Goal: Transaction & Acquisition: Purchase product/service

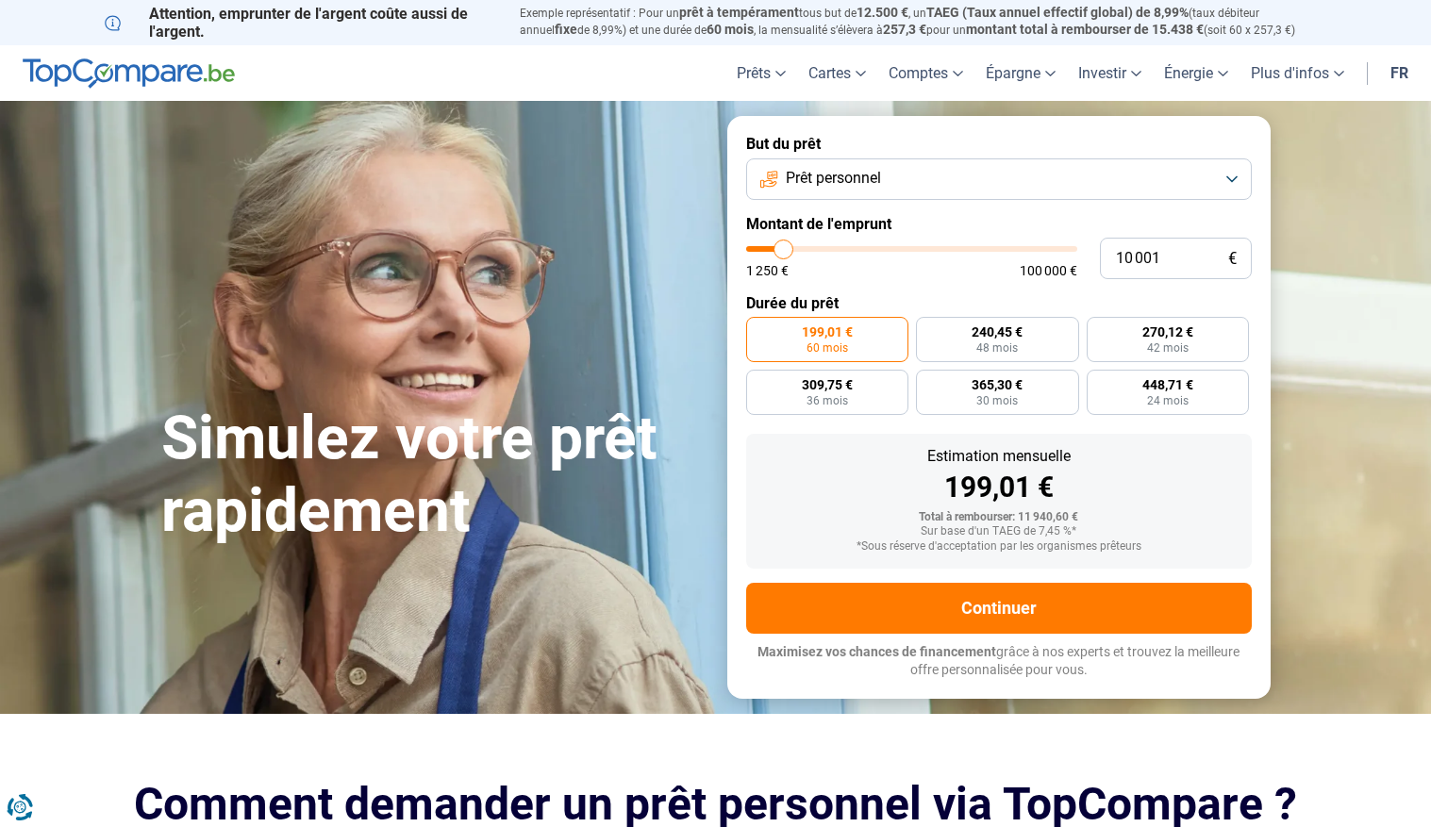
type input "9 750"
type input "9750"
type input "10 000"
type input "10000"
type input "10 500"
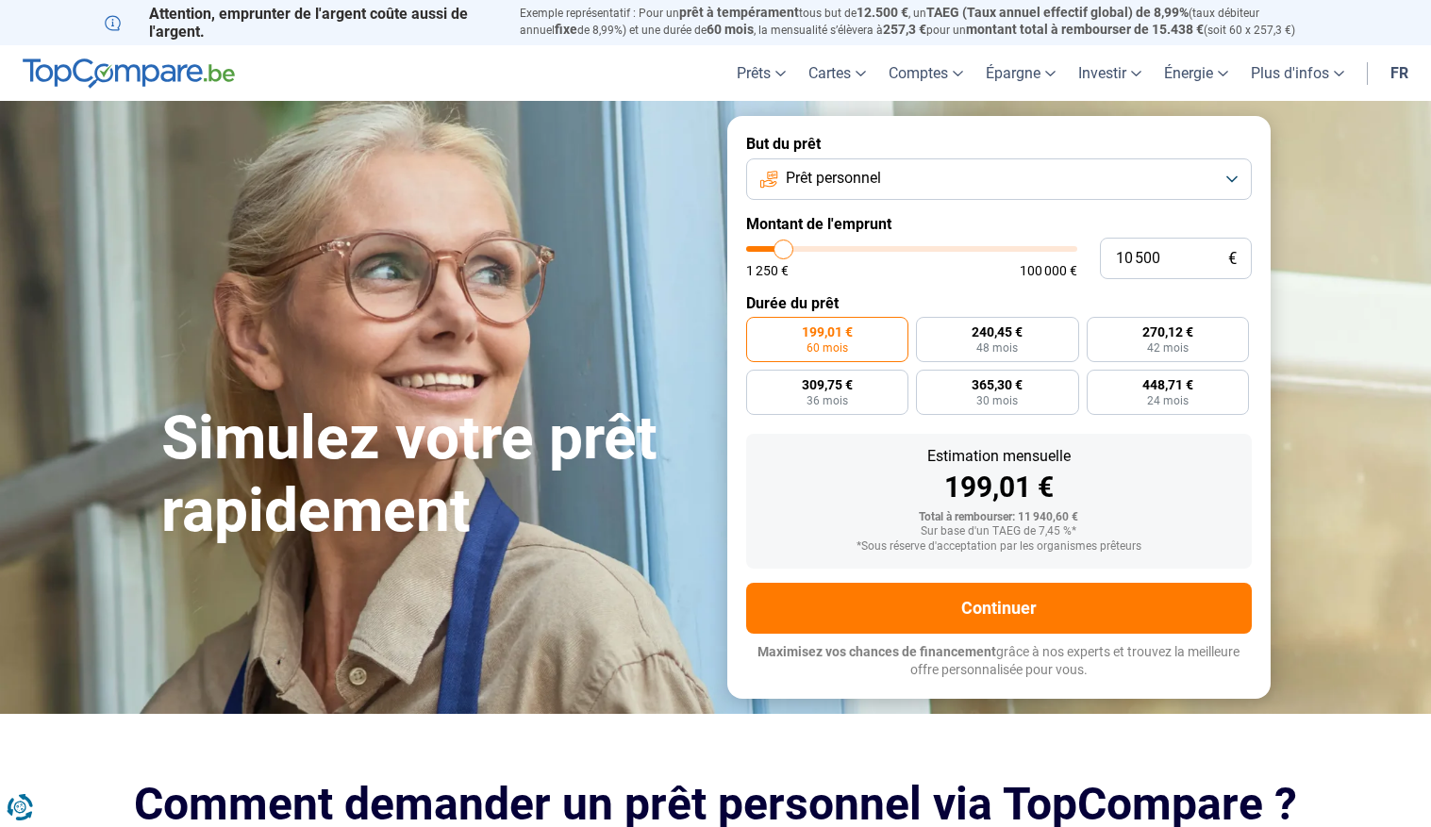
type input "10500"
type input "11 000"
type input "11000"
type input "11 500"
type input "11500"
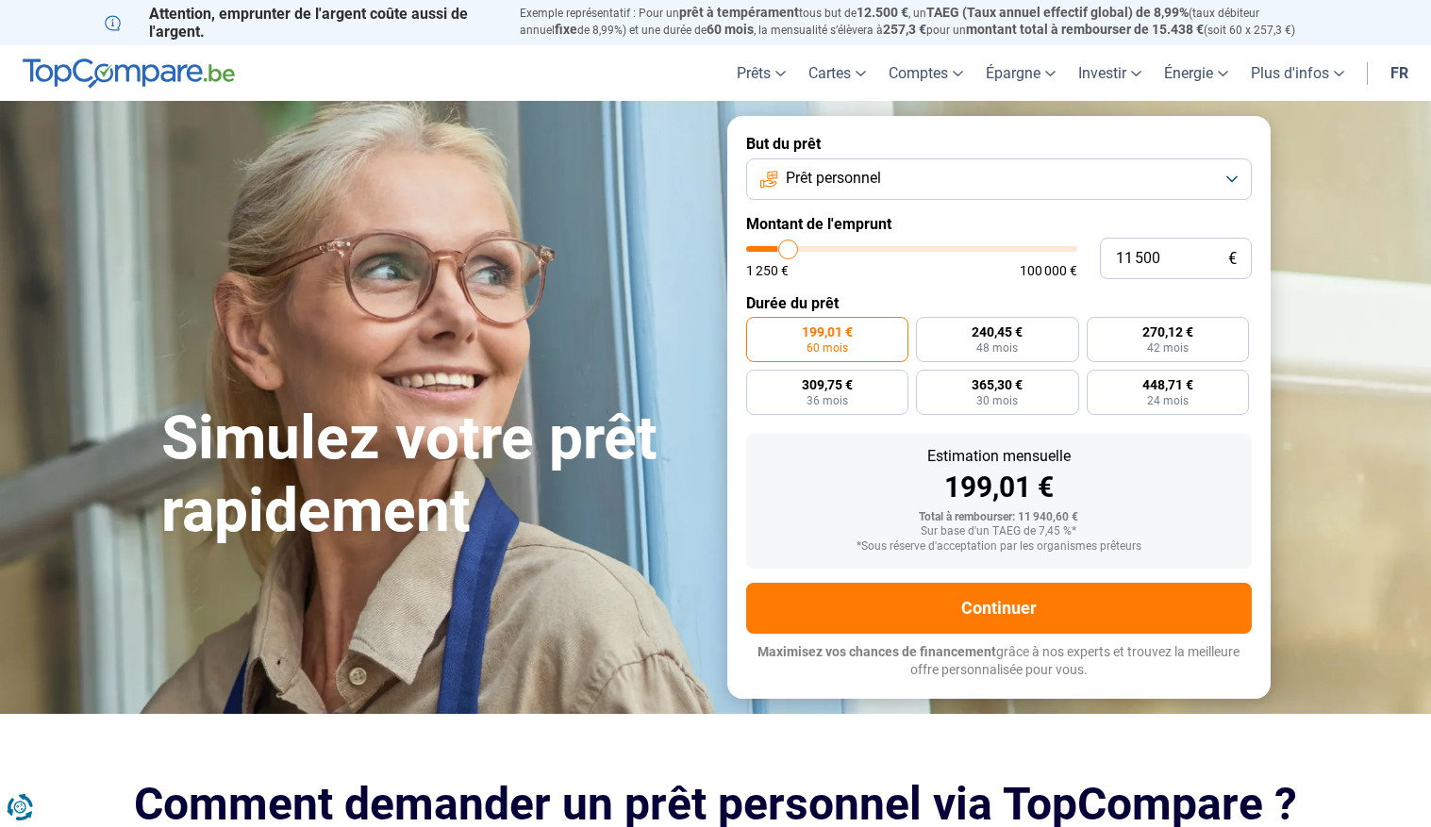
type input "12 000"
type input "12000"
type input "12 250"
type input "12250"
type input "12 500"
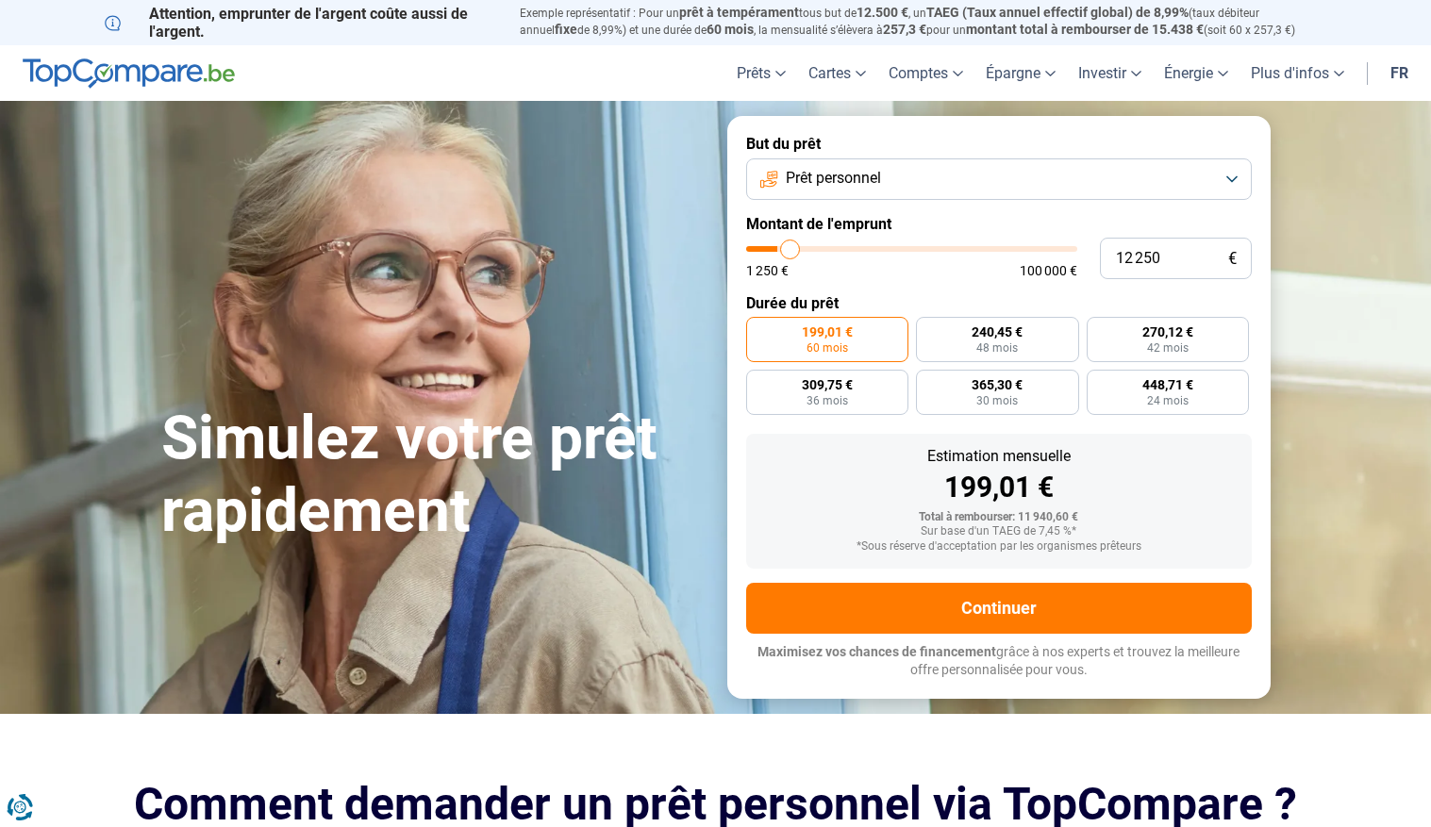
type input "12500"
type input "12 750"
type input "12750"
type input "13 000"
type input "13000"
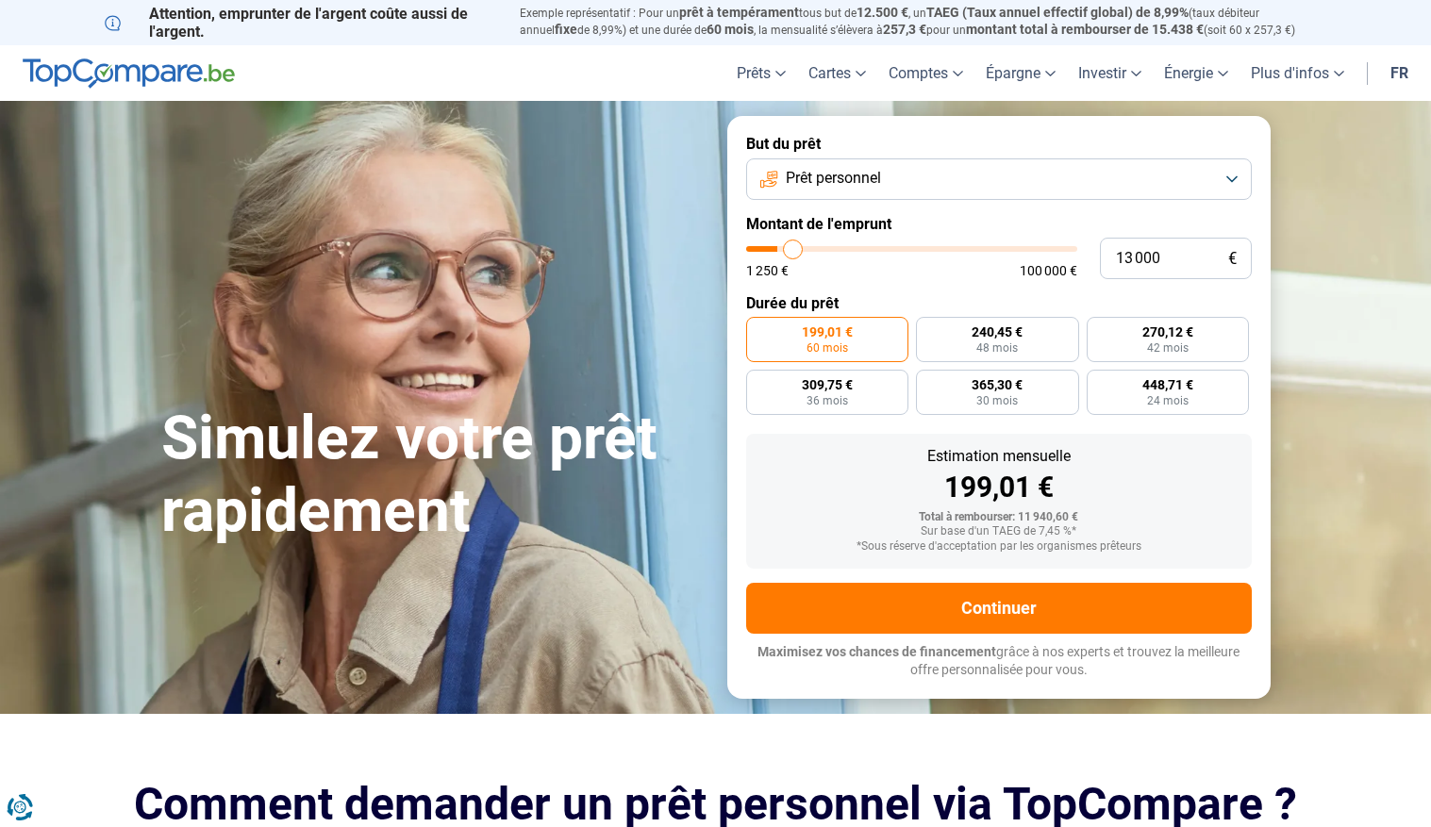
type input "13 500"
type input "13500"
type input "13 750"
type input "13750"
type input "14 000"
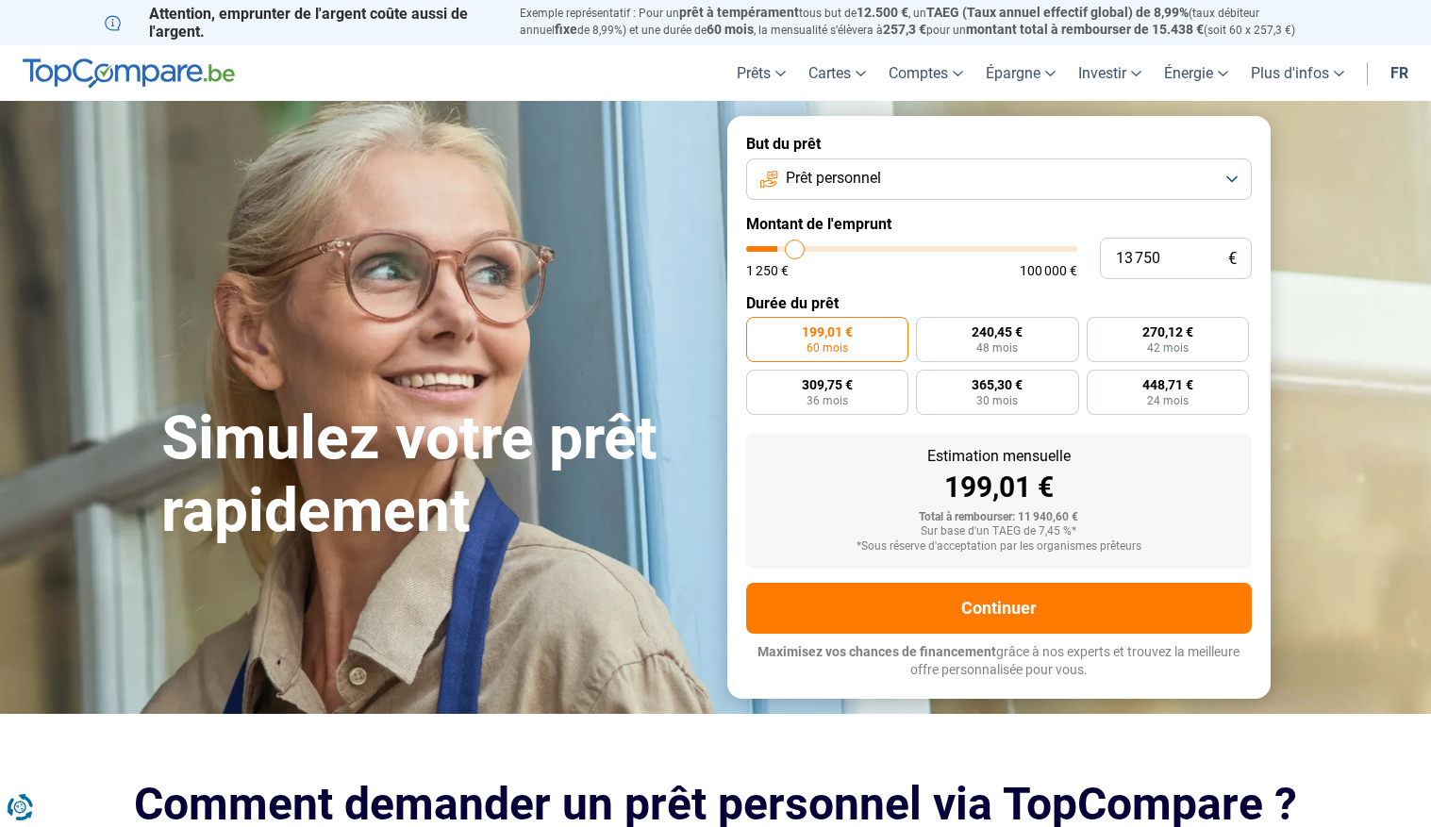
type input "14000"
type input "14 250"
type input "14250"
type input "14 750"
type input "14750"
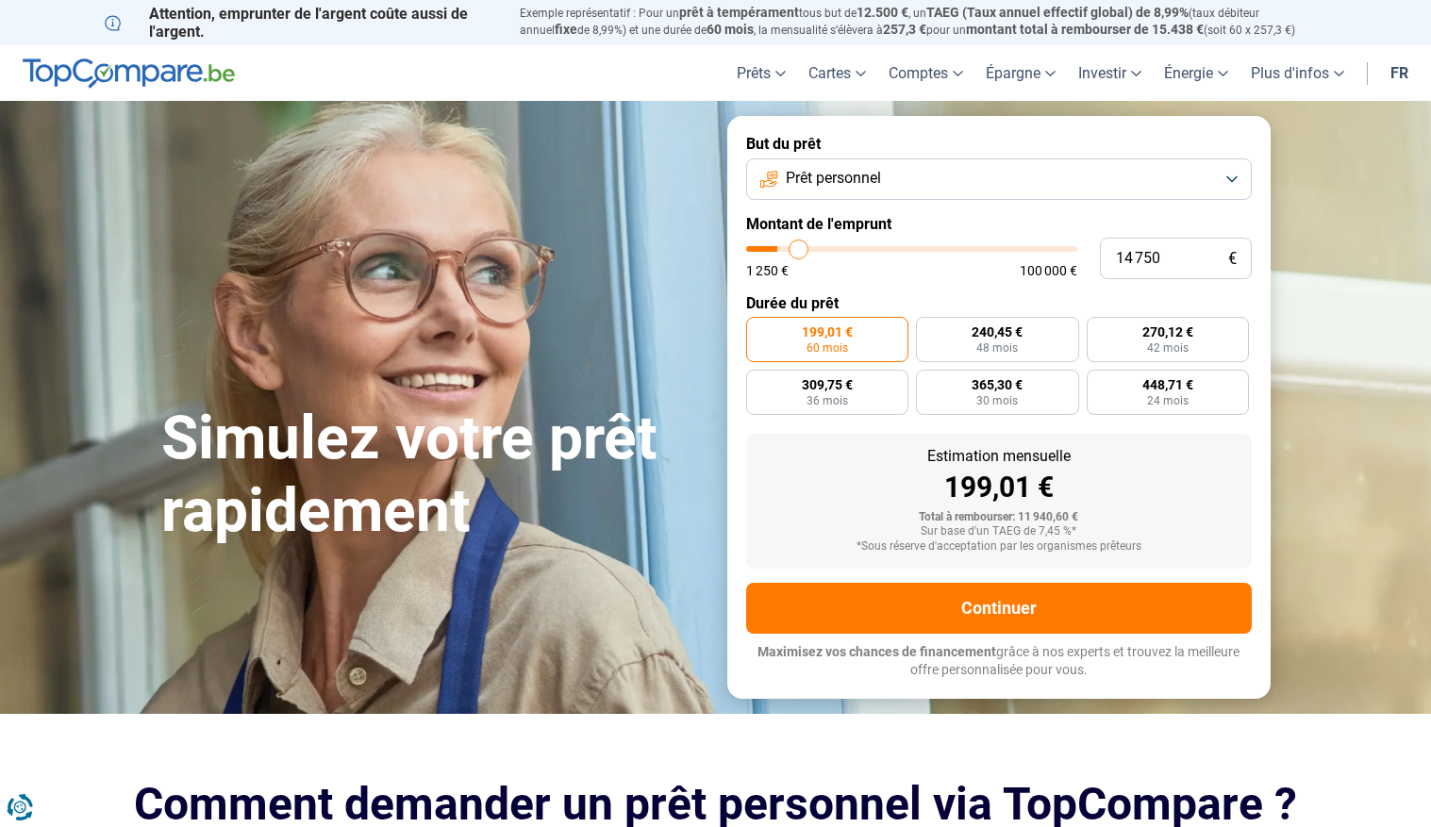
type input "15 000"
type input "15000"
type input "15 250"
type input "15250"
type input "15 500"
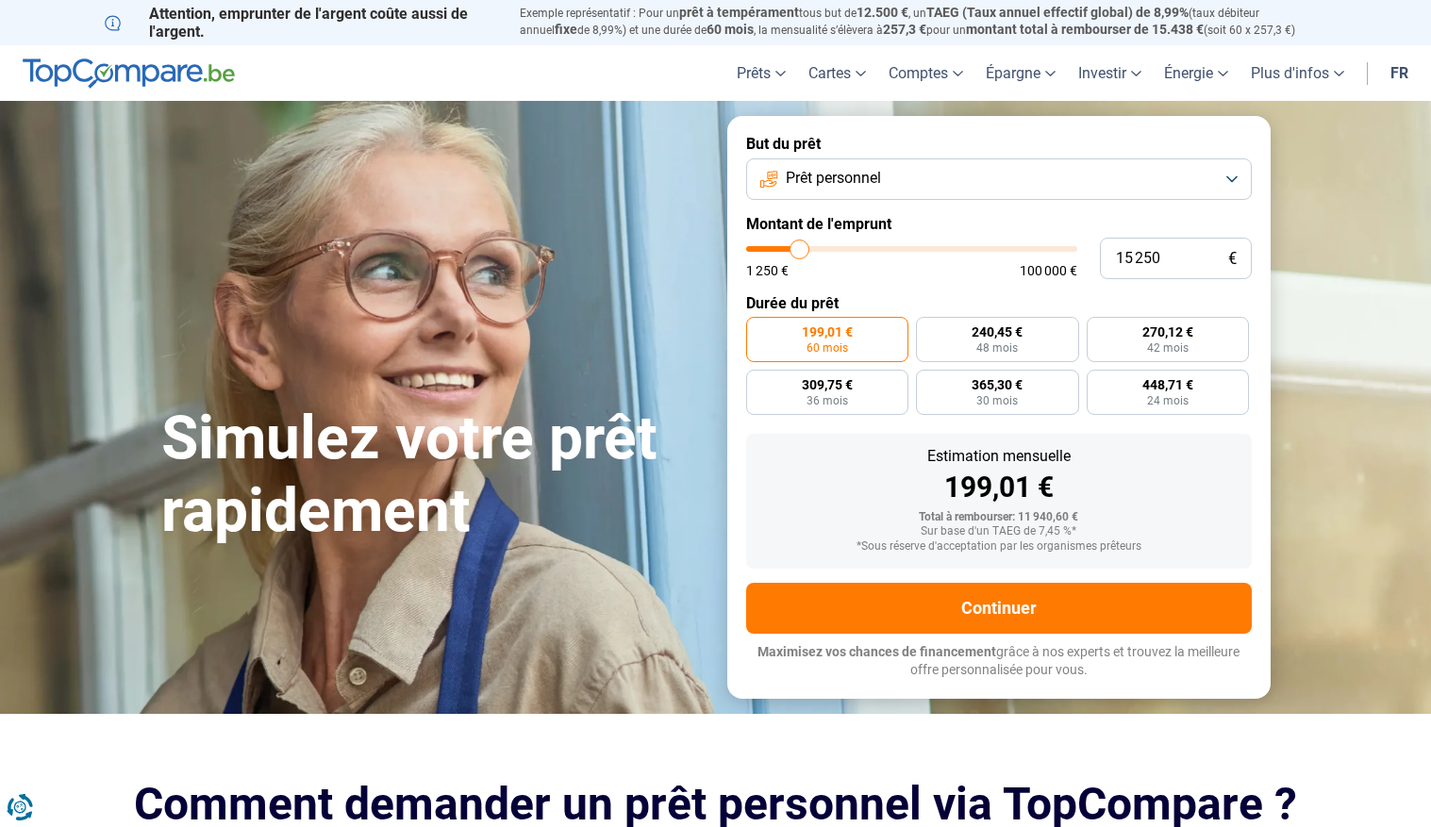
type input "15500"
type input "15 750"
type input "15750"
type input "16 000"
type input "16000"
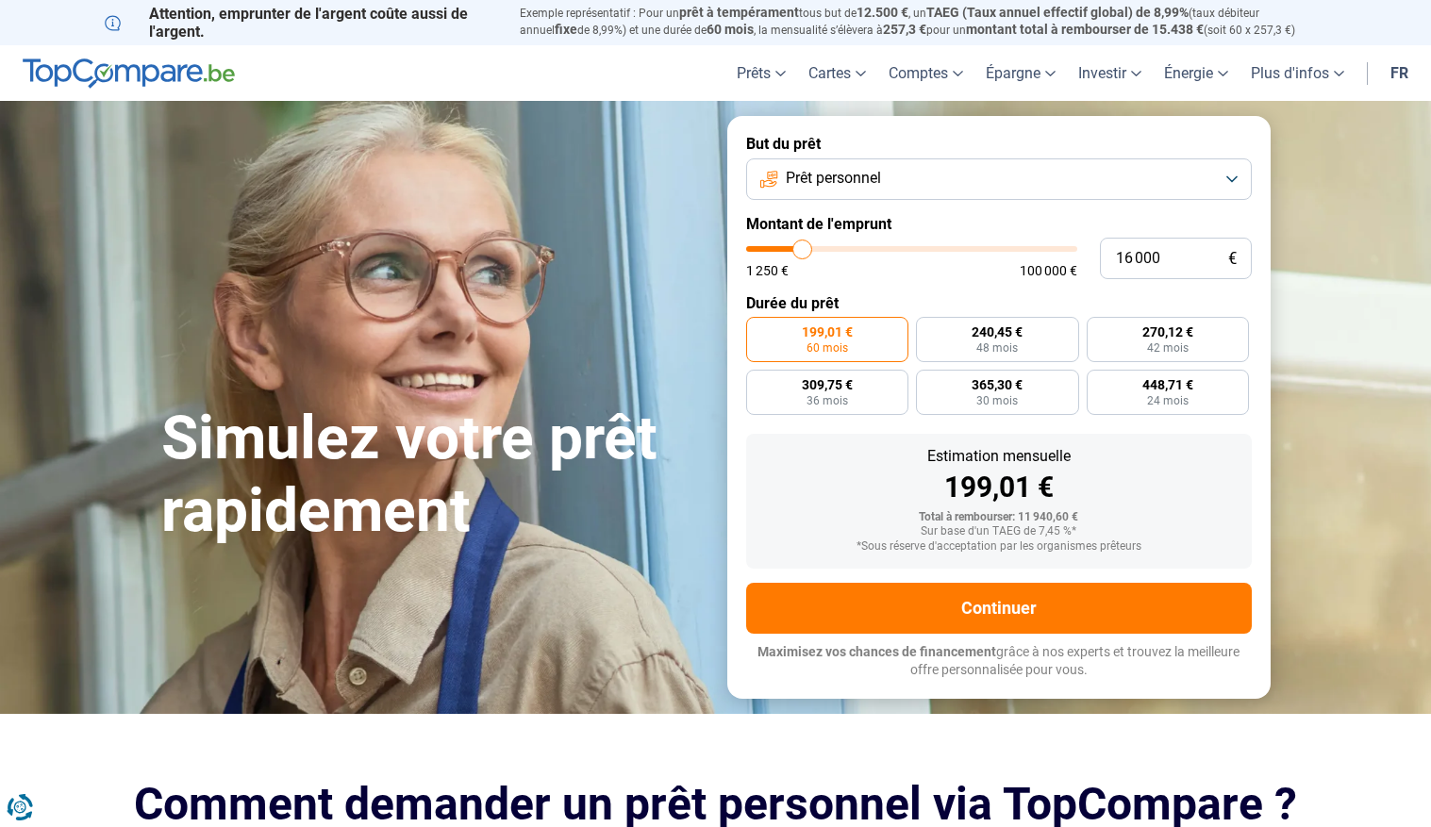
type input "16 500"
type input "16500"
type input "17 500"
type input "17500"
type input "19 000"
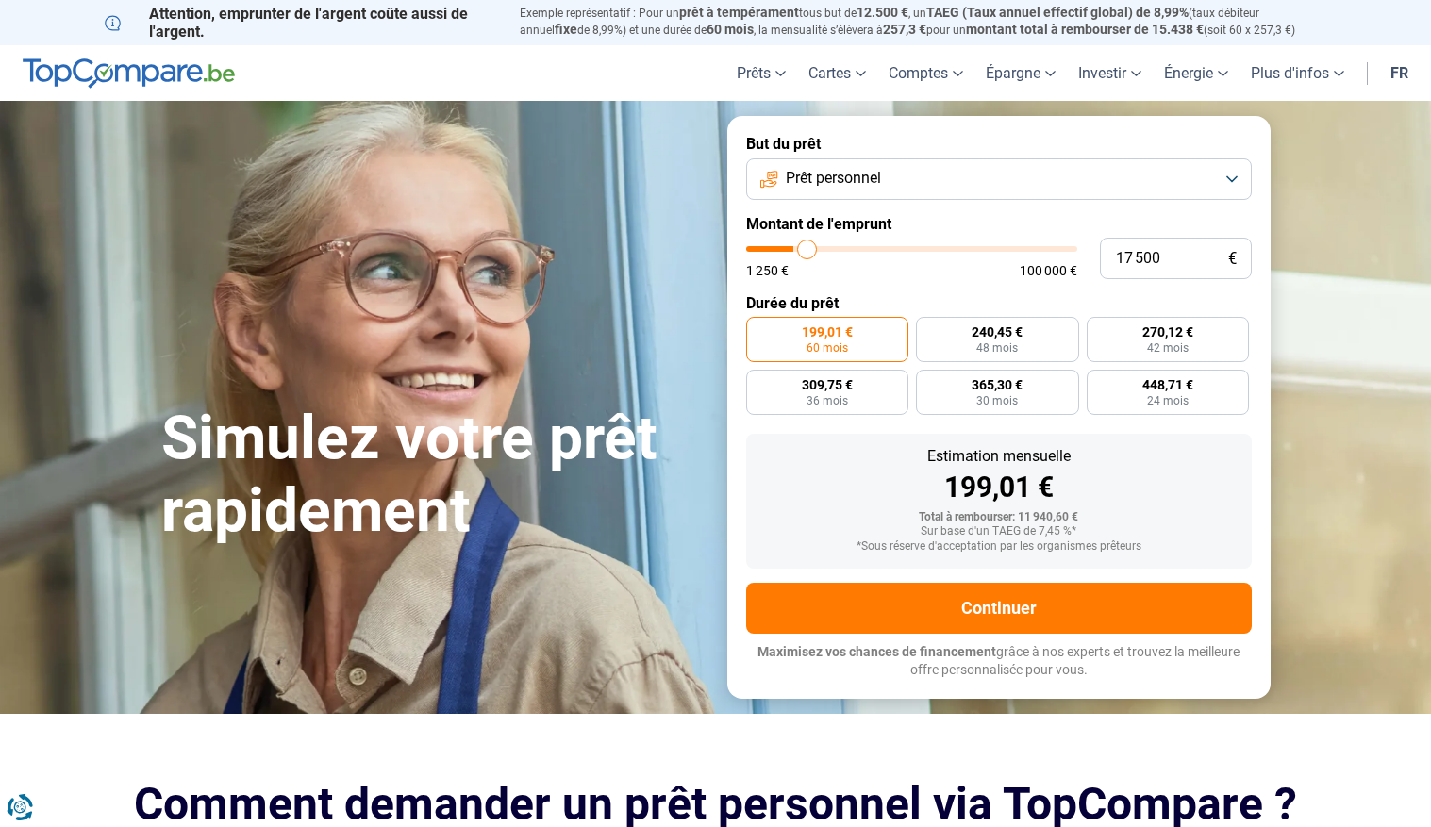
type input "19000"
type input "20 500"
type input "20500"
type input "21 000"
type input "21000"
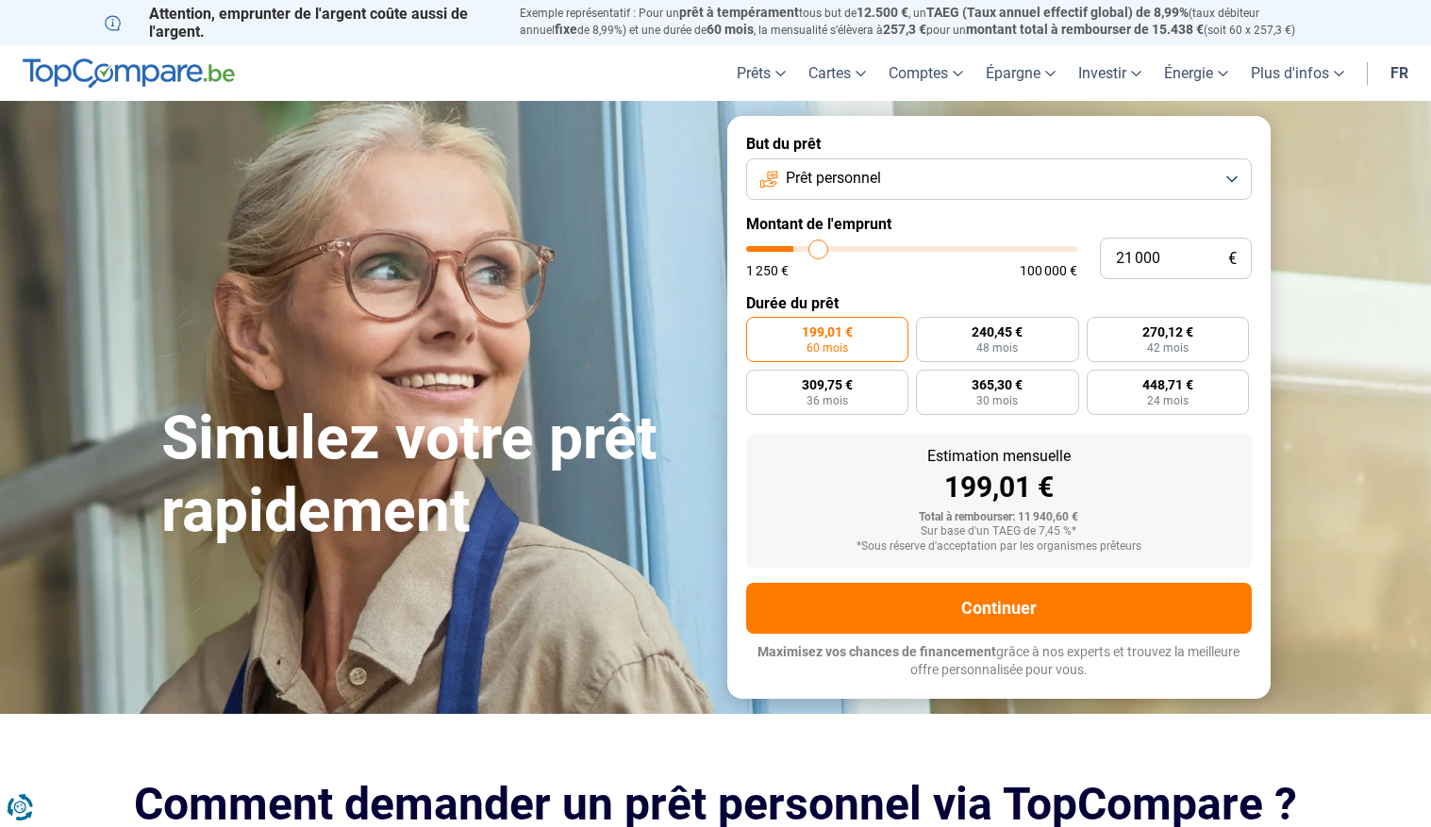
type input "21 500"
type input "21500"
type input "21 750"
type input "21750"
type input "22 500"
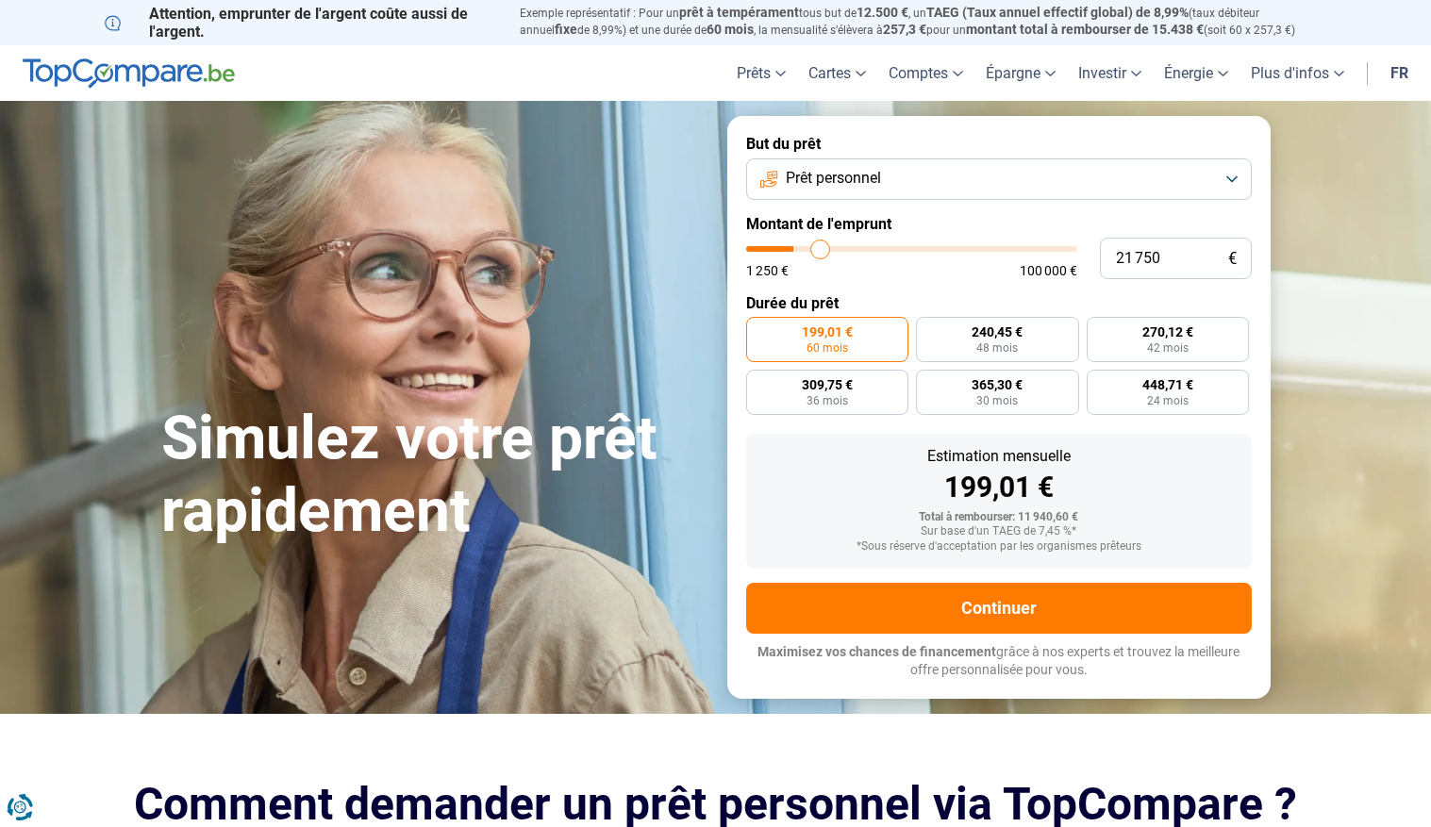
type input "22500"
type input "22 750"
type input "22750"
type input "23 250"
type input "23250"
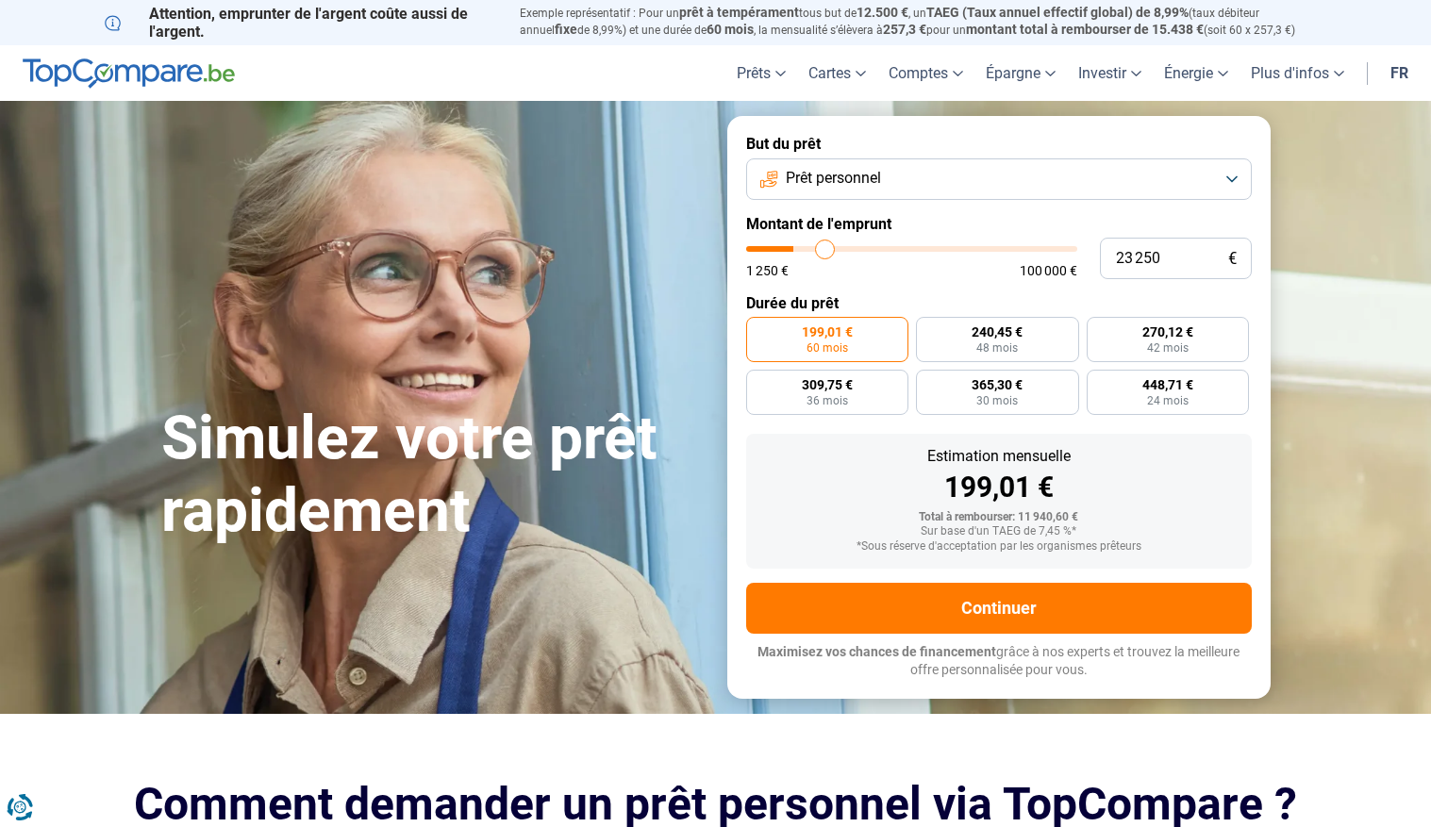
type input "24 250"
type input "24250"
type input "25 250"
type input "25250"
type input "27 250"
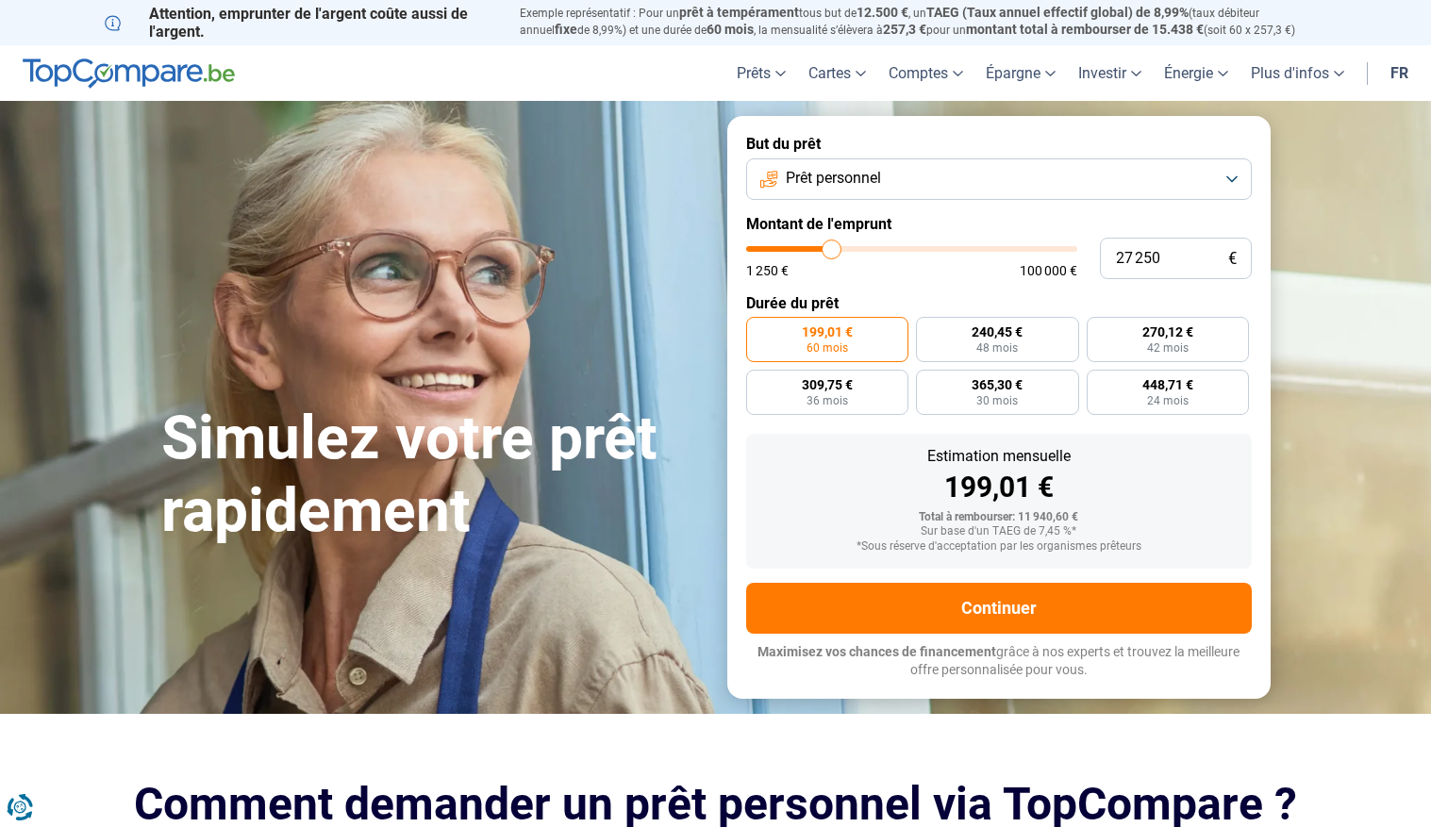
type input "27250"
type input "27 500"
type input "27500"
type input "27 750"
type input "27750"
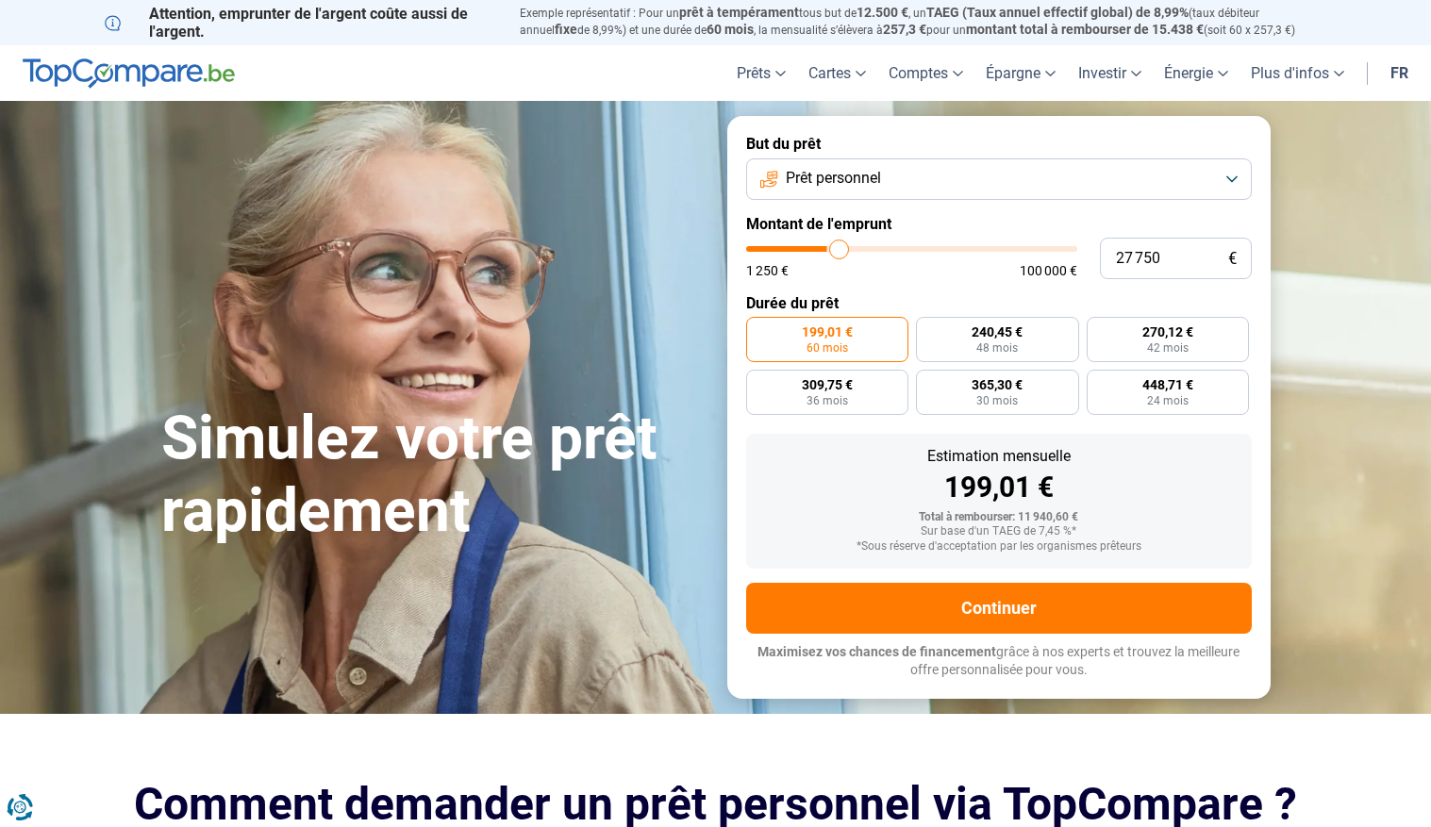
type input "28 000"
type input "28000"
type input "28 250"
type input "28250"
type input "28 500"
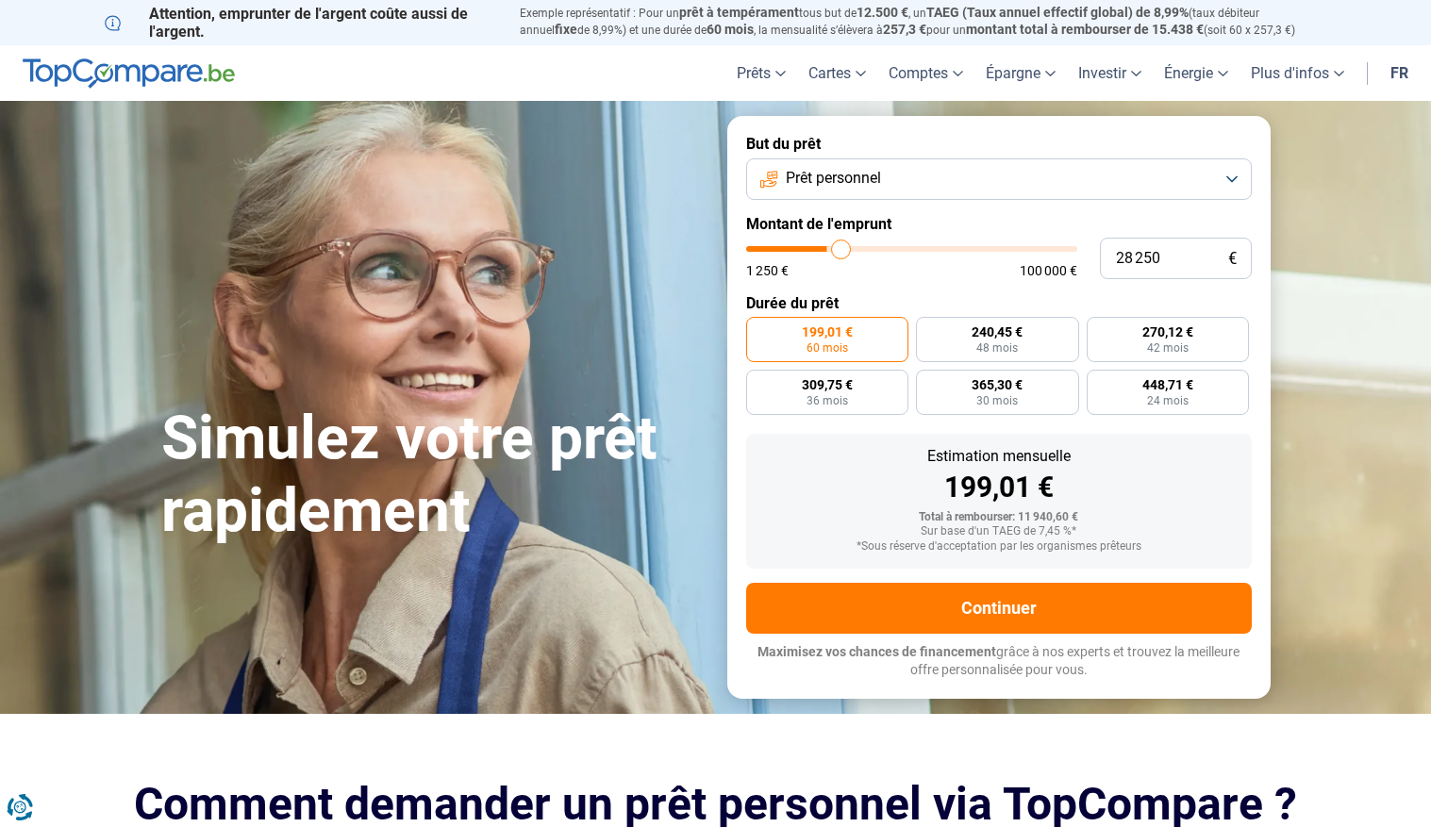
type input "28500"
type input "28 750"
type input "28750"
type input "29 000"
type input "29000"
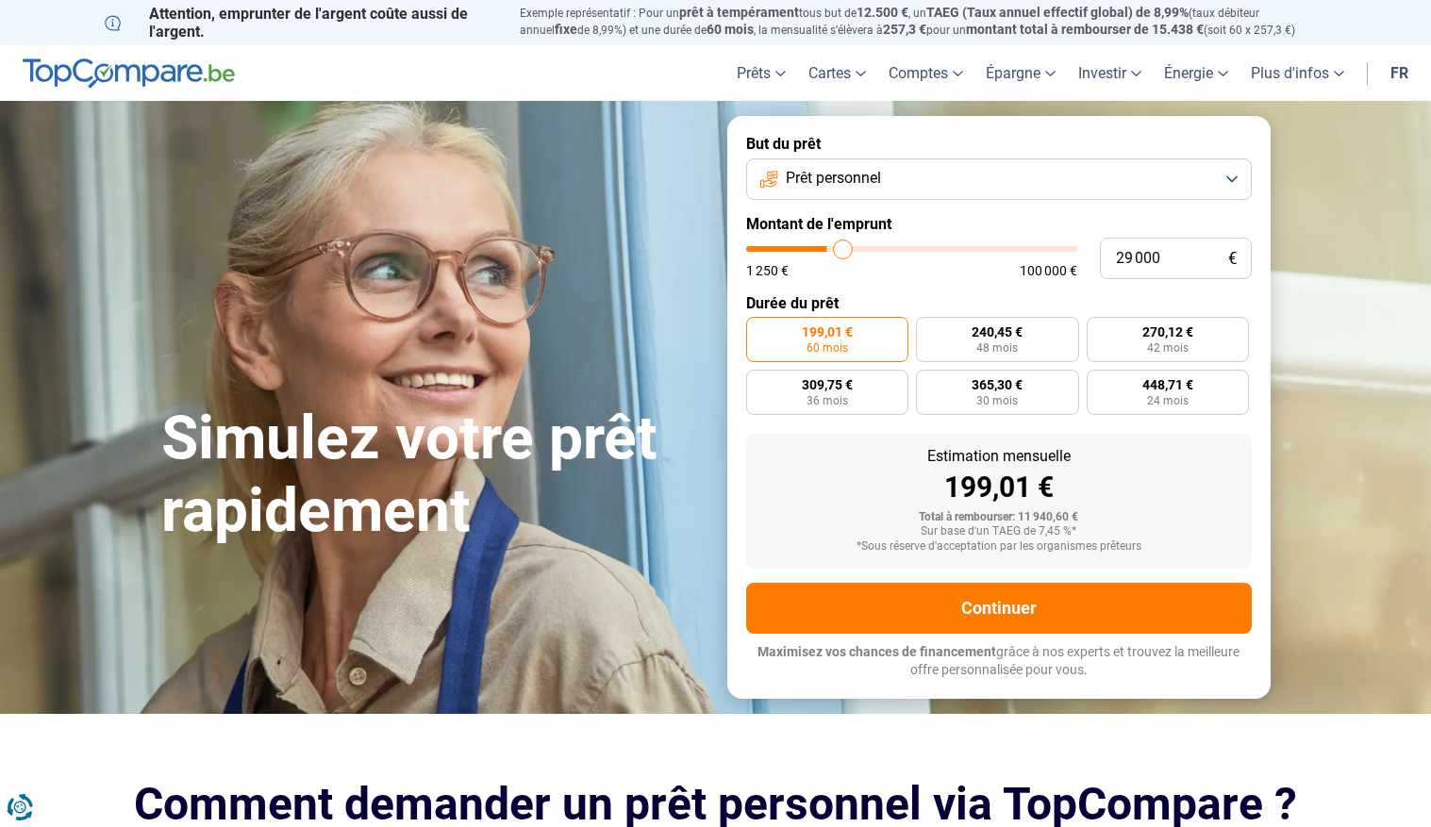
type input "29 250"
type input "29250"
type input "29 500"
type input "29500"
type input "30 250"
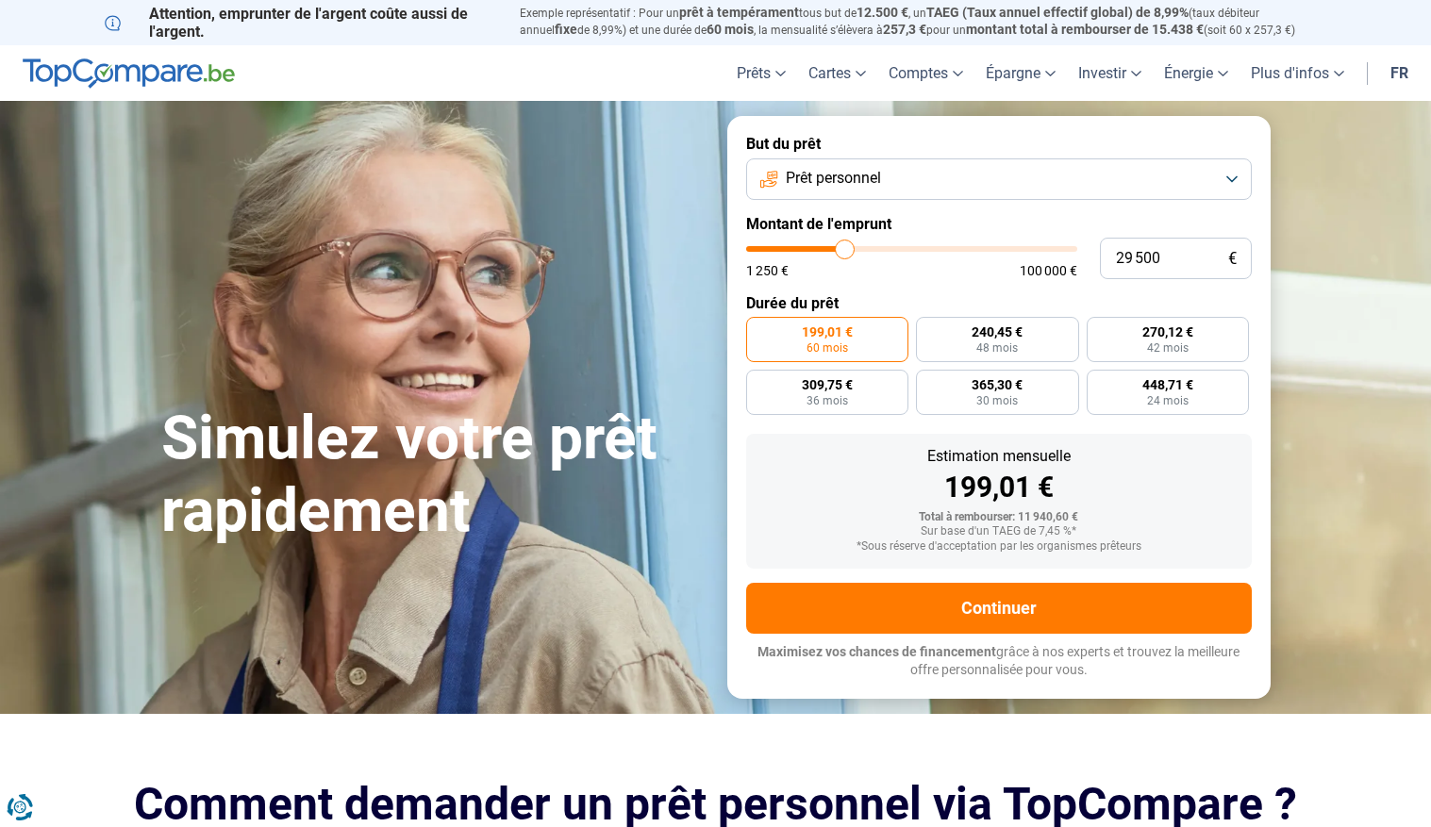
type input "30250"
type input "32 500"
type input "32500"
type input "34 500"
type input "34500"
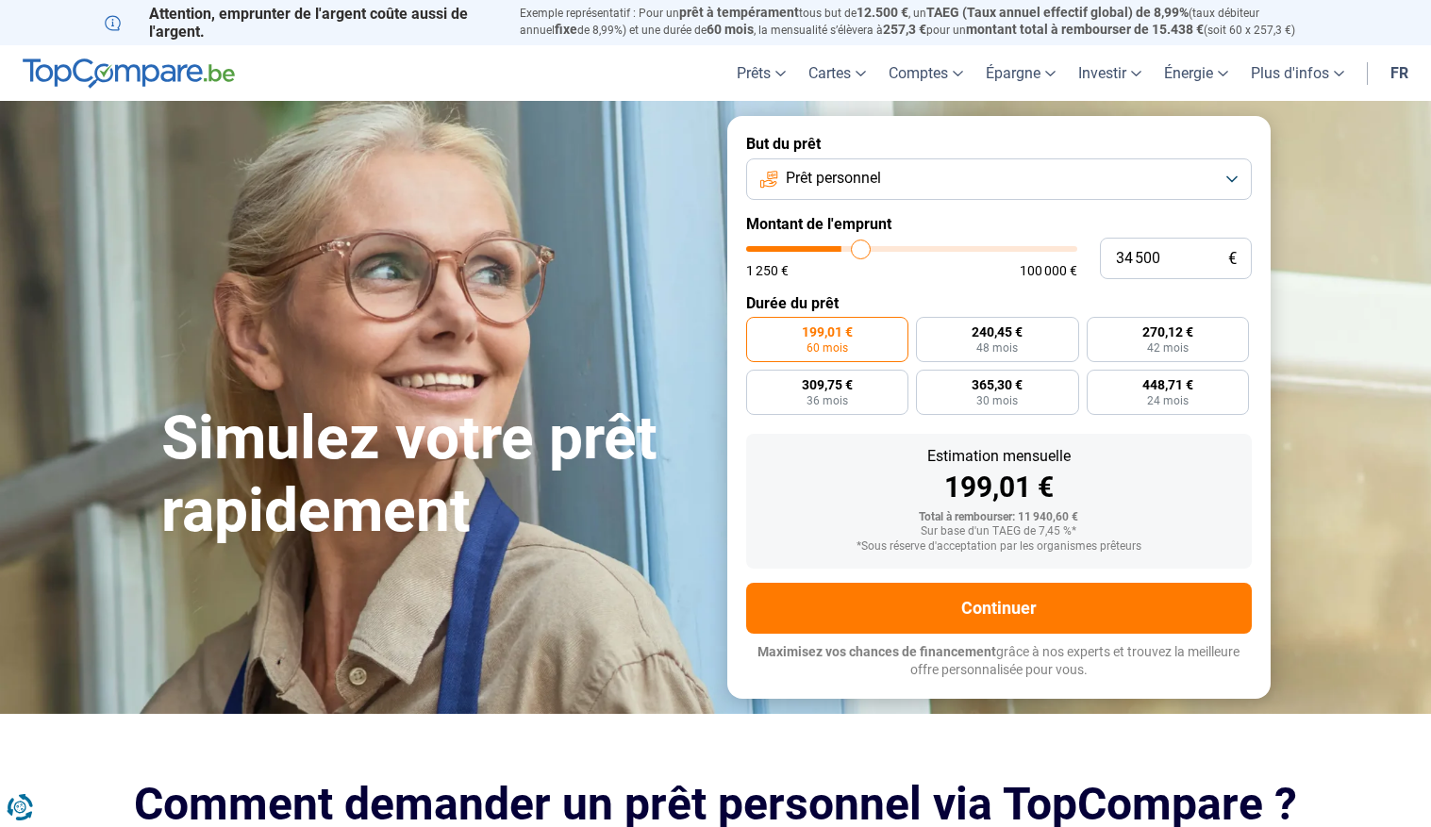
type input "35 000"
type input "35000"
type input "36 250"
type input "36250"
type input "36 750"
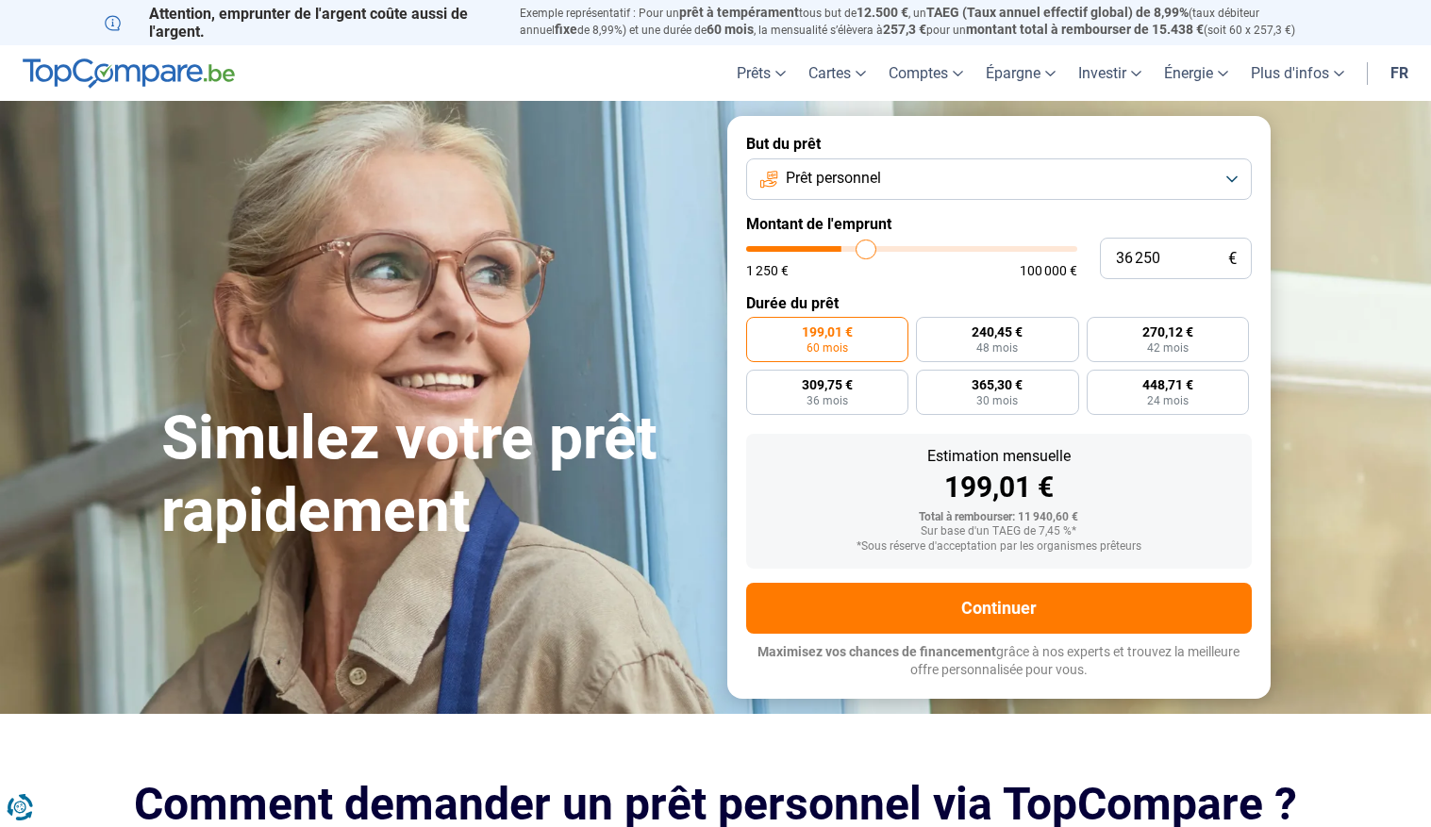
type input "36750"
type input "37 750"
type input "37750"
type input "38 250"
type input "38250"
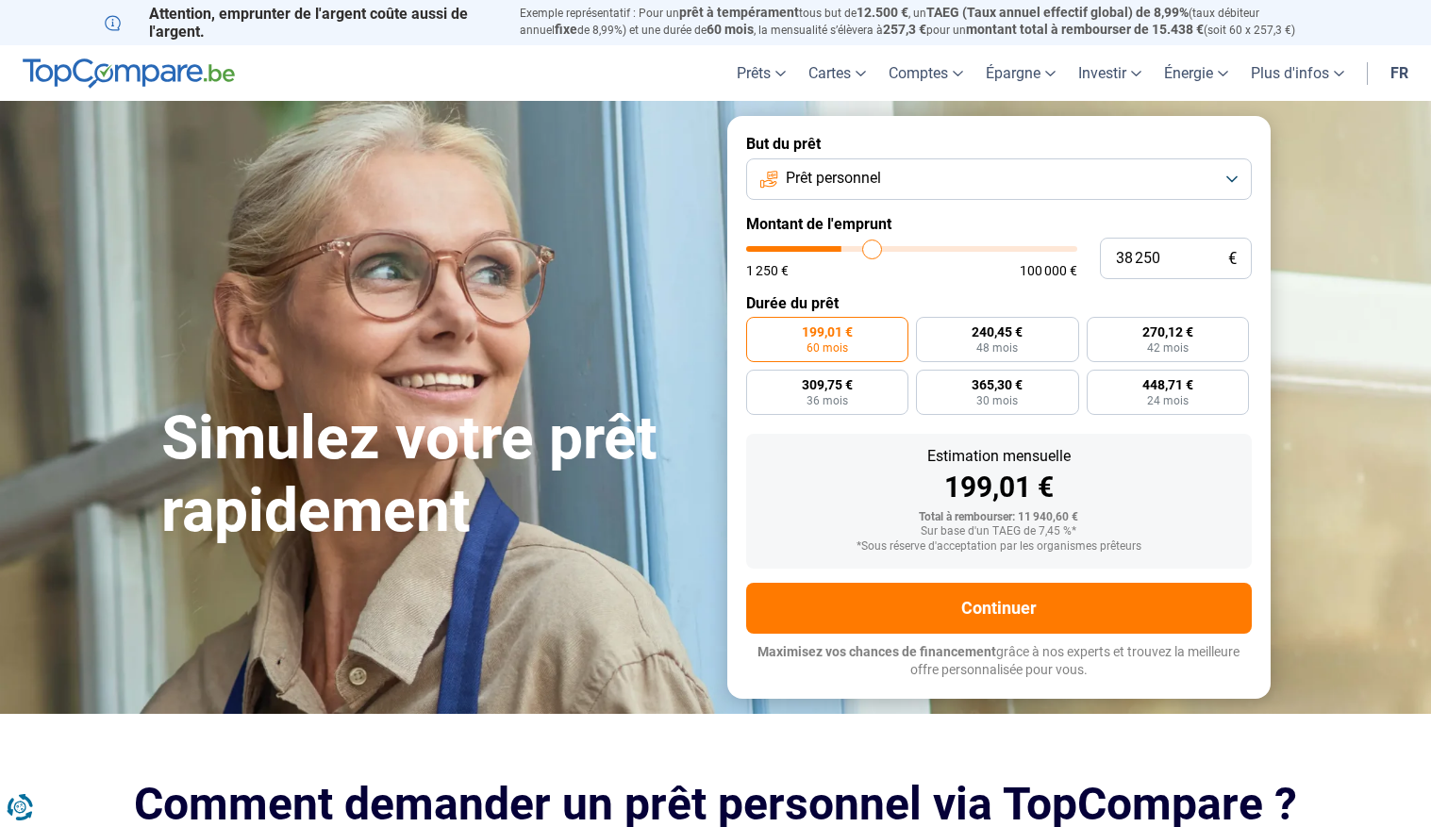
type input "39 500"
type input "39500"
type input "40 500"
type input "40500"
type input "41 750"
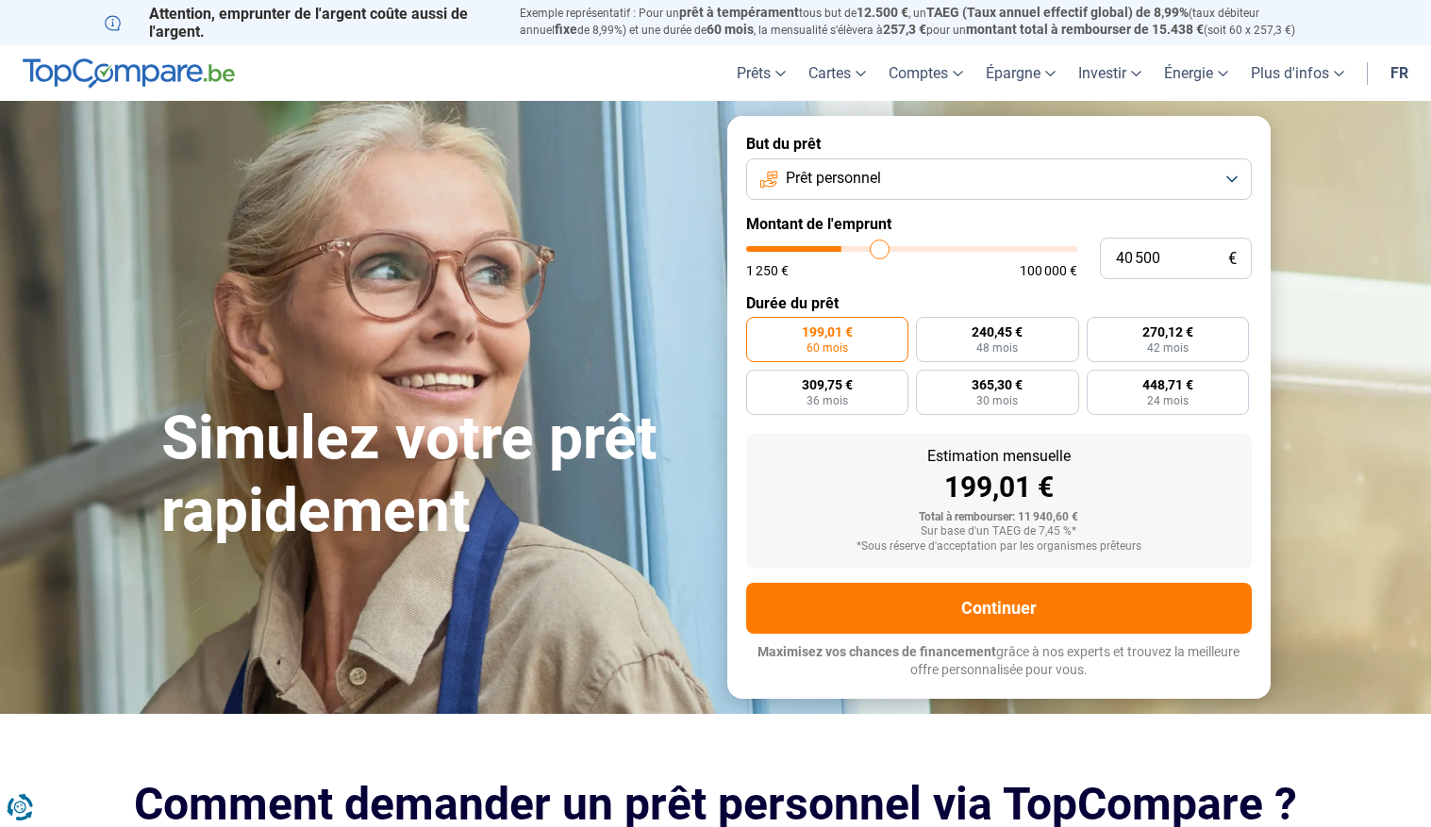
type input "41750"
type input "42 500"
type input "42500"
type input "44 000"
type input "44000"
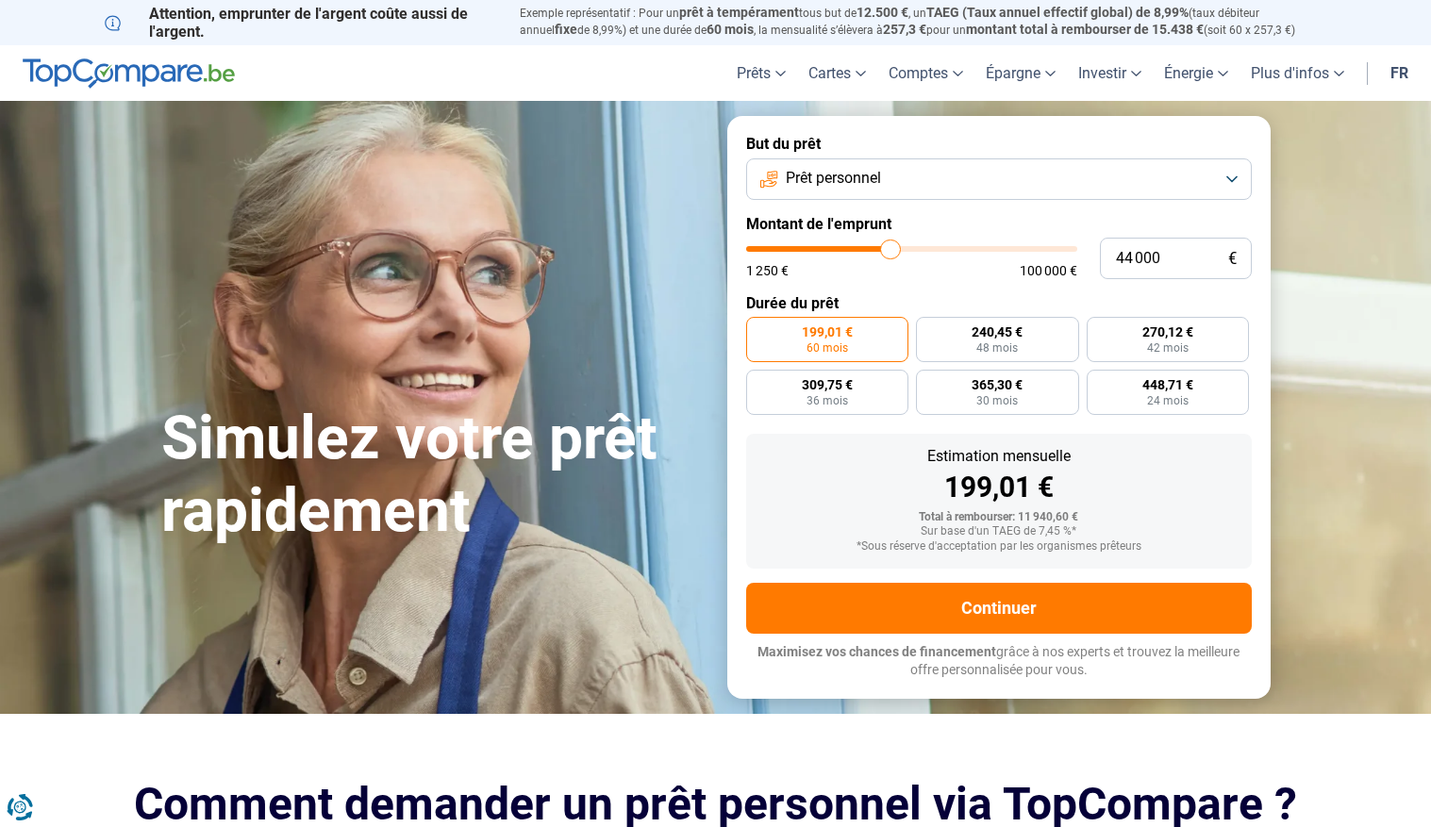
type input "44 250"
type input "44250"
type input "44 500"
type input "44500"
type input "44 750"
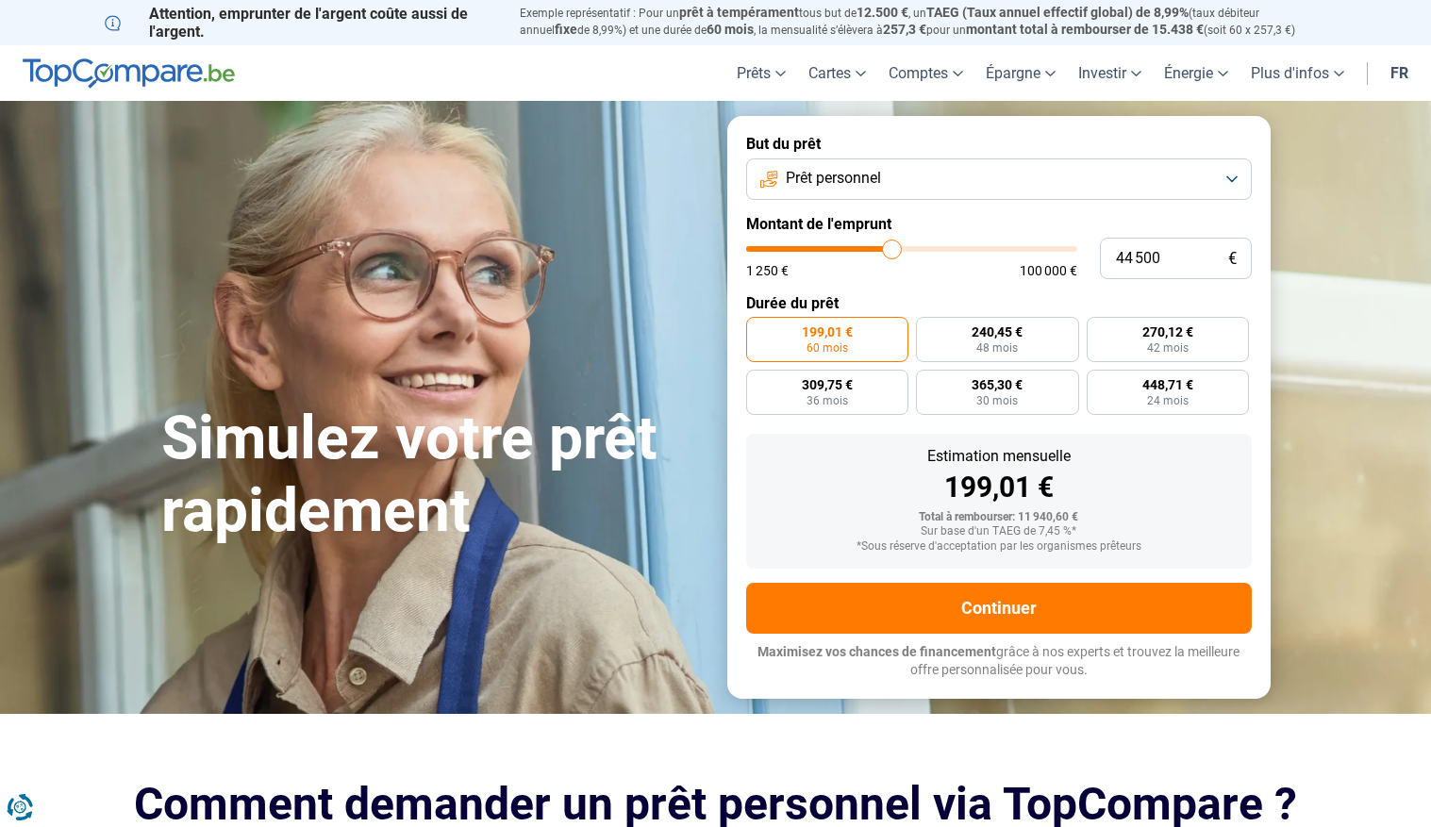
type input "44750"
type input "45 000"
type input "45000"
type input "45 250"
type input "45250"
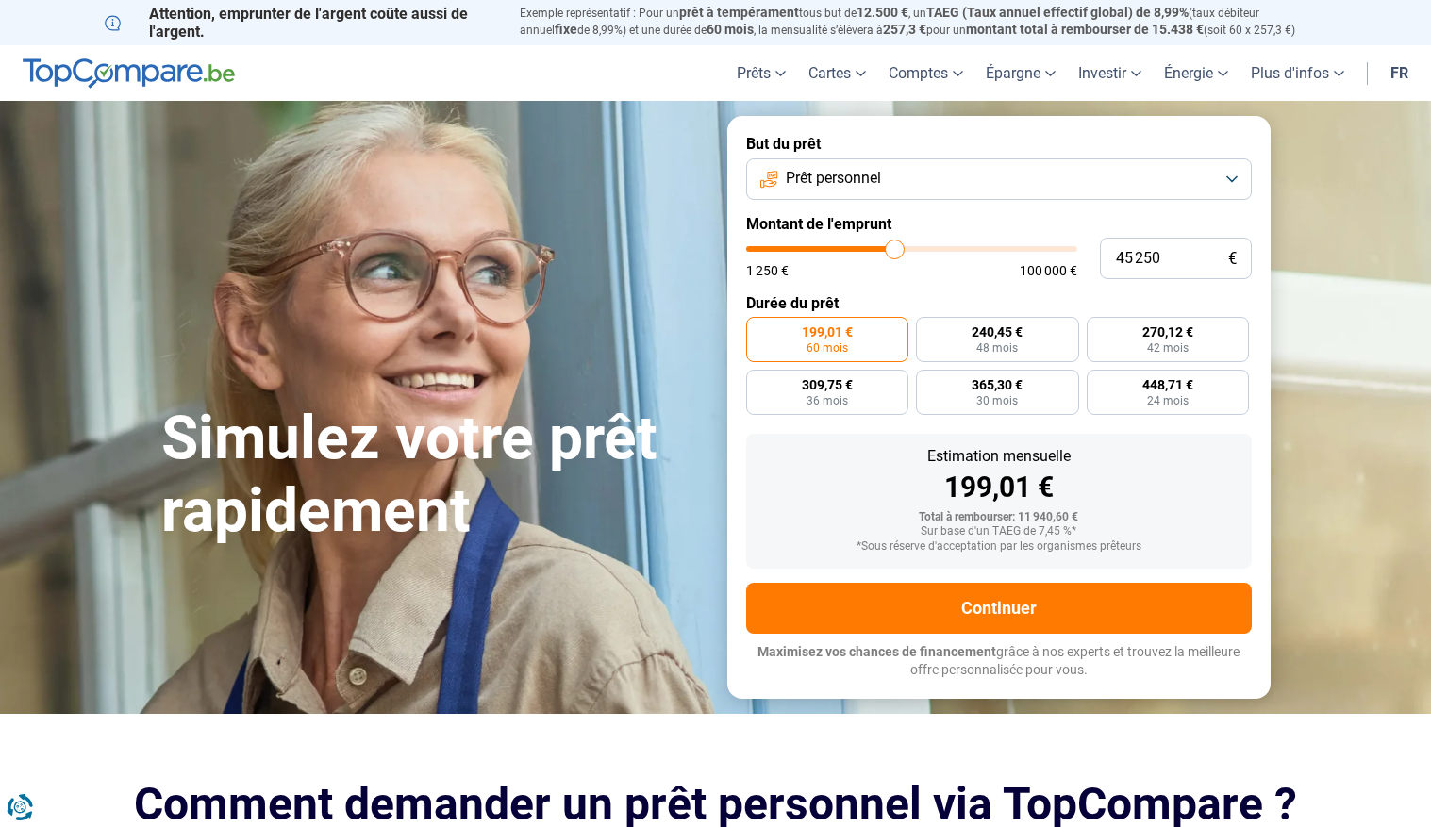
type input "45 500"
type input "45500"
type input "45 750"
type input "45750"
type input "46 250"
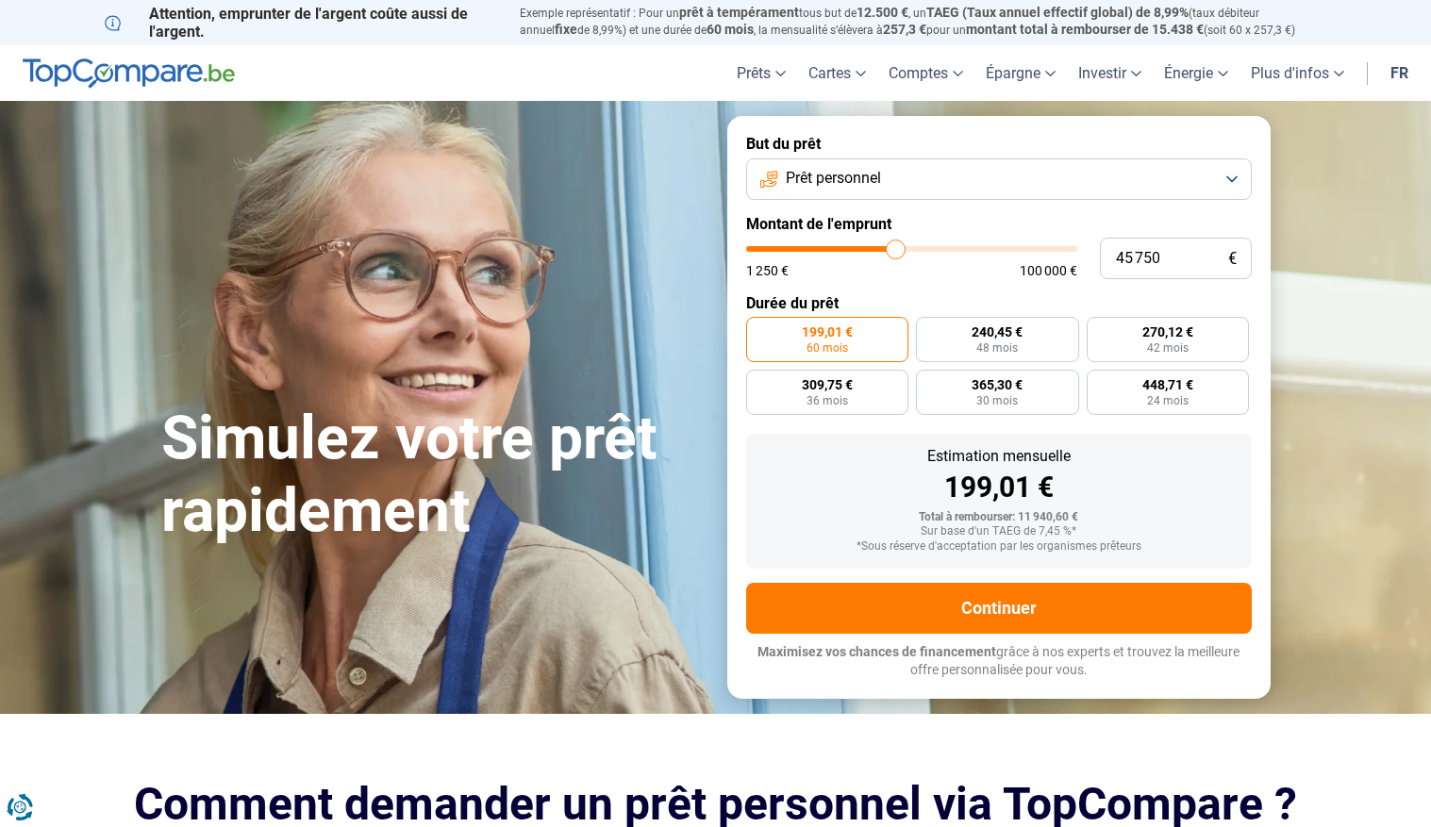
type input "46250"
type input "47 250"
type input "47250"
type input "48 000"
type input "48000"
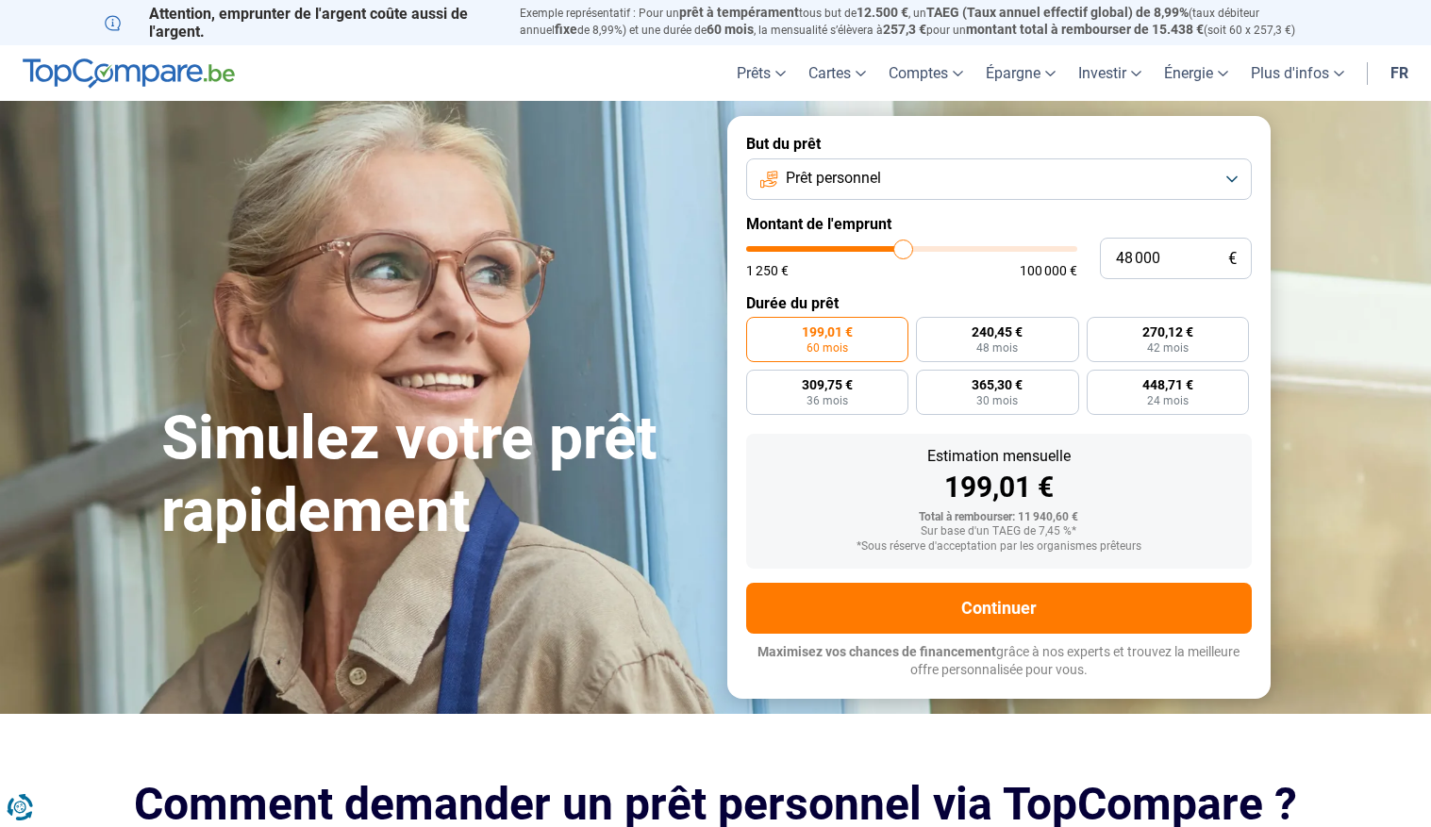
type input "49 250"
type input "49250"
type input "50 000"
type input "50000"
type input "50 250"
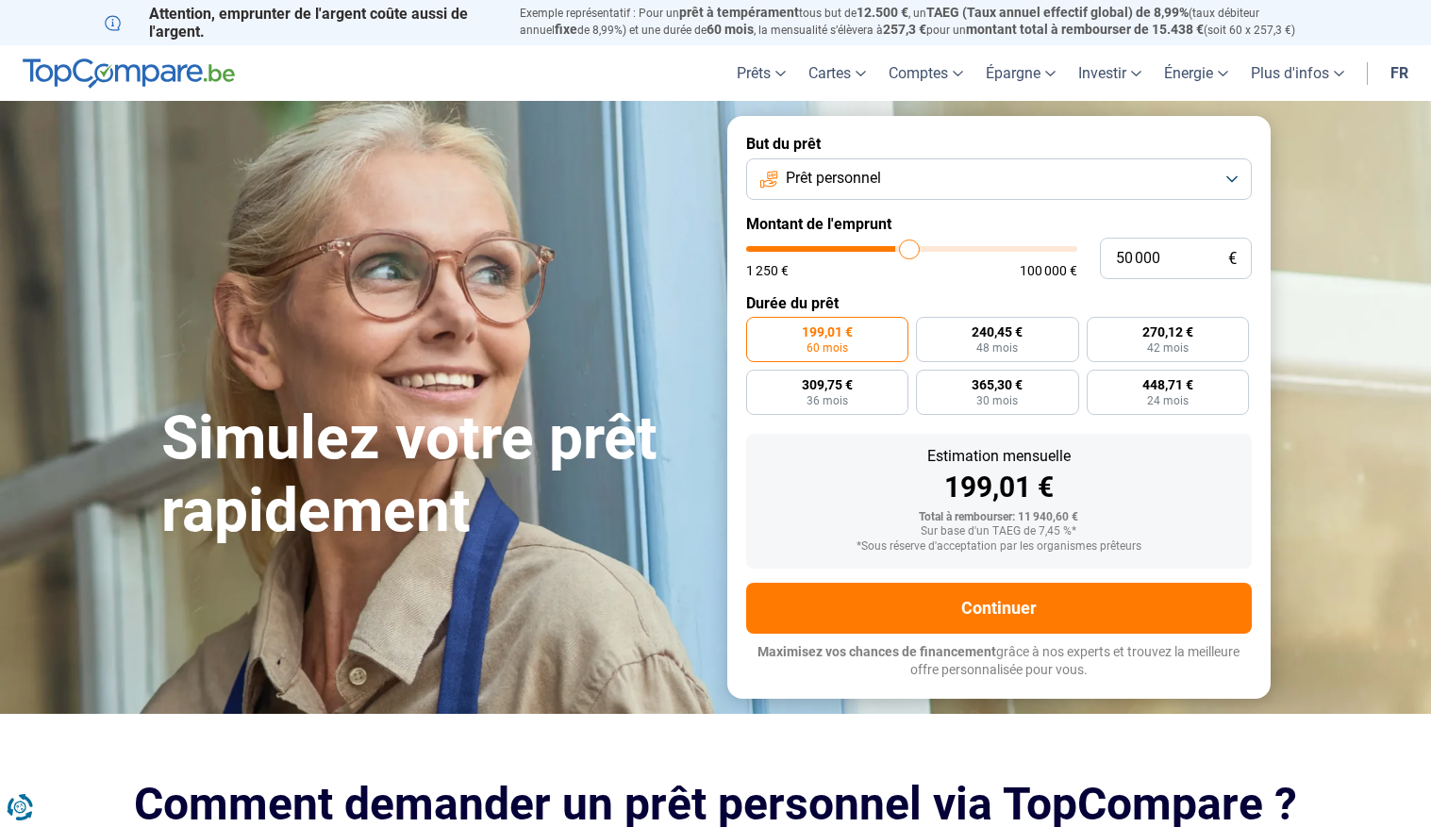
type input "50250"
type input "50 500"
type input "50500"
type input "50 750"
type input "50750"
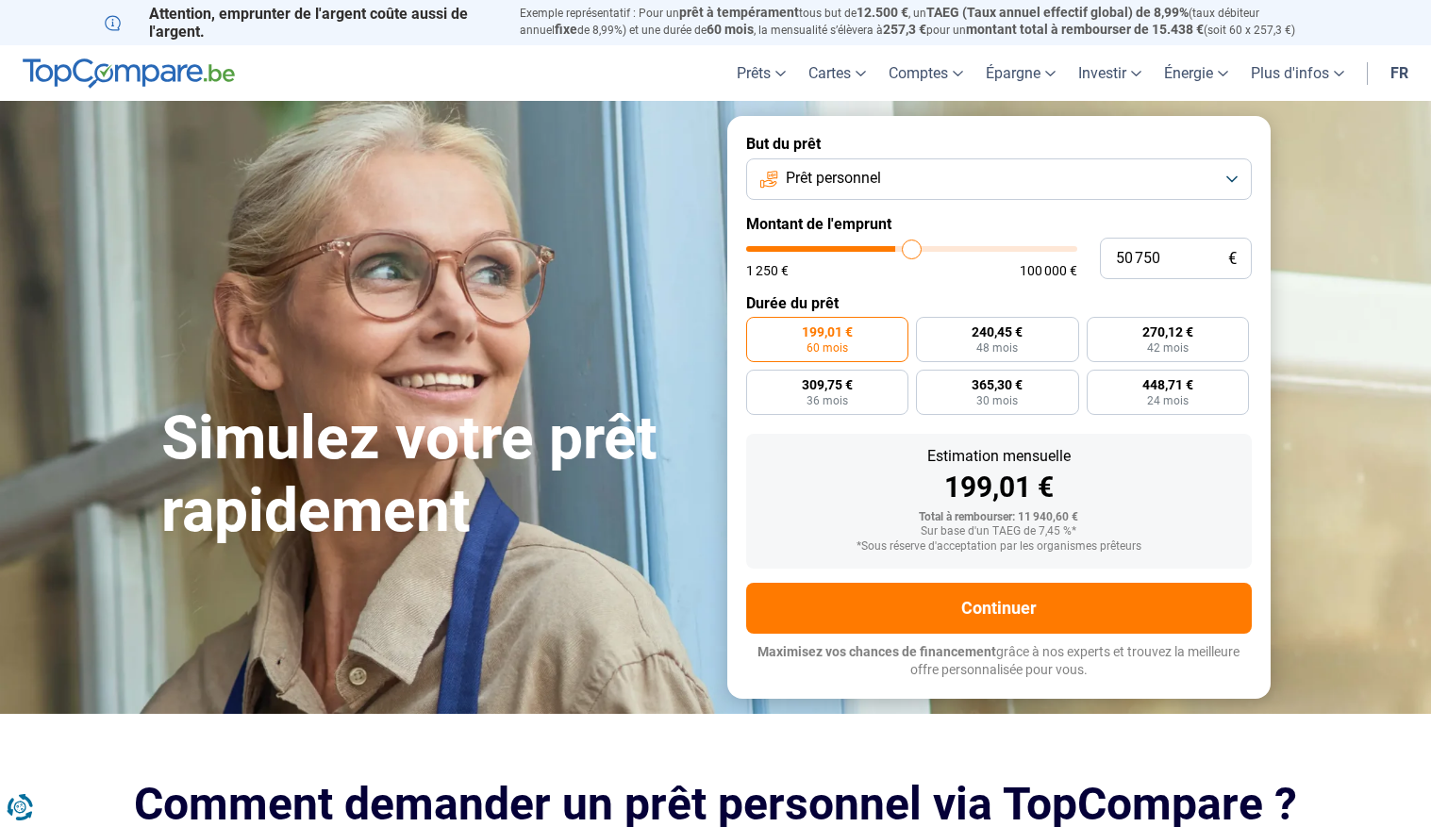
type input "51 000"
type input "51000"
type input "51 250"
type input "51250"
type input "51 500"
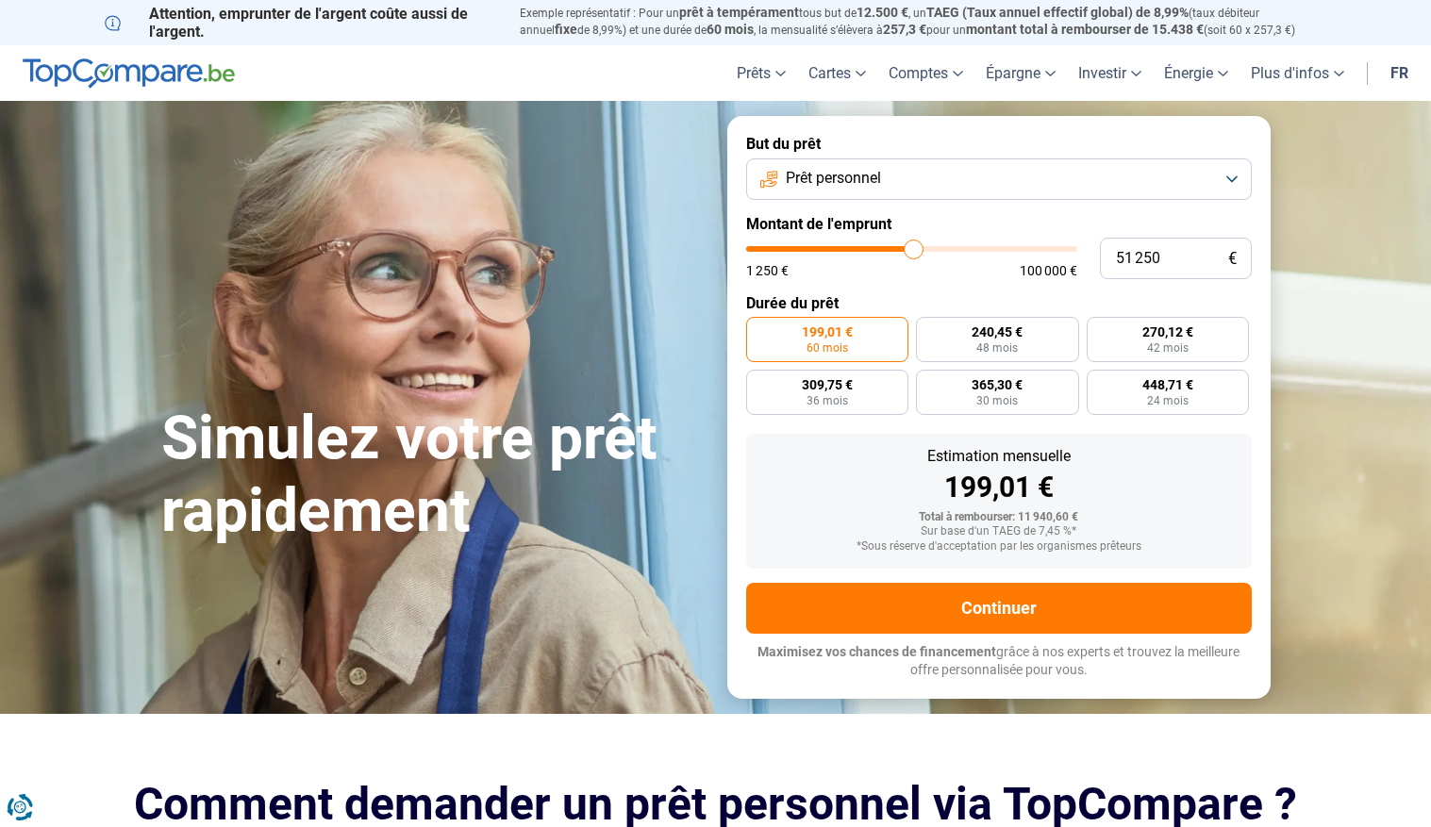
type input "51500"
type input "51 750"
type input "51750"
type input "52 000"
type input "52000"
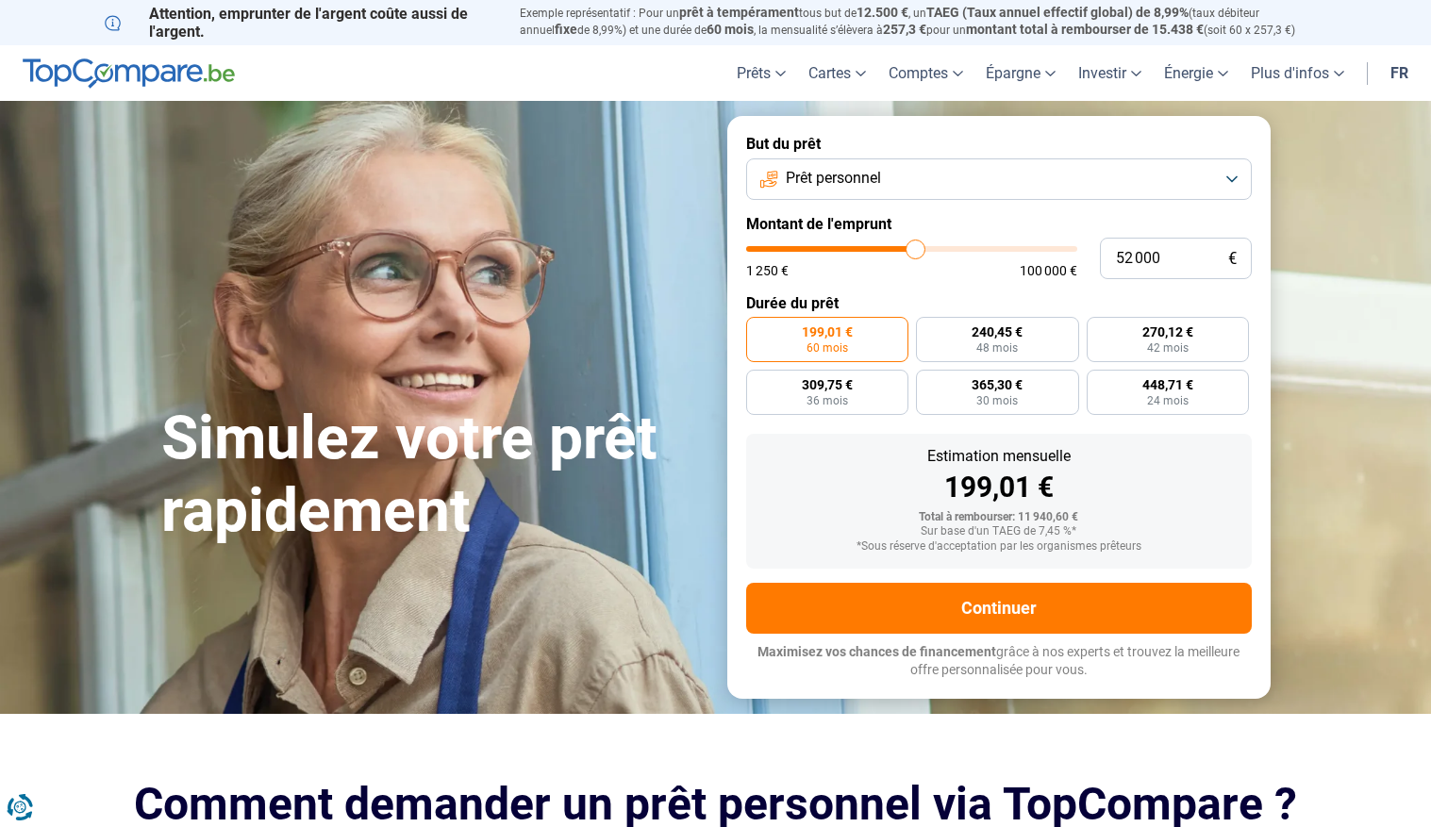
type input "52 250"
type input "52250"
type input "52 000"
type input "52000"
type input "51 750"
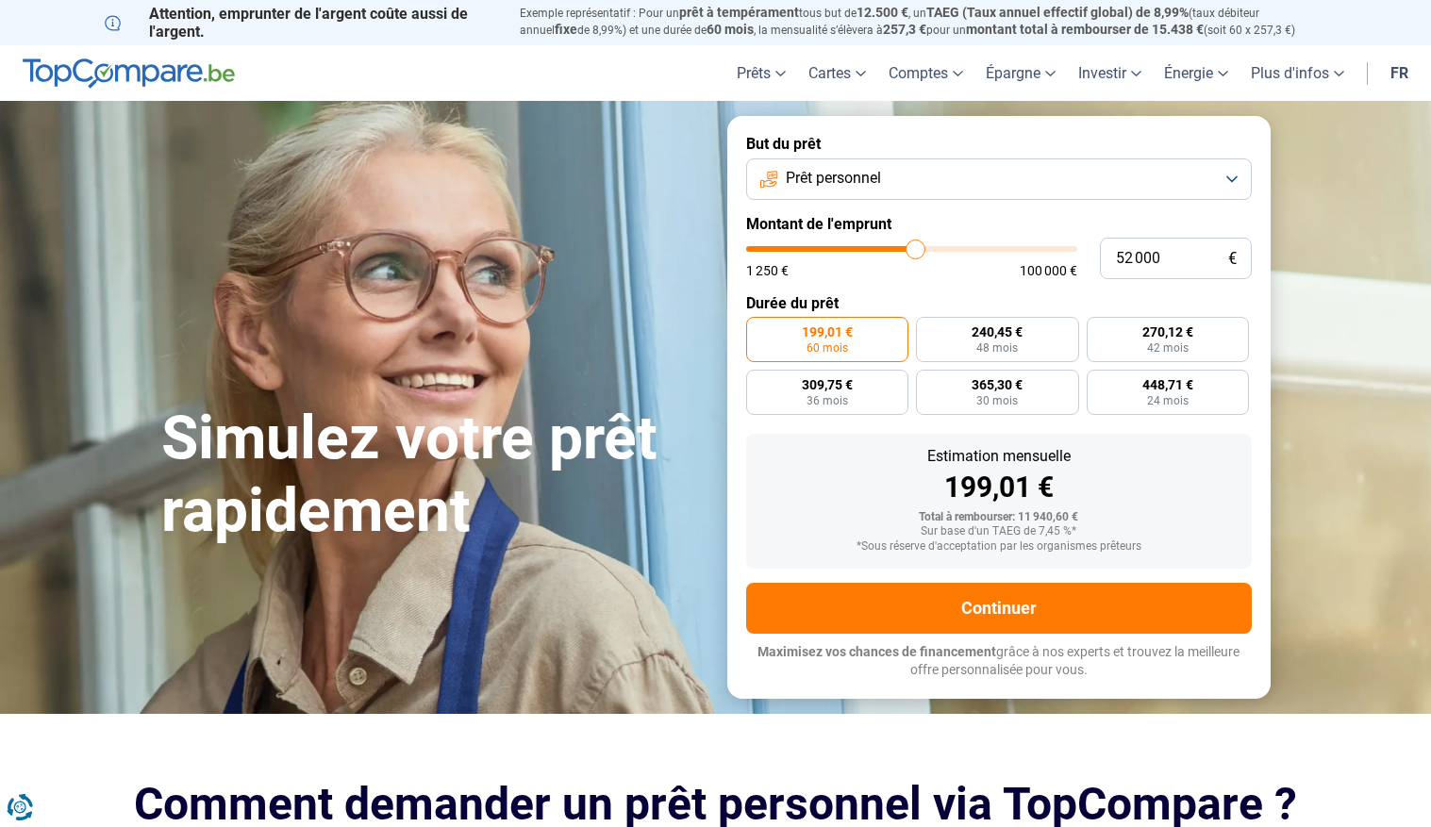
type input "51750"
type input "51 500"
type input "51500"
type input "51 250"
type input "51250"
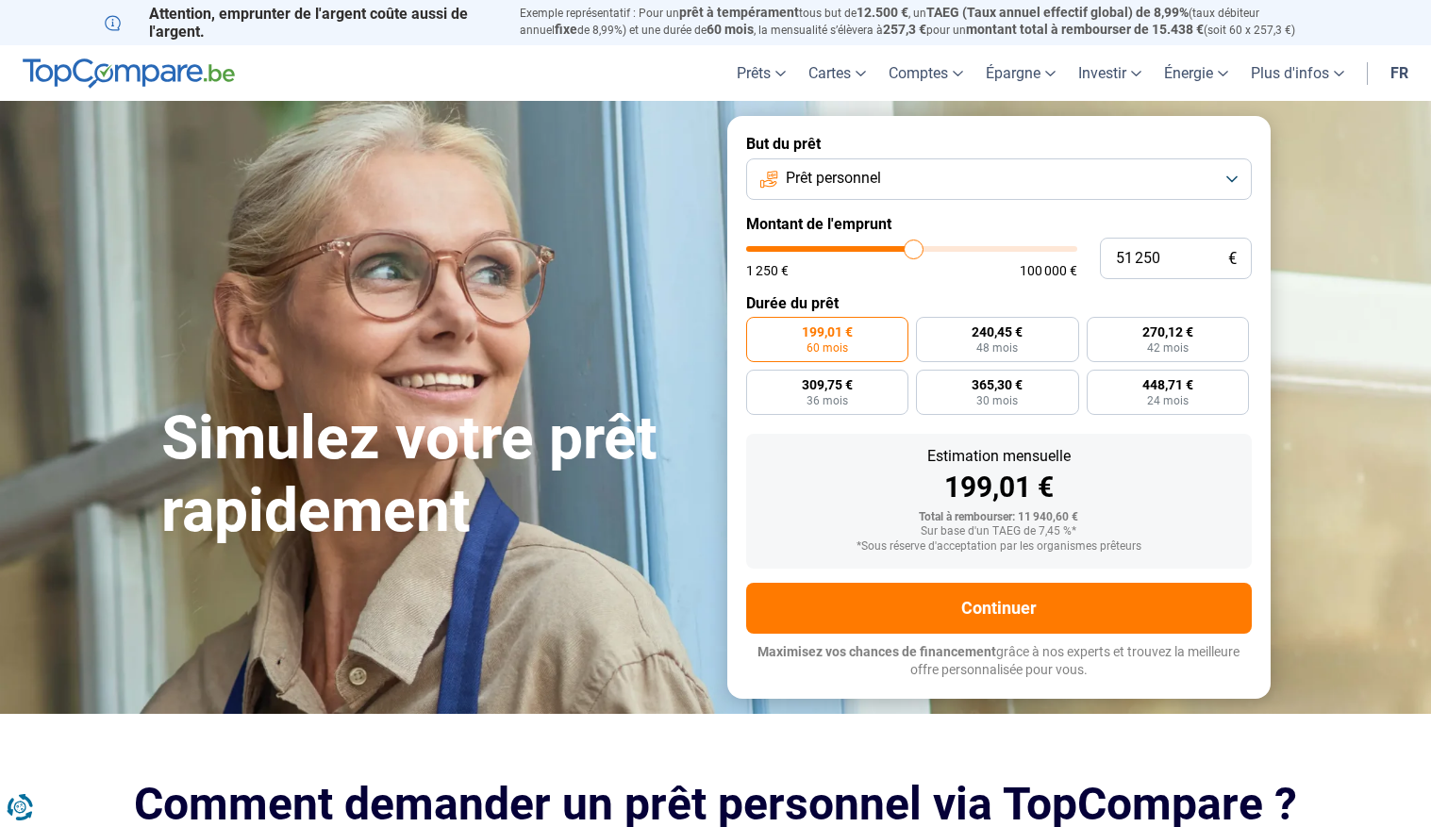
type input "51 000"
type input "51000"
type input "50 750"
type input "50750"
type input "50 500"
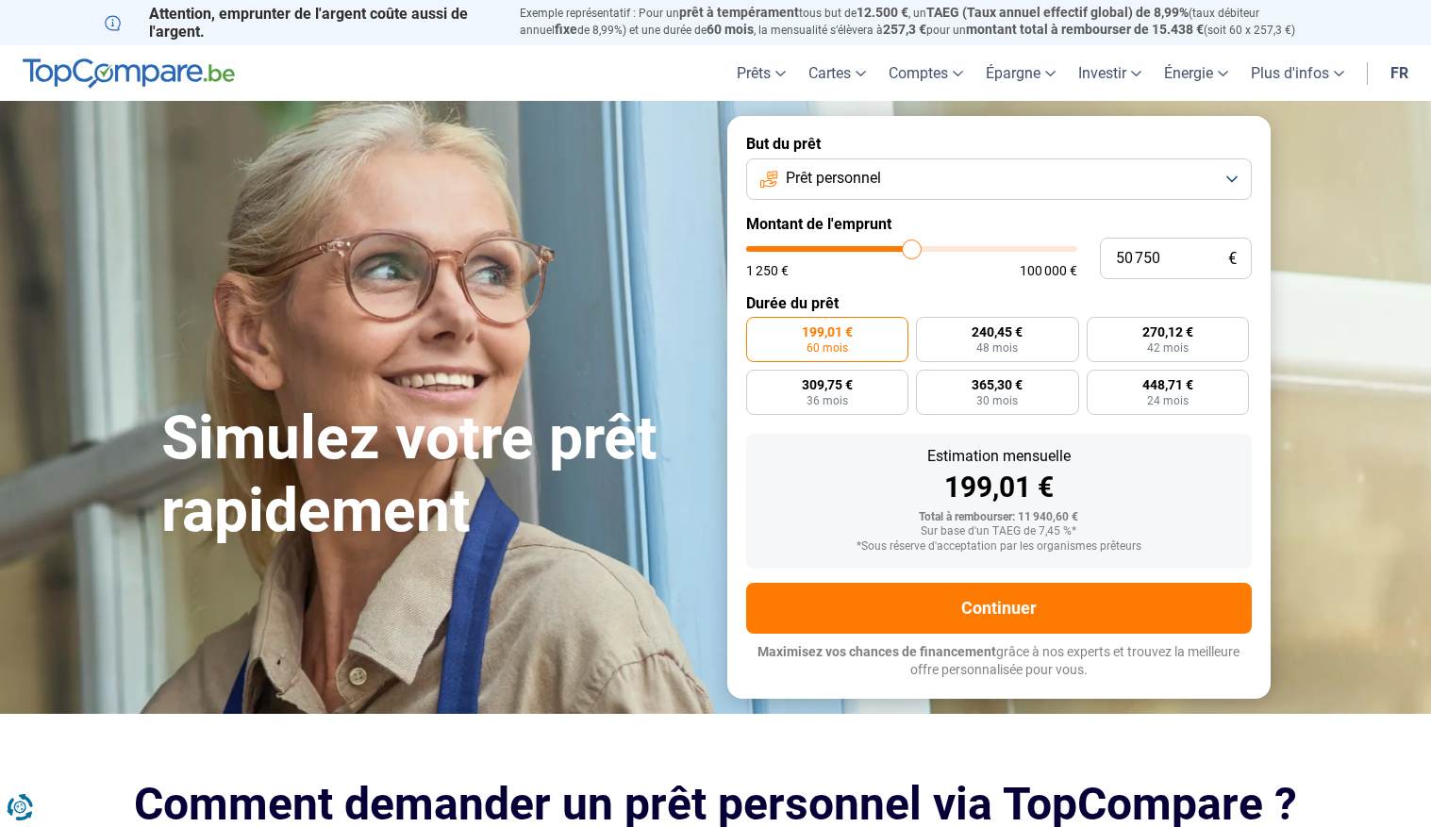
type input "50500"
type input "50 250"
type input "50250"
type input "50 000"
type input "50000"
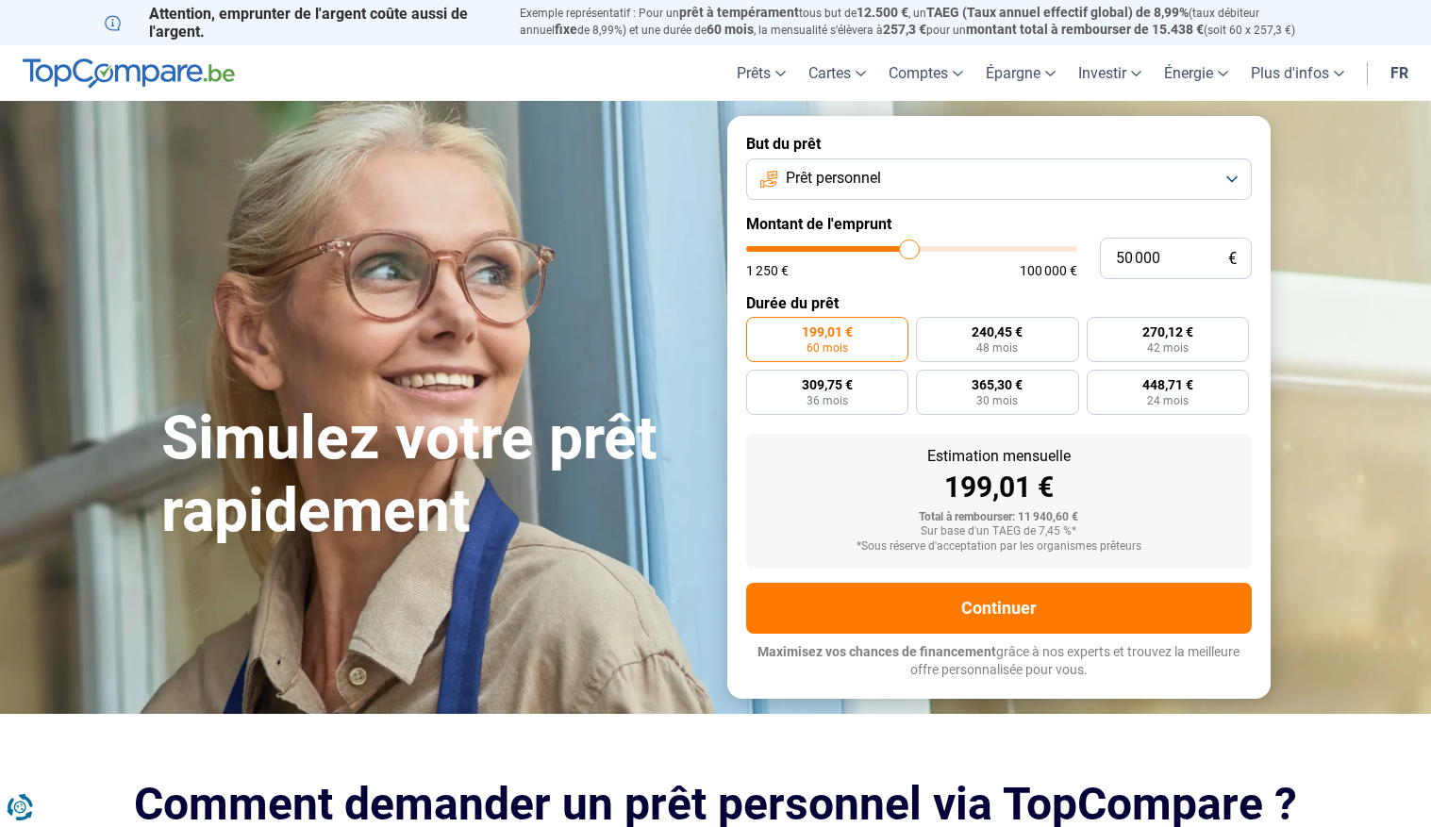
type input "49 750"
type input "49750"
type input "49 500"
type input "49500"
type input "49 250"
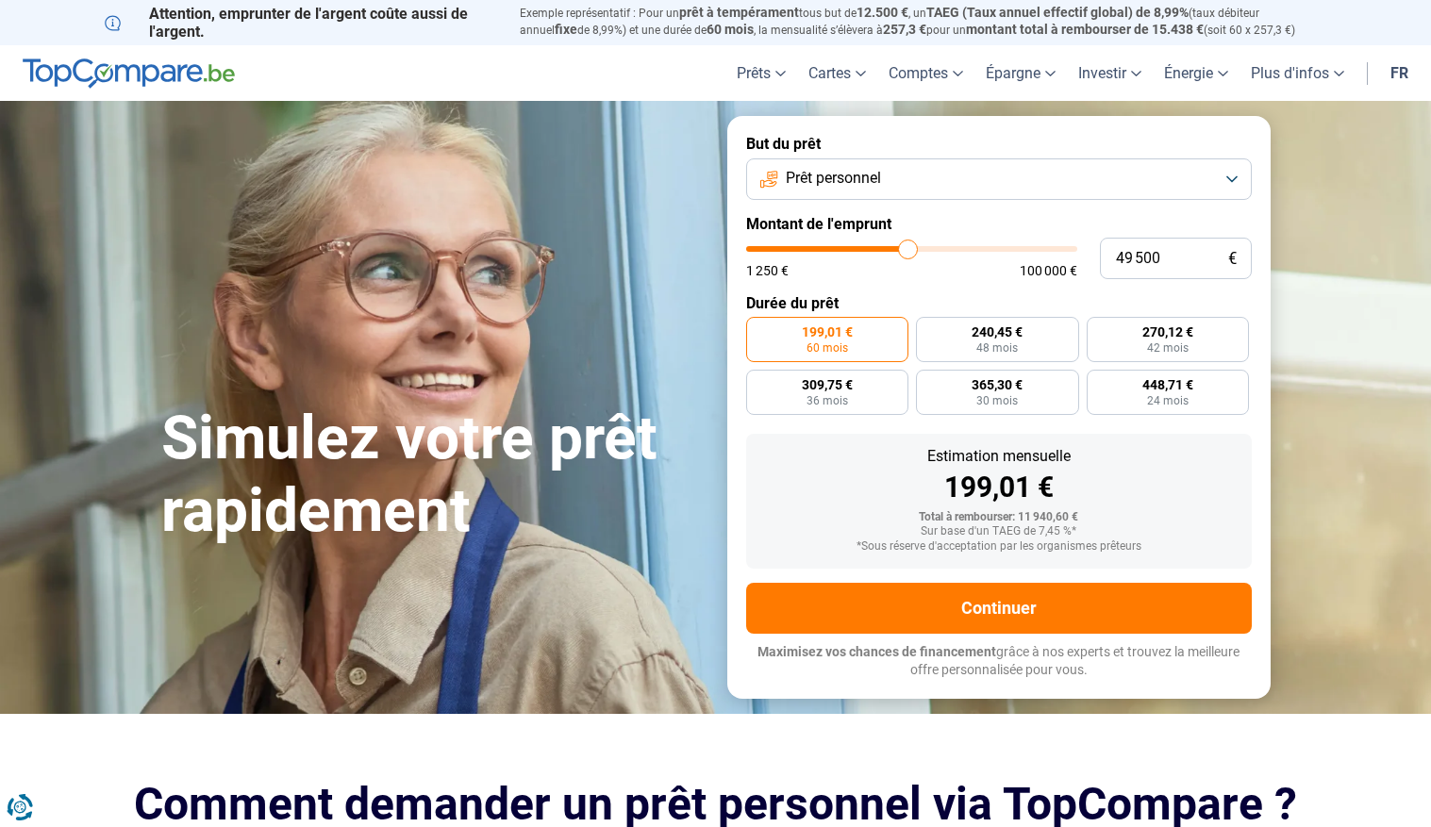
type input "49250"
type input "49 000"
type input "49000"
type input "48 750"
type input "48750"
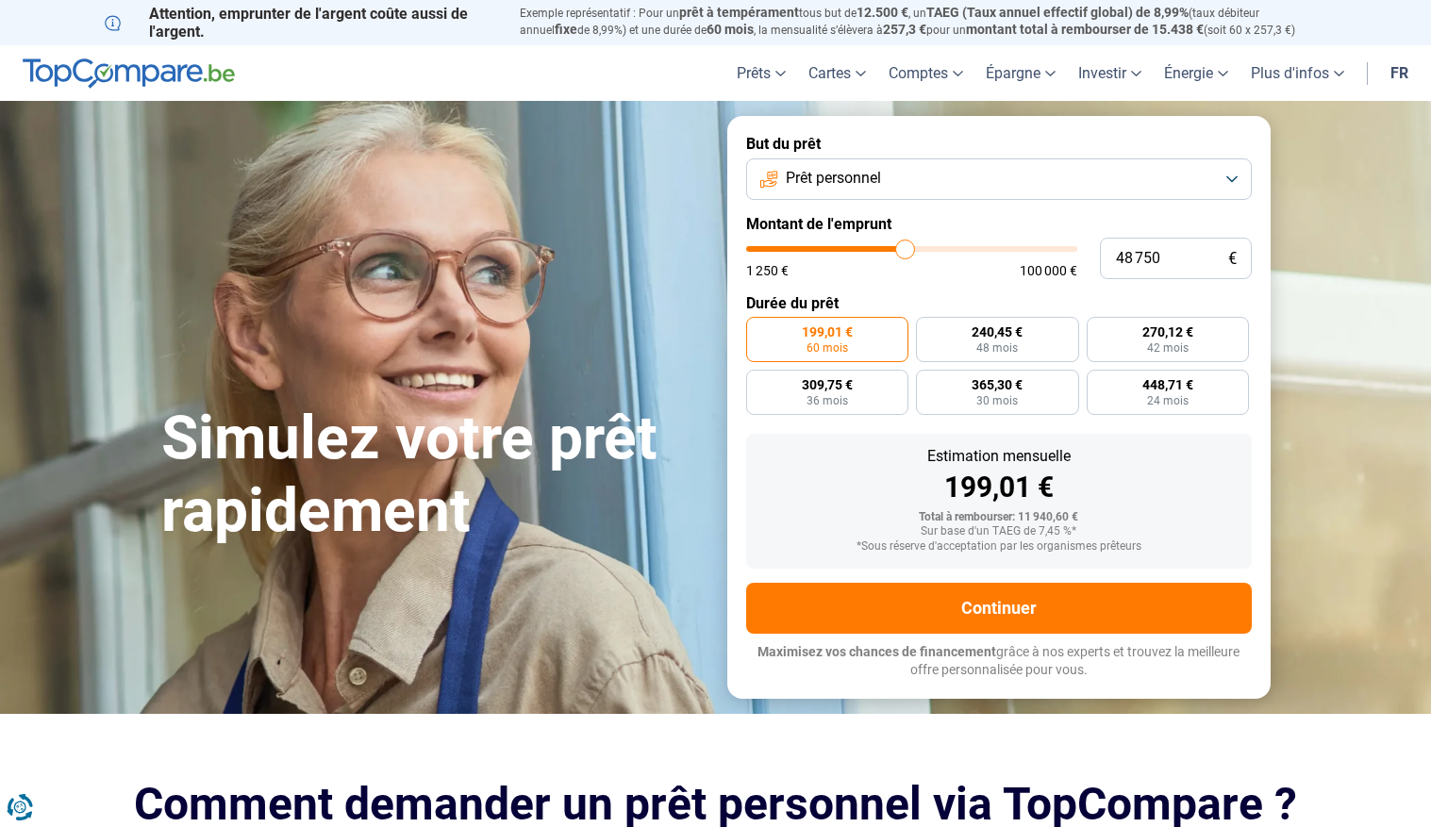
type input "49 000"
type input "49000"
type input "49 250"
type input "49250"
type input "49 500"
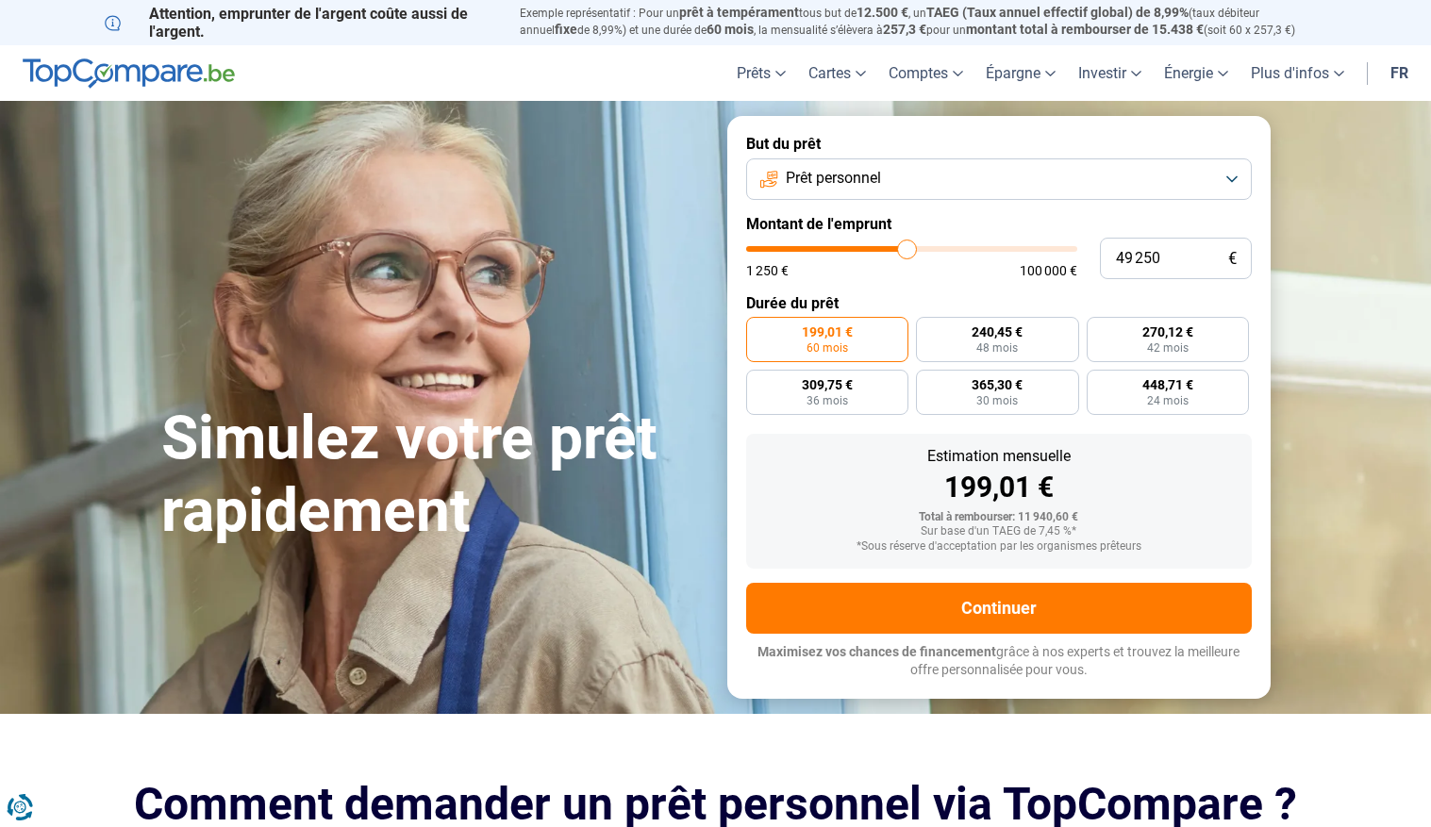
type input "49500"
type input "49 750"
type input "49750"
type input "50 000"
type input "50000"
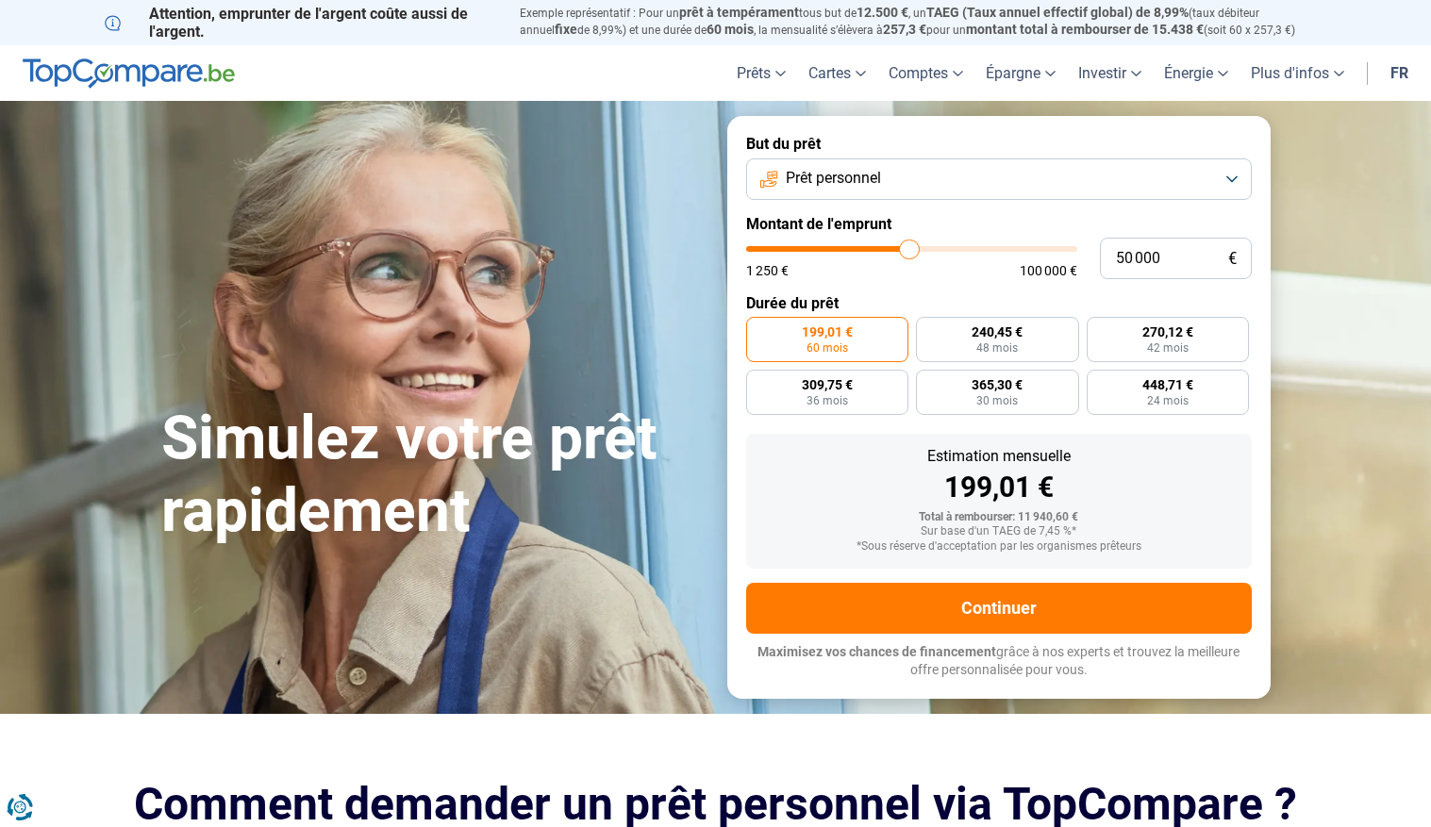
type input "50 250"
type input "50250"
type input "50 000"
drag, startPoint x: 784, startPoint y: 253, endPoint x: 908, endPoint y: 247, distance: 124.7
type input "50000"
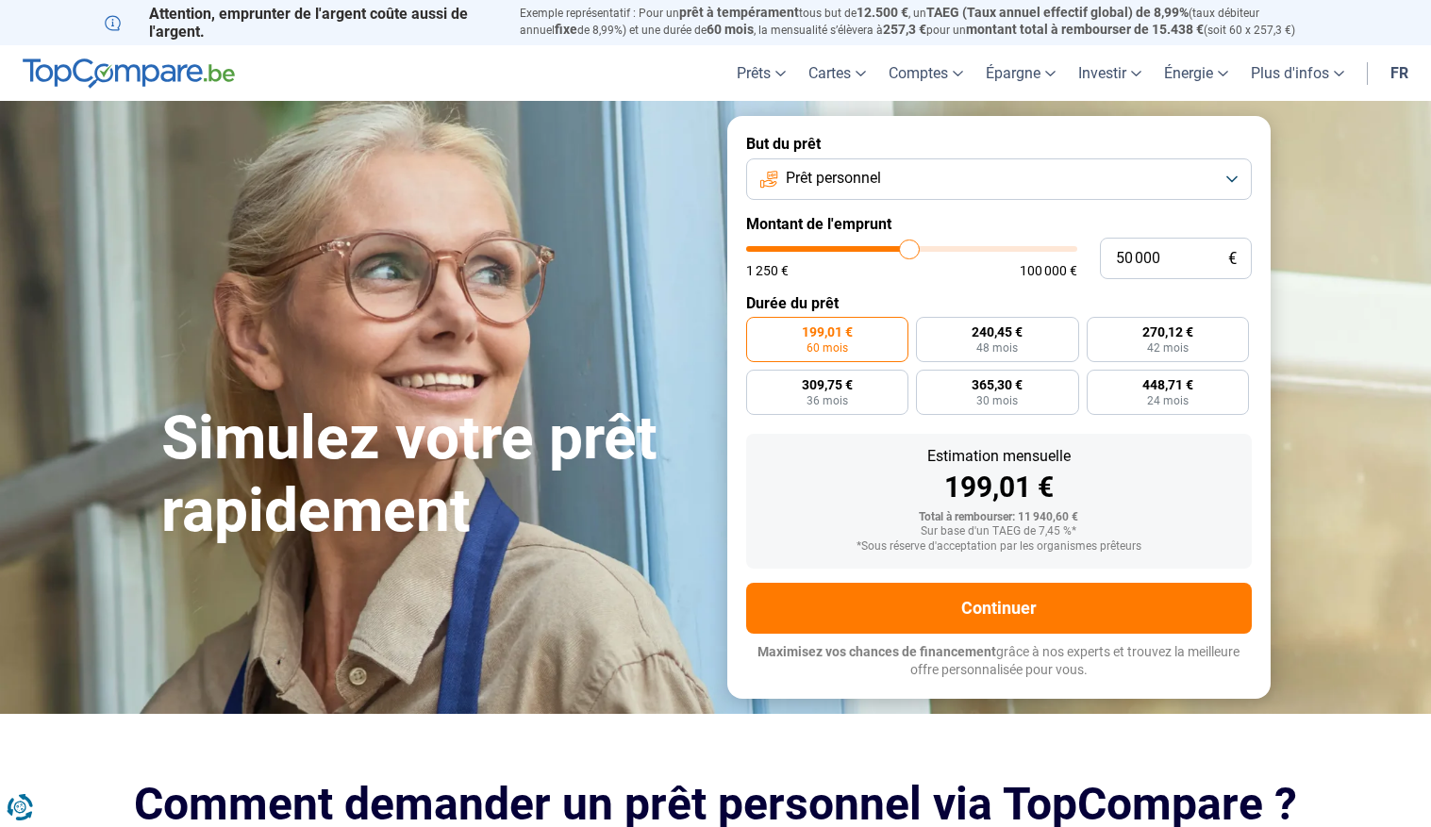
click at [908, 247] on input "range" at bounding box center [911, 249] width 331 height 6
radio input "false"
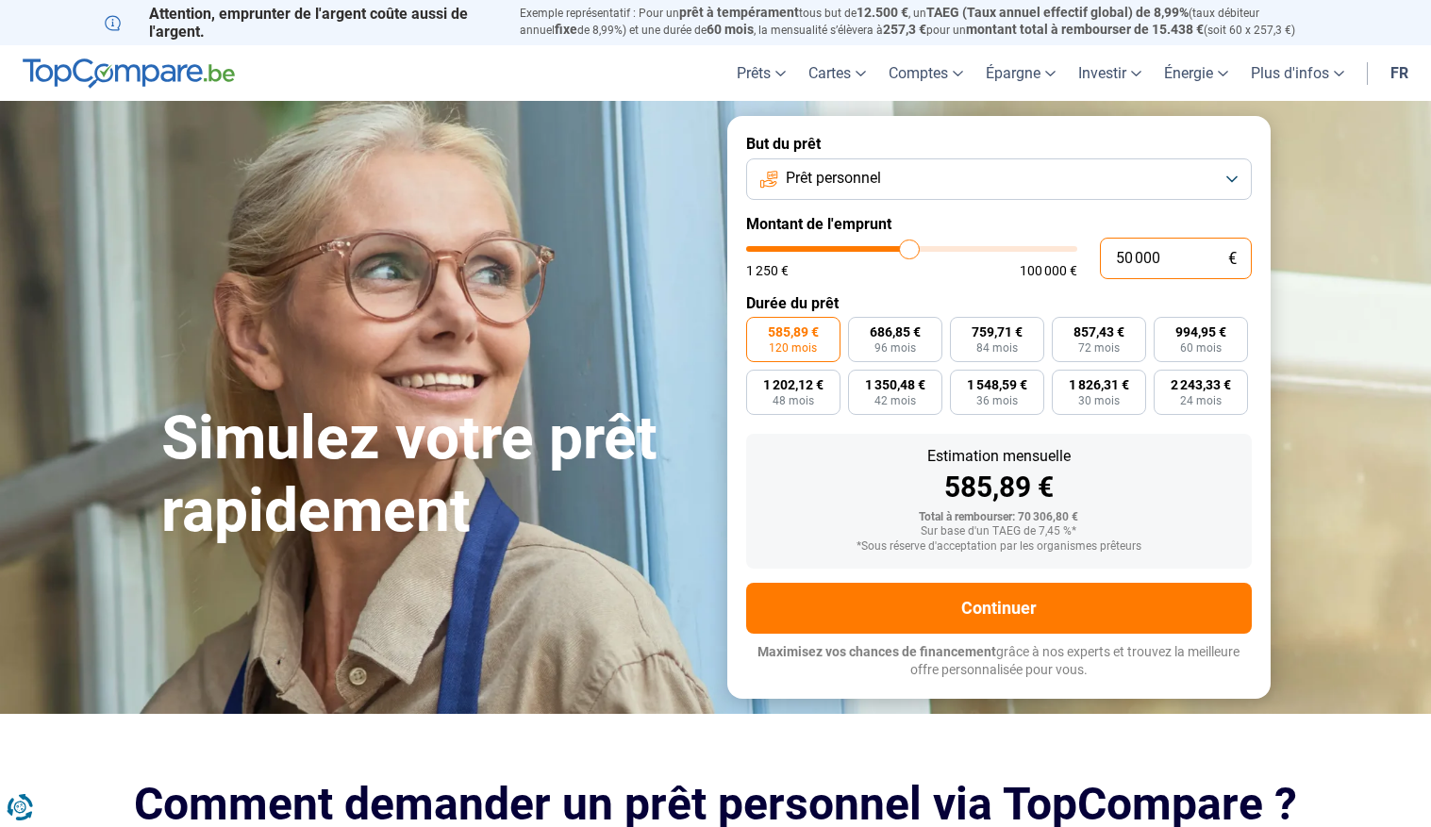
click at [1134, 258] on input "50 000" at bounding box center [1176, 259] width 152 height 42
type input "5 000"
type input "5000"
type input "0"
type input "1250"
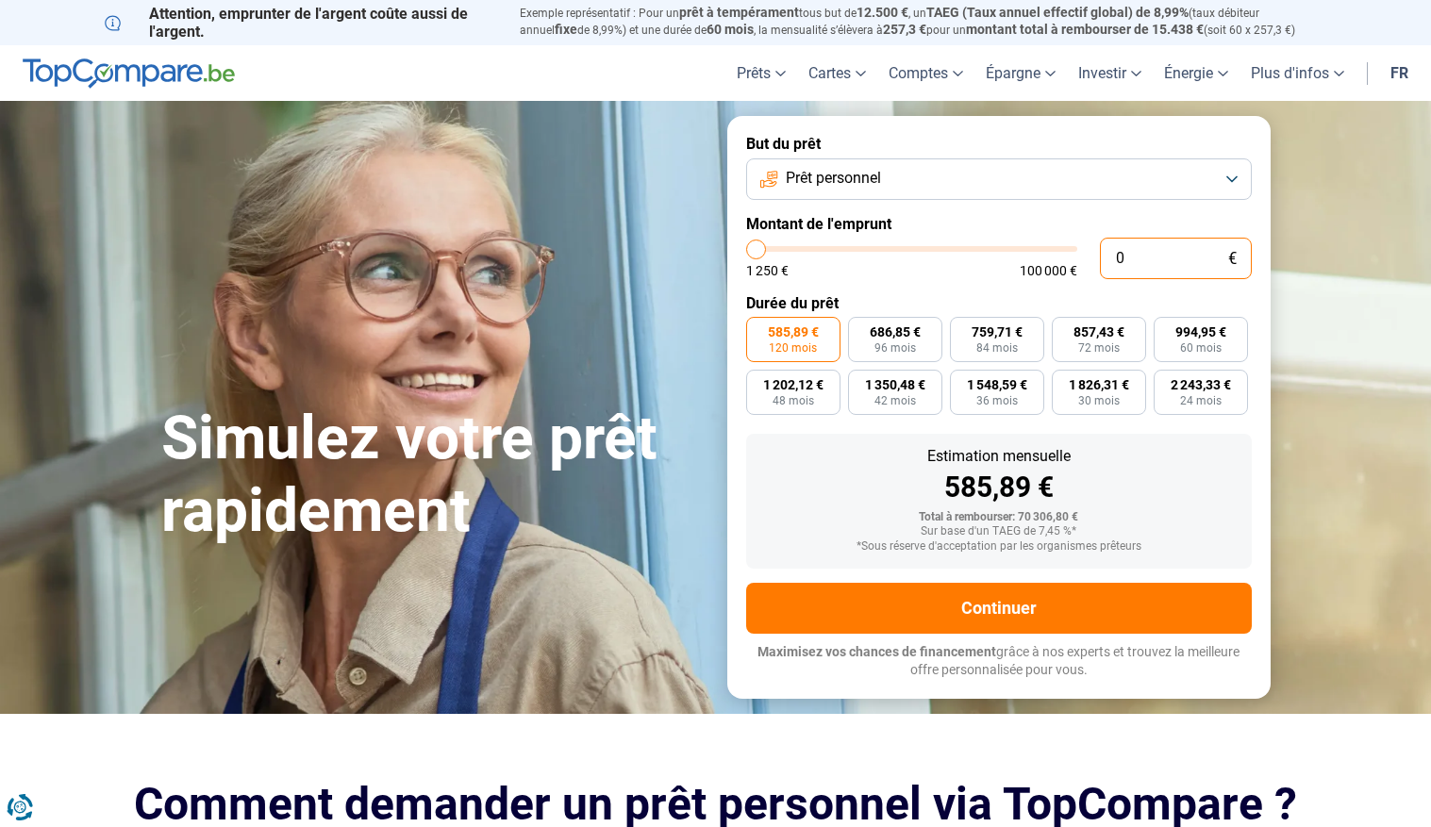
type input "1 250"
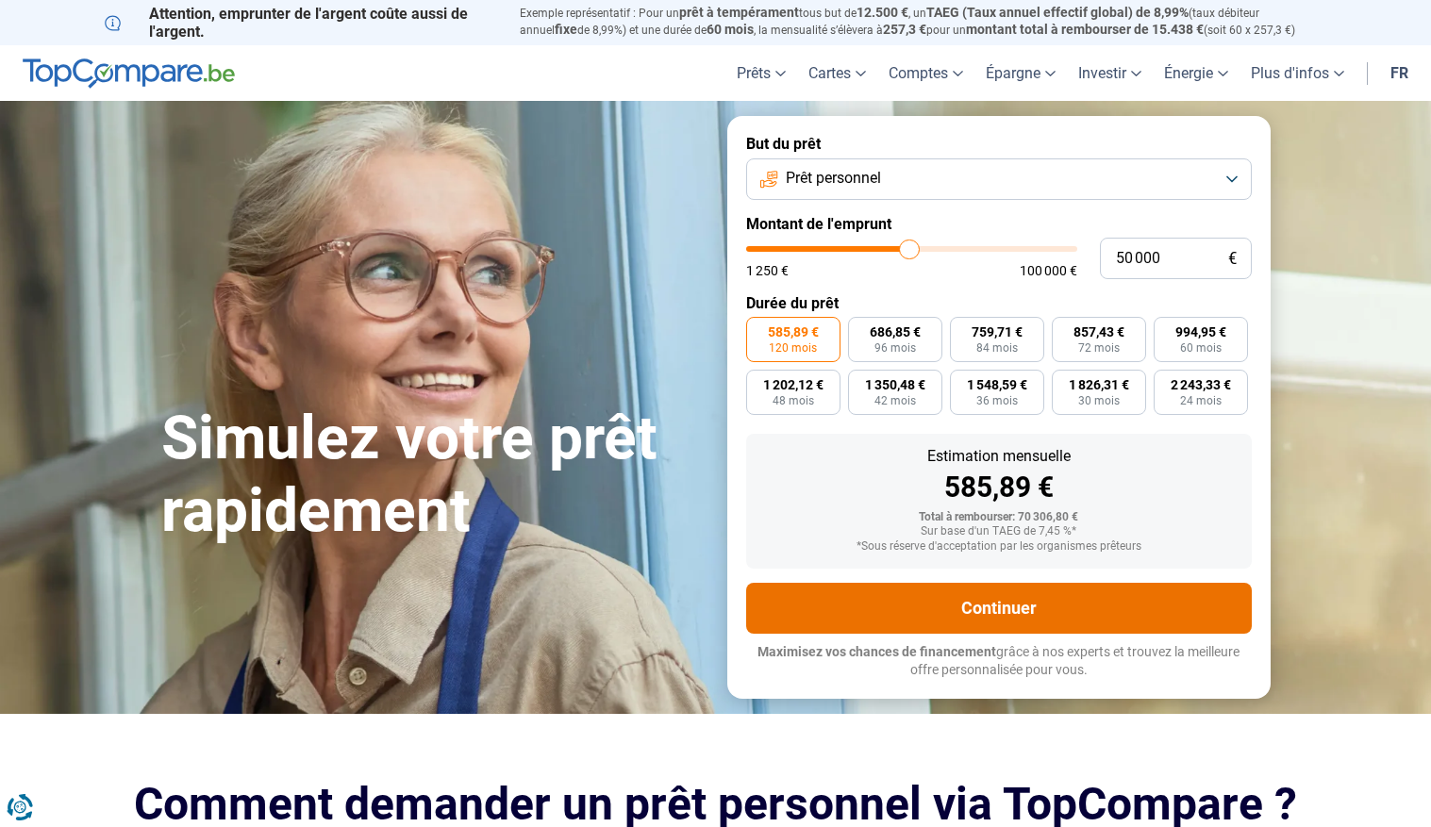
click at [999, 608] on button "Continuer" at bounding box center [999, 608] width 506 height 51
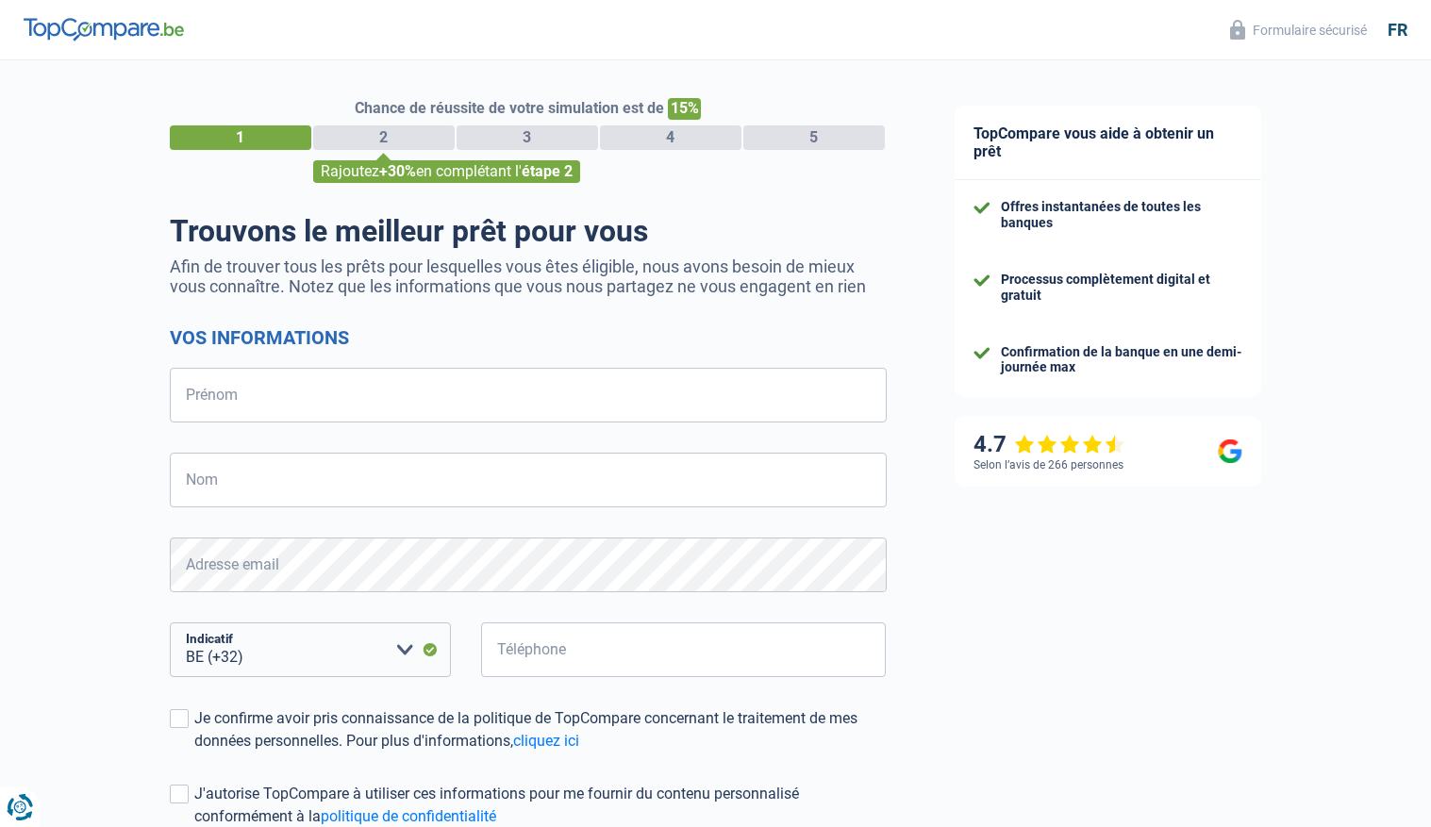
select select "32"
click at [576, 403] on input "Prénom" at bounding box center [528, 395] width 717 height 55
type input "alan"
click at [476, 492] on input "Nom" at bounding box center [528, 480] width 717 height 55
type input "george"
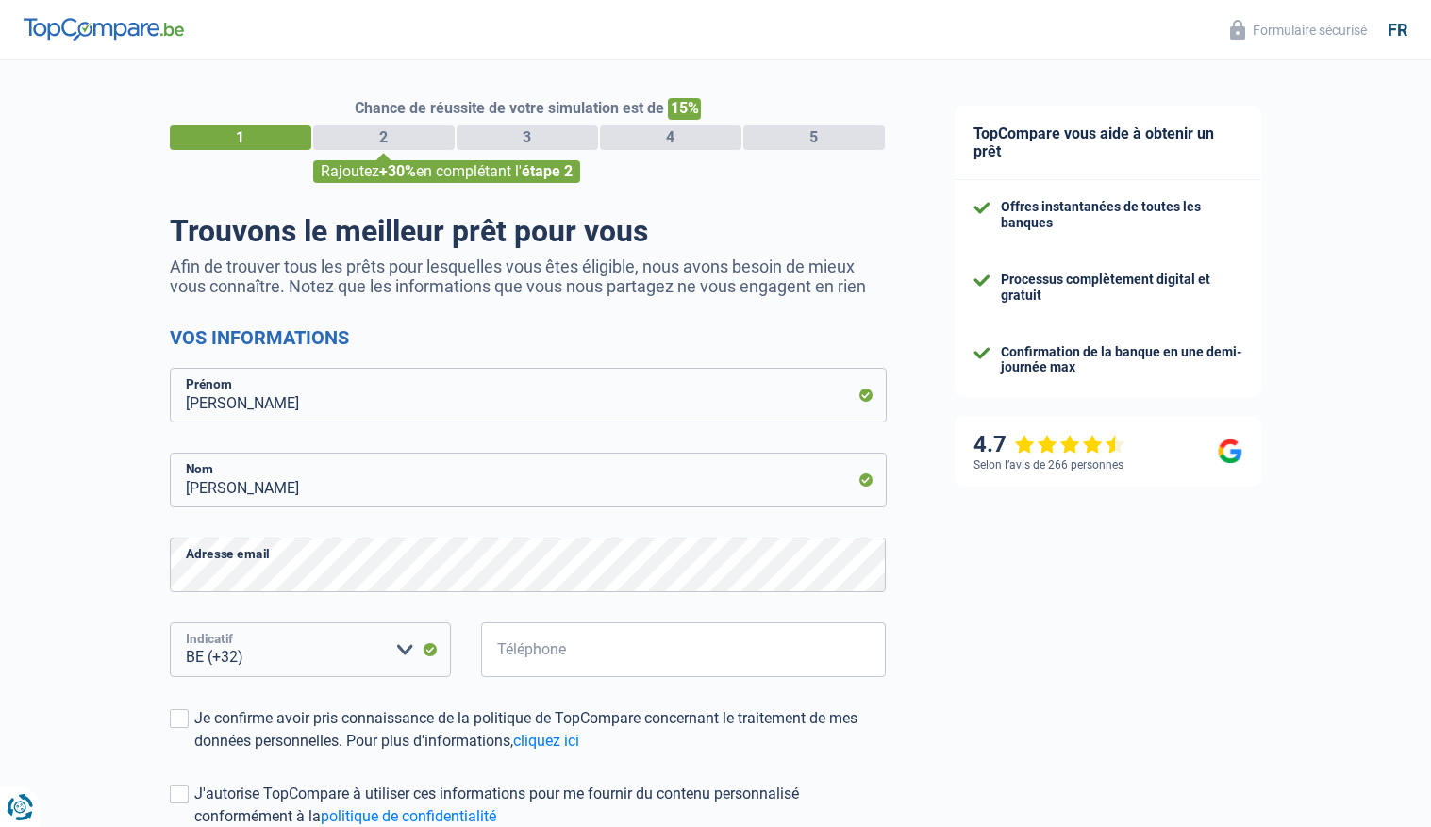
click at [295, 645] on select "BE (+32) LU (+352) Veuillez sélectionner une option" at bounding box center [310, 650] width 281 height 55
click at [293, 657] on select "BE (+32) LU (+352) Veuillez sélectionner une option" at bounding box center [310, 650] width 281 height 55
click at [556, 639] on input "Téléphone" at bounding box center [684, 650] width 406 height 55
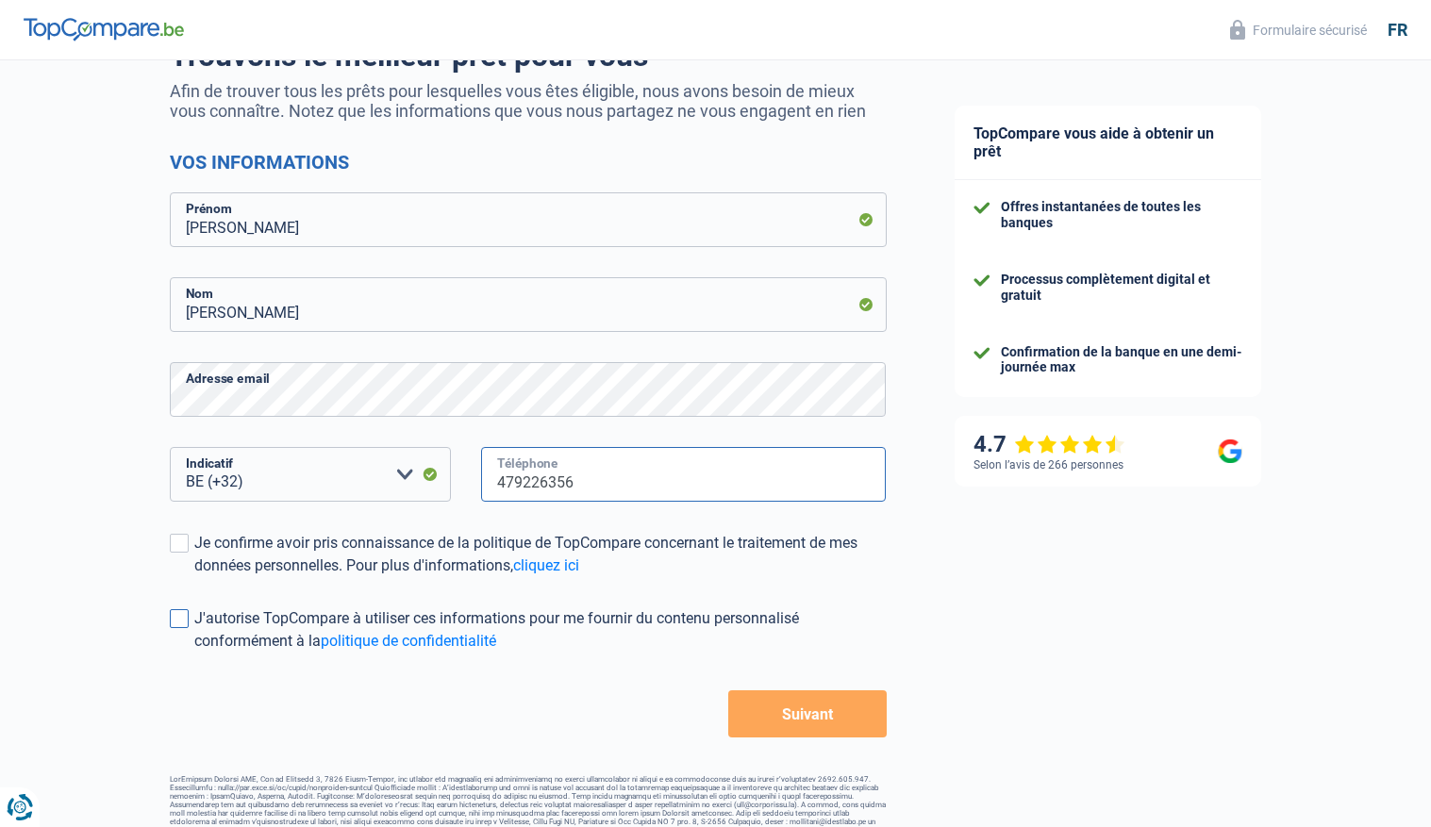
scroll to position [185, 0]
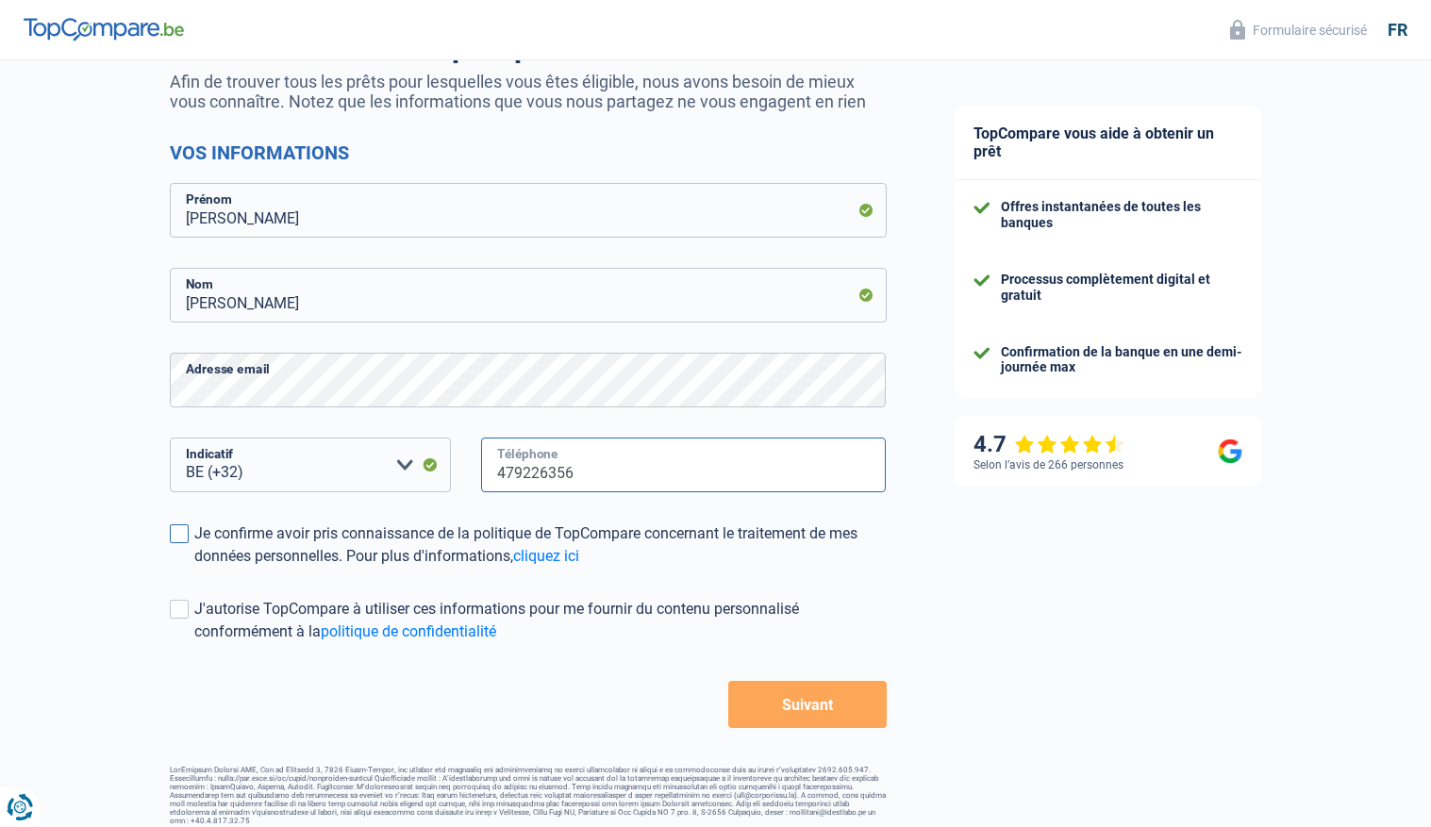
type input "479226356"
click at [188, 537] on span at bounding box center [179, 534] width 19 height 19
click at [194, 568] on input "Je confirme avoir pris connaissance de la politique de TopCompare concernant le…" at bounding box center [194, 568] width 0 height 0
click at [186, 598] on label "J'autorise TopCompare à utiliser ces informations pour me fournir du contenu pe…" at bounding box center [528, 620] width 717 height 45
click at [194, 643] on input "J'autorise TopCompare à utiliser ces informations pour me fournir du contenu pe…" at bounding box center [194, 643] width 0 height 0
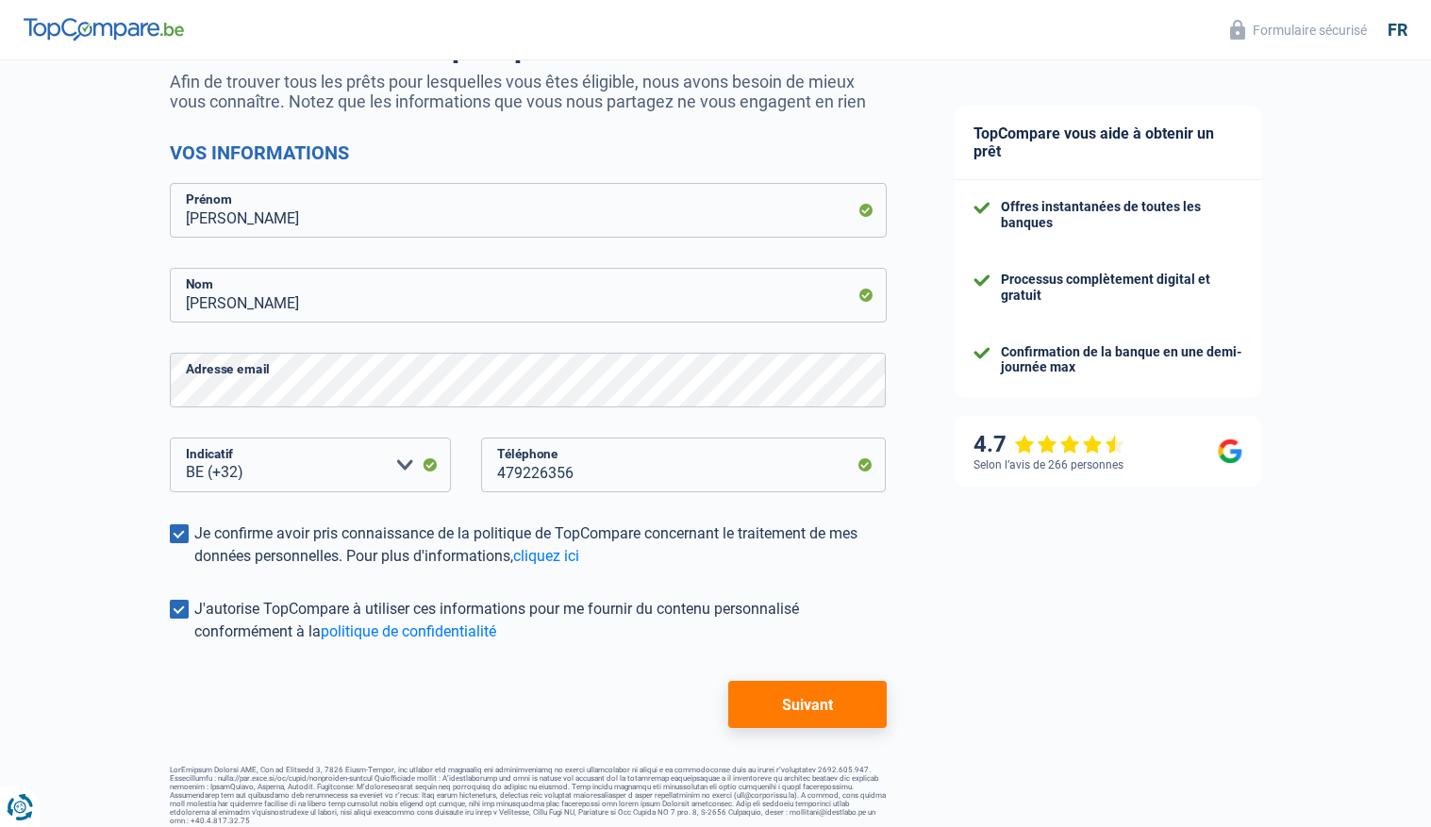
click at [786, 708] on button "Suivant" at bounding box center [807, 704] width 158 height 47
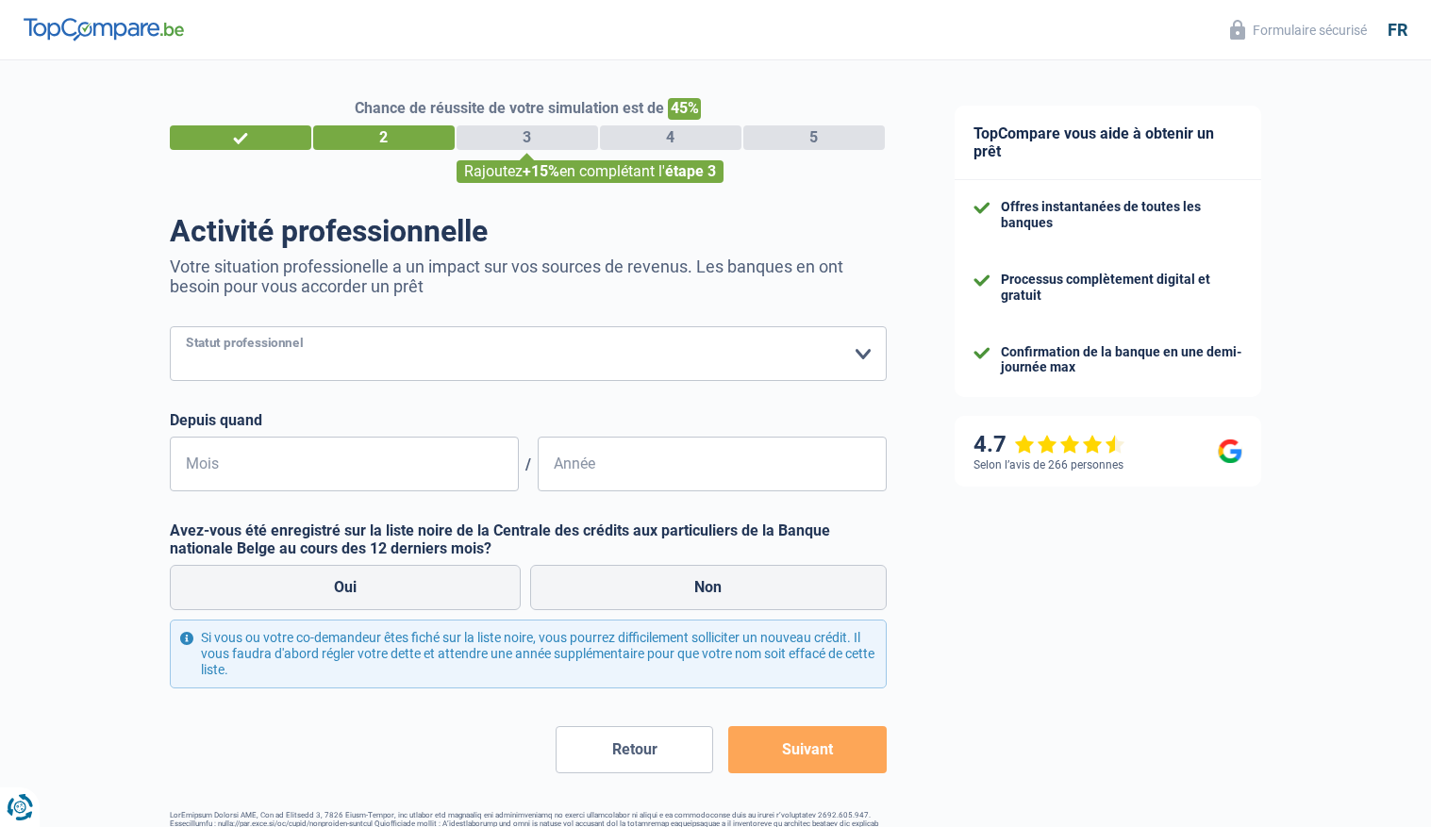
click at [539, 345] on select "Ouvrier Employé privé Employé public Invalide Indépendant Pensionné Chômeur Mut…" at bounding box center [528, 353] width 717 height 55
select select "worker"
click at [170, 326] on select "Ouvrier Employé privé Employé public Invalide Indépendant Pensionné Chômeur Mut…" at bounding box center [528, 353] width 717 height 55
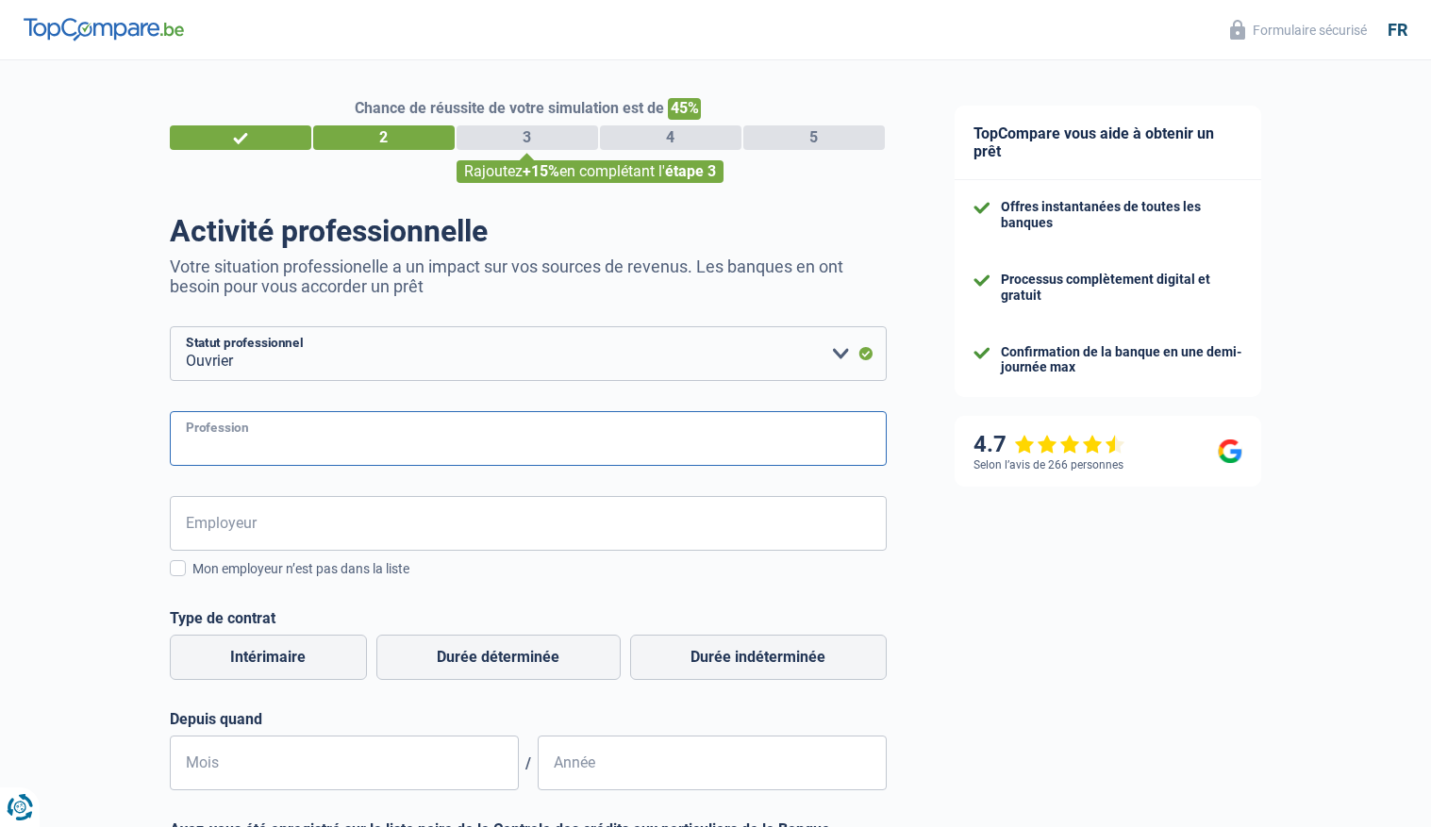
click at [405, 441] on input "Profession" at bounding box center [528, 438] width 717 height 55
type input "préparateur de commande"
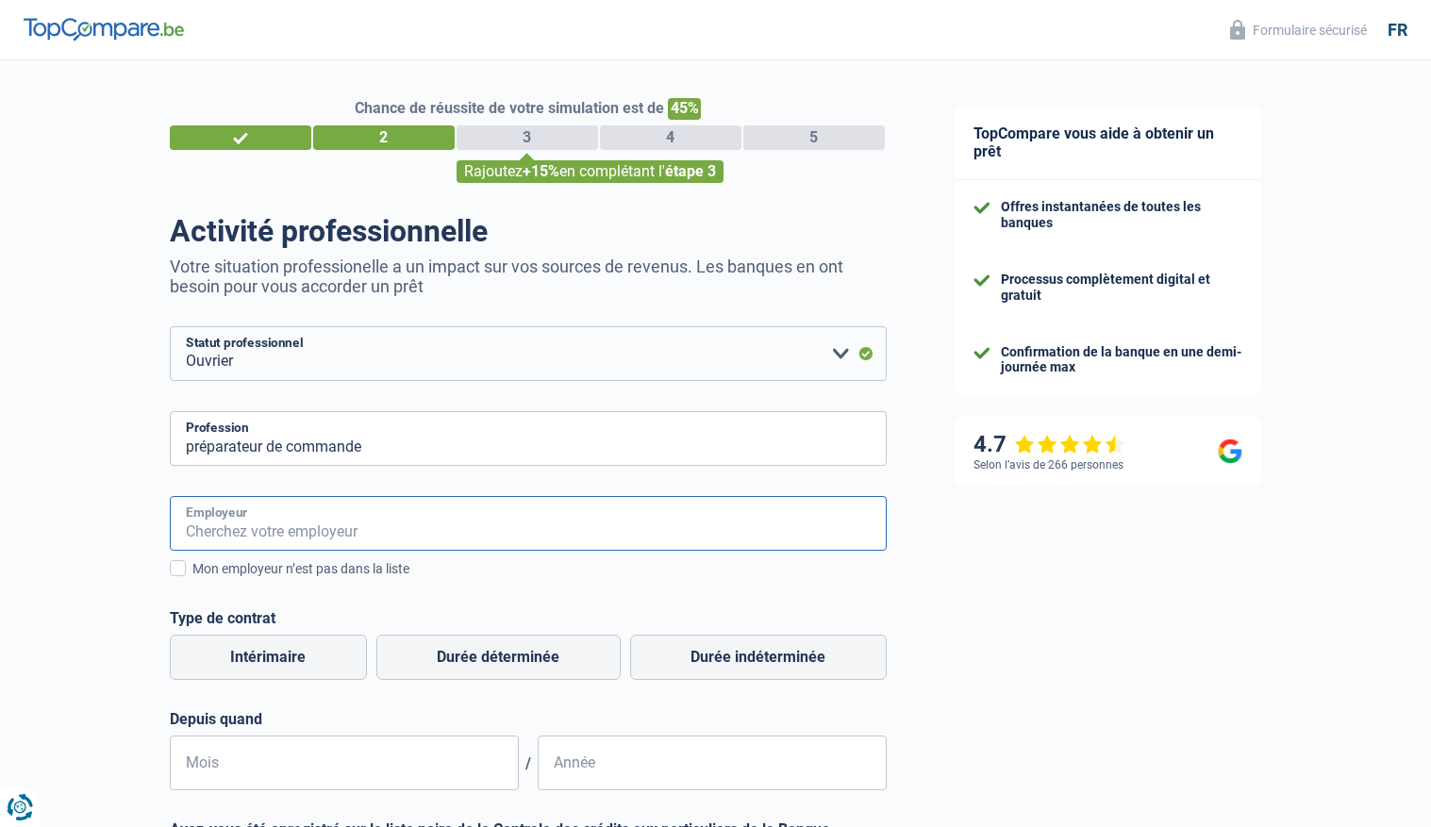
click at [201, 533] on input "Employeur" at bounding box center [528, 523] width 717 height 55
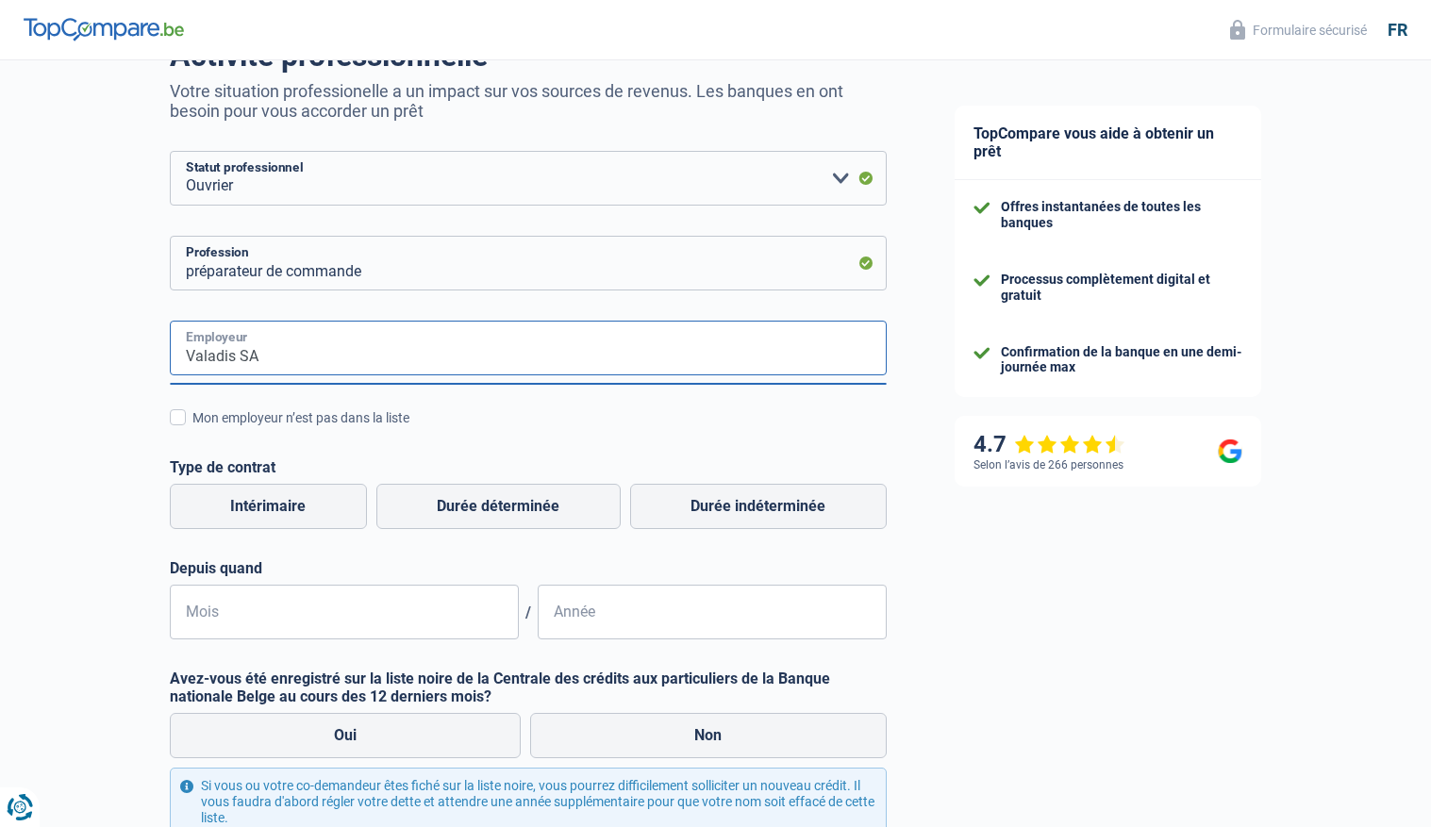
scroll to position [178, 0]
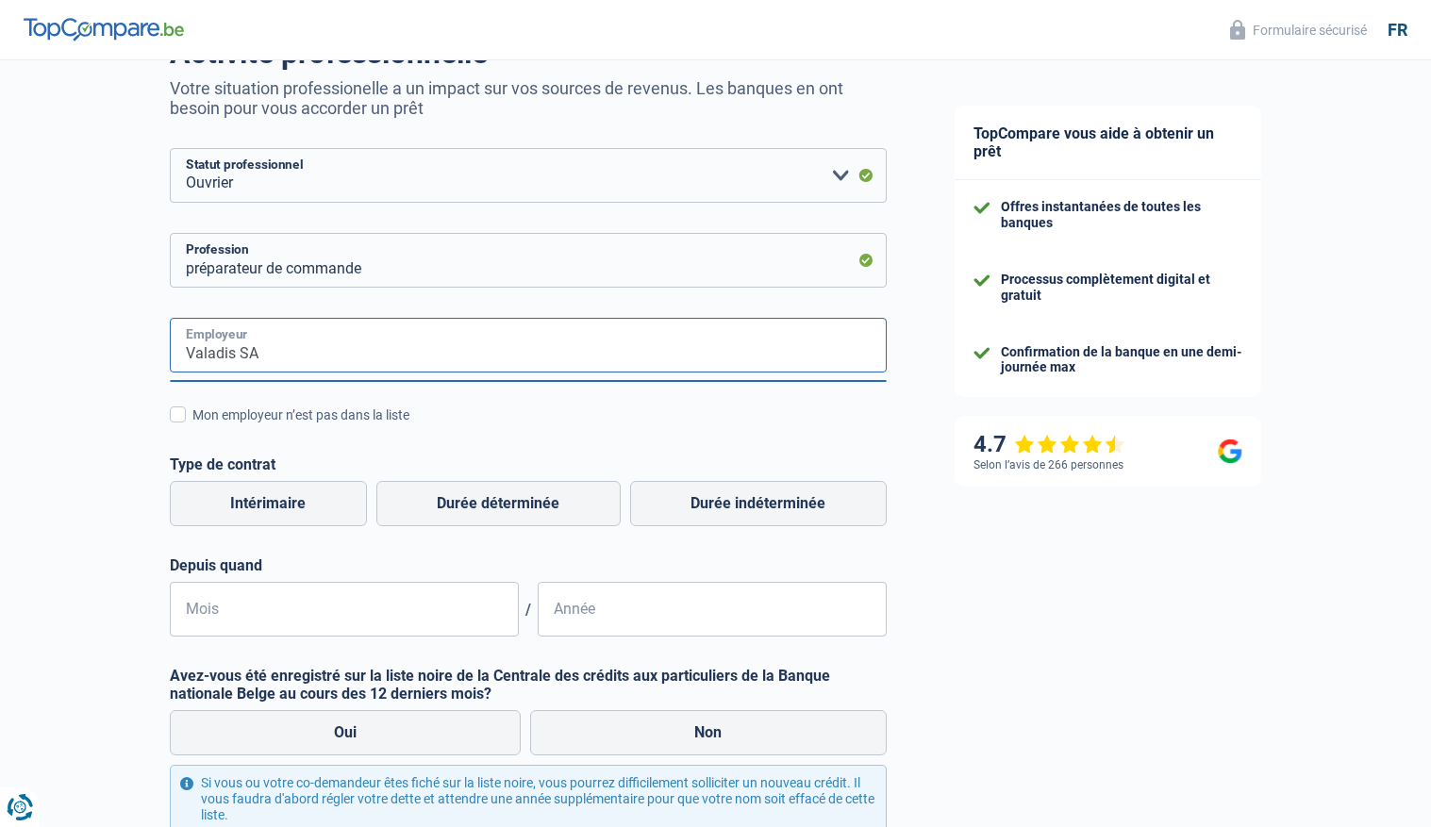
click at [292, 358] on input "Valadis SA" at bounding box center [528, 345] width 717 height 55
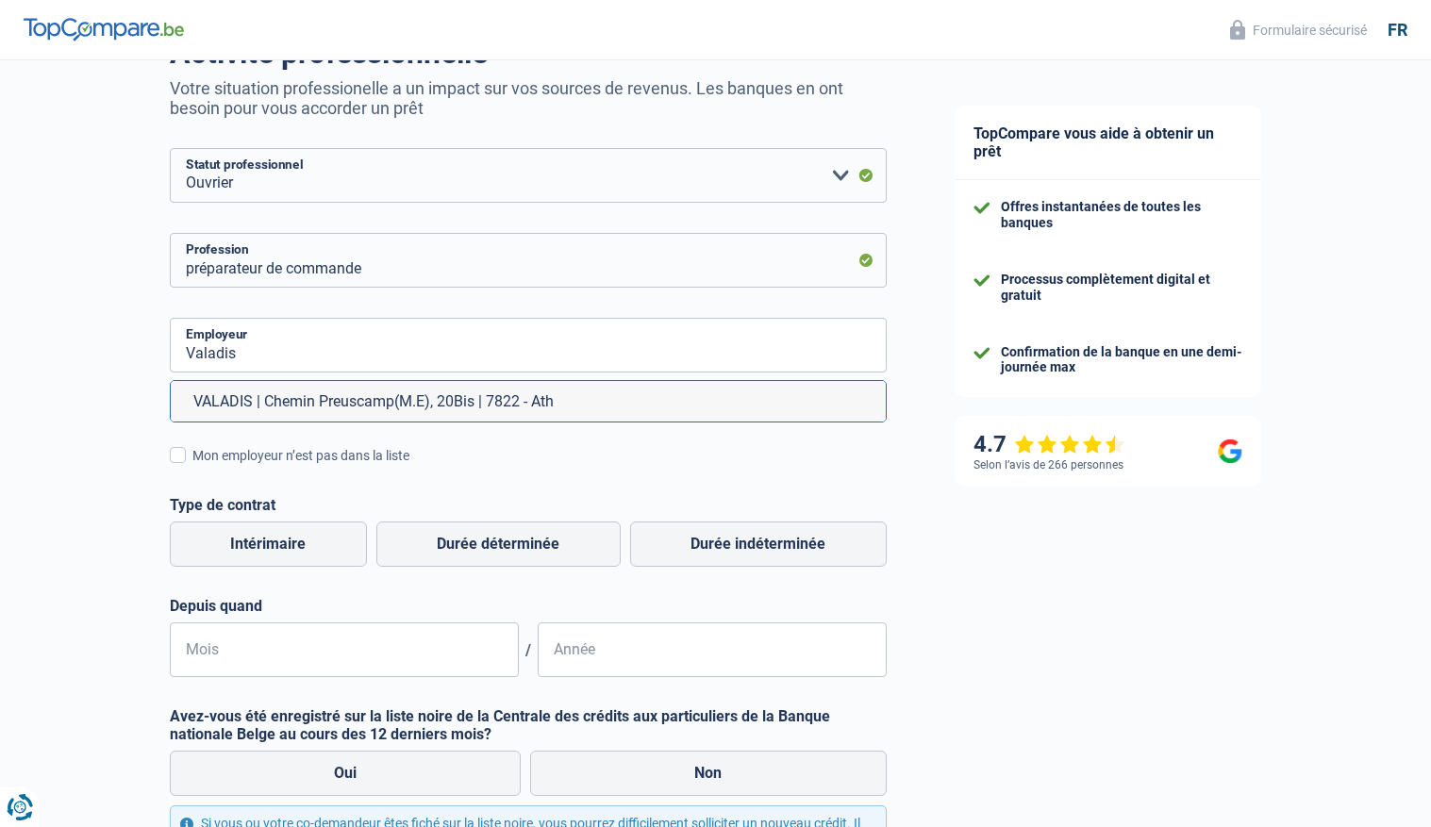
click at [398, 406] on li "VALADIS | Chemin Preuscamp(M.E), 20Bis | 7822 - Ath" at bounding box center [528, 401] width 715 height 41
type input "VALADIS | Chemin Preuscamp(M.E), 20Bis | 7822 - Ath"
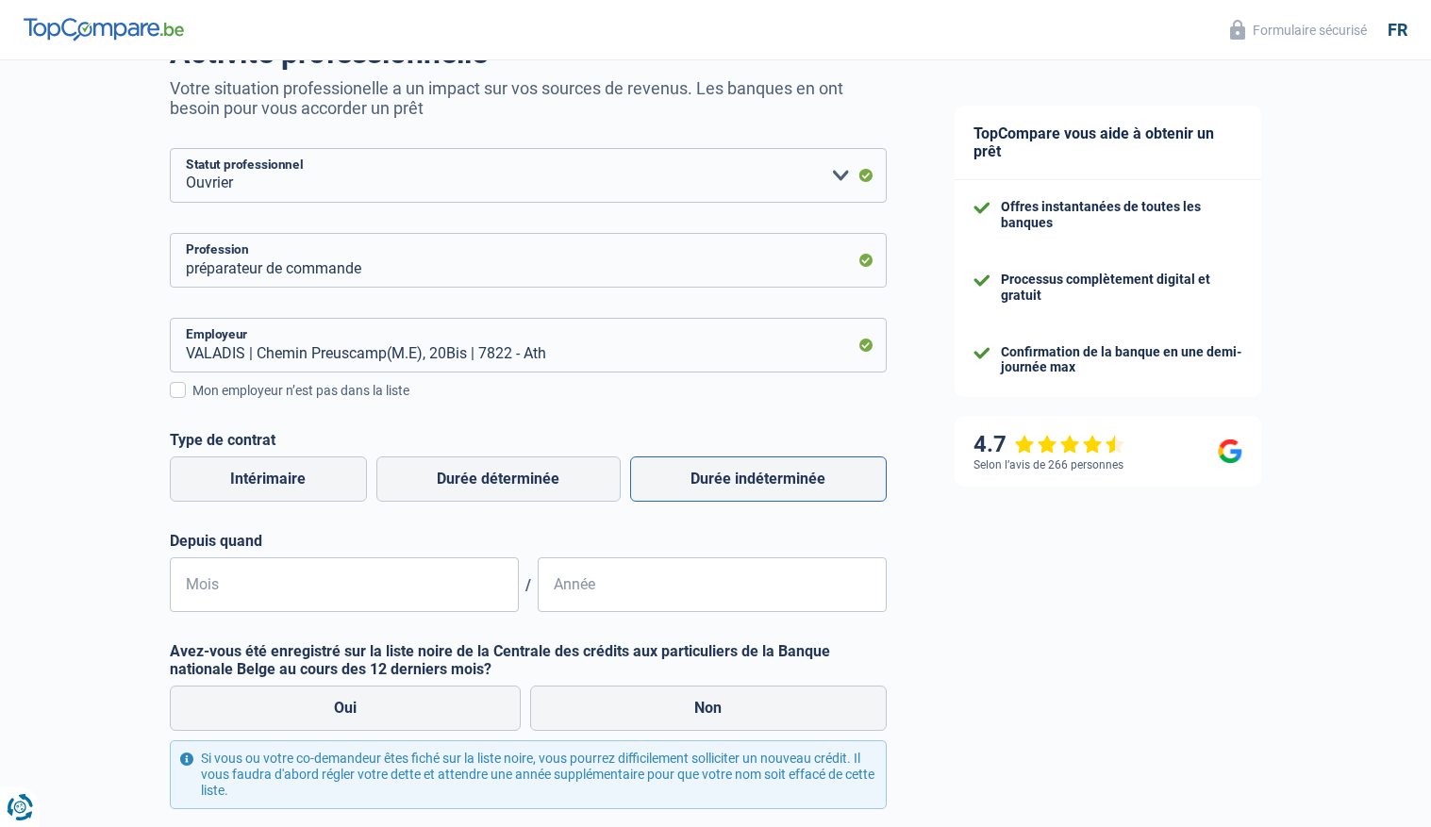
click at [690, 481] on label "Durée indéterminée" at bounding box center [758, 479] width 257 height 45
click at [690, 481] on input "Durée indéterminée" at bounding box center [758, 479] width 257 height 45
radio input "true"
click at [322, 602] on input "Mois" at bounding box center [344, 585] width 349 height 55
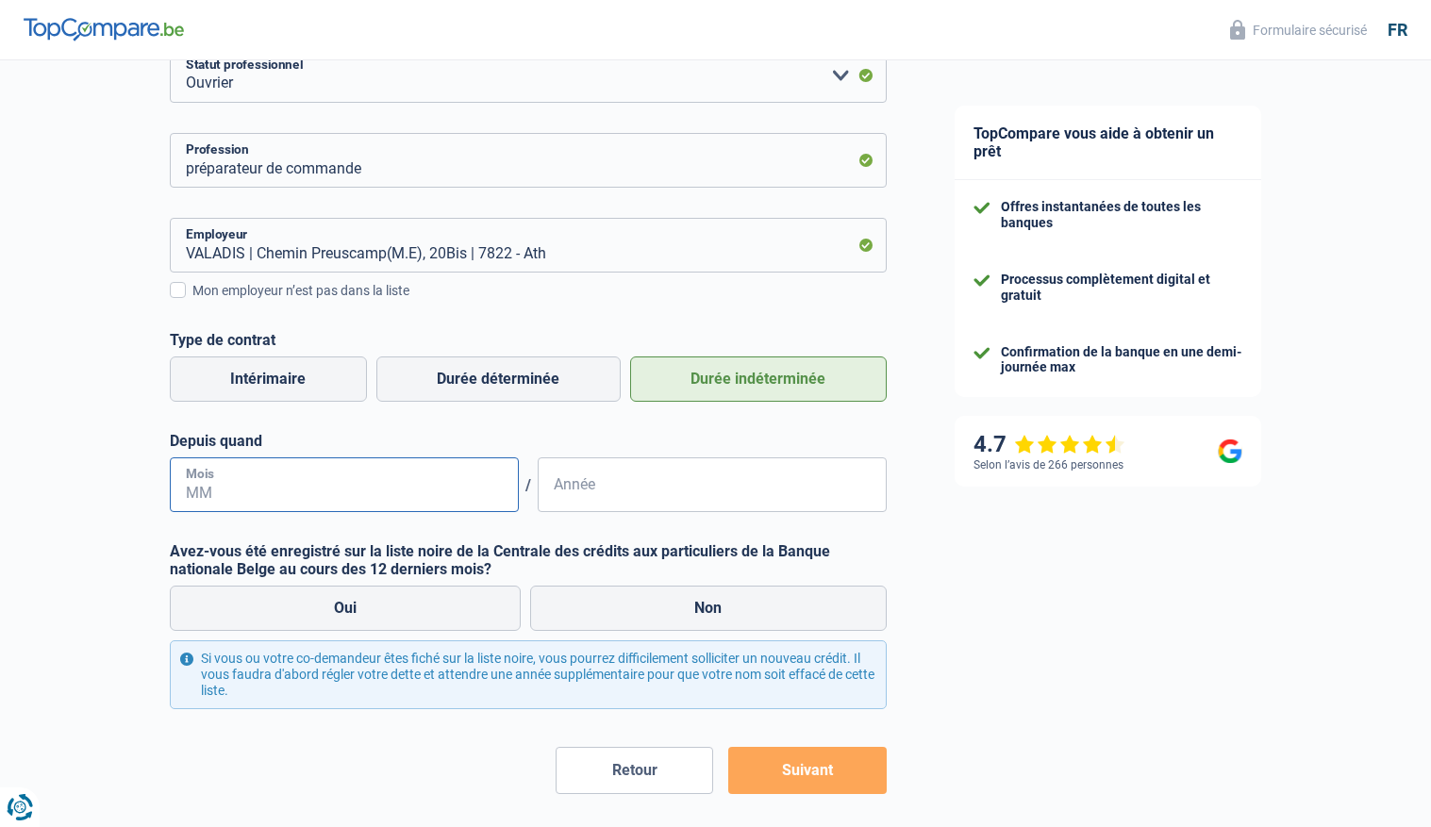
scroll to position [283, 0]
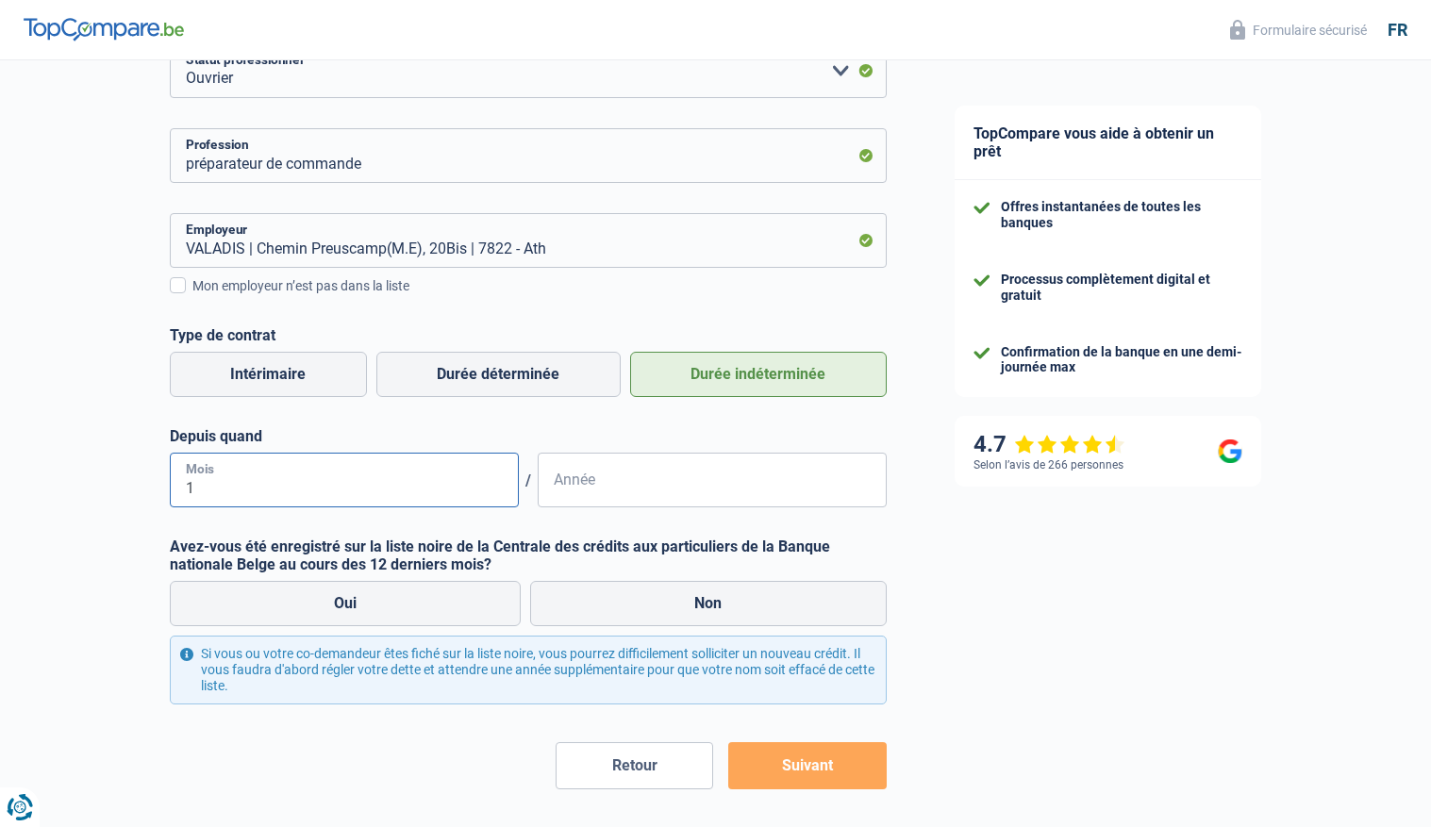
type input "10"
type input "2021"
click at [674, 606] on label "Non" at bounding box center [708, 603] width 357 height 45
click at [674, 606] on input "Non" at bounding box center [708, 603] width 357 height 45
radio input "true"
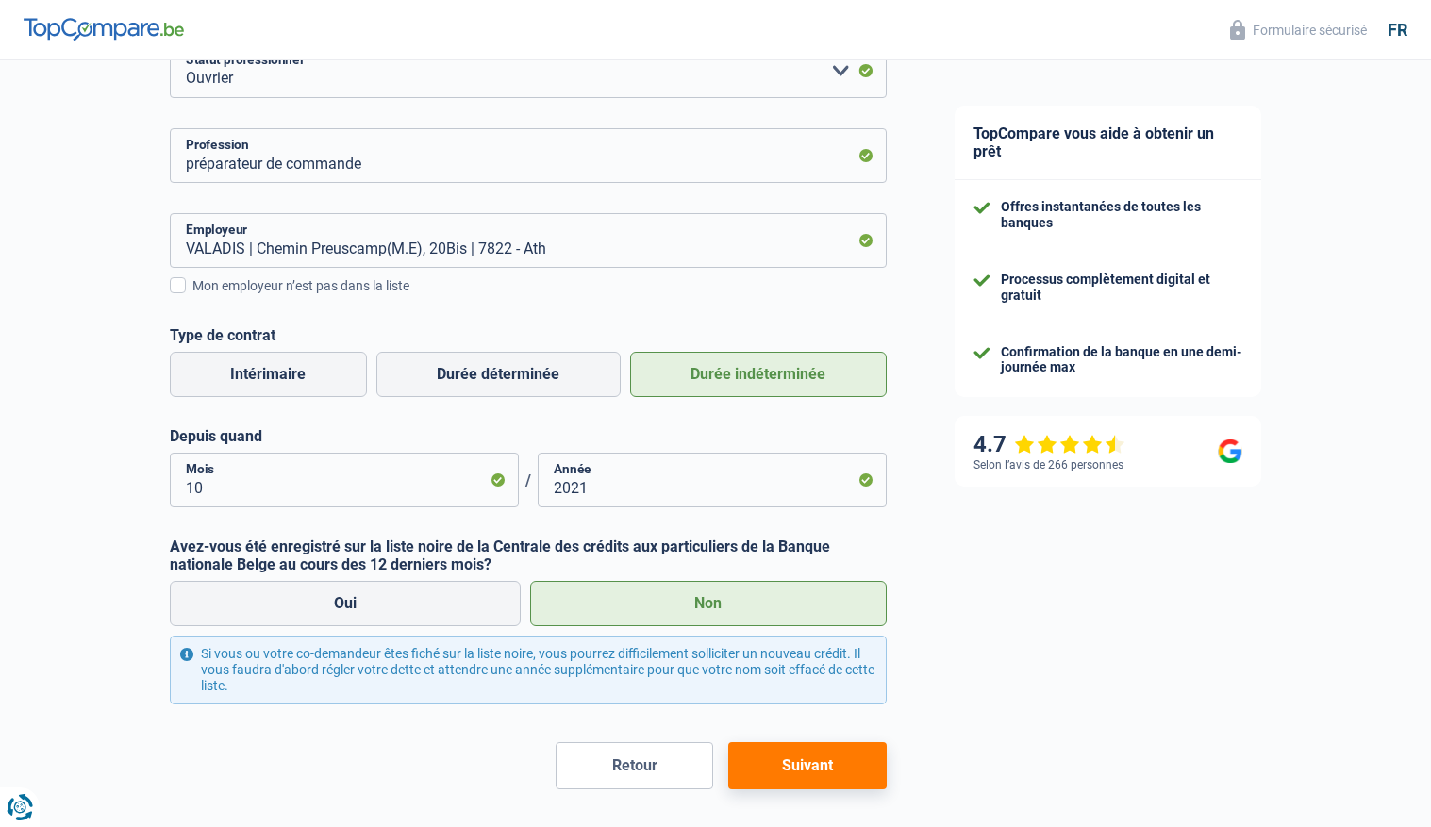
click at [771, 765] on button "Suivant" at bounding box center [807, 765] width 158 height 47
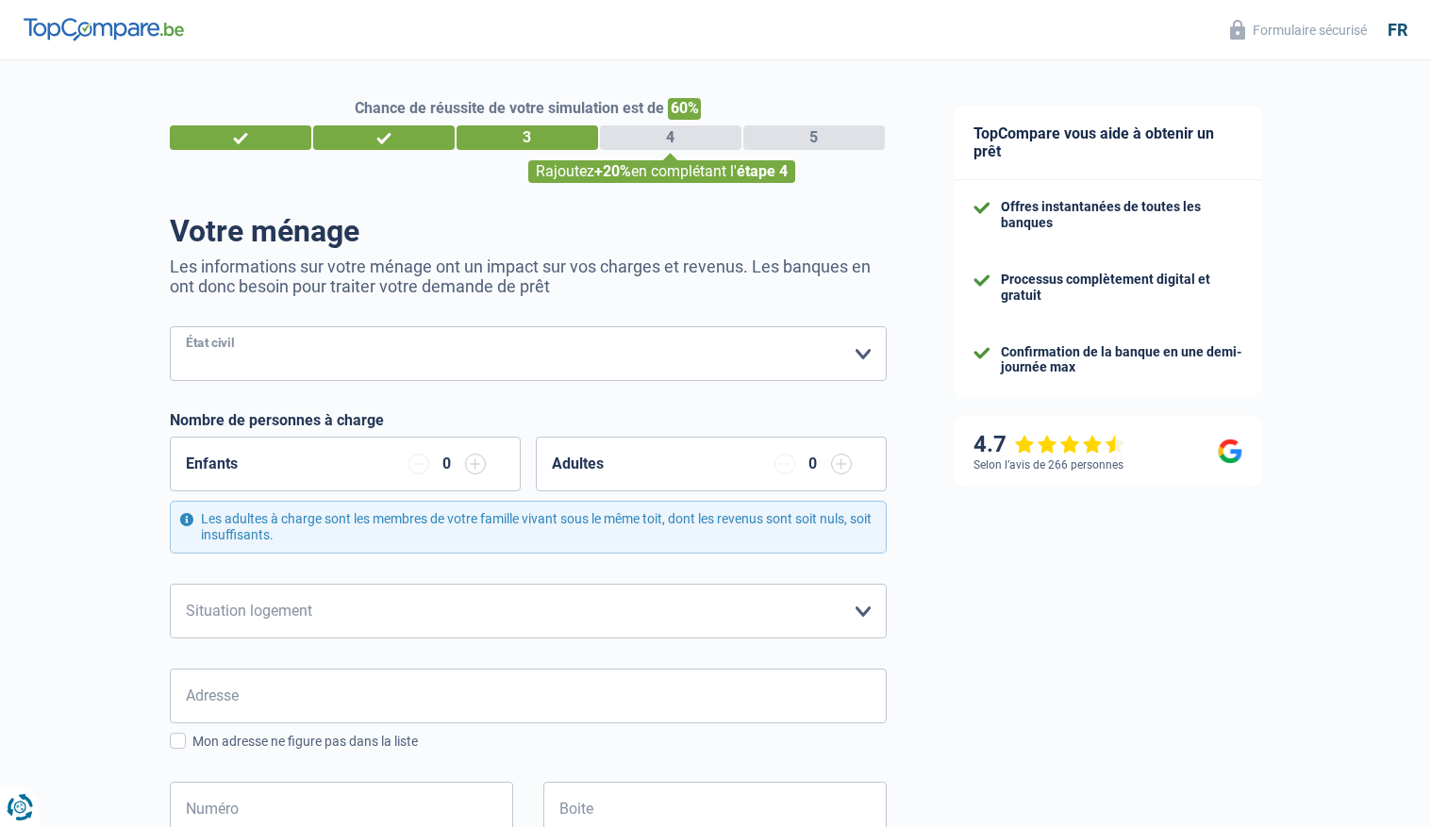
click at [605, 353] on select "[PERSON_NAME](e) Cohabitant(e) légal(e) Divorcé(e) Veuf(ve) Séparé (de fait) Ve…" at bounding box center [528, 353] width 717 height 55
select select "single"
click at [170, 326] on select "[PERSON_NAME](e) Cohabitant(e) légal(e) Divorcé(e) Veuf(ve) Séparé (de fait) Ve…" at bounding box center [528, 353] width 717 height 55
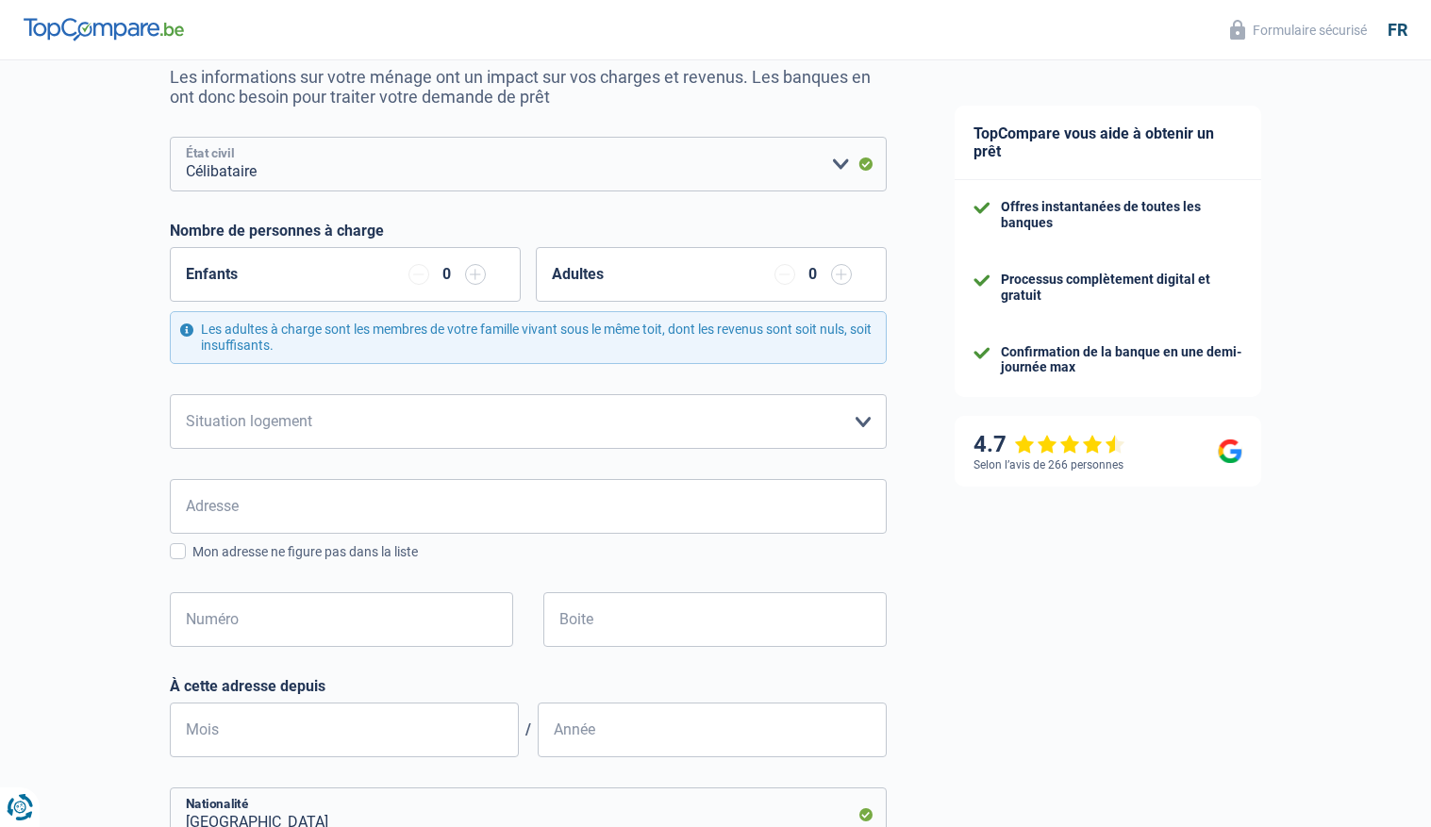
scroll to position [194, 0]
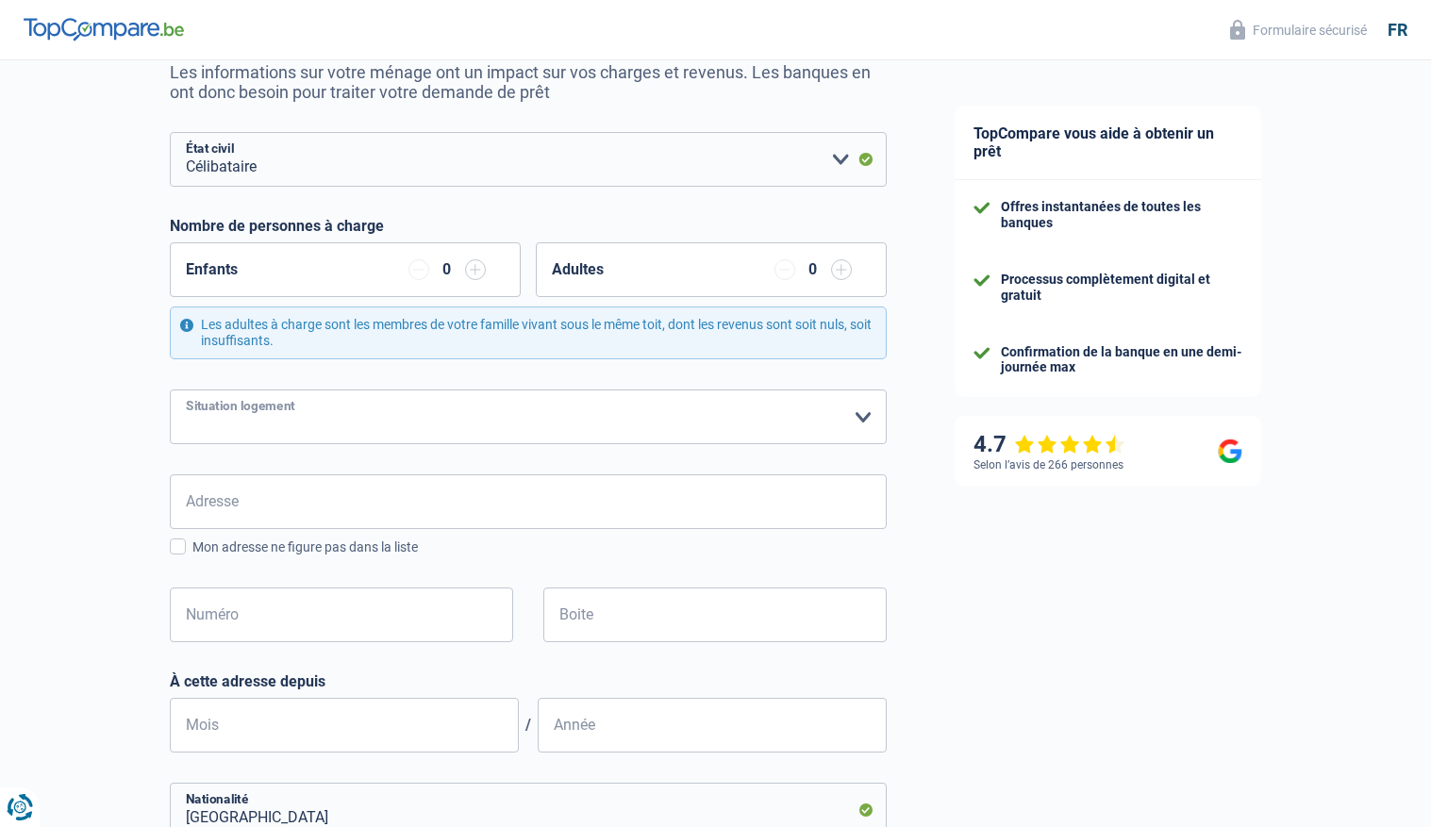
click at [523, 414] on select "Locataire Propriétaire avec prêt hypothécaire Propriétaire sans prêt hypothécai…" at bounding box center [528, 417] width 717 height 55
select select "ownerWithMortgage"
click at [170, 390] on select "Locataire Propriétaire avec prêt hypothécaire Propriétaire sans prêt hypothécai…" at bounding box center [528, 417] width 717 height 55
click at [670, 409] on select "Locataire Propriétaire avec prêt hypothécaire Propriétaire sans prêt hypothécai…" at bounding box center [528, 417] width 717 height 55
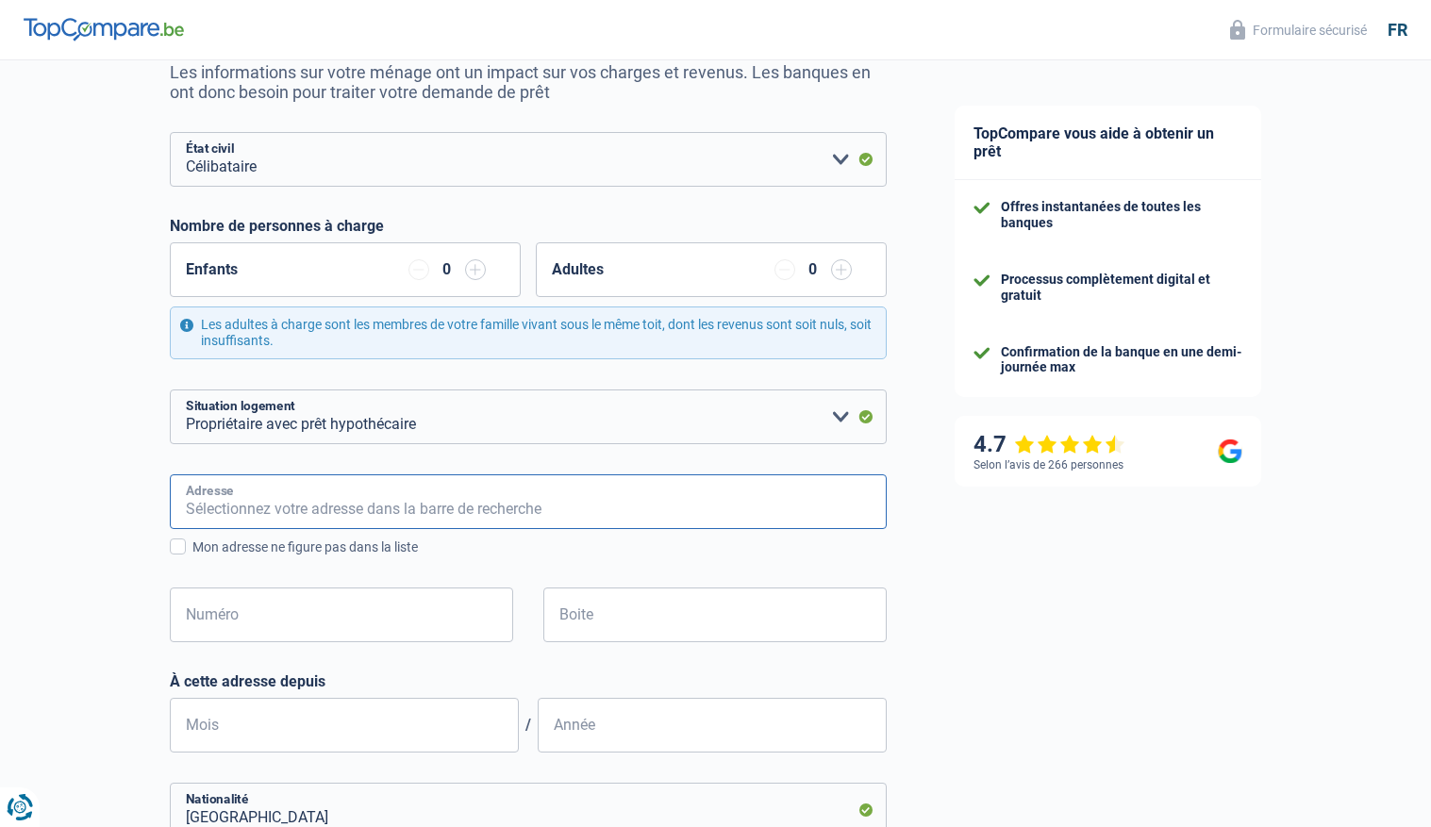
click at [528, 510] on input "Adresse" at bounding box center [528, 502] width 717 height 55
click at [123, 494] on div "Chance de réussite de votre simulation est de 60% 1 2 3 4 5 Rajoutez +20% en co…" at bounding box center [460, 570] width 921 height 1424
click at [206, 506] on input "Adresse" at bounding box center [528, 502] width 717 height 55
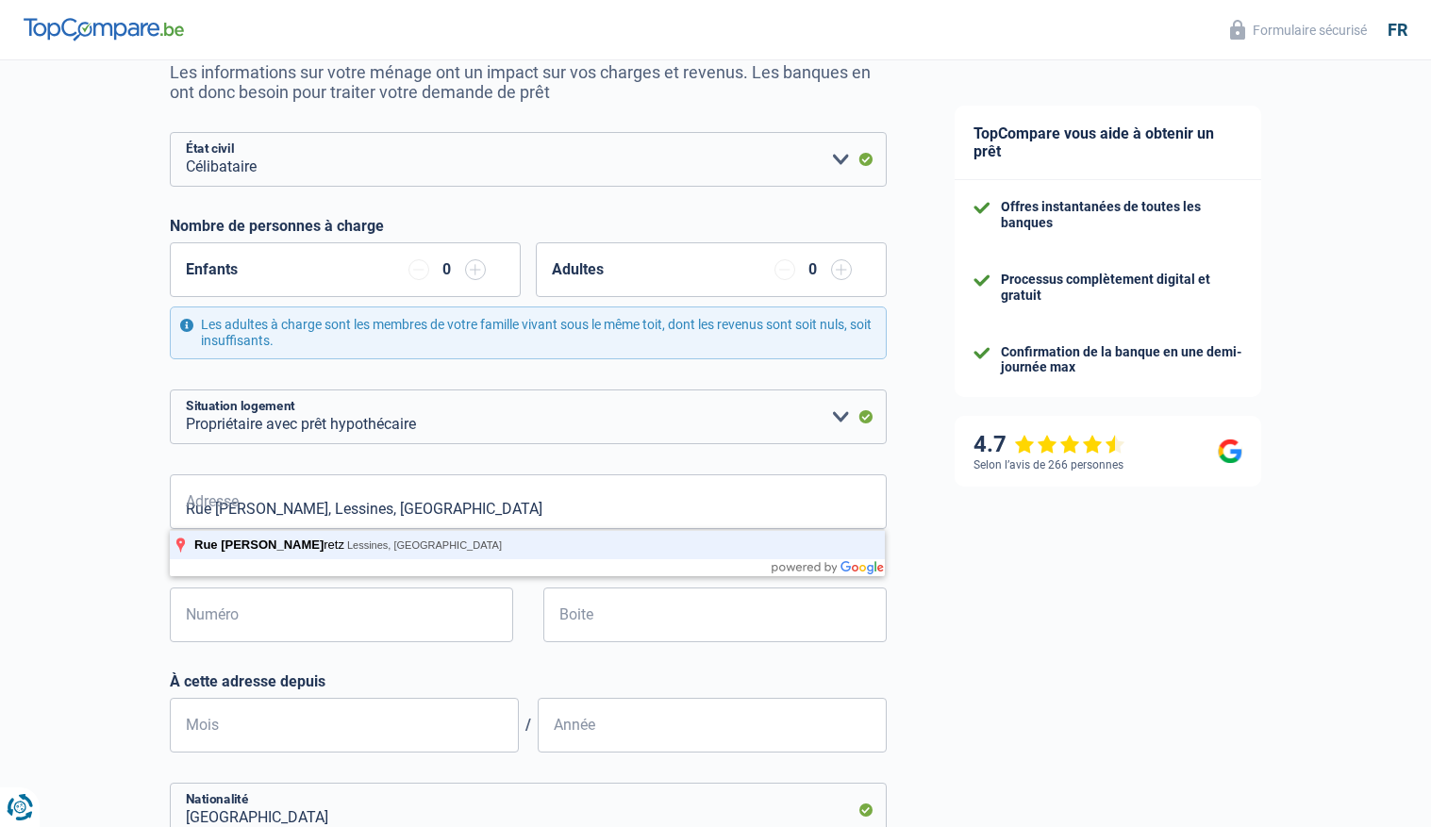
type input "Rue César Despretz, 7860, Lessines, BE"
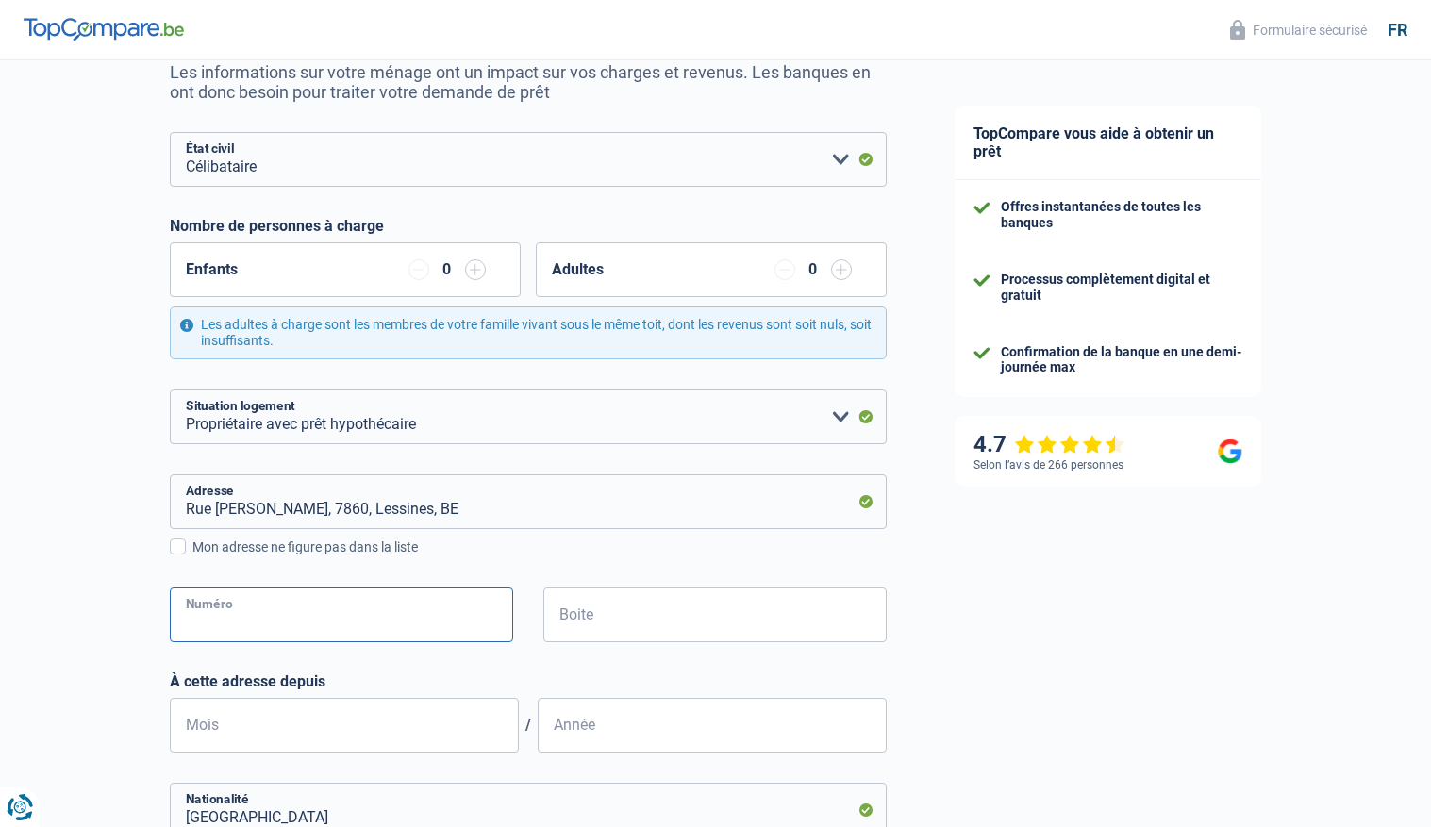
click at [217, 622] on input "Numéro" at bounding box center [341, 615] width 343 height 55
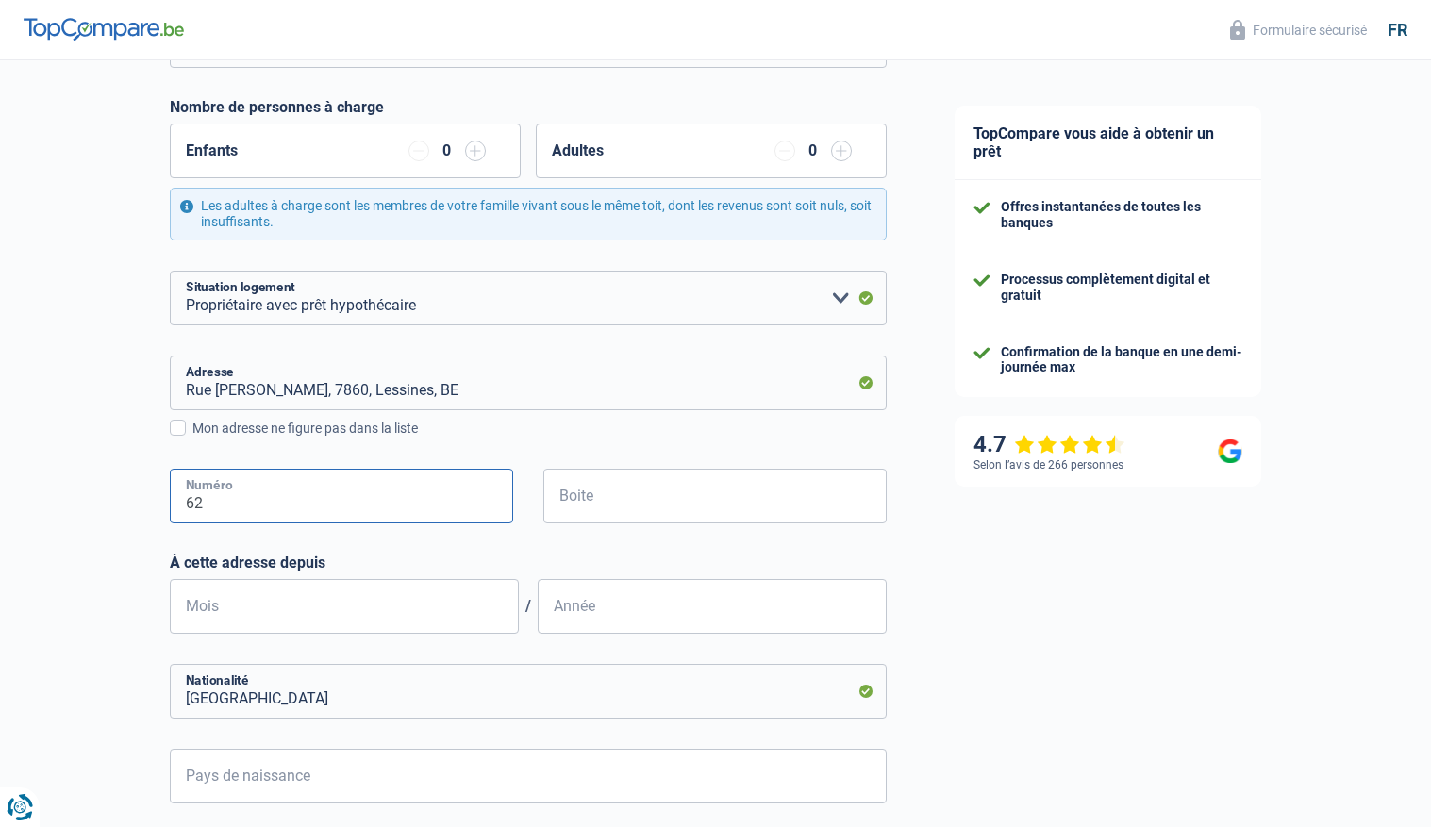
scroll to position [316, 0]
type input "62"
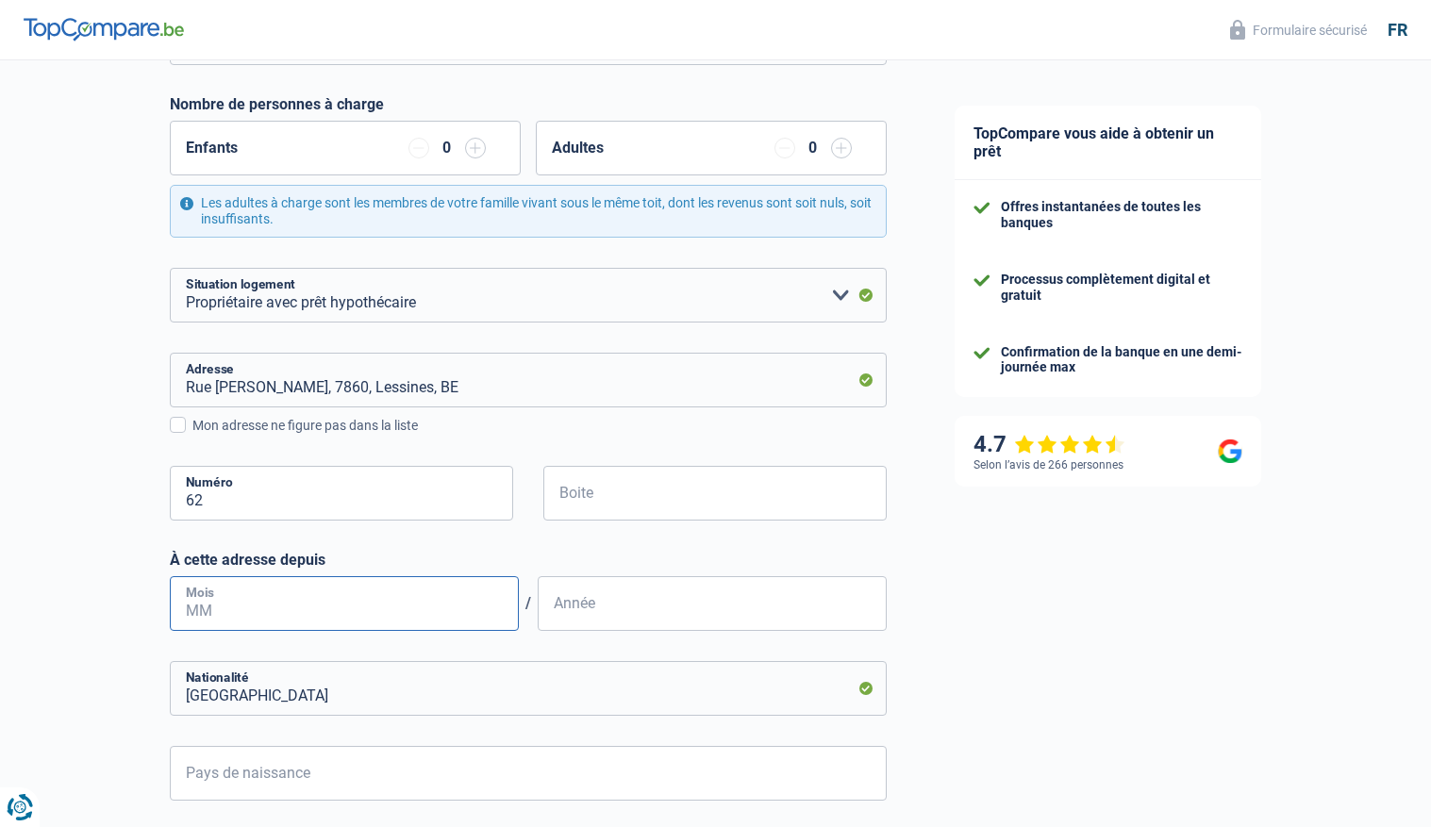
click at [318, 606] on input "Mois" at bounding box center [344, 603] width 349 height 55
type input "10"
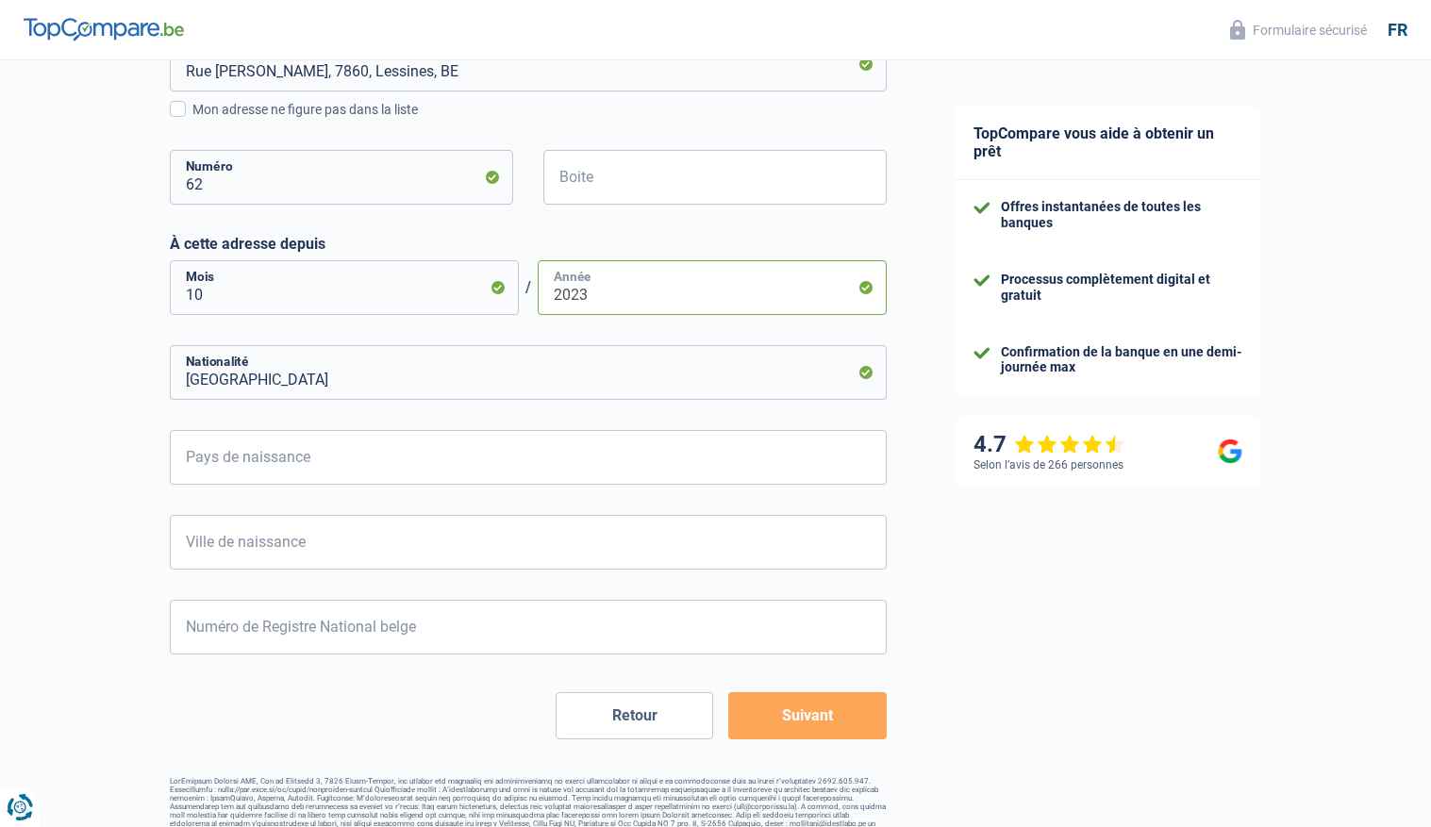
scroll to position [653, 0]
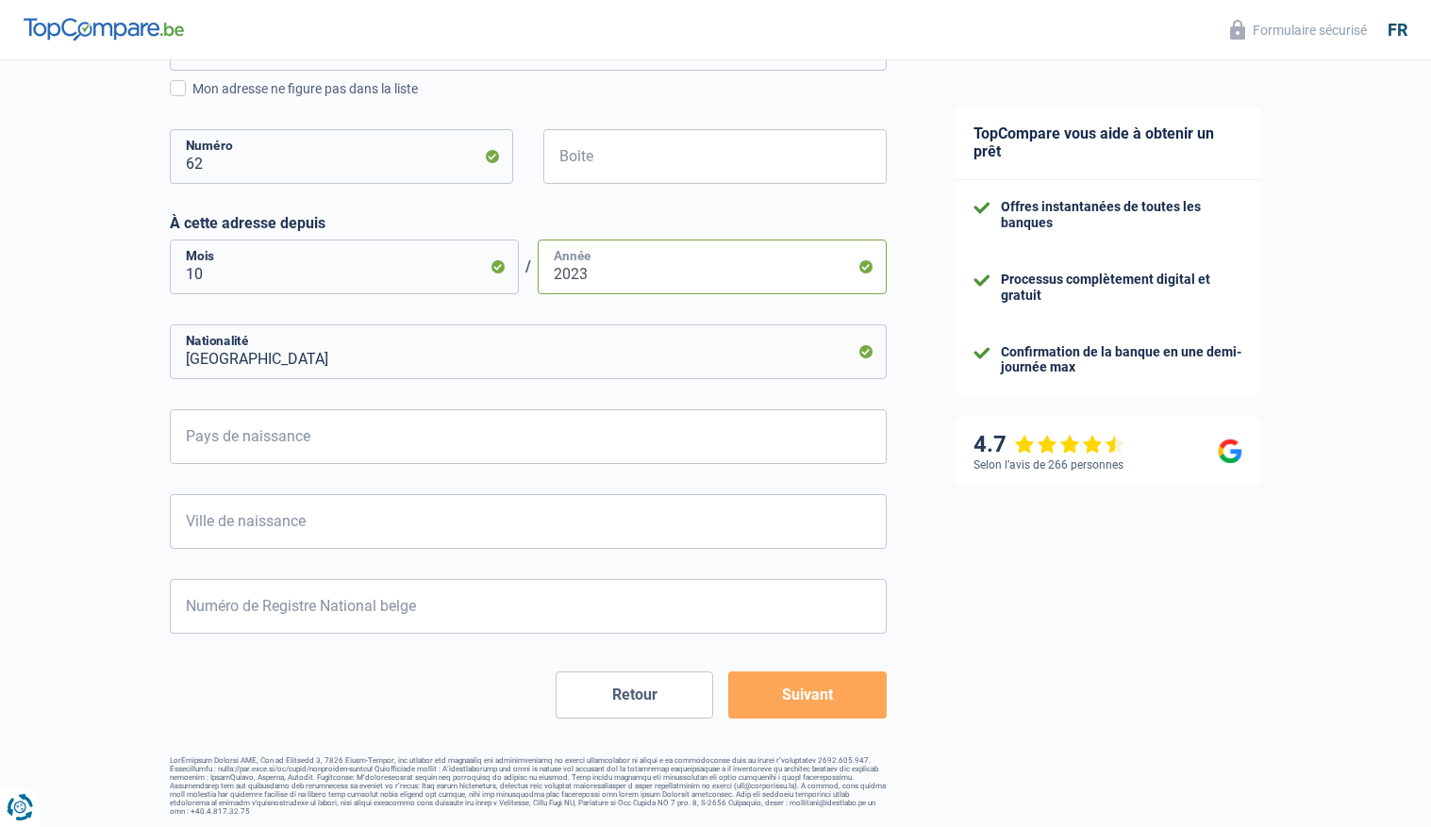
type input "2023"
click at [441, 440] on input "Pays de naissance" at bounding box center [528, 436] width 717 height 55
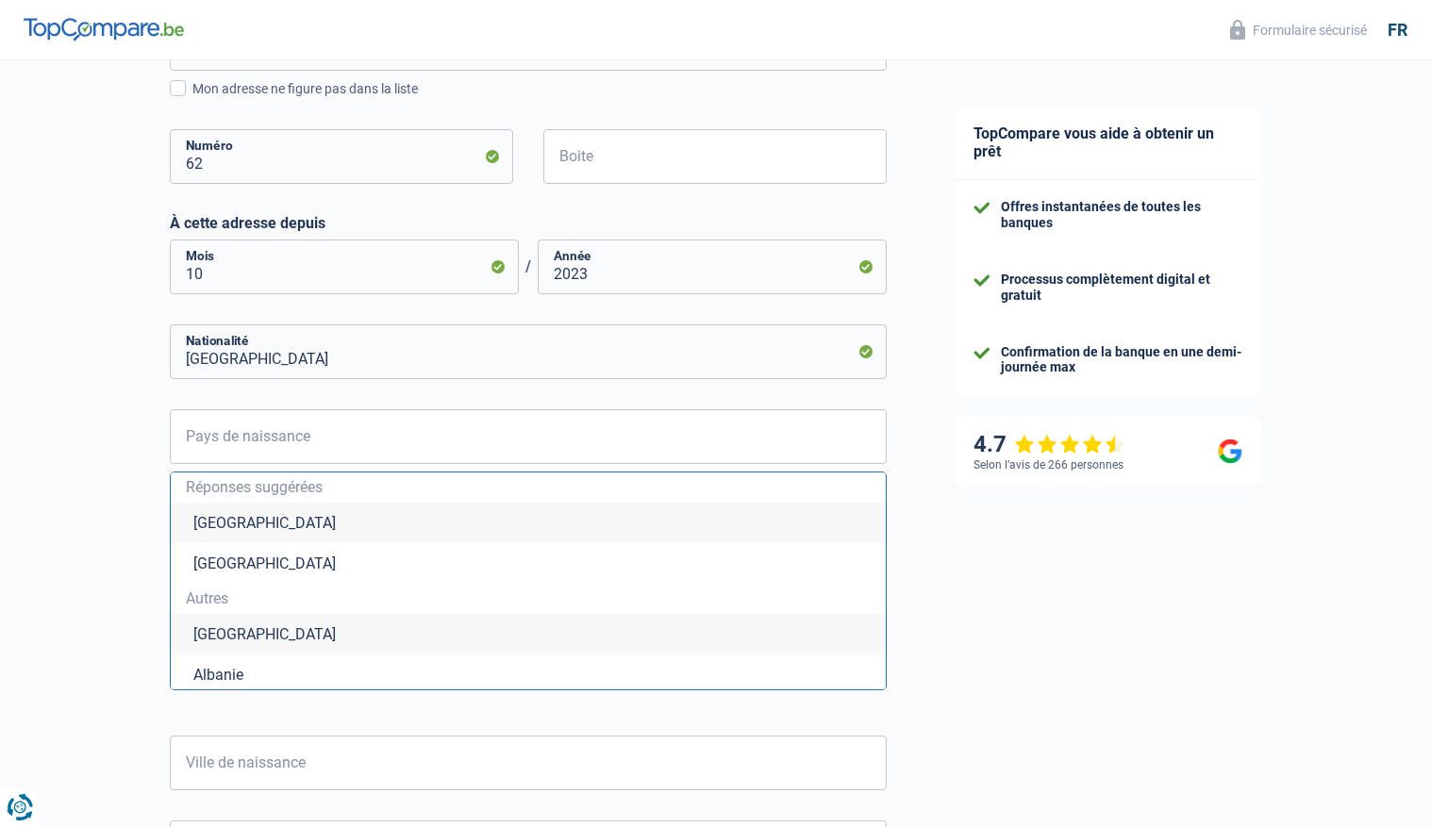
click at [363, 529] on li "[GEOGRAPHIC_DATA]" at bounding box center [528, 523] width 715 height 41
type input "[GEOGRAPHIC_DATA]"
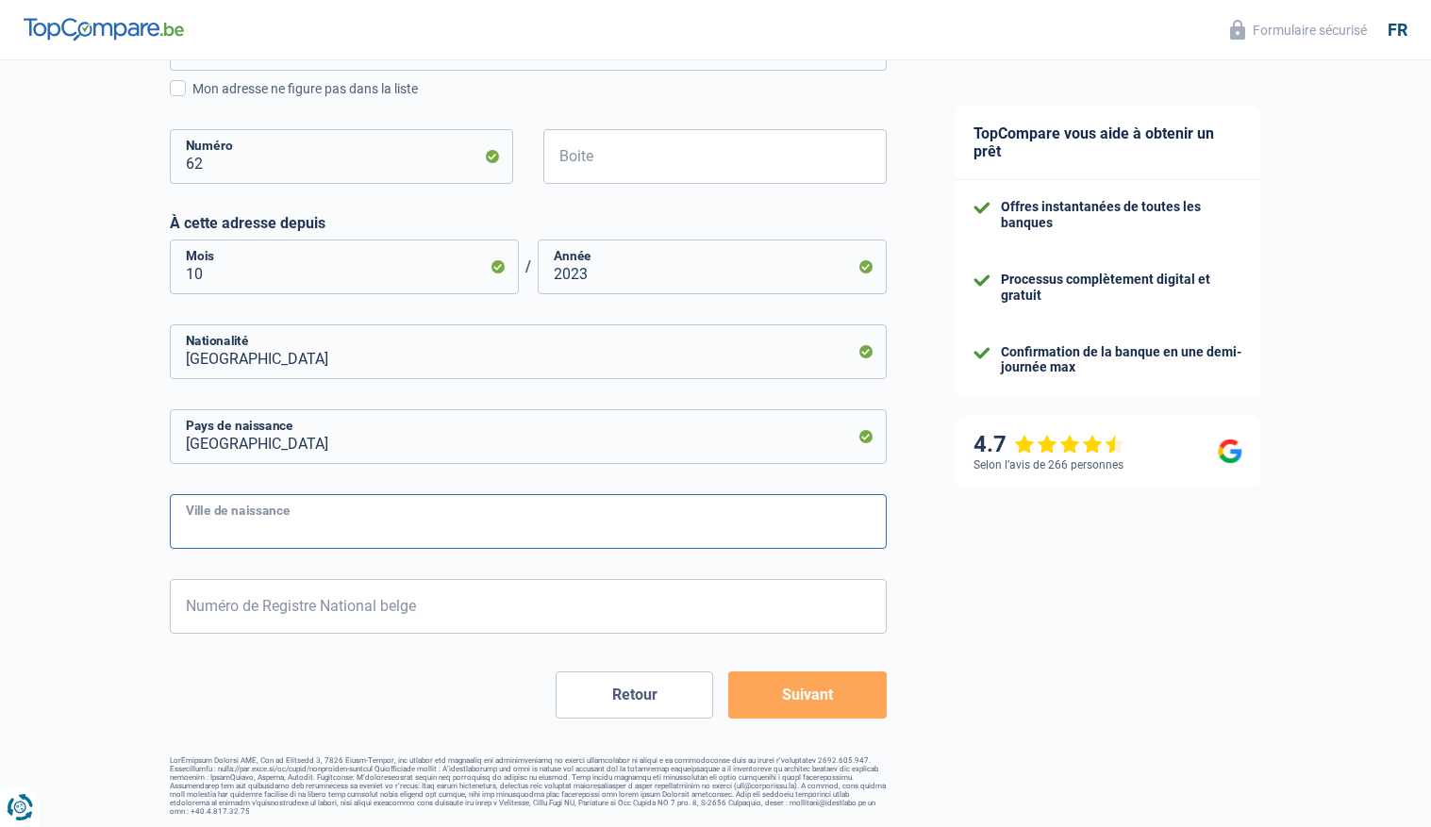
click at [369, 526] on input "Ville de naissance" at bounding box center [528, 521] width 717 height 55
type input "ETTERBEEK"
click at [329, 608] on input "Numéro de Registre National belge" at bounding box center [528, 606] width 717 height 55
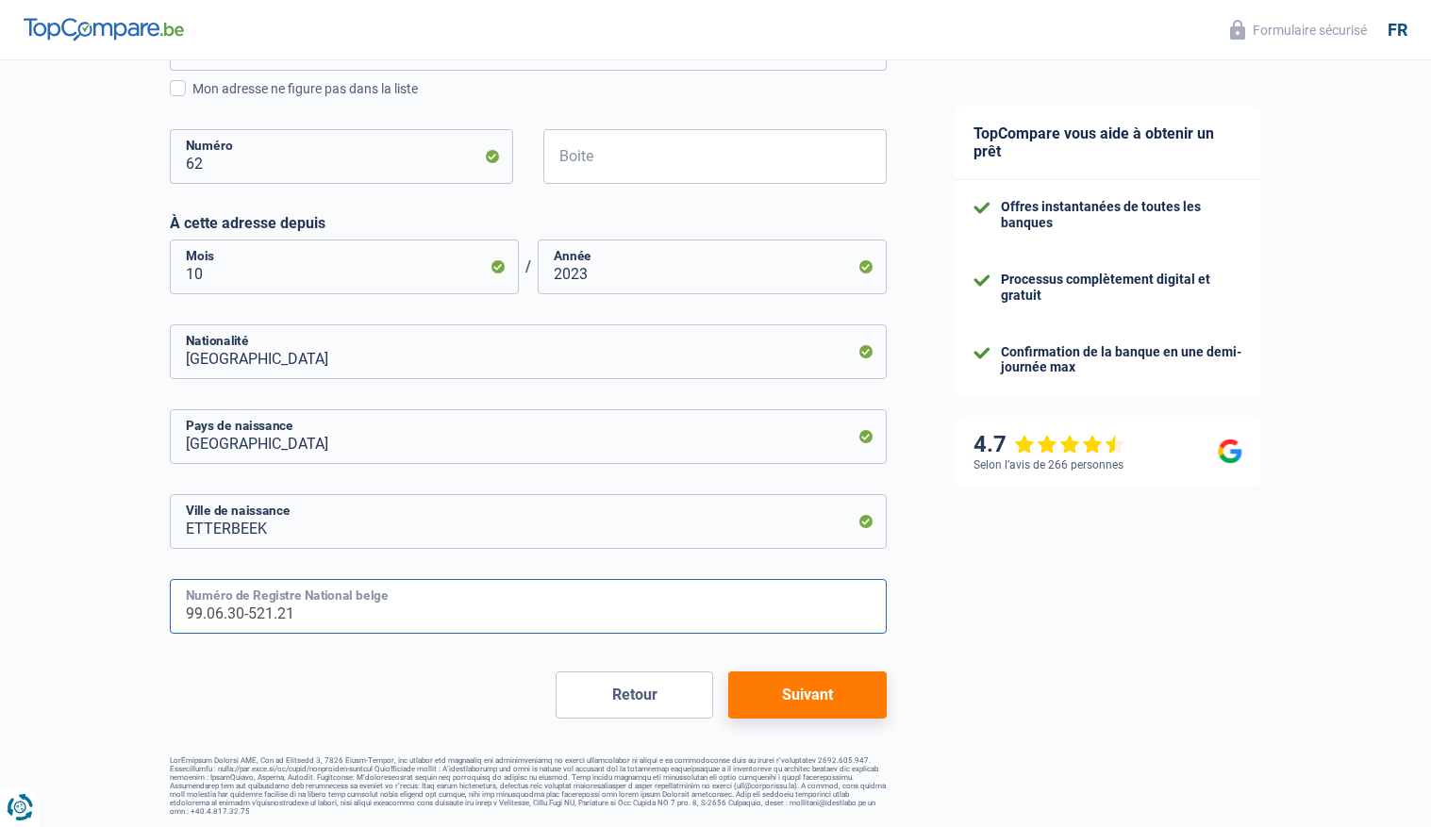
type input "99.06.30-521.21"
click at [799, 701] on button "Suivant" at bounding box center [807, 695] width 158 height 47
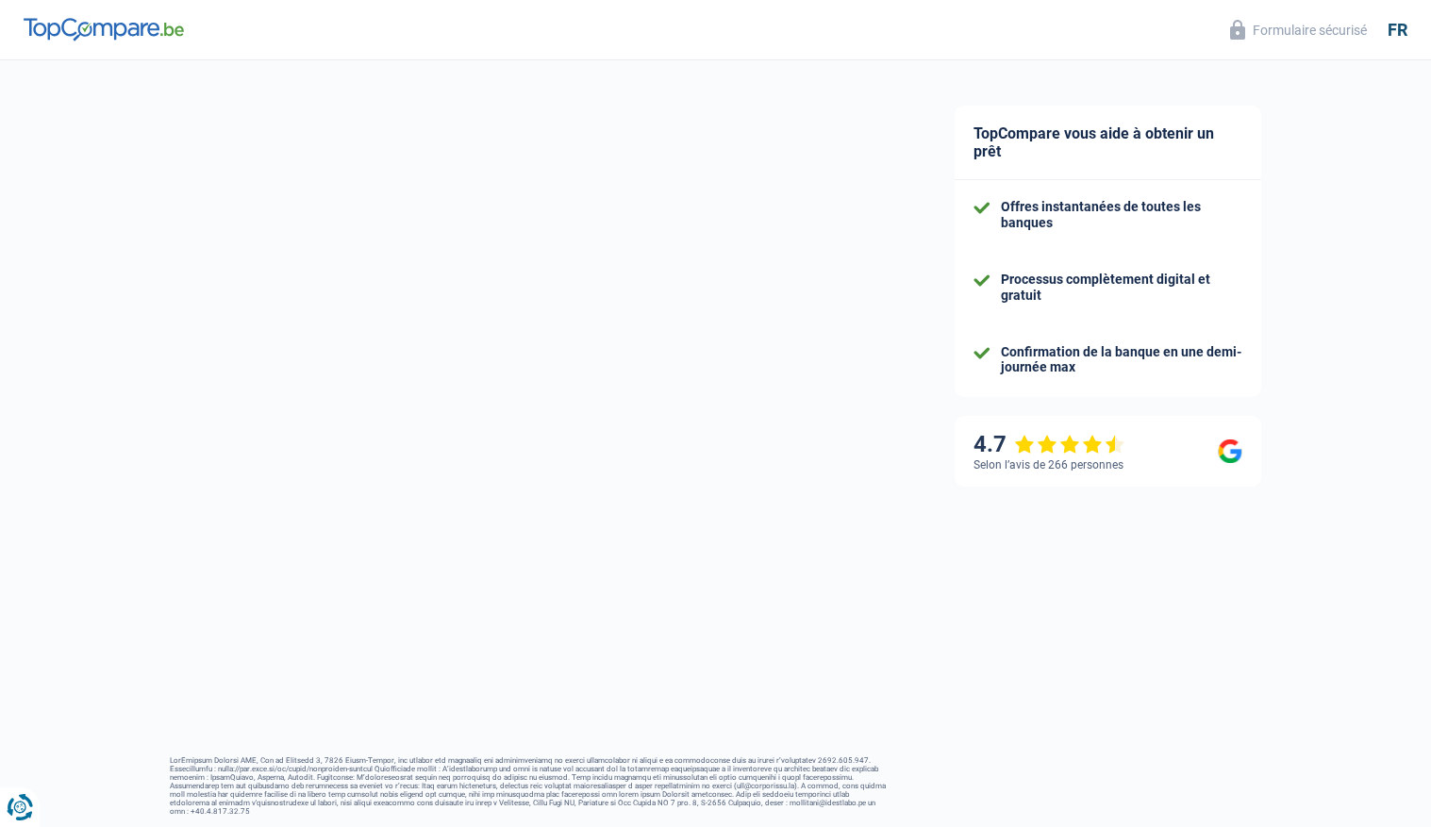
select select "netSalary"
select select "mortgage"
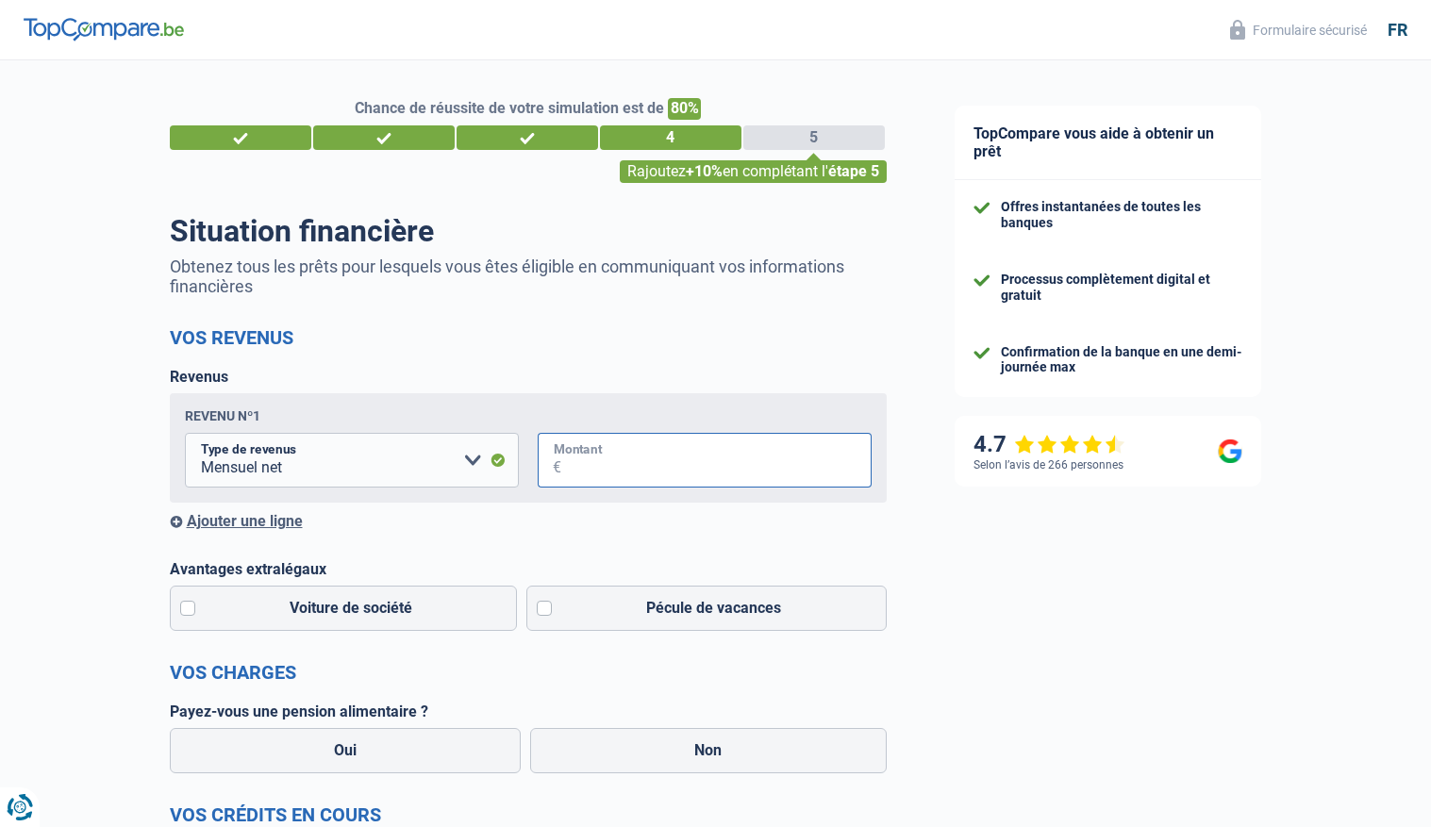
click at [625, 475] on input "Montant" at bounding box center [716, 460] width 310 height 55
type input "1"
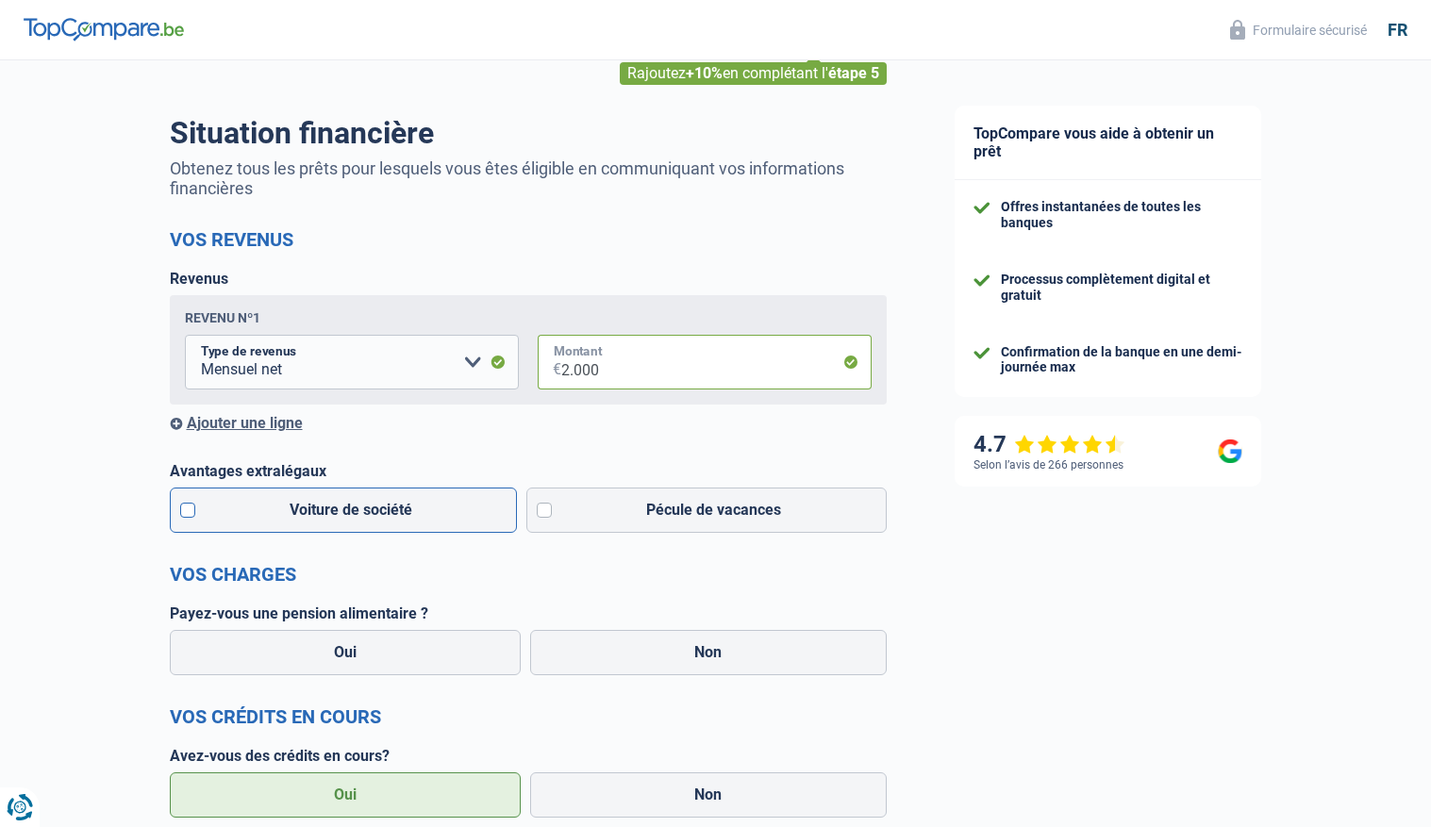
scroll to position [114, 0]
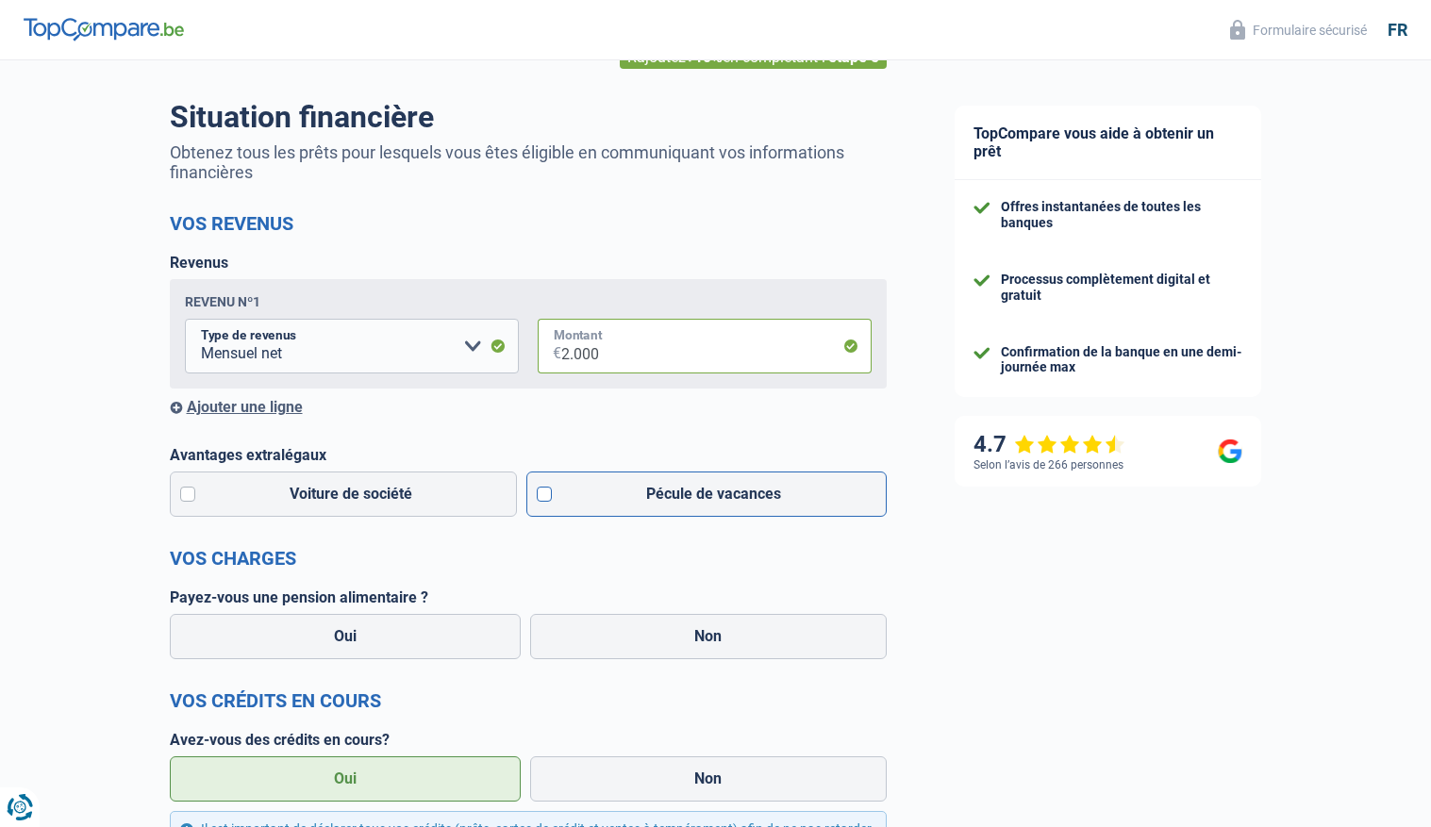
type input "2.000"
click at [541, 493] on label "Pécule de vacances" at bounding box center [706, 494] width 360 height 45
click at [541, 493] on input "Pécule de vacances" at bounding box center [706, 494] width 360 height 45
checkbox input "true"
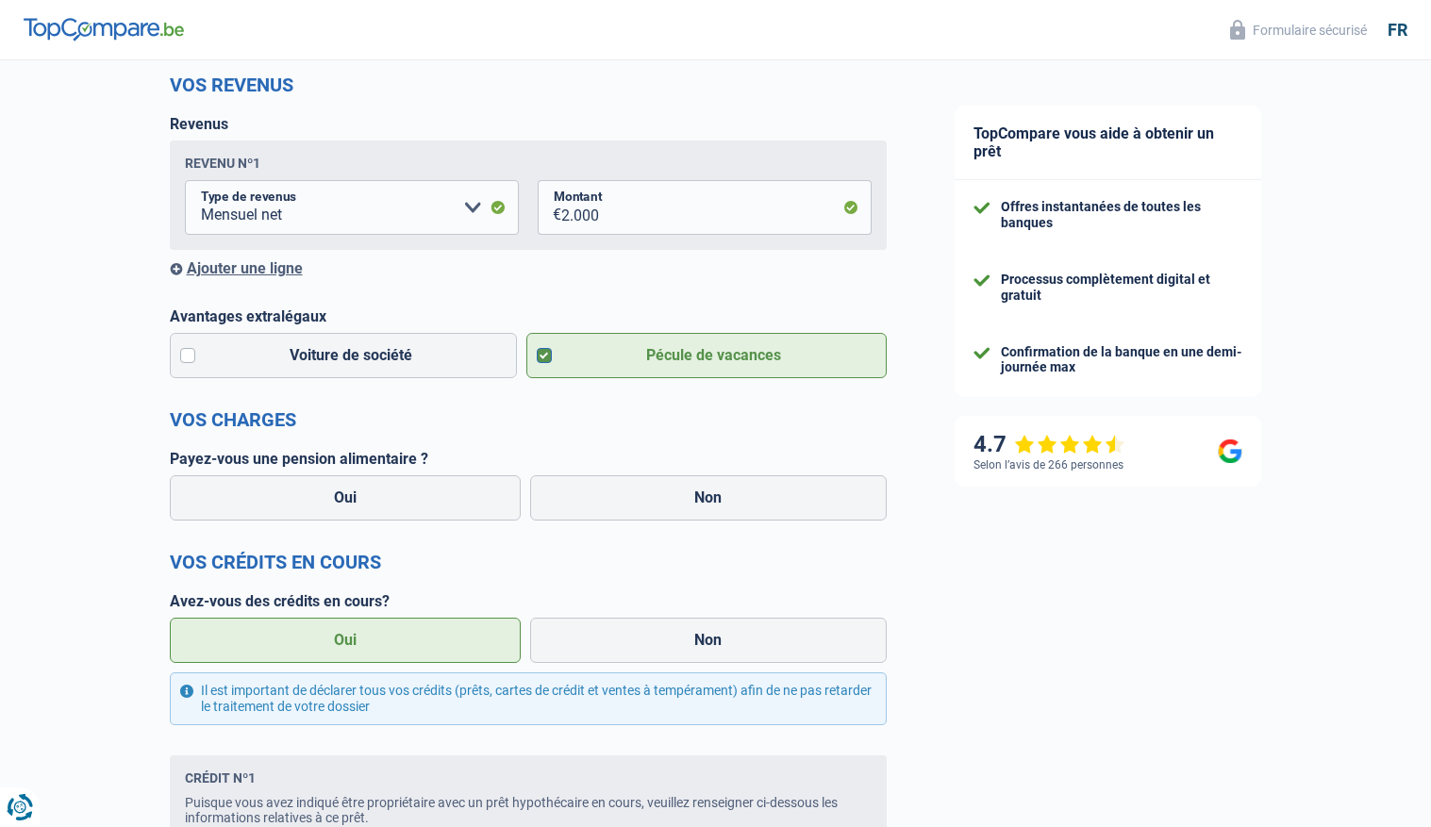
scroll to position [255, 0]
click at [643, 491] on label "Non" at bounding box center [708, 496] width 357 height 45
click at [643, 491] on input "Non" at bounding box center [708, 496] width 357 height 45
radio input "true"
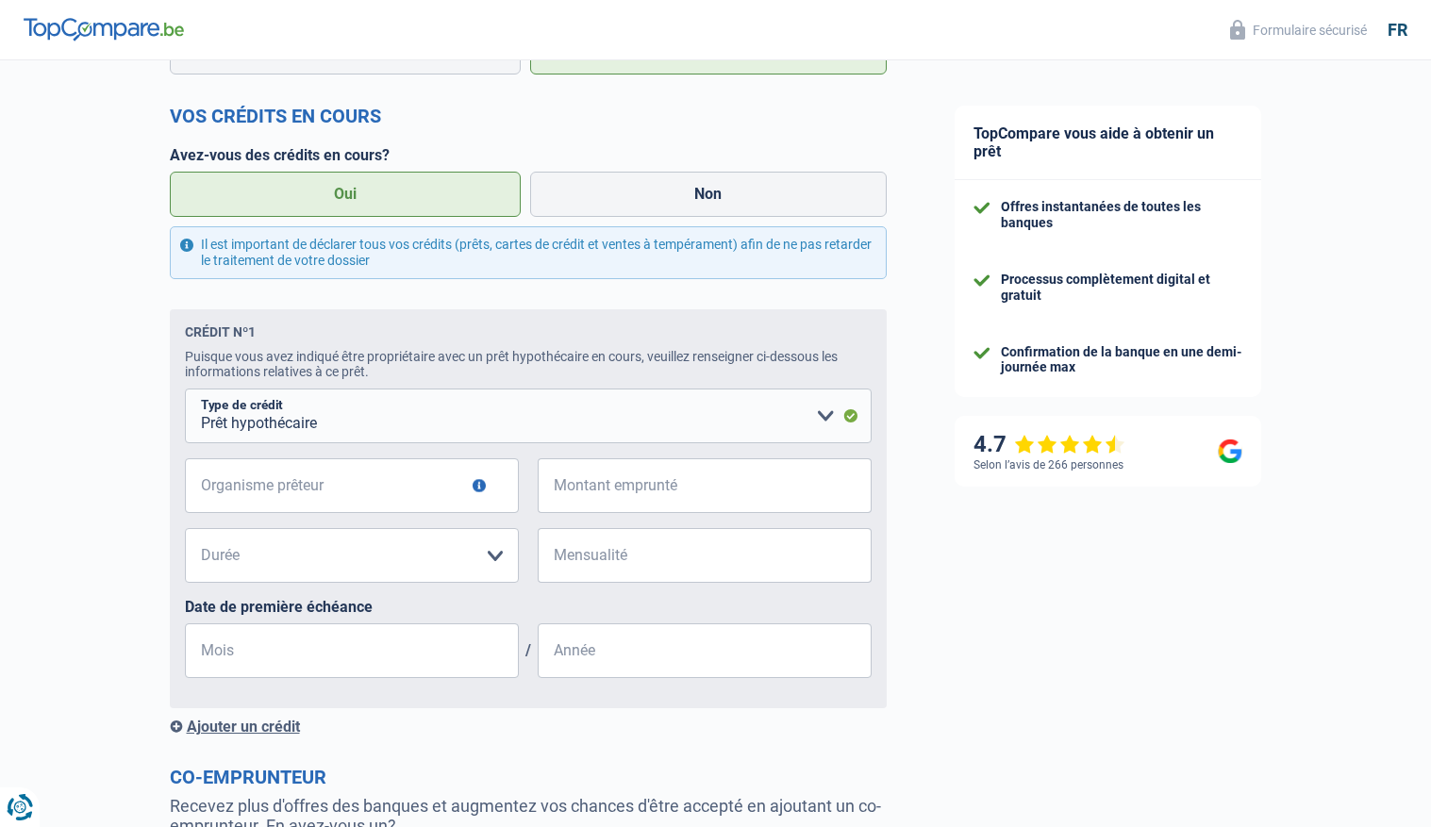
scroll to position [703, 0]
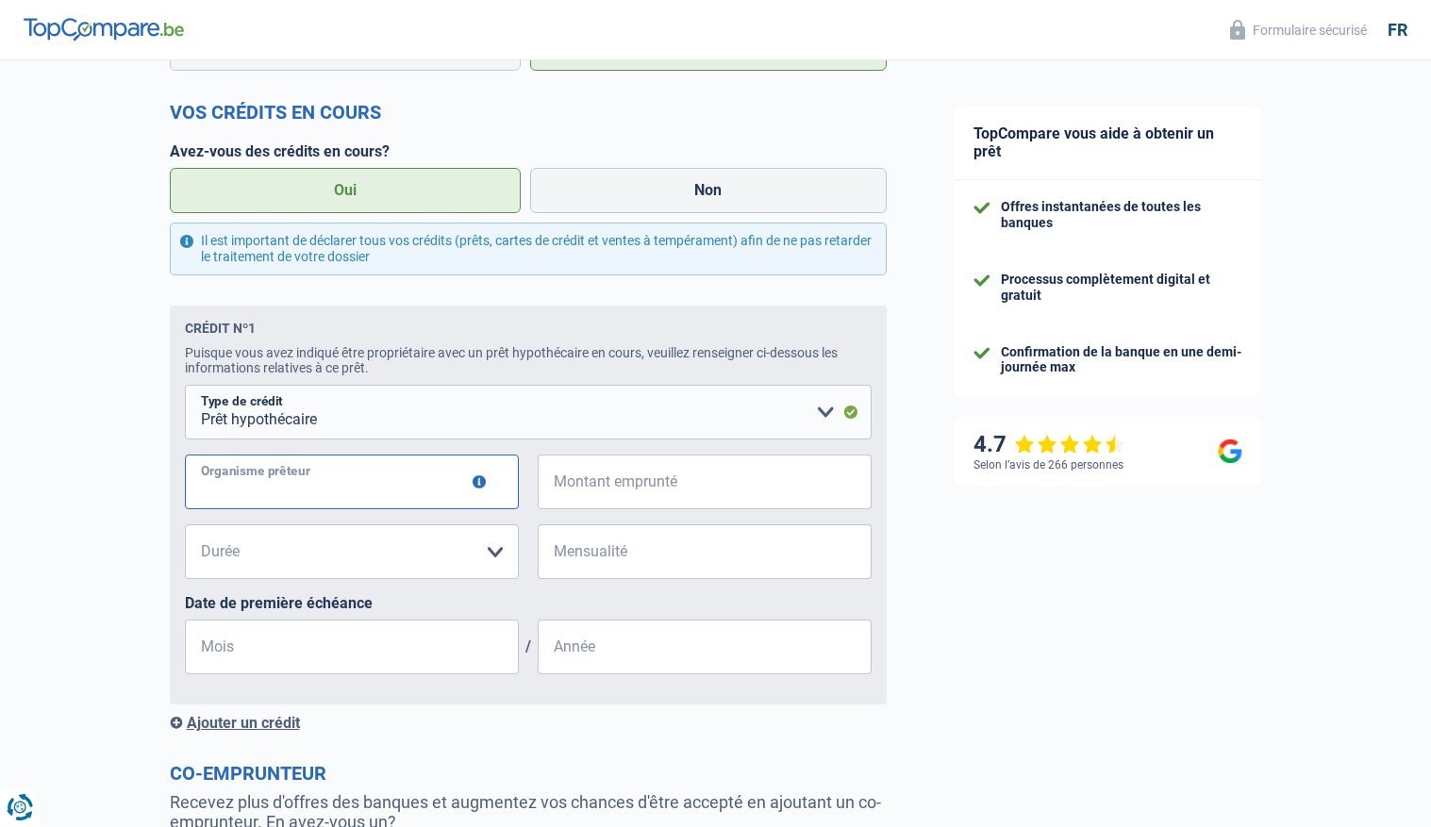
click at [383, 496] on input "Organisme prêteur" at bounding box center [352, 482] width 334 height 55
click at [276, 569] on select "120 mois 180 mois 240 mois 300 mois 360 mois 420 mois Veuillez sélectionner une…" at bounding box center [352, 552] width 334 height 55
click at [311, 490] on input "record crédit" at bounding box center [352, 482] width 334 height 55
type input "record crédits"
click at [245, 543] on select "120 mois 180 mois 240 mois 300 mois 360 mois 420 mois Veuillez sélectionner une…" at bounding box center [352, 552] width 334 height 55
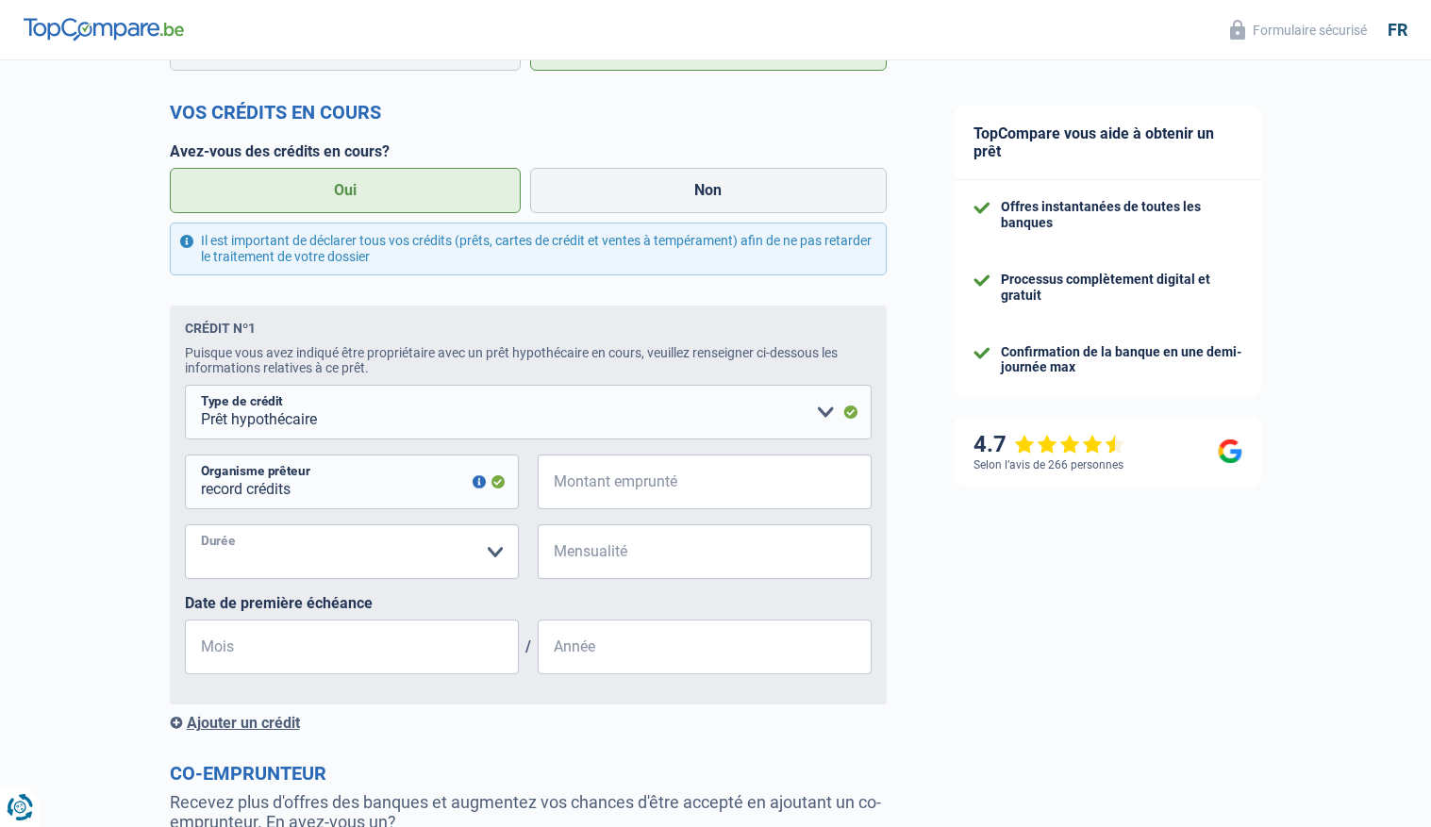
select select "300"
click at [185, 525] on select "120 mois 180 mois 240 mois 300 mois 360 mois 420 mois Veuillez sélectionner une…" at bounding box center [352, 552] width 334 height 55
click at [273, 649] on input "Mois" at bounding box center [352, 647] width 334 height 55
click at [237, 650] on input "12" at bounding box center [352, 647] width 334 height 55
type input "1"
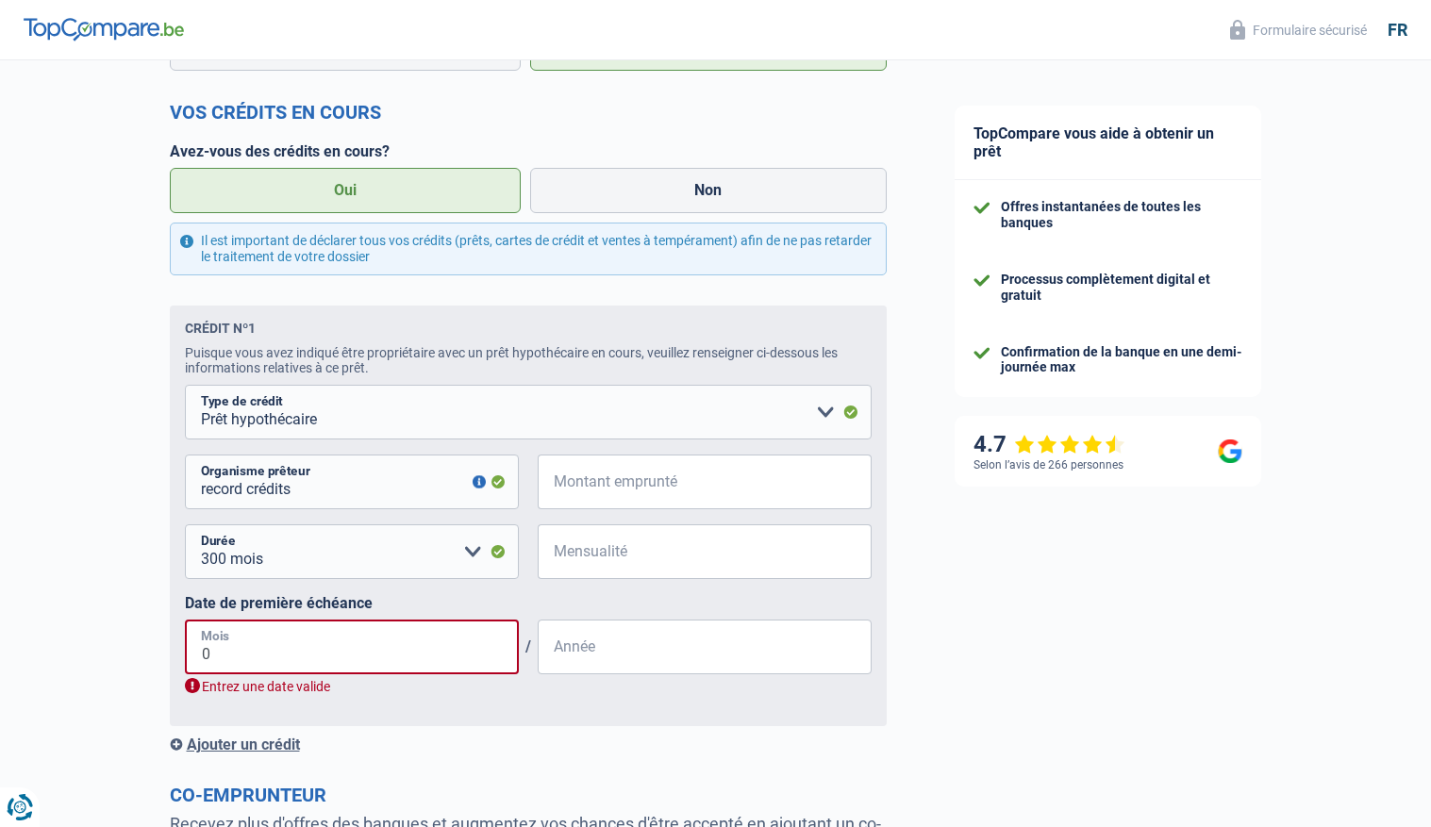
type input "06"
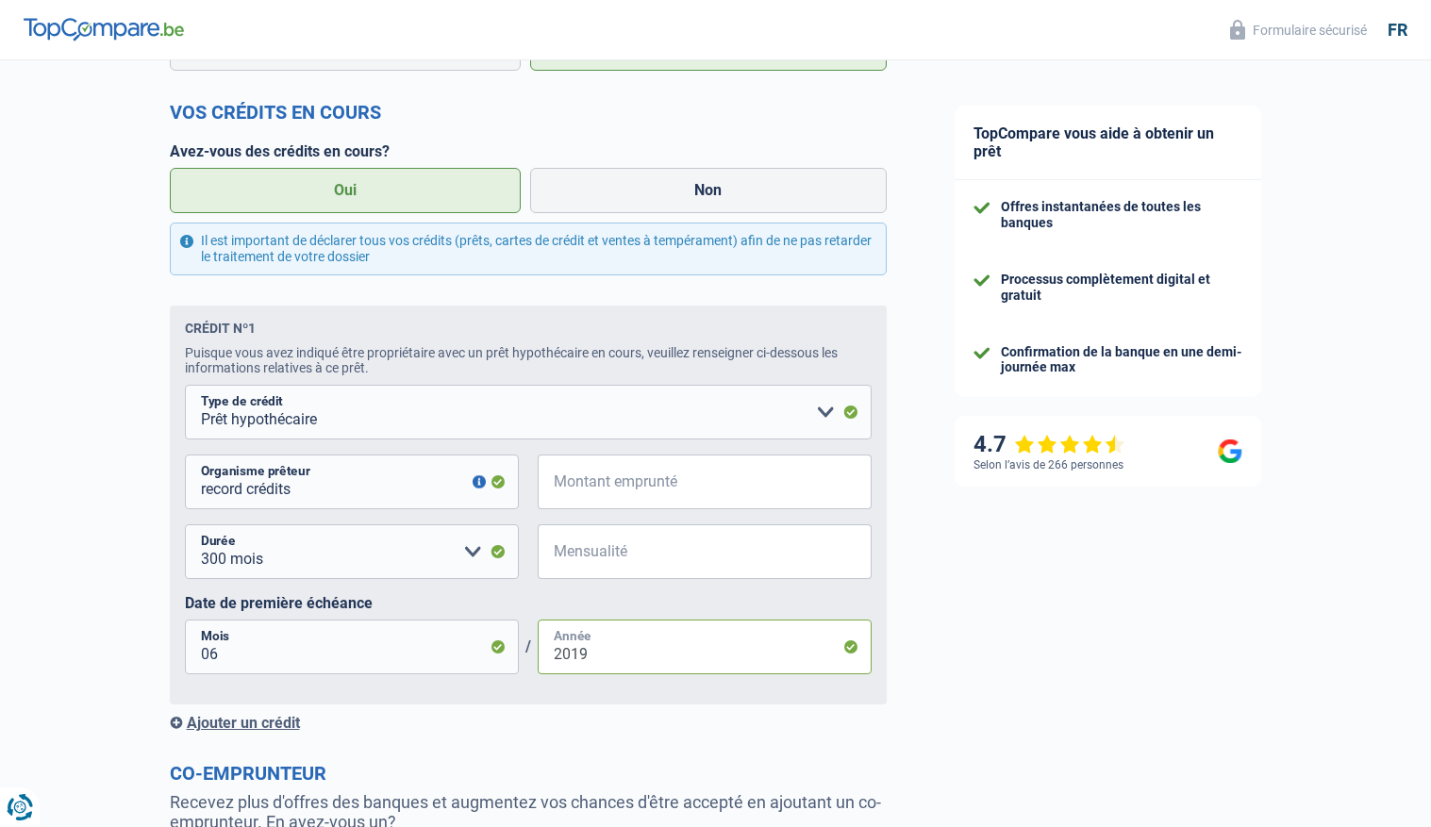
type input "2019"
click at [572, 483] on input "Montant emprunté" at bounding box center [716, 482] width 310 height 55
type input "2"
select select
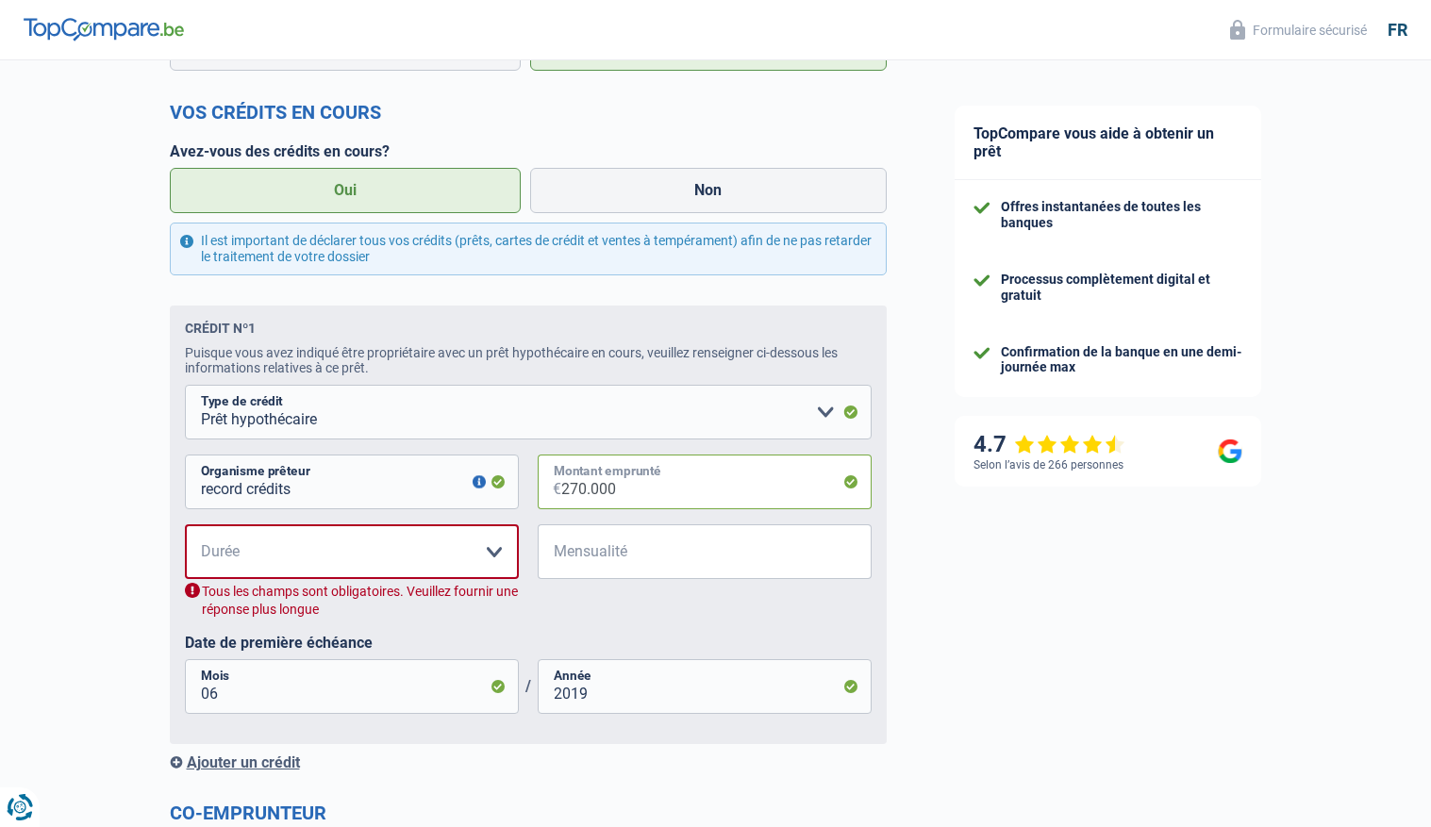
type input "270.000"
click at [632, 558] on input "Mensualité" at bounding box center [716, 552] width 310 height 55
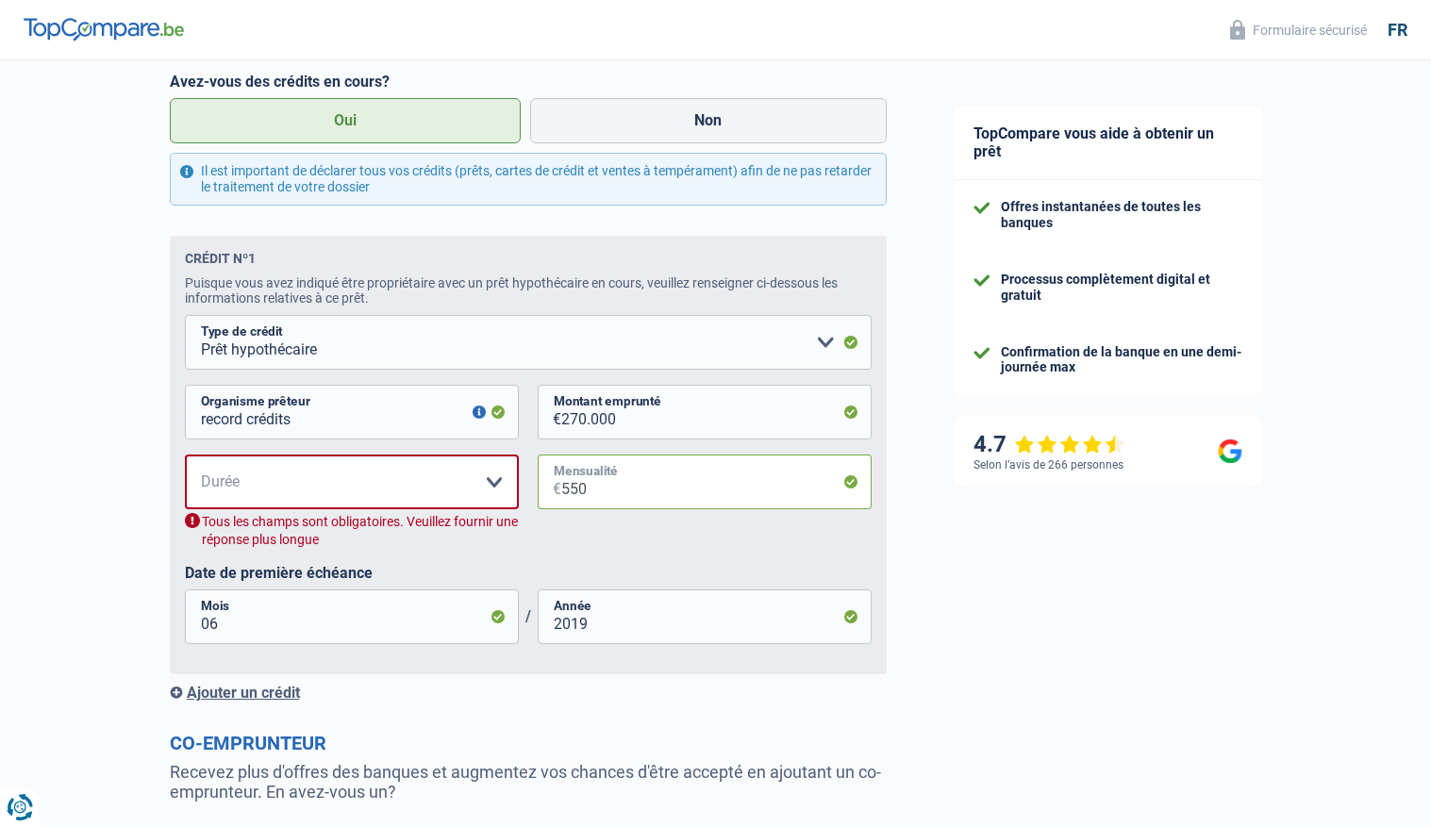
scroll to position [775, 0]
type input "550"
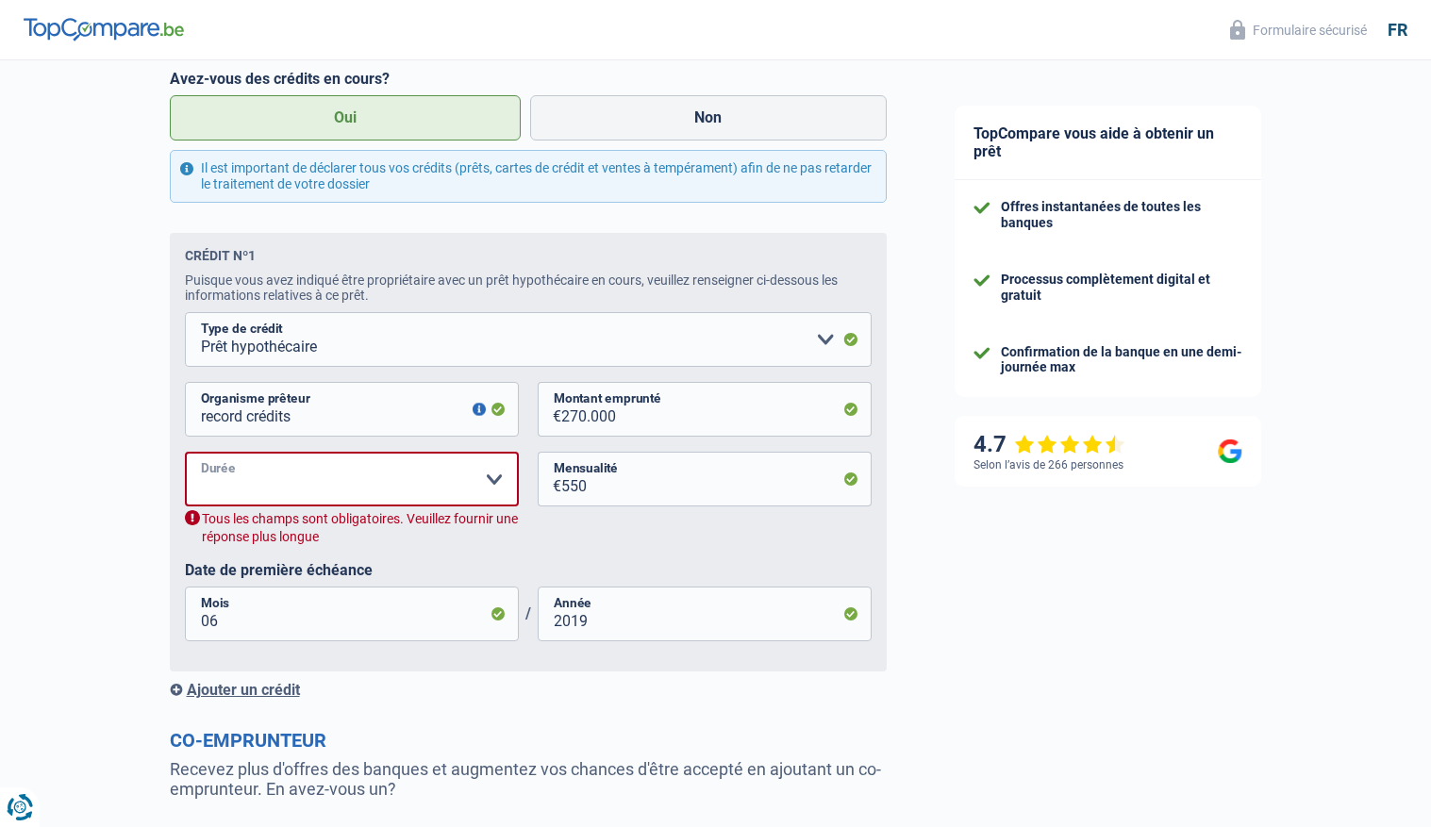
click at [495, 479] on select "120 mois 180 mois 240 mois 300 mois 360 mois 420 mois Veuillez sélectionner une…" at bounding box center [352, 479] width 334 height 55
select select "300"
click at [185, 453] on select "120 mois 180 mois 240 mois 300 mois 360 mois 420 mois Veuillez sélectionner une…" at bounding box center [352, 479] width 334 height 55
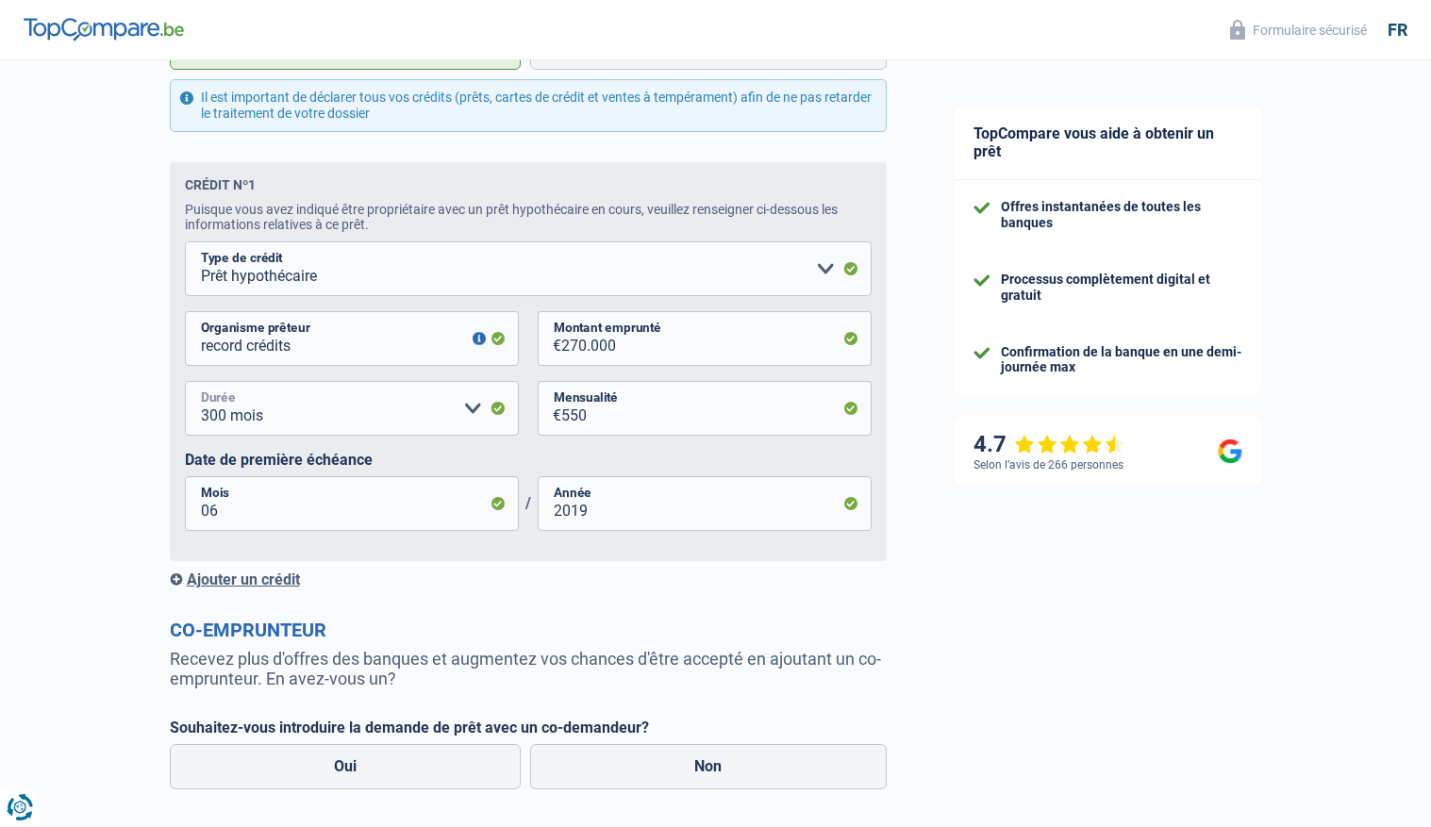
scroll to position [851, 0]
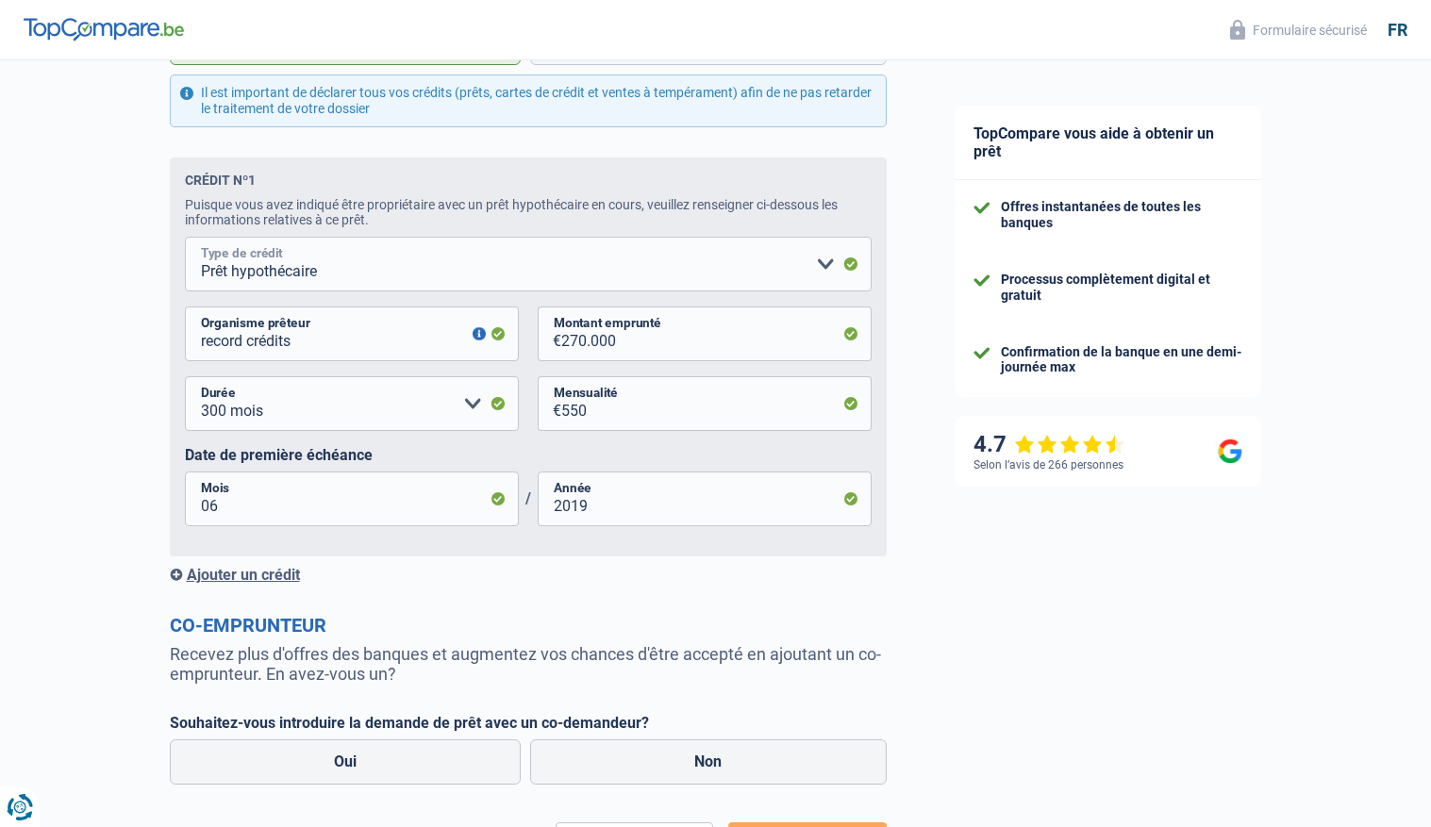
click at [831, 266] on select "Carte ou ouverture de crédit Prêt hypothécaire Vente à tempérament Prêt à tempé…" at bounding box center [528, 264] width 687 height 55
click at [185, 238] on select "Carte ou ouverture de crédit Prêt hypothécaire Vente à tempérament Prêt à tempé…" at bounding box center [528, 264] width 687 height 55
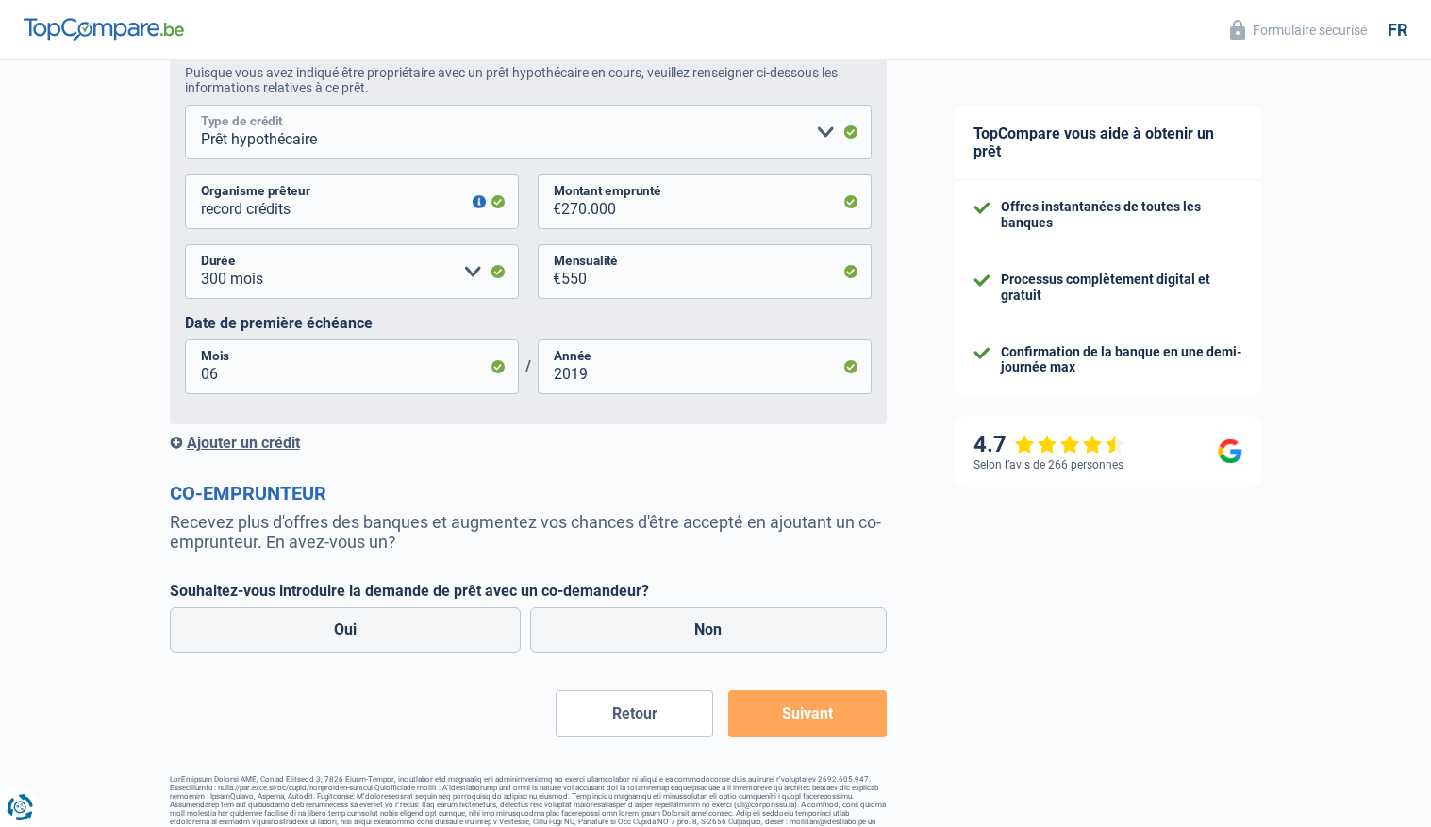
scroll to position [1005, 0]
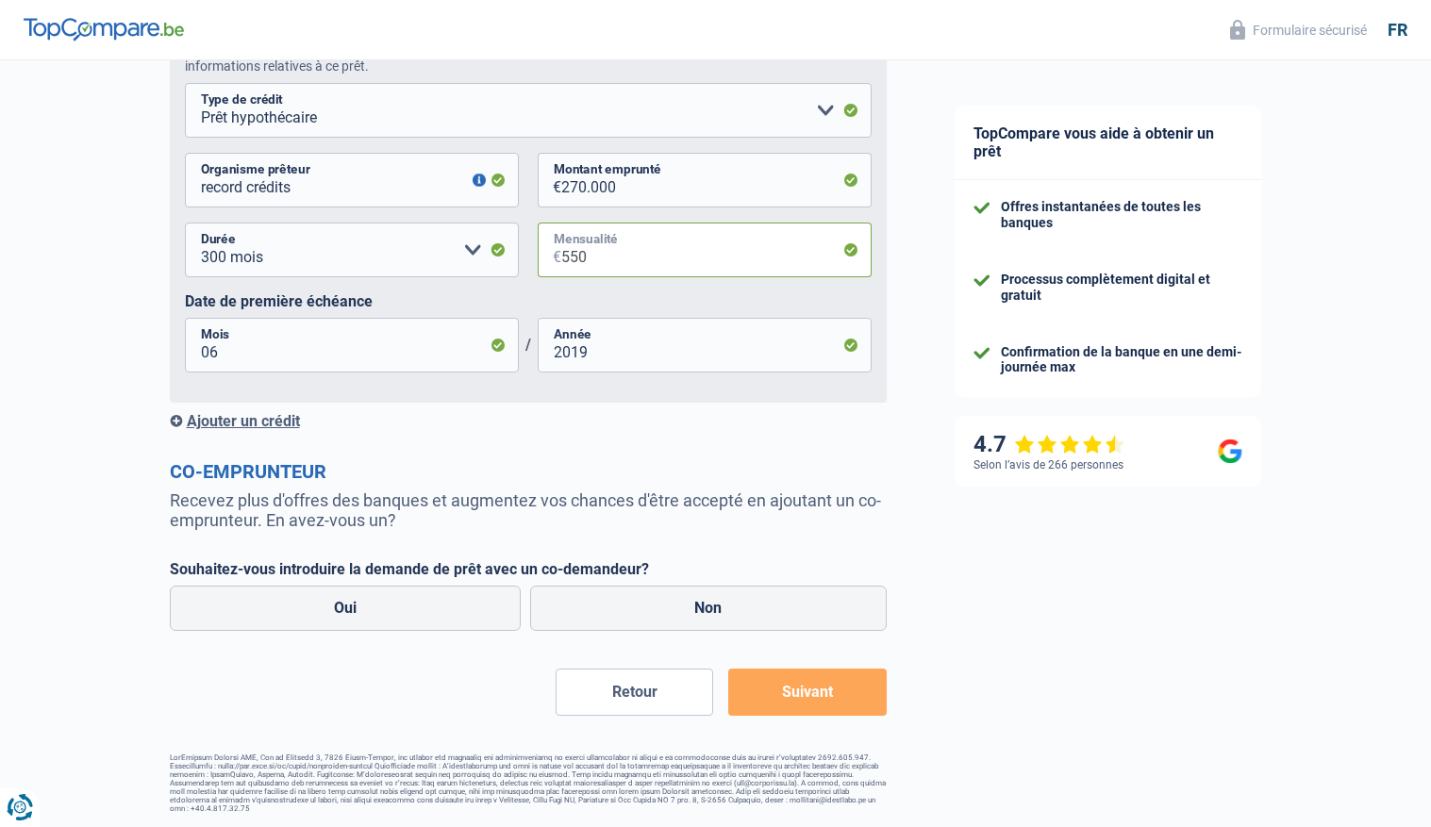
click at [608, 269] on input "550" at bounding box center [716, 250] width 310 height 55
type input "5"
type input "640"
click at [388, 602] on label "Oui" at bounding box center [346, 608] width 352 height 45
click at [388, 602] on input "Oui" at bounding box center [346, 608] width 352 height 45
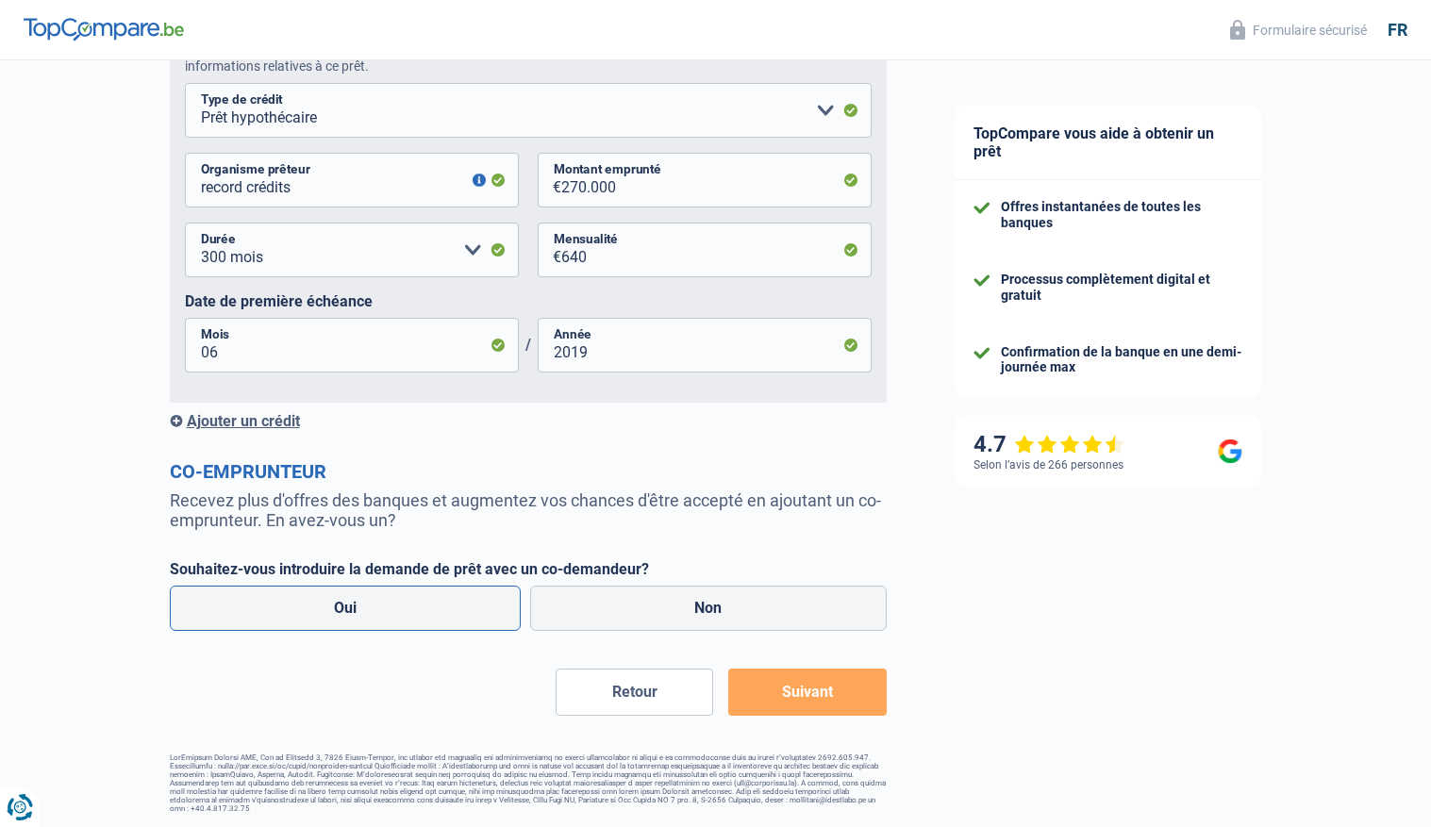
radio input "true"
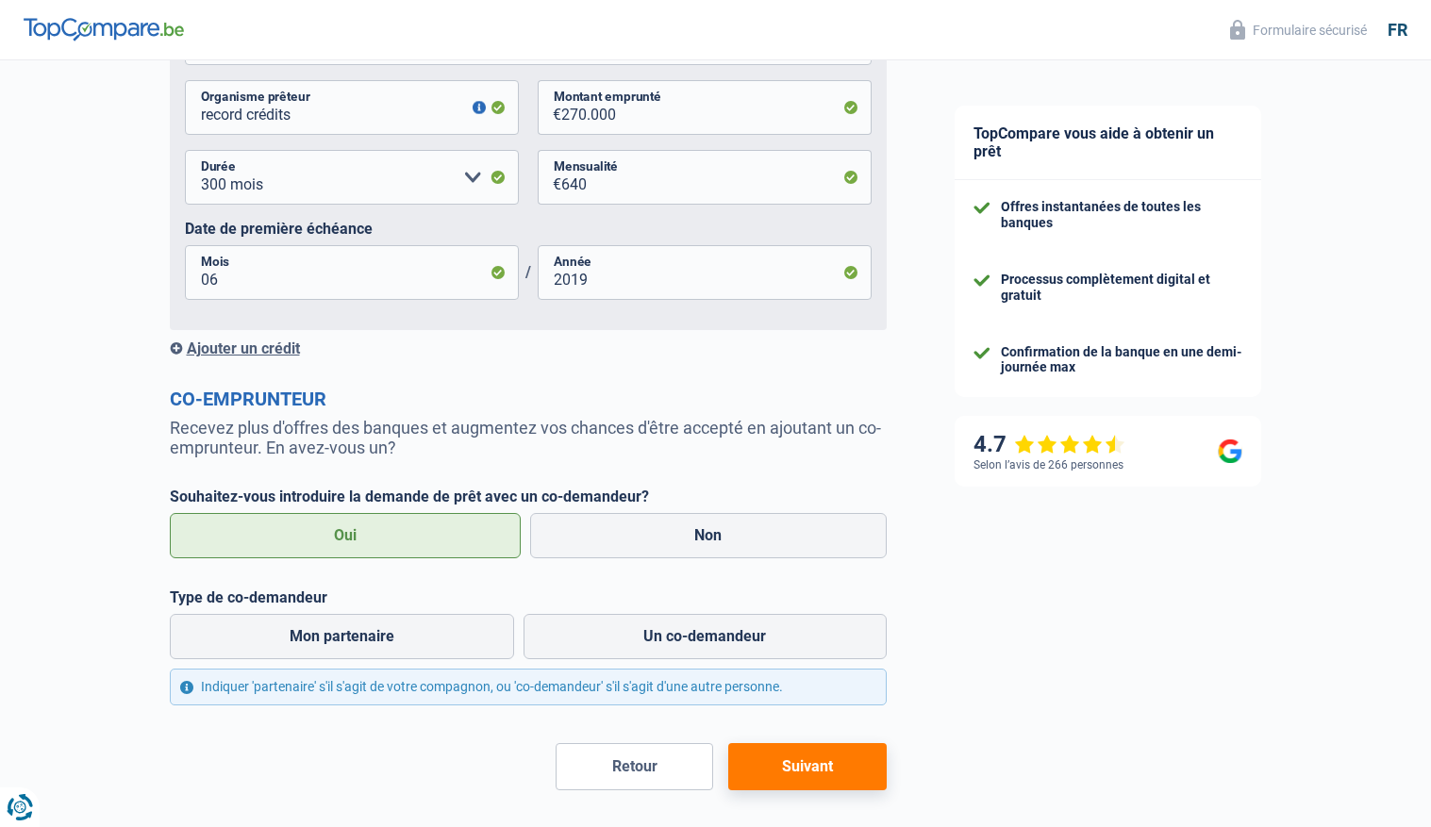
scroll to position [1151, 0]
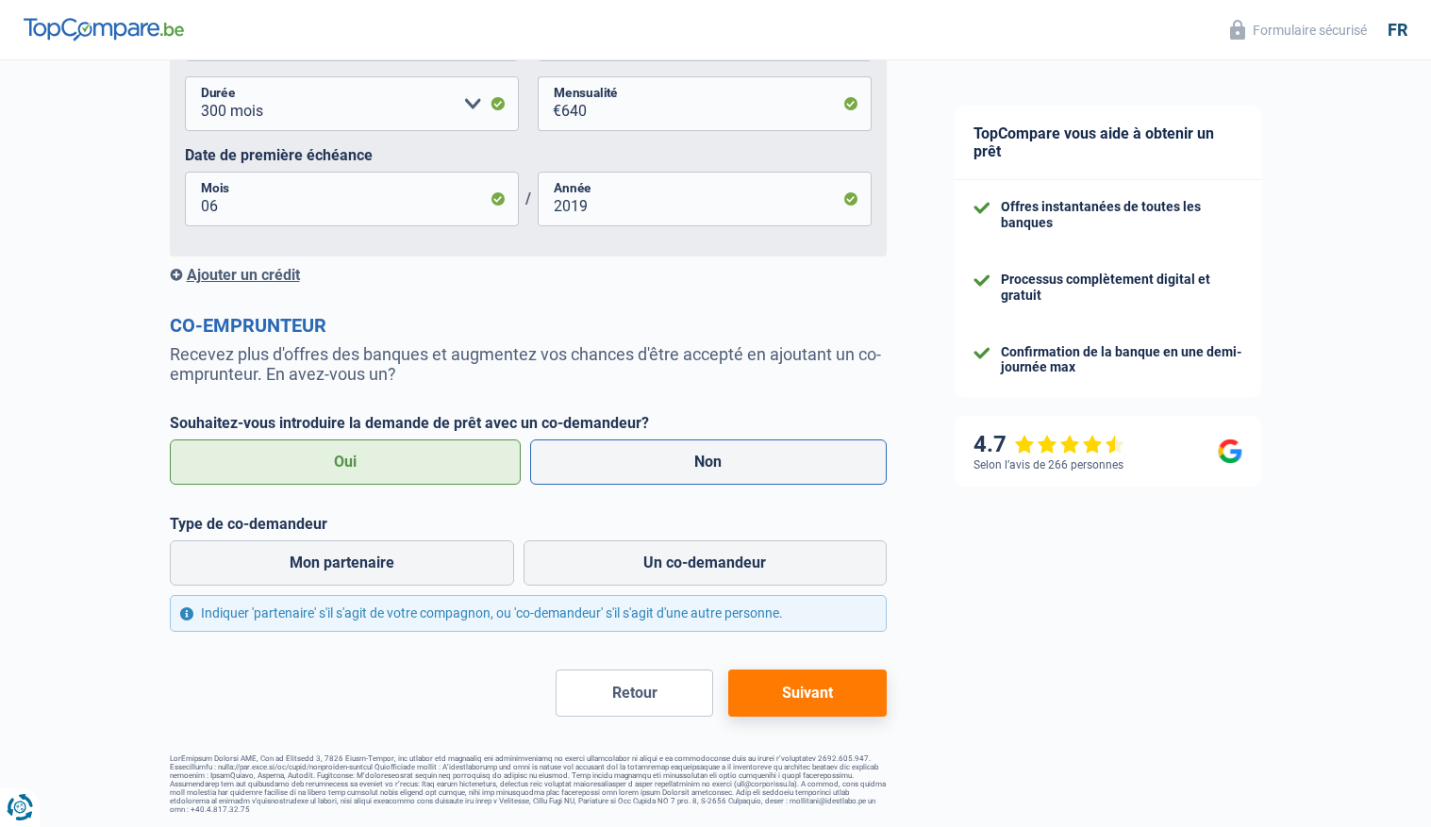
click at [641, 472] on label "Non" at bounding box center [708, 462] width 357 height 45
click at [641, 472] on input "Non" at bounding box center [708, 462] width 357 height 45
radio input "true"
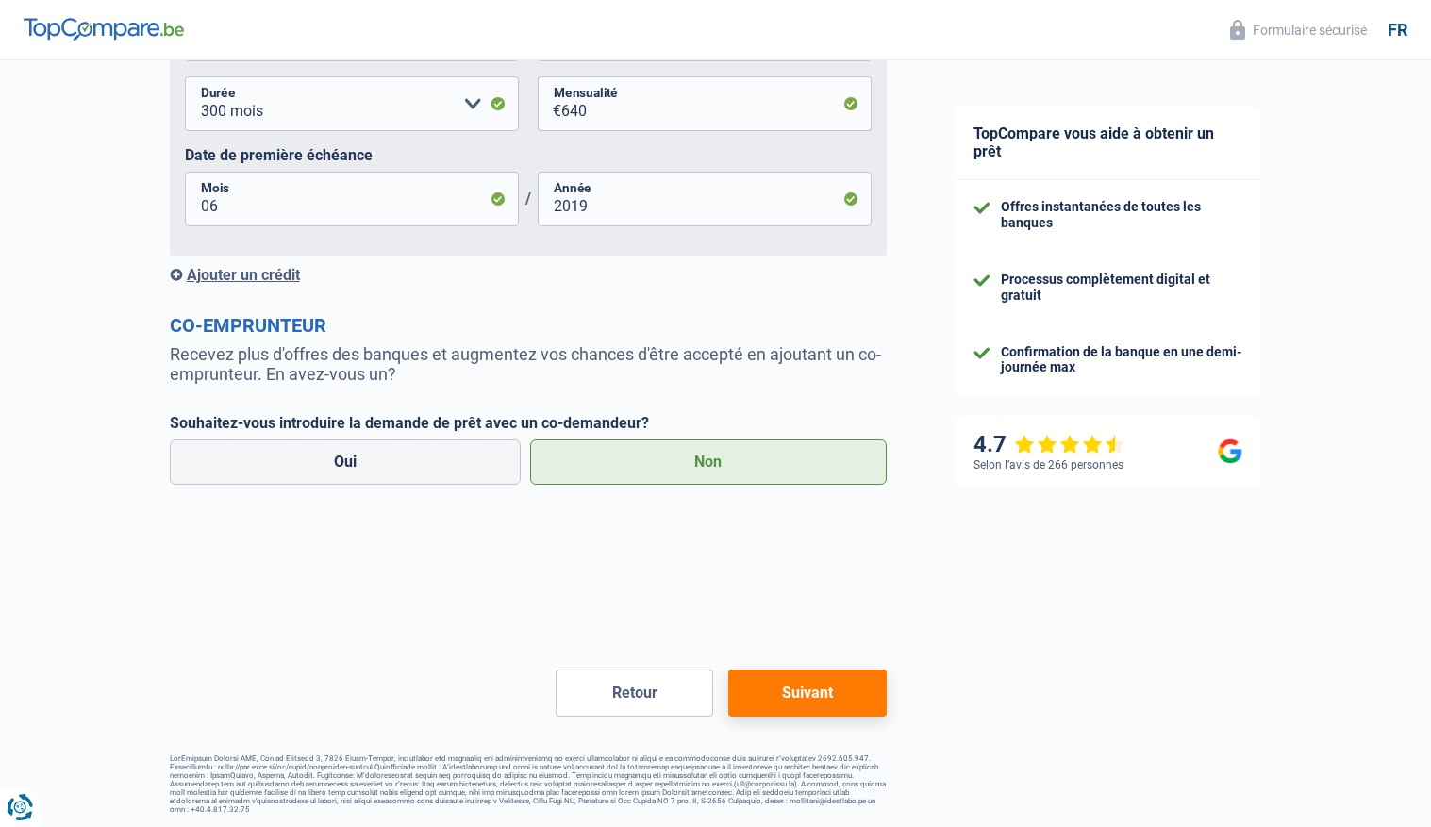
scroll to position [1005, 0]
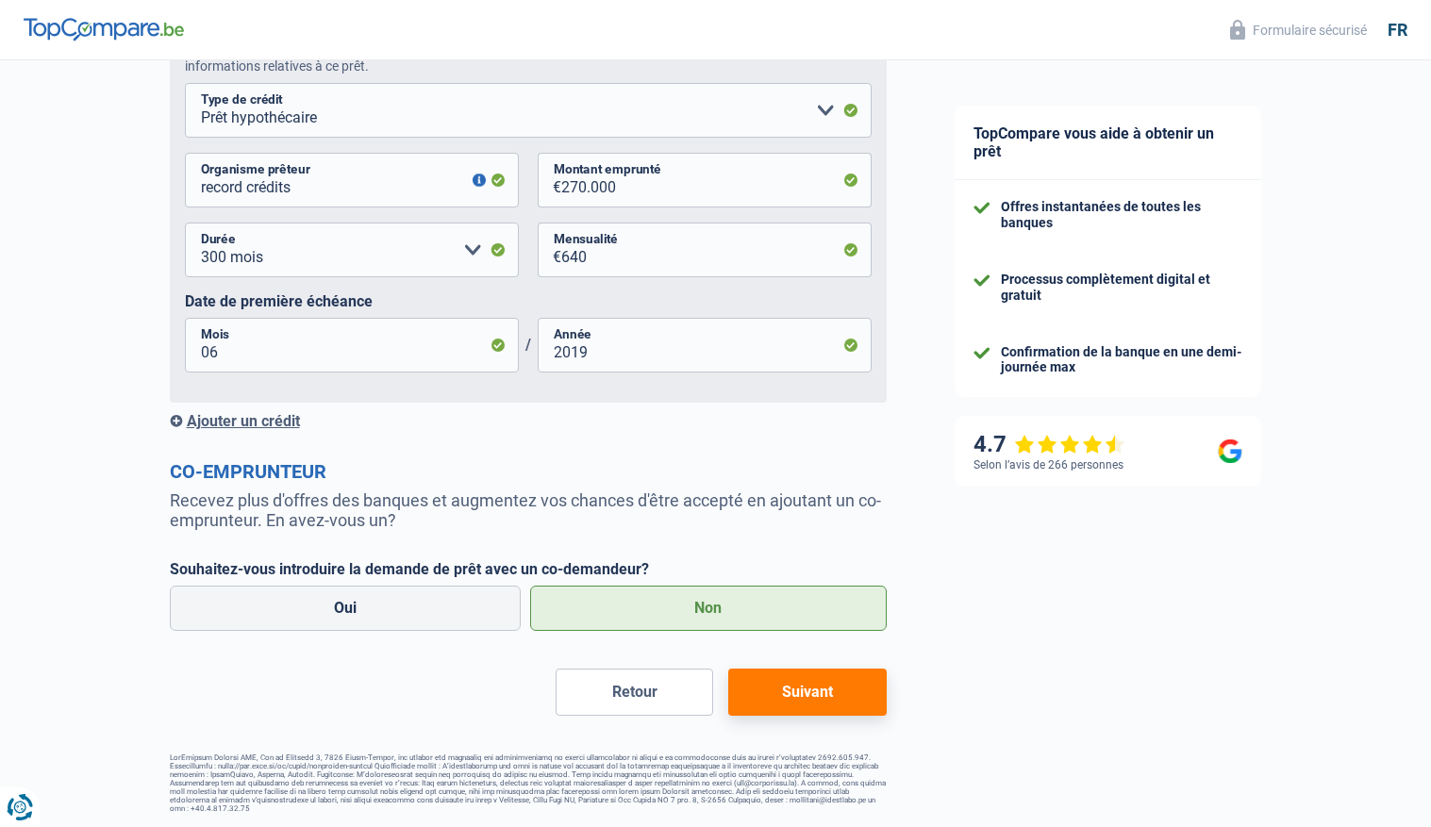
click at [771, 707] on button "Suivant" at bounding box center [807, 692] width 158 height 47
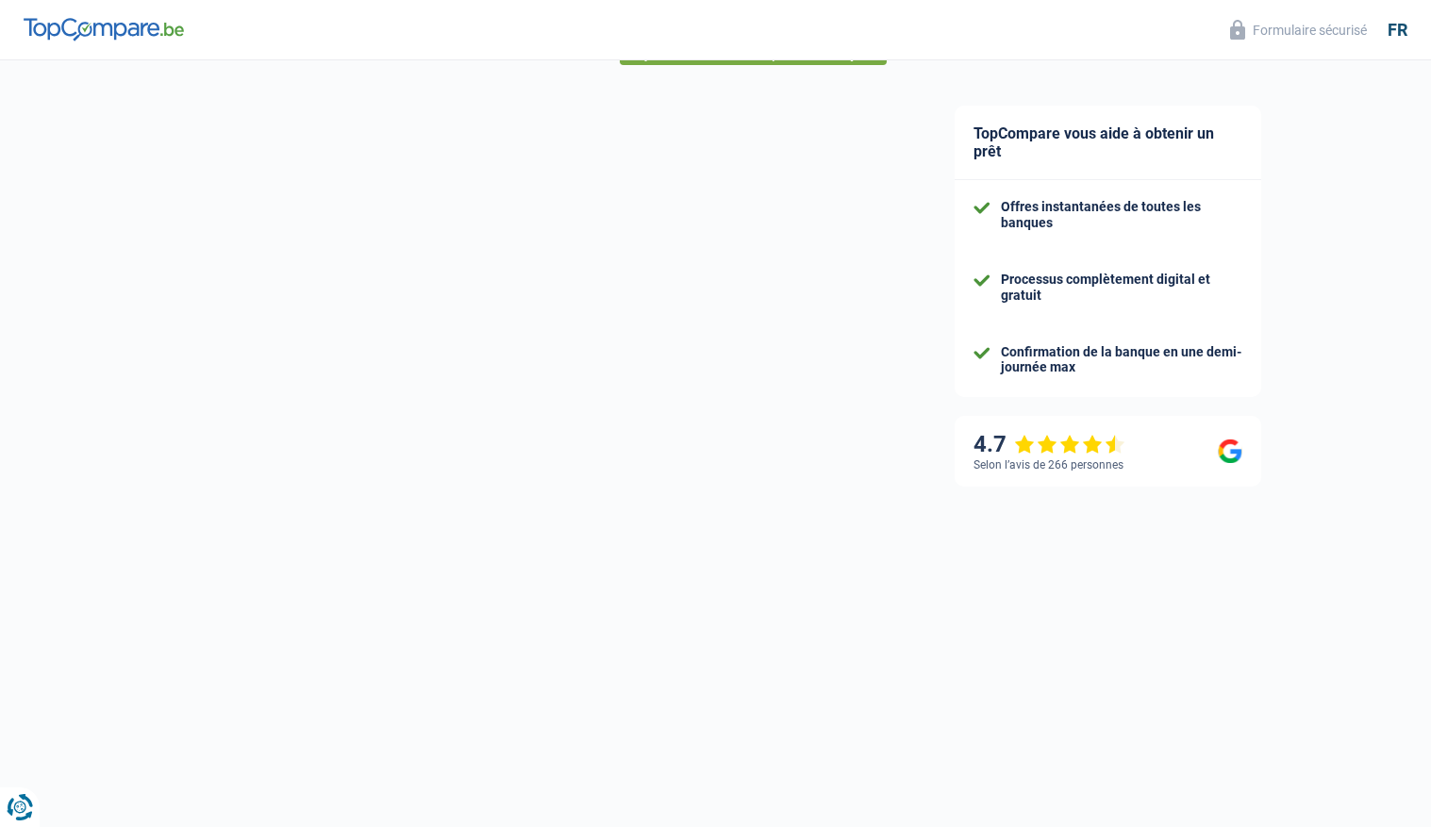
select select "120"
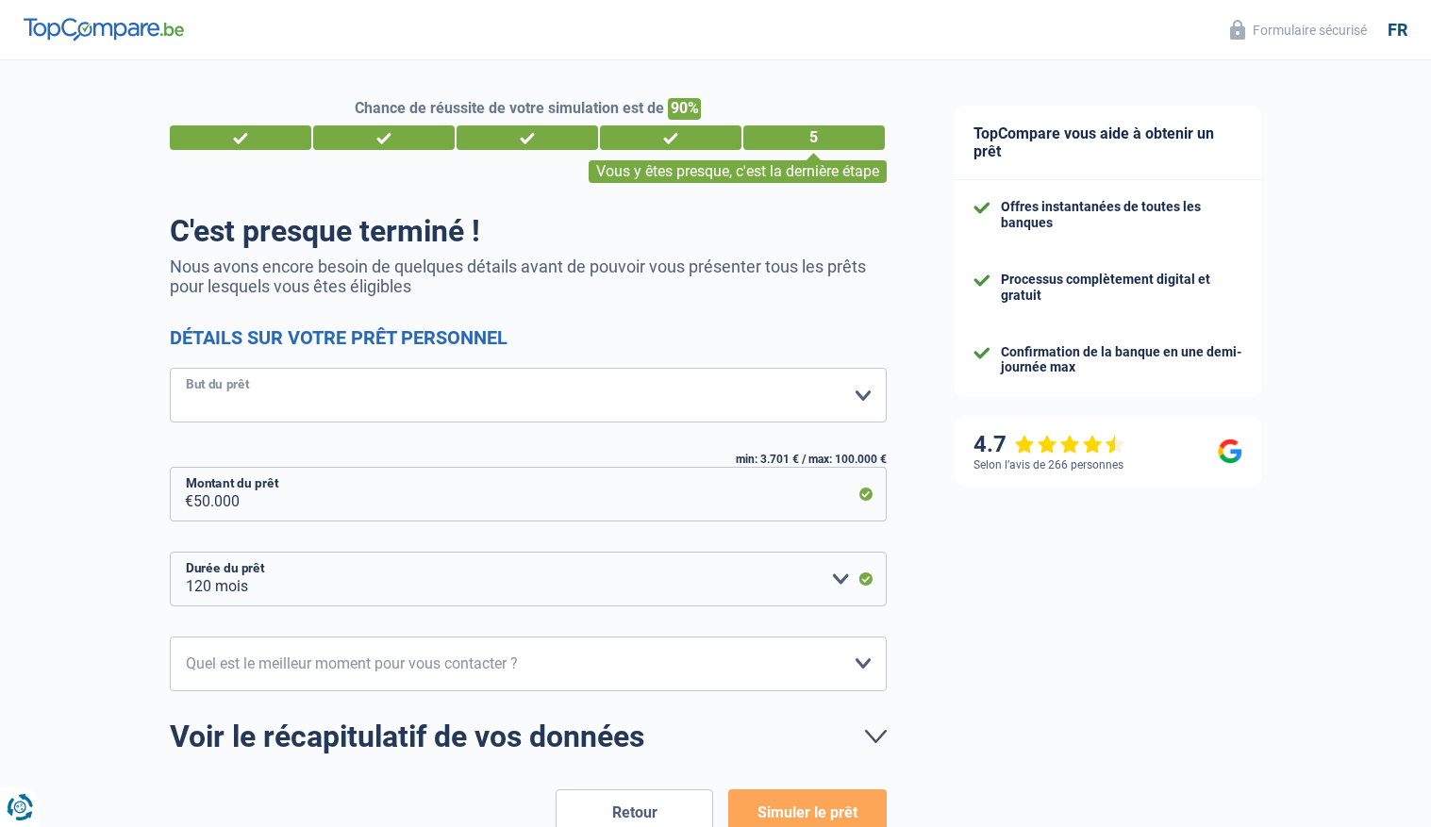
click at [845, 396] on select "Confort maison: meubles, textile, peinture, électroménager, outillage non-profe…" at bounding box center [528, 395] width 717 height 55
select select "other"
click at [170, 368] on select "Confort maison: meubles, textile, peinture, électroménager, outillage non-profe…" at bounding box center [528, 395] width 717 height 55
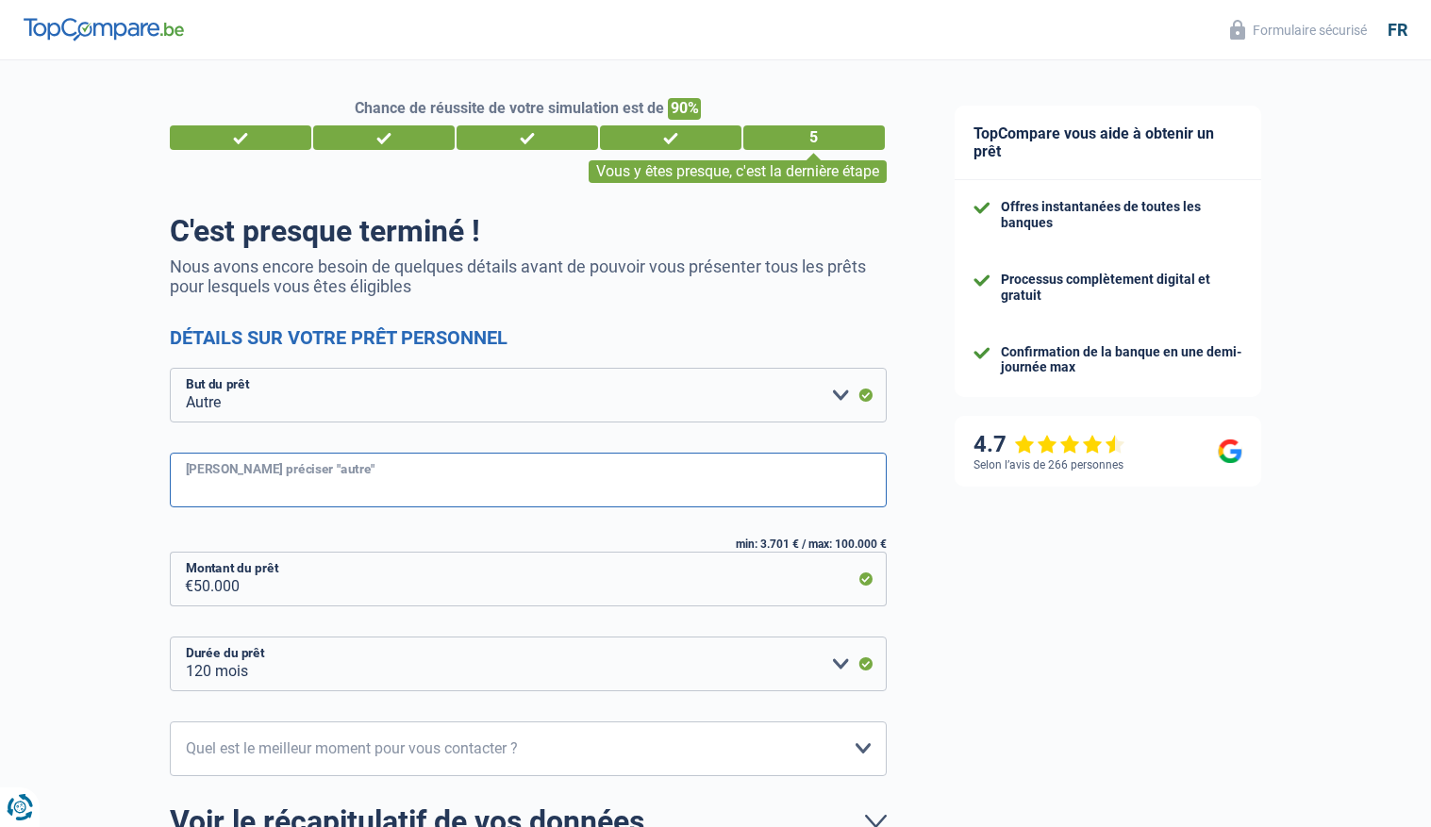
click at [532, 477] on input "Veuillez préciser "autre"" at bounding box center [528, 480] width 717 height 55
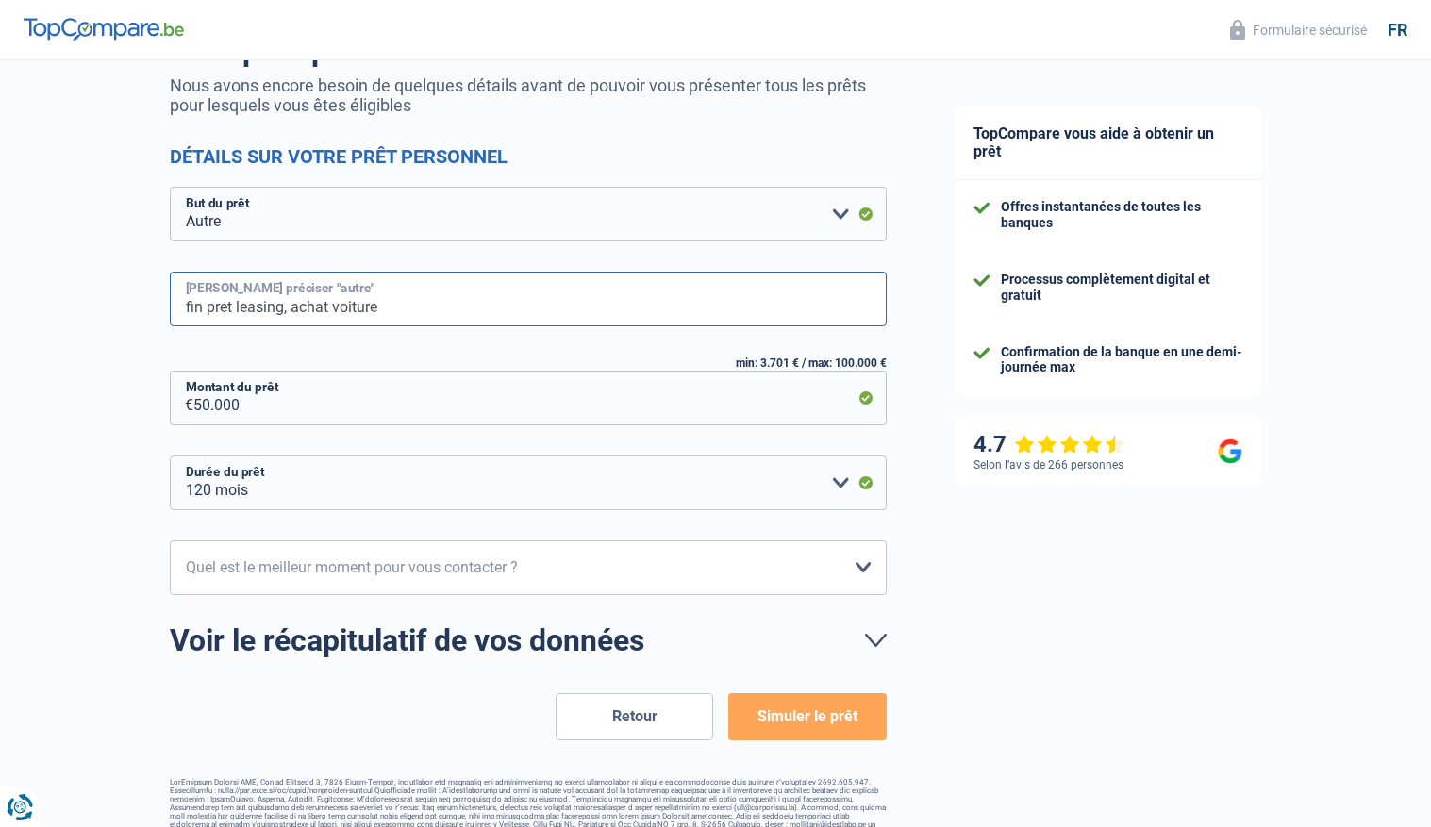
scroll to position [183, 0]
type input "fin pret leasing, achat voiture"
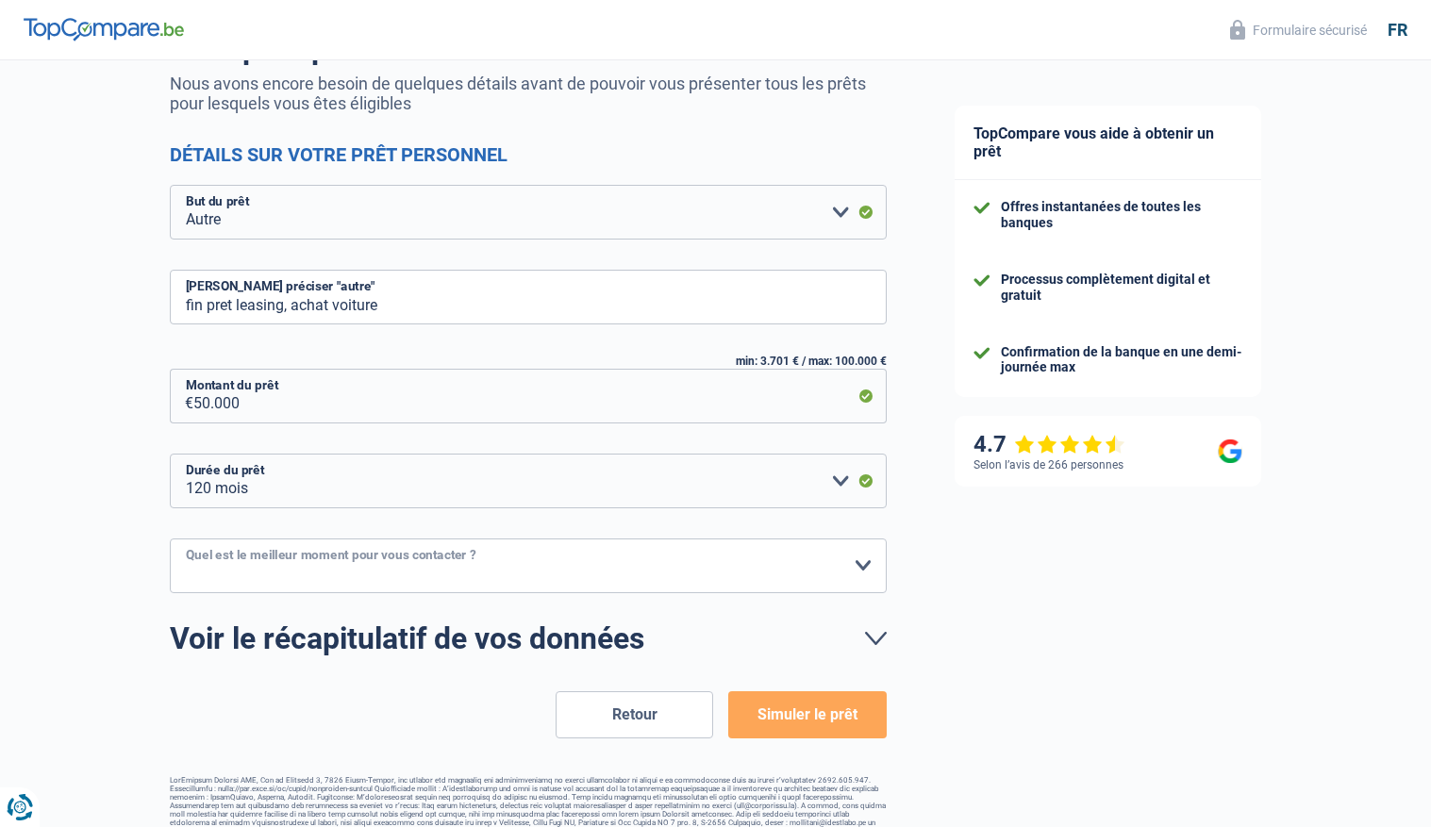
click at [861, 565] on select "10h-12h 12h-14h 14h-16h 16h-18h Veuillez sélectionner une option" at bounding box center [528, 566] width 717 height 55
click at [100, 654] on div "Chance de réussite de votre simulation est de 90% 1 2 3 4 5 Vous y êtes presque…" at bounding box center [460, 357] width 921 height 974
click at [846, 568] on select "10h-12h 12h-14h 14h-16h 16h-18h Veuillez sélectionner une option" at bounding box center [528, 566] width 717 height 55
select select "10-12"
click at [170, 539] on select "10h-12h 12h-14h 14h-16h 16h-18h Veuillez sélectionner une option" at bounding box center [528, 566] width 717 height 55
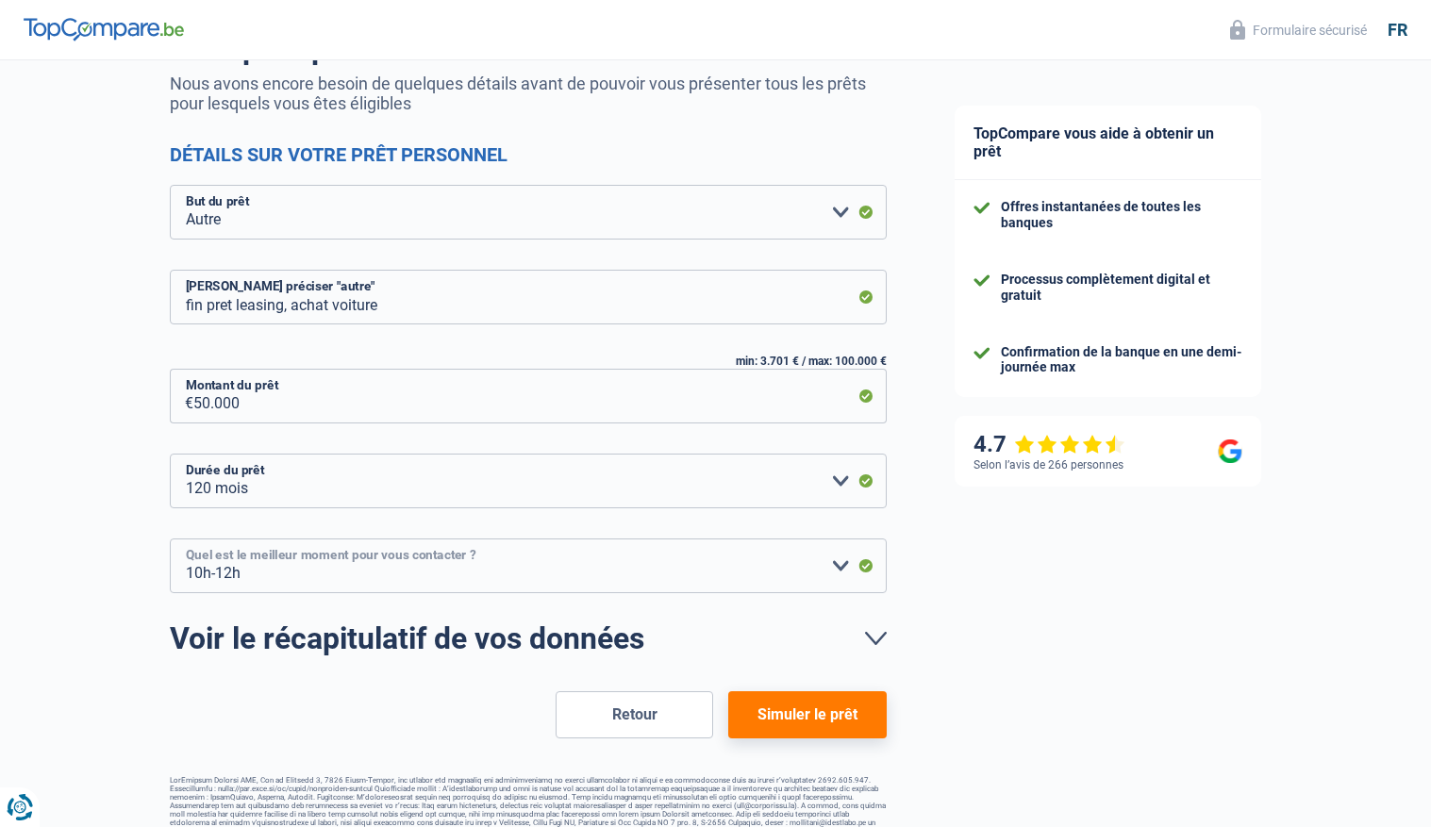
click at [843, 573] on select "10h-12h 12h-14h 14h-16h 16h-18h Veuillez sélectionner une option" at bounding box center [528, 566] width 717 height 55
click at [170, 539] on select "10h-12h 12h-14h 14h-16h 16h-18h Veuillez sélectionner une option" at bounding box center [528, 566] width 717 height 55
click at [778, 715] on button "Simuler le prêt" at bounding box center [807, 714] width 158 height 47
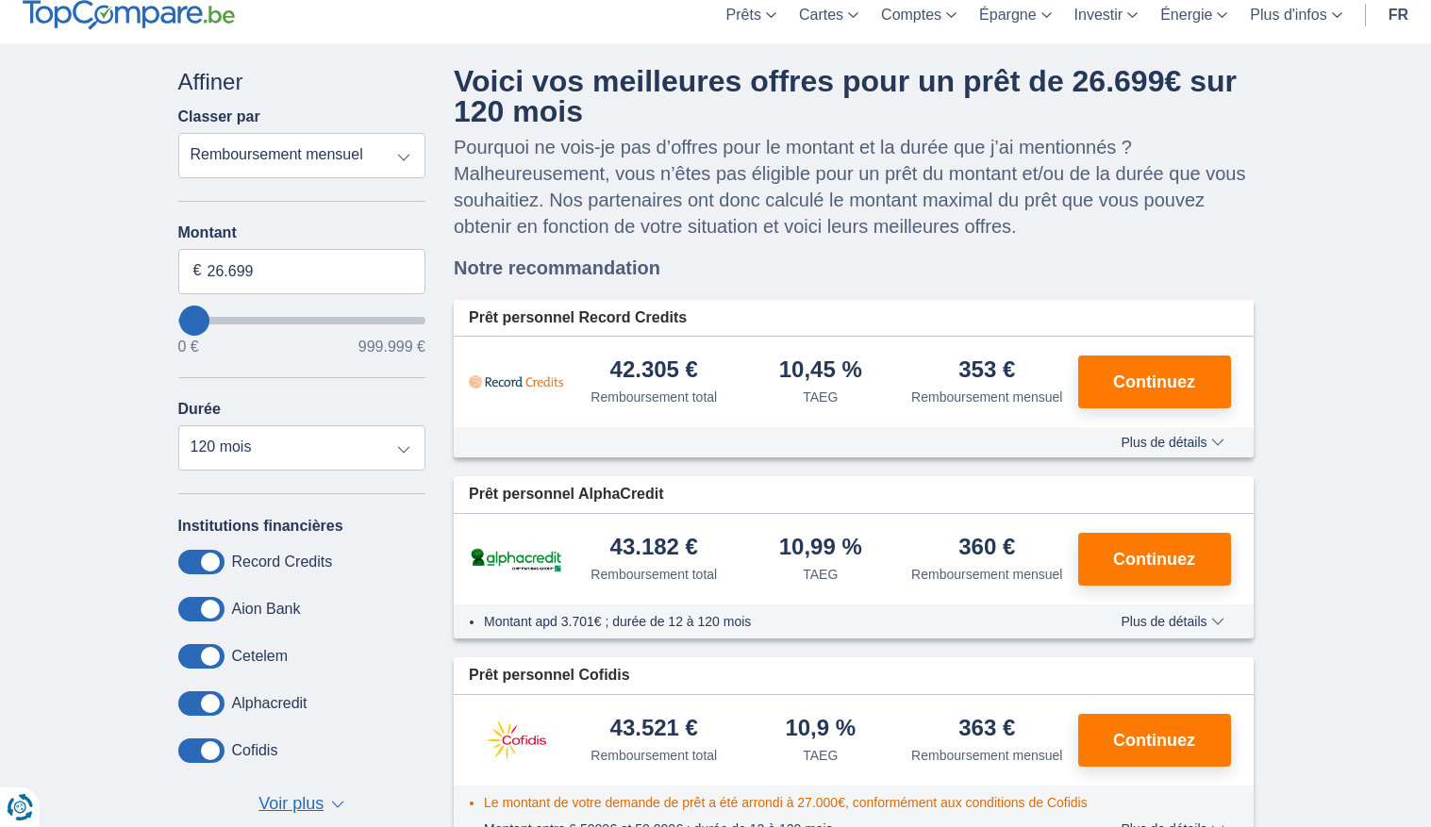
scroll to position [77, 0]
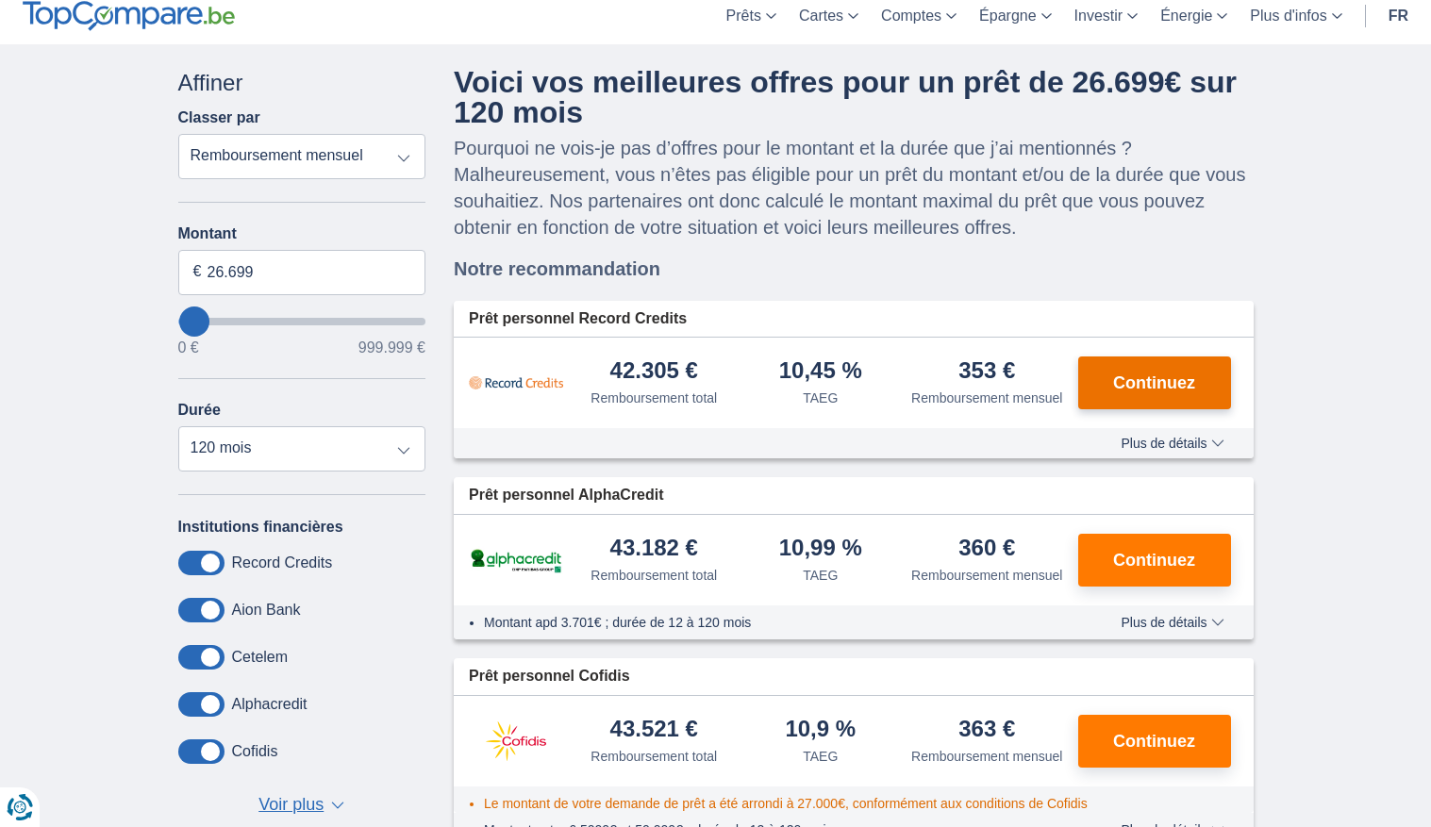
click at [1158, 385] on span "Continuez" at bounding box center [1154, 383] width 82 height 17
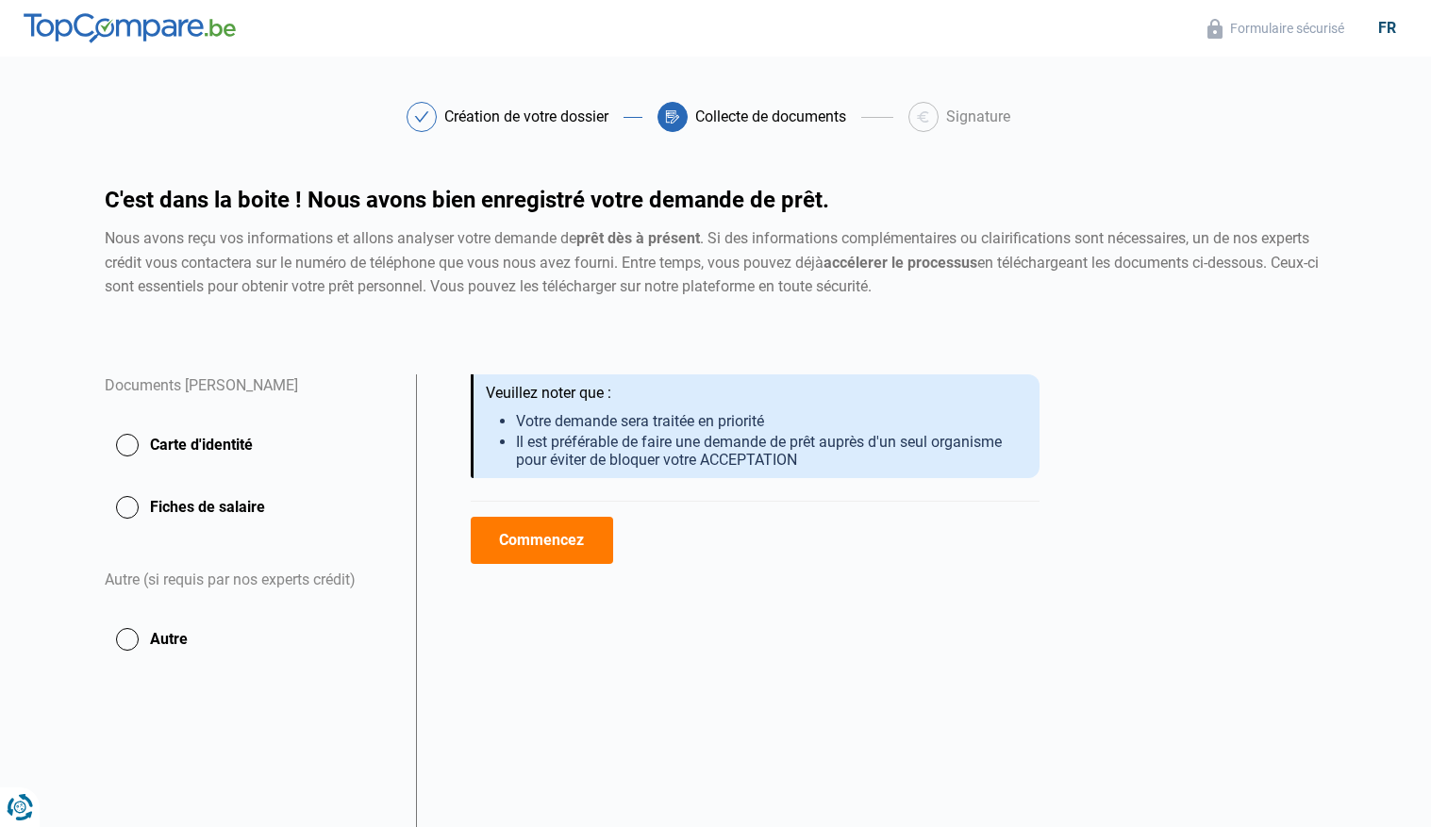
click at [133, 484] on button "Carte d'identité" at bounding box center [249, 507] width 289 height 47
click at [425, 129] on div at bounding box center [422, 117] width 30 height 30
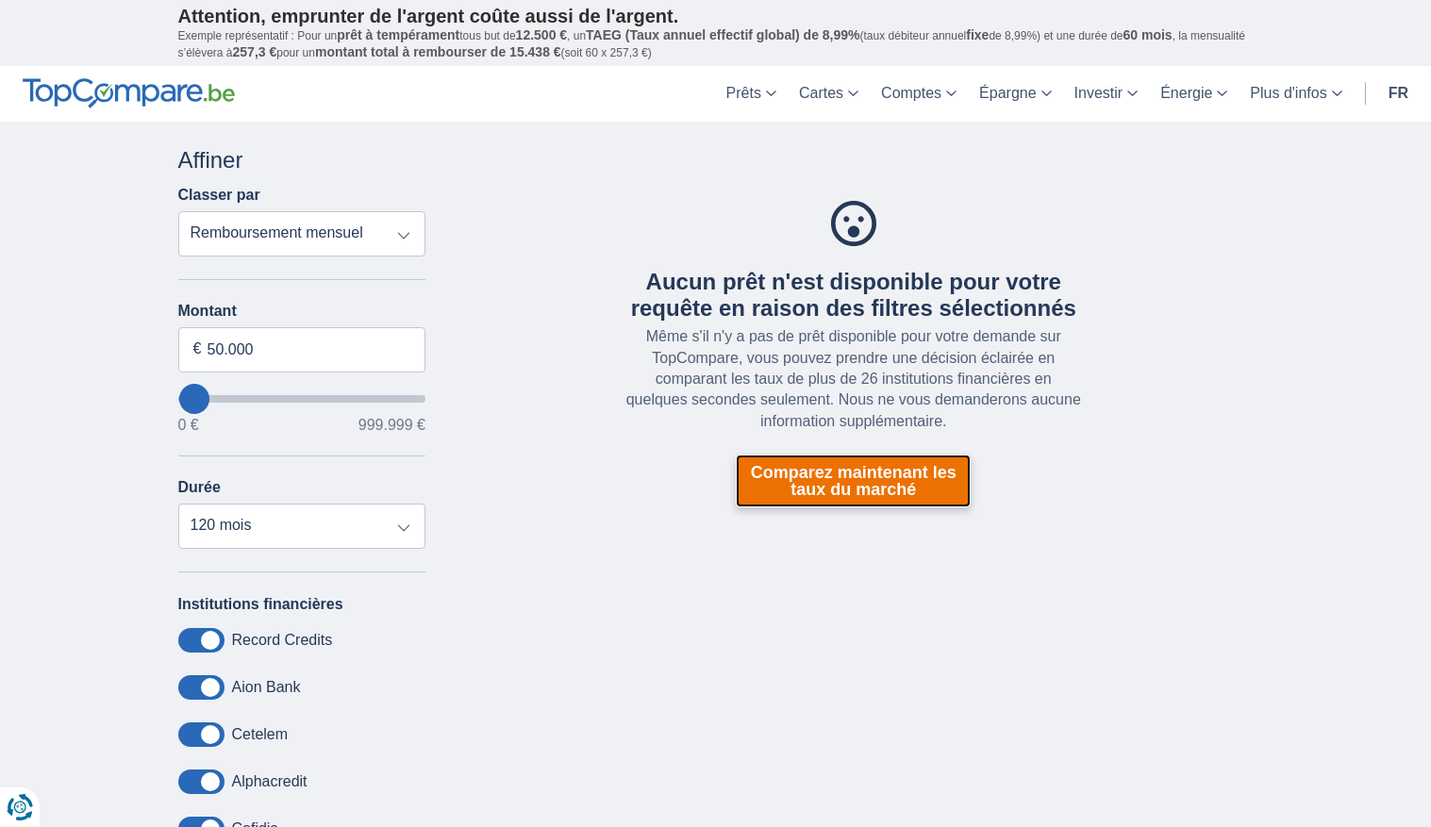
click at [867, 496] on link "Comparez maintenant les taux du marché" at bounding box center [853, 481] width 235 height 53
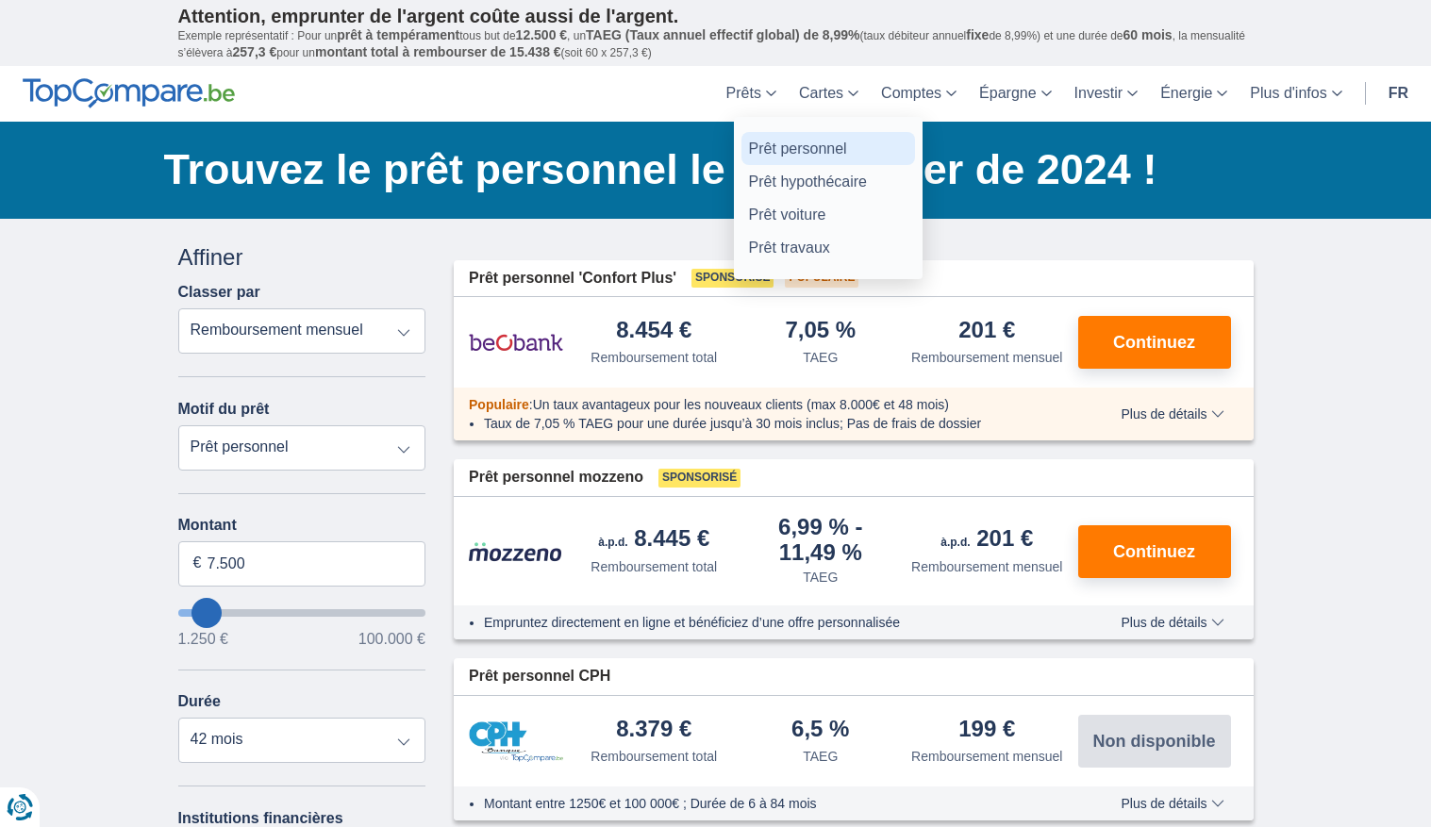
click at [814, 142] on link "Prêt personnel" at bounding box center [828, 148] width 174 height 33
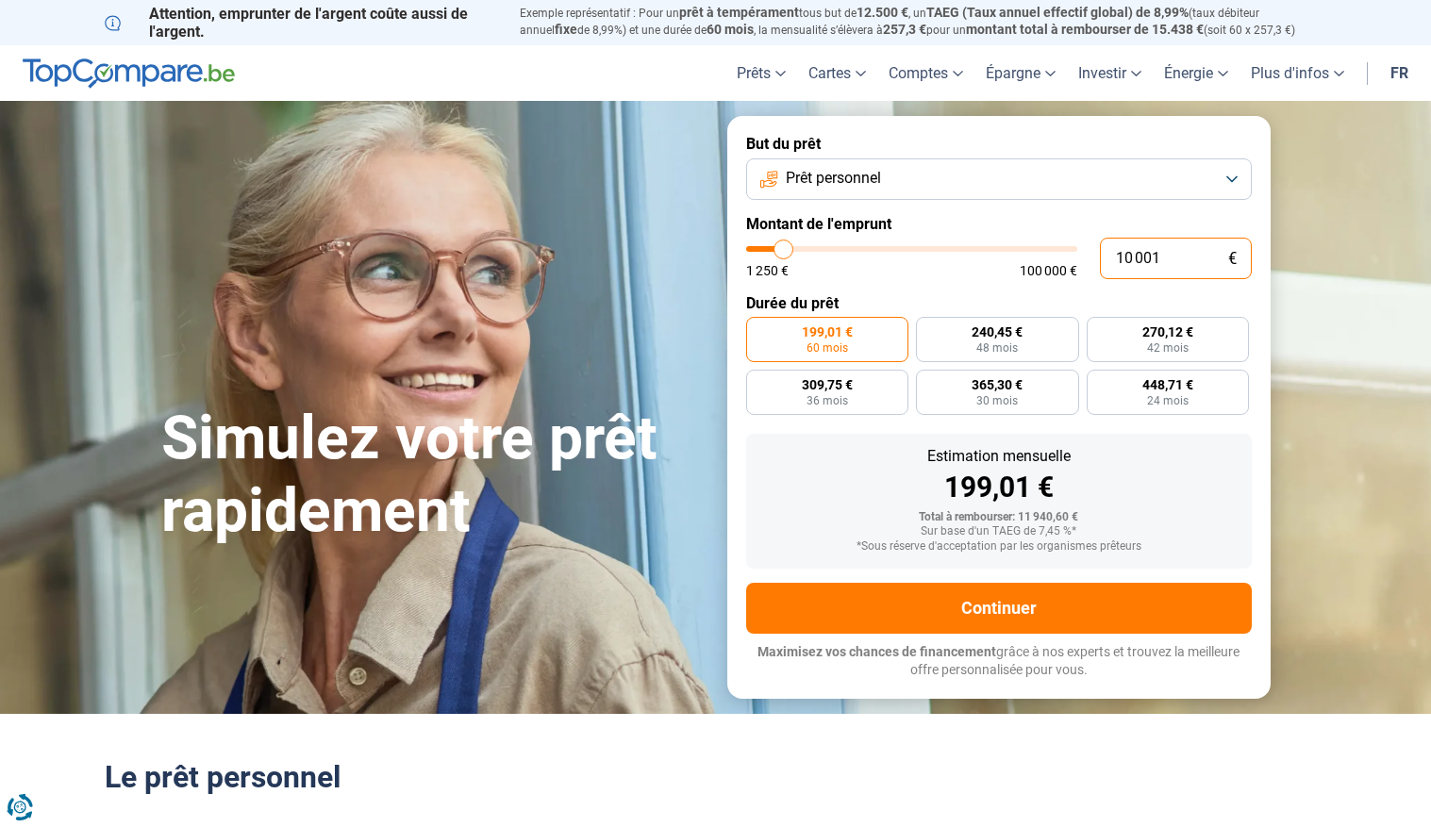
drag, startPoint x: 1160, startPoint y: 255, endPoint x: 1065, endPoint y: 267, distance: 96.1
click at [1065, 267] on div "10 001 € 1 250 € 100 000 €" at bounding box center [999, 259] width 506 height 42
type input "0"
type input "1250"
type input "5"
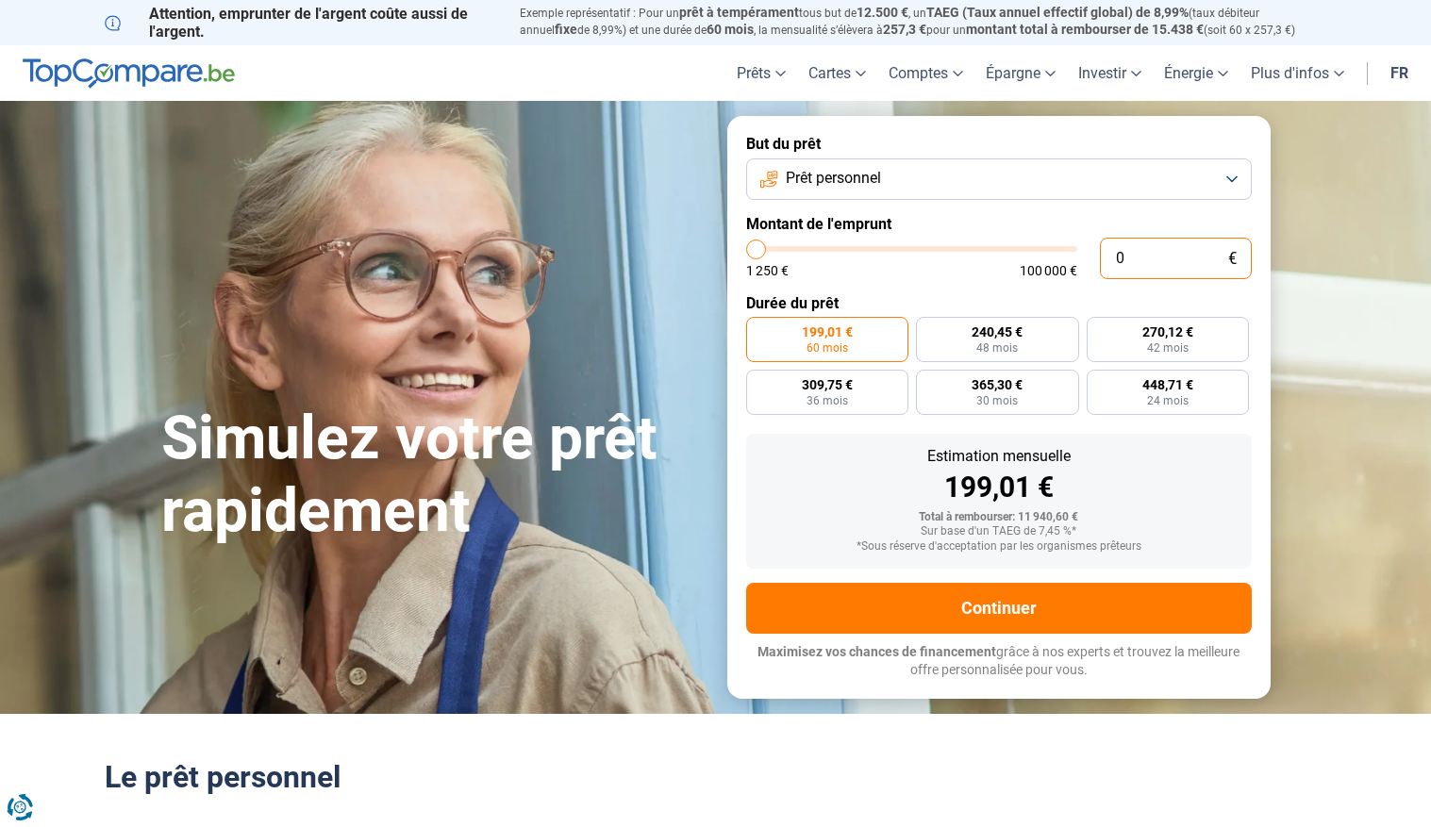
type input "1250"
type input "50"
type input "1250"
type input "500"
type input "1250"
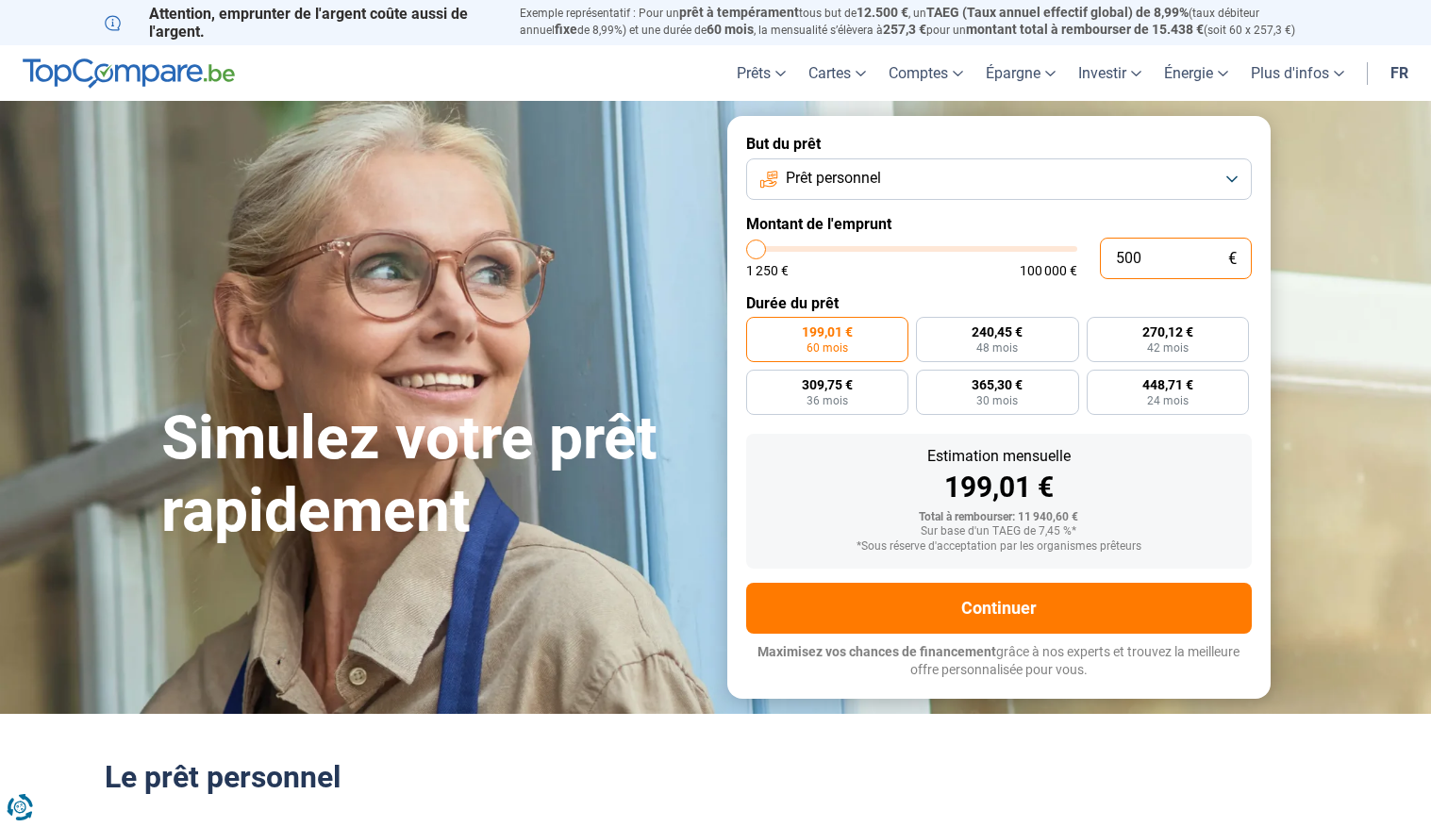
type input "5 000"
type input "5000"
type input "50 000"
type input "50000"
radio input "false"
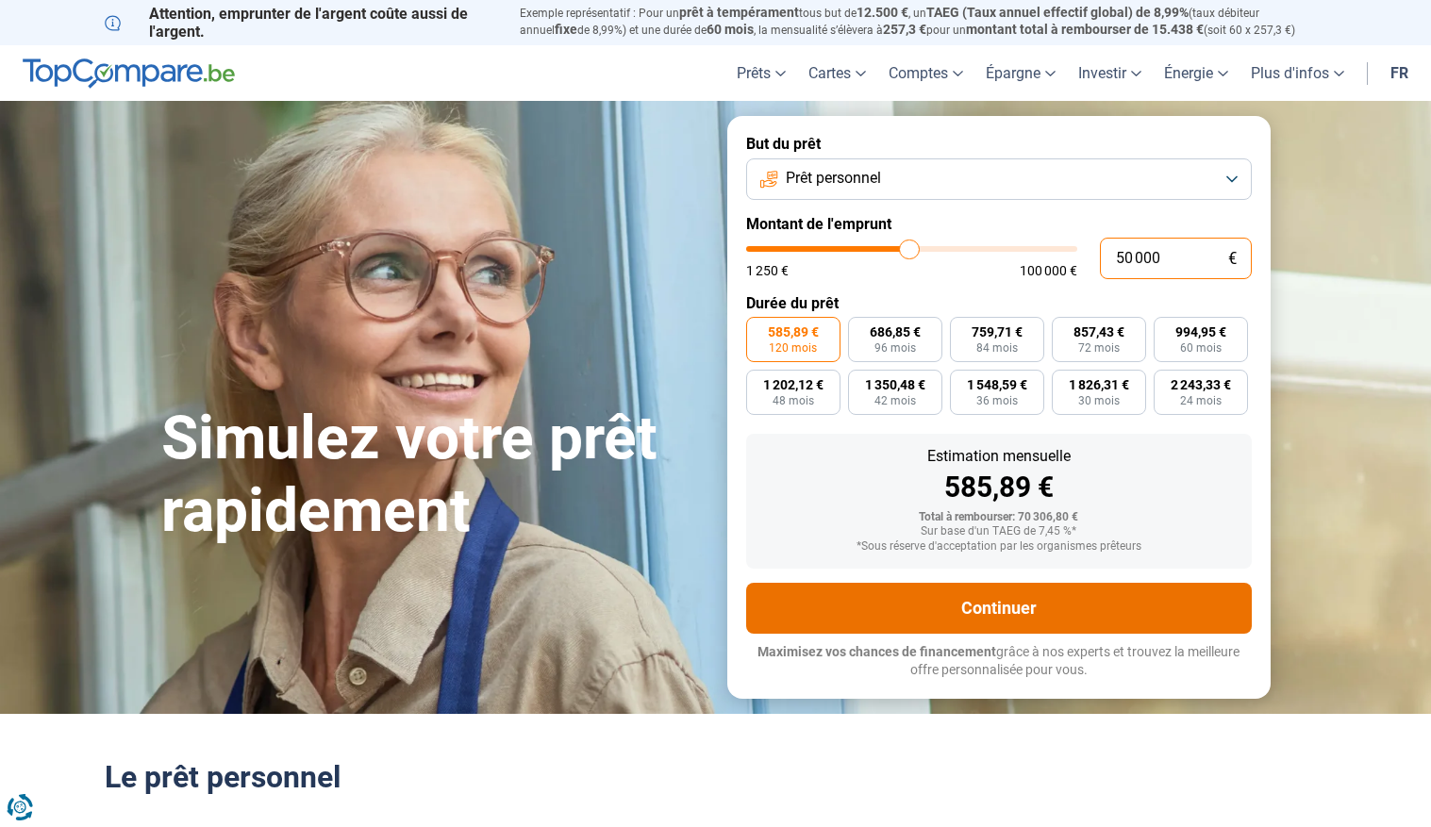
type input "50 000"
click at [1009, 624] on button "Continuer" at bounding box center [999, 608] width 506 height 51
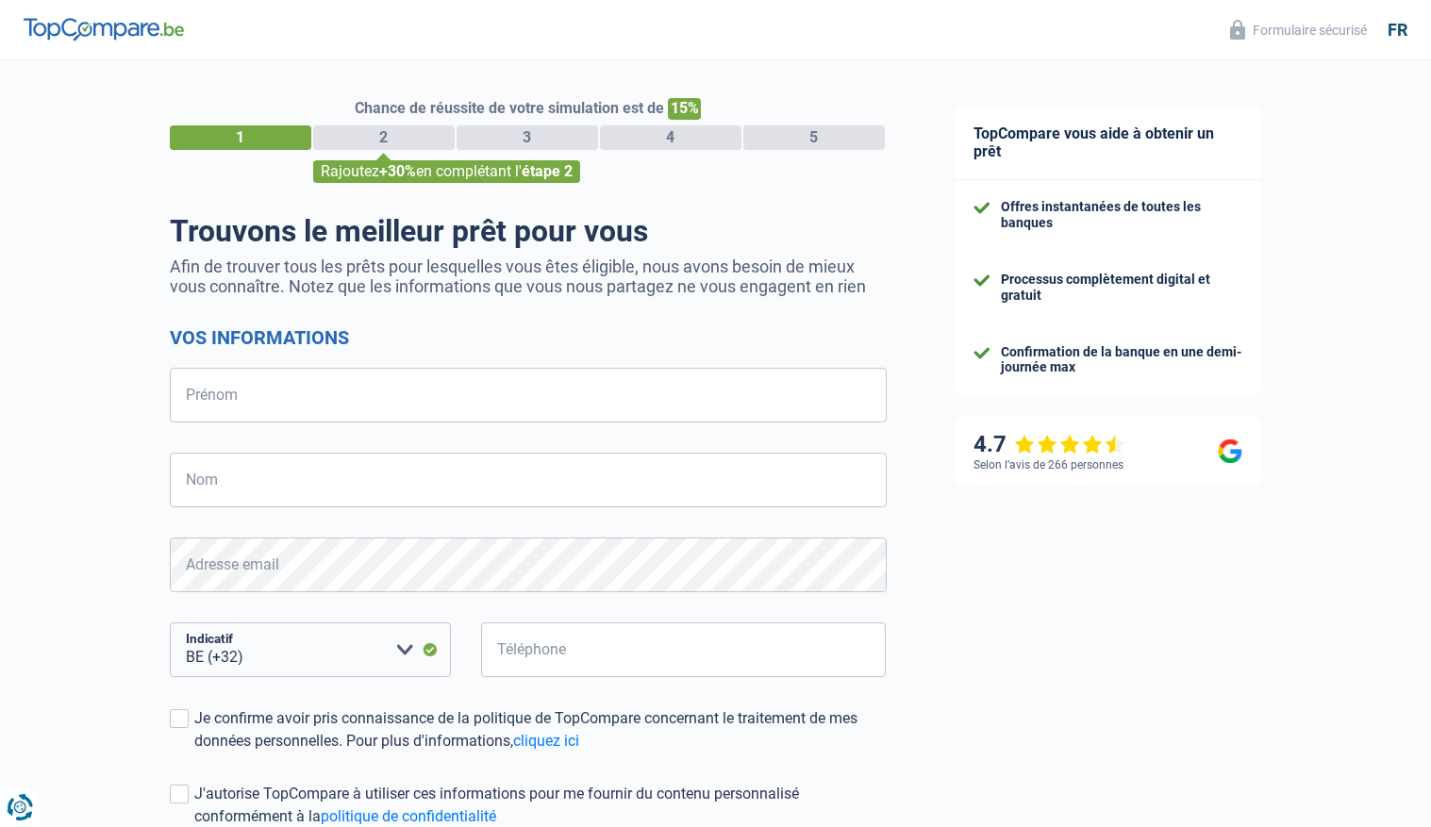
select select "32"
click at [341, 393] on input "Prénom" at bounding box center [528, 395] width 717 height 55
type input "[PERSON_NAME]"
click at [222, 500] on input "Nom" at bounding box center [528, 480] width 717 height 55
type input "[PERSON_NAME]"
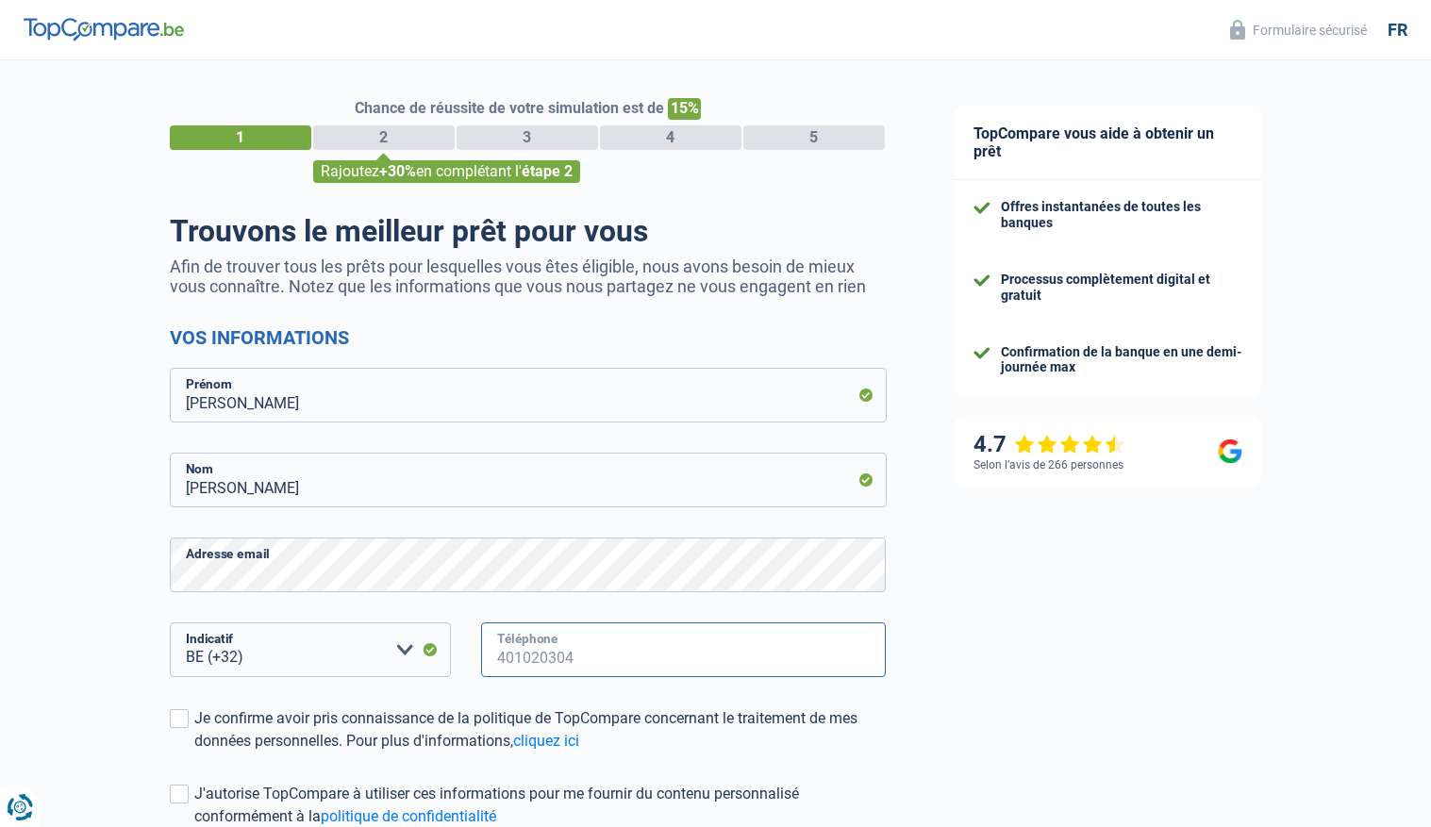
click at [555, 642] on input "Téléphone" at bounding box center [684, 650] width 406 height 55
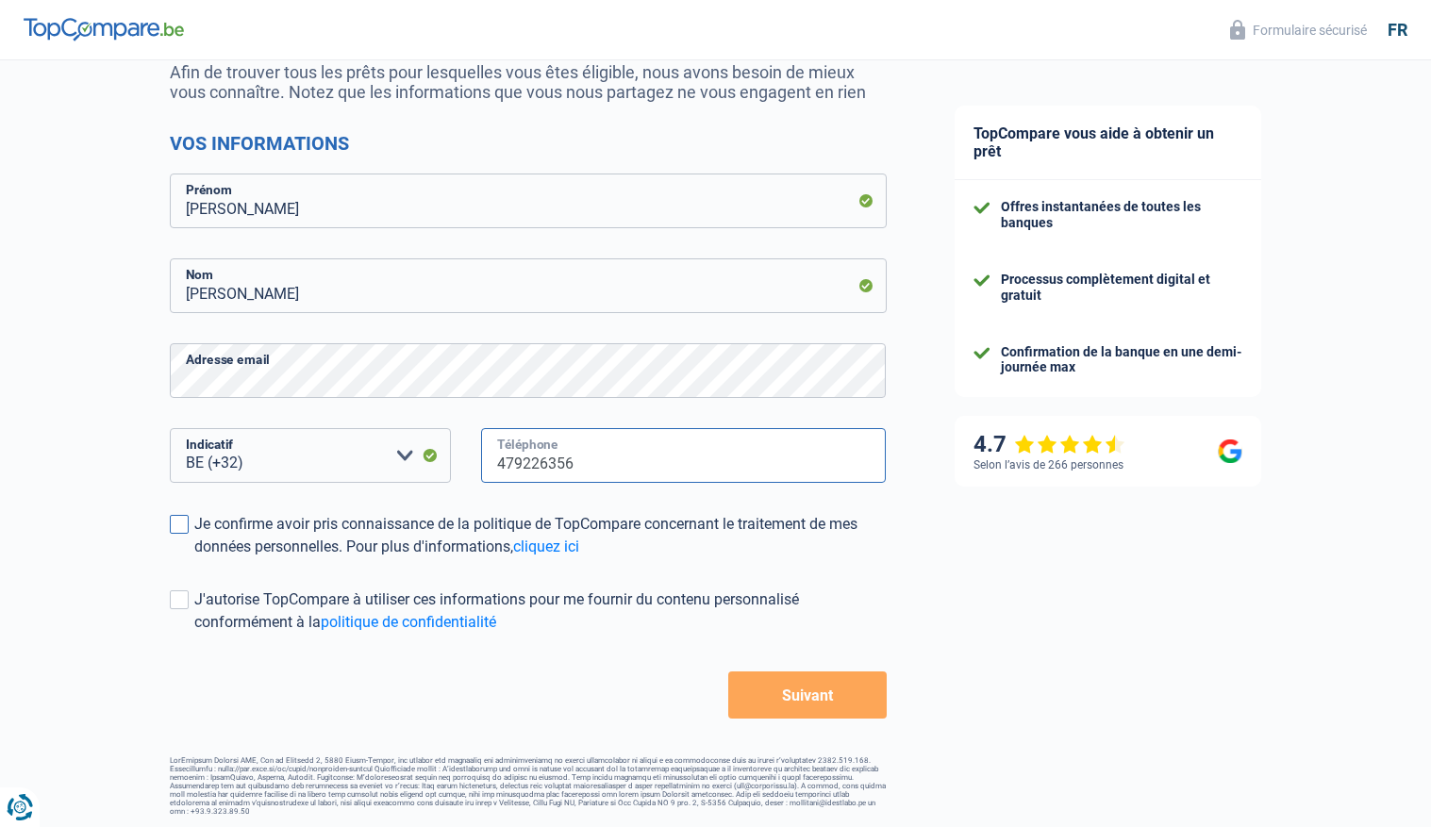
type input "479226356"
click at [189, 523] on label "Je confirme avoir pris connaissance de la politique de TopCompare concernant le…" at bounding box center [528, 535] width 717 height 45
click at [194, 558] on input "Je confirme avoir pris connaissance de la politique de TopCompare concernant le…" at bounding box center [194, 558] width 0 height 0
click at [188, 597] on label "J'autorise TopCompare à utiliser ces informations pour me fournir du contenu pe…" at bounding box center [528, 611] width 717 height 45
click at [194, 634] on input "J'autorise TopCompare à utiliser ces informations pour me fournir du contenu pe…" at bounding box center [194, 634] width 0 height 0
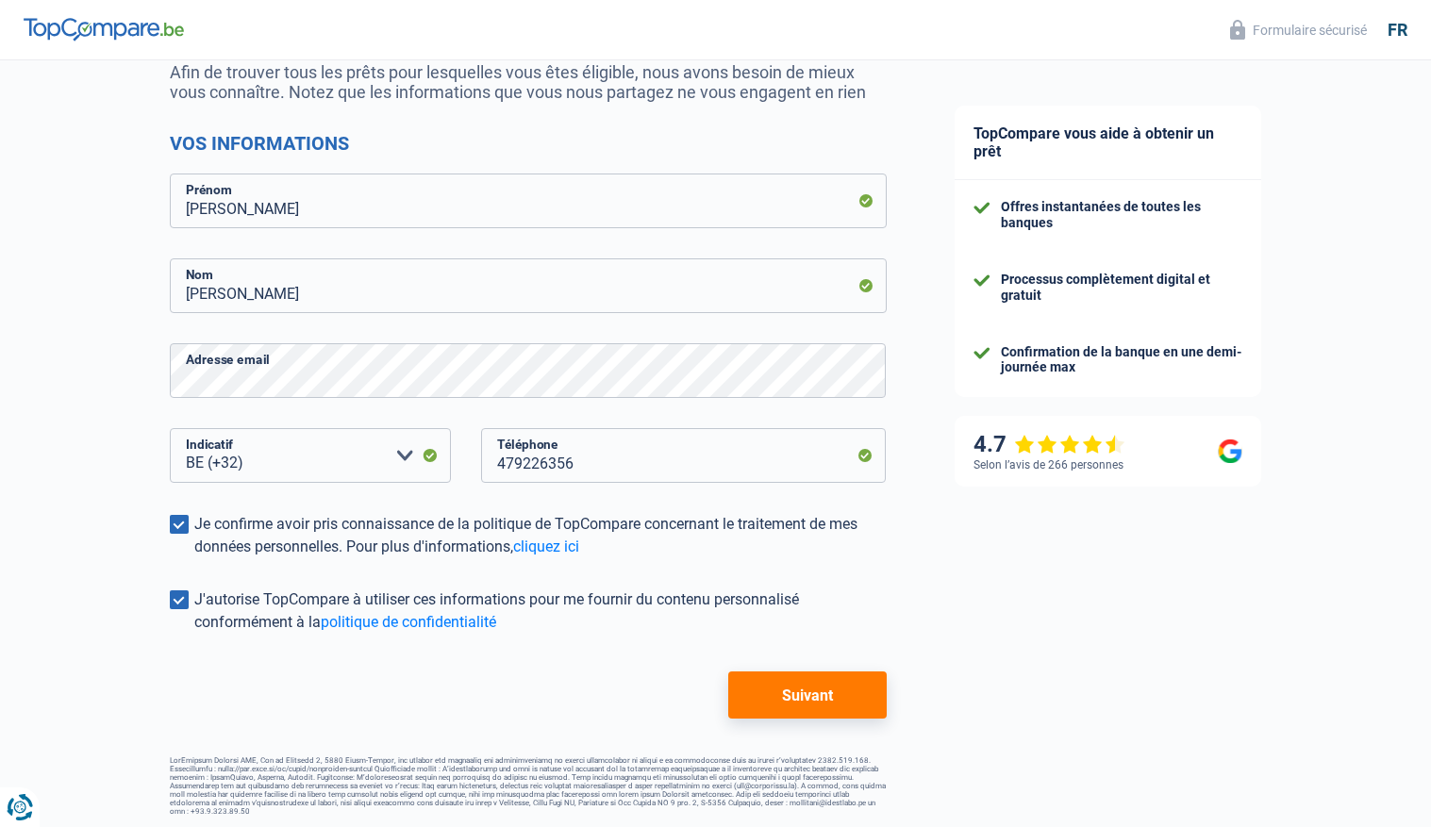
click at [845, 693] on button "Suivant" at bounding box center [807, 695] width 158 height 47
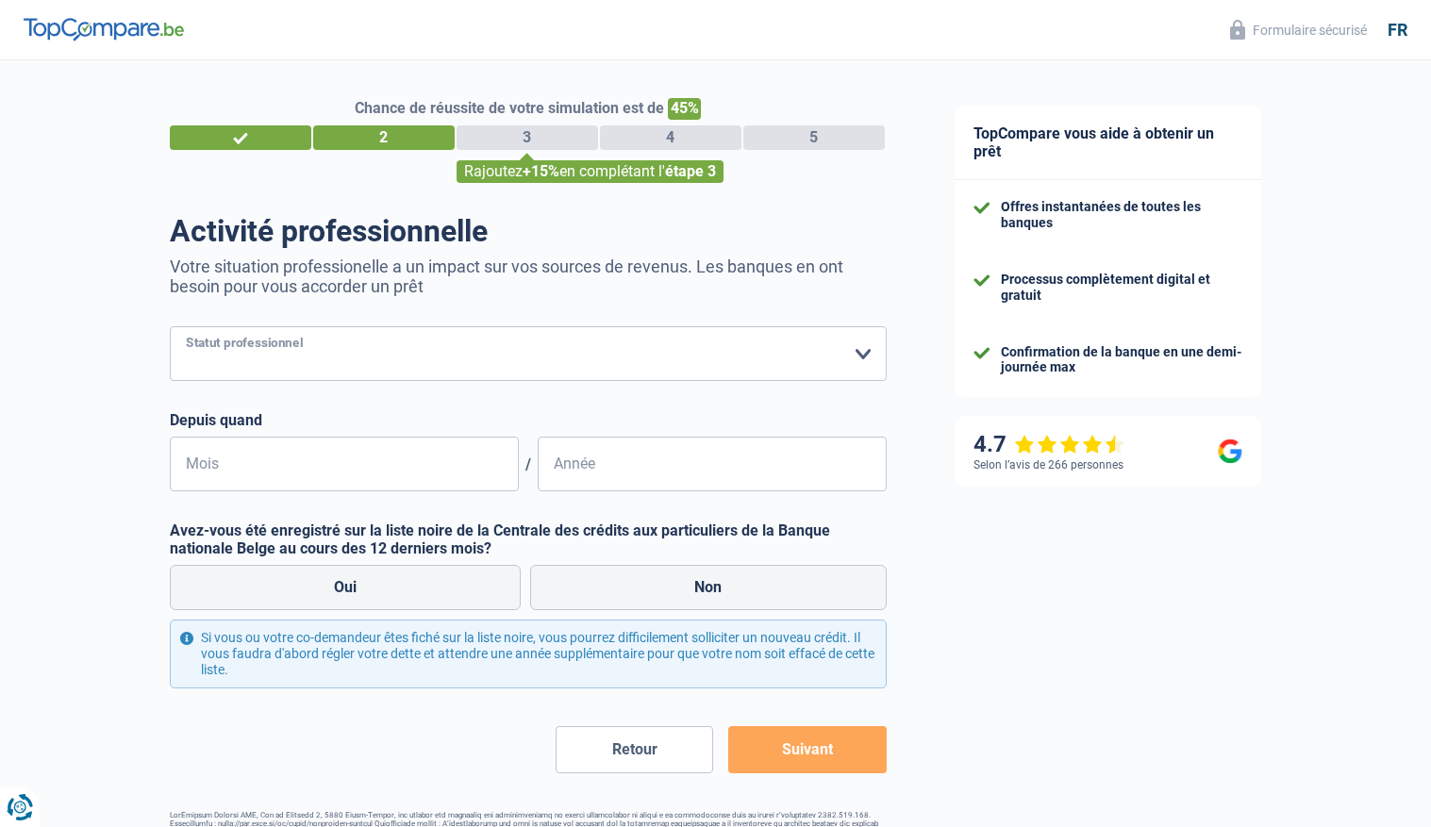
click at [555, 353] on select "Ouvrier Employé privé Employé public Invalide Indépendant Pensionné Chômeur Mut…" at bounding box center [528, 353] width 717 height 55
select select "worker"
click at [170, 326] on select "Ouvrier Employé privé Employé public Invalide Indépendant Pensionné Chômeur Mut…" at bounding box center [528, 353] width 717 height 55
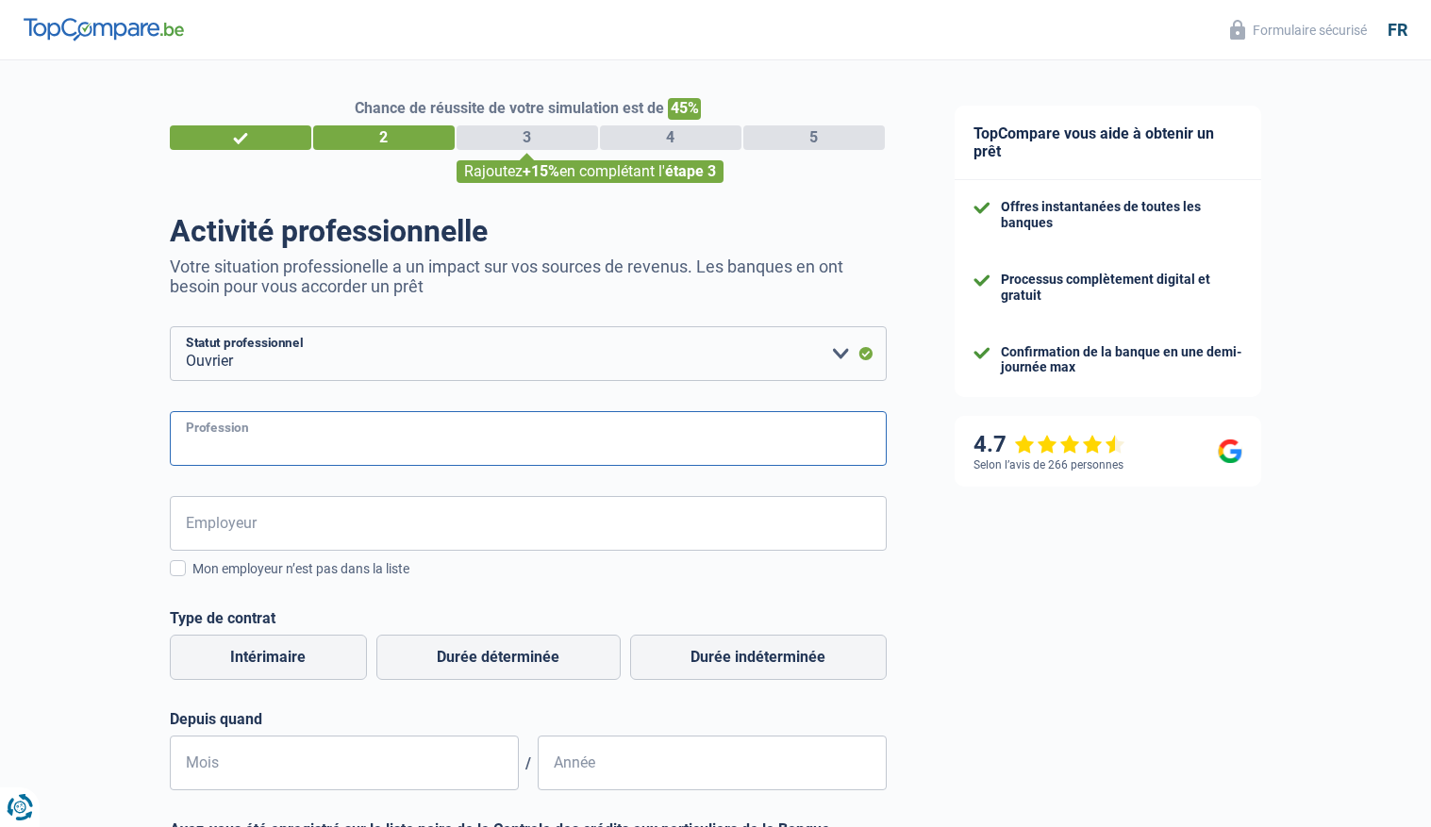
click at [292, 433] on input "Profession" at bounding box center [528, 438] width 717 height 55
type input "préparateur de commande"
click at [316, 501] on input "Employeur" at bounding box center [528, 523] width 717 height 55
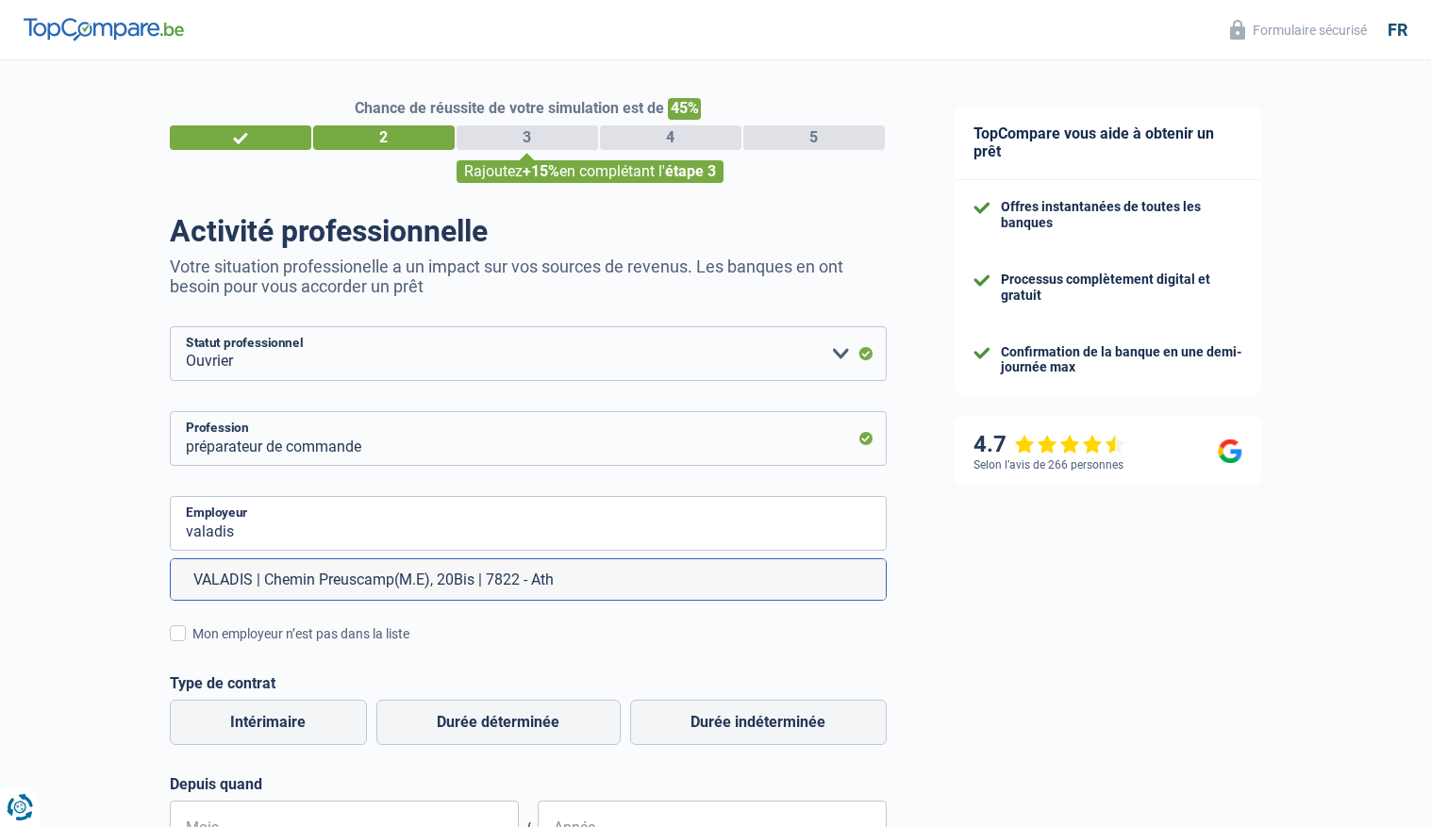
click at [325, 581] on li "VALADIS | Chemin Preuscamp(M.E), 20Bis | 7822 - Ath" at bounding box center [528, 579] width 715 height 41
type input "VALADIS | Chemin Preuscamp(M.E), 20Bis | 7822 - Ath"
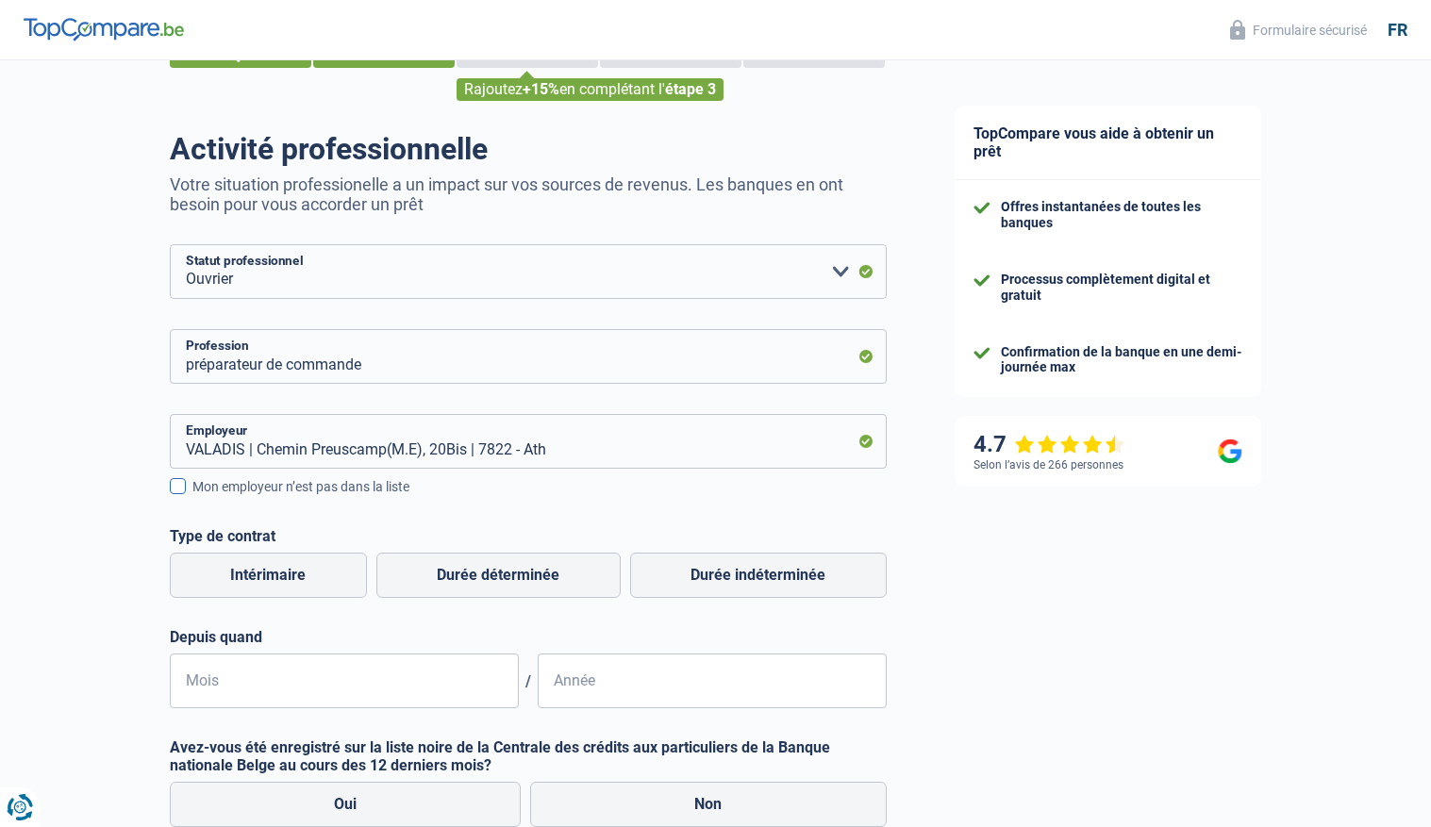
scroll to position [88, 0]
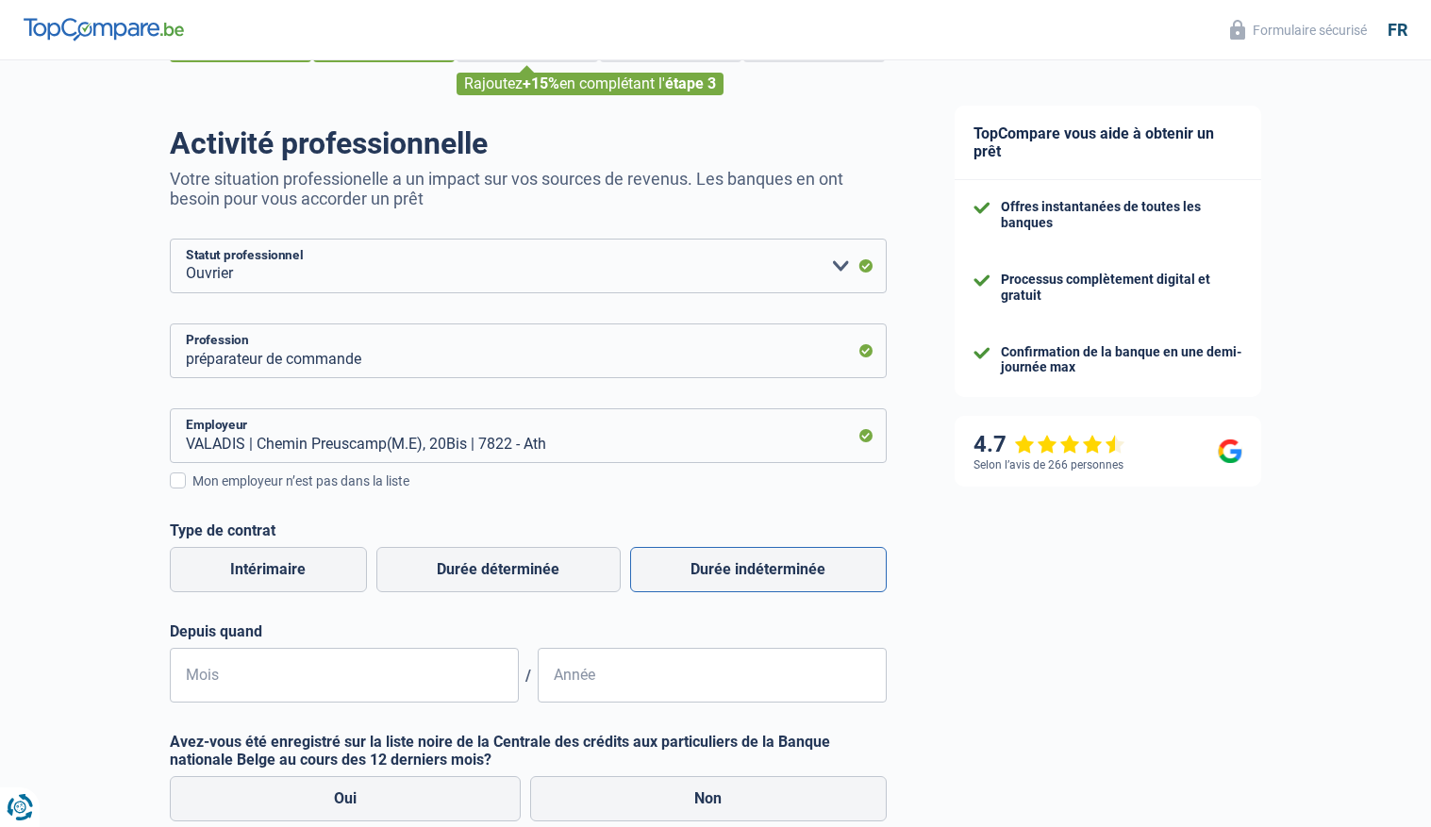
click at [684, 556] on label "Durée indéterminée" at bounding box center [758, 569] width 257 height 45
click at [684, 556] on input "Durée indéterminée" at bounding box center [758, 569] width 257 height 45
radio input "true"
click at [423, 658] on input "Mois" at bounding box center [344, 675] width 349 height 55
type input "10"
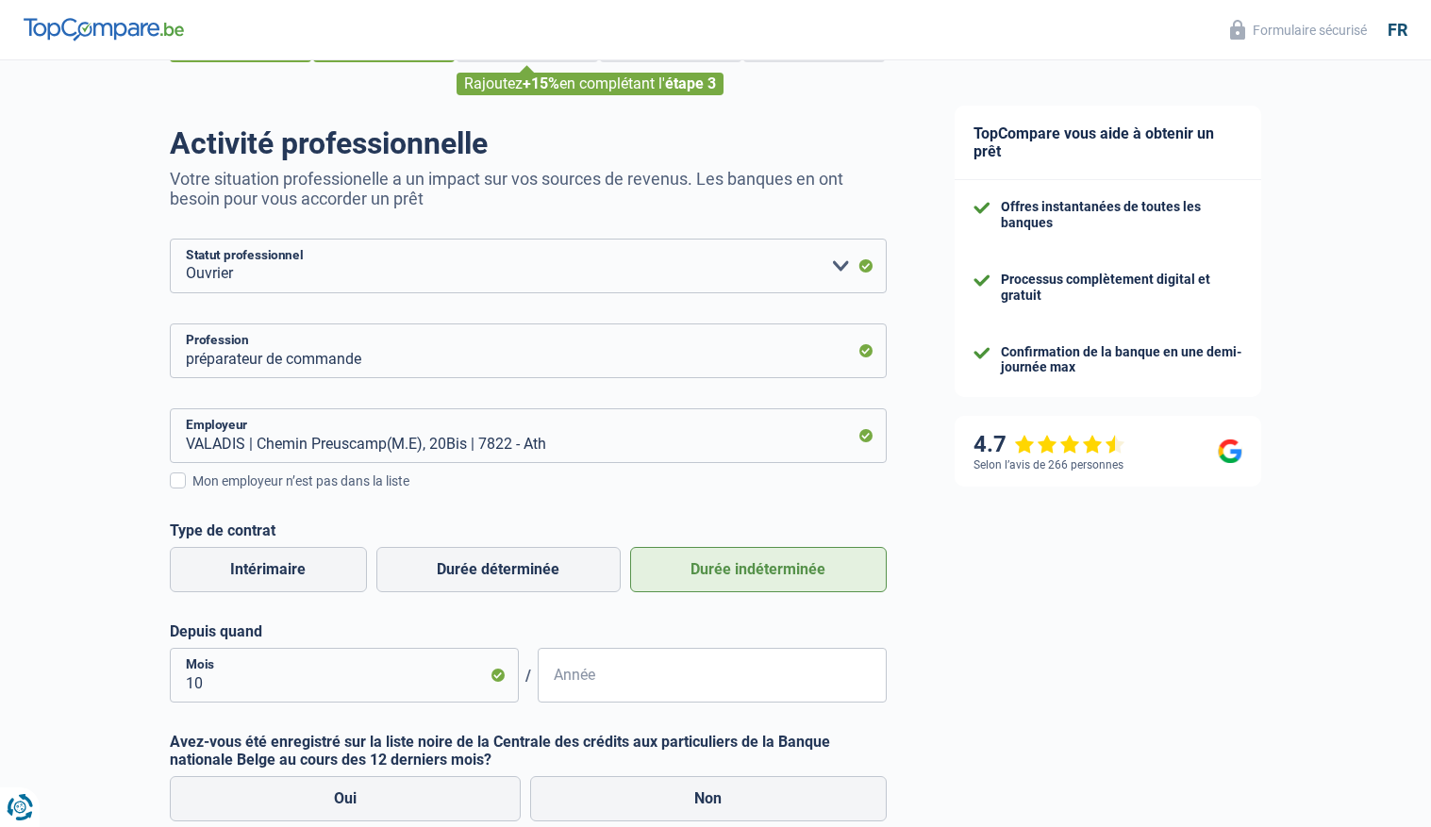
click at [605, 687] on input "Année" at bounding box center [712, 675] width 349 height 55
type input "2021"
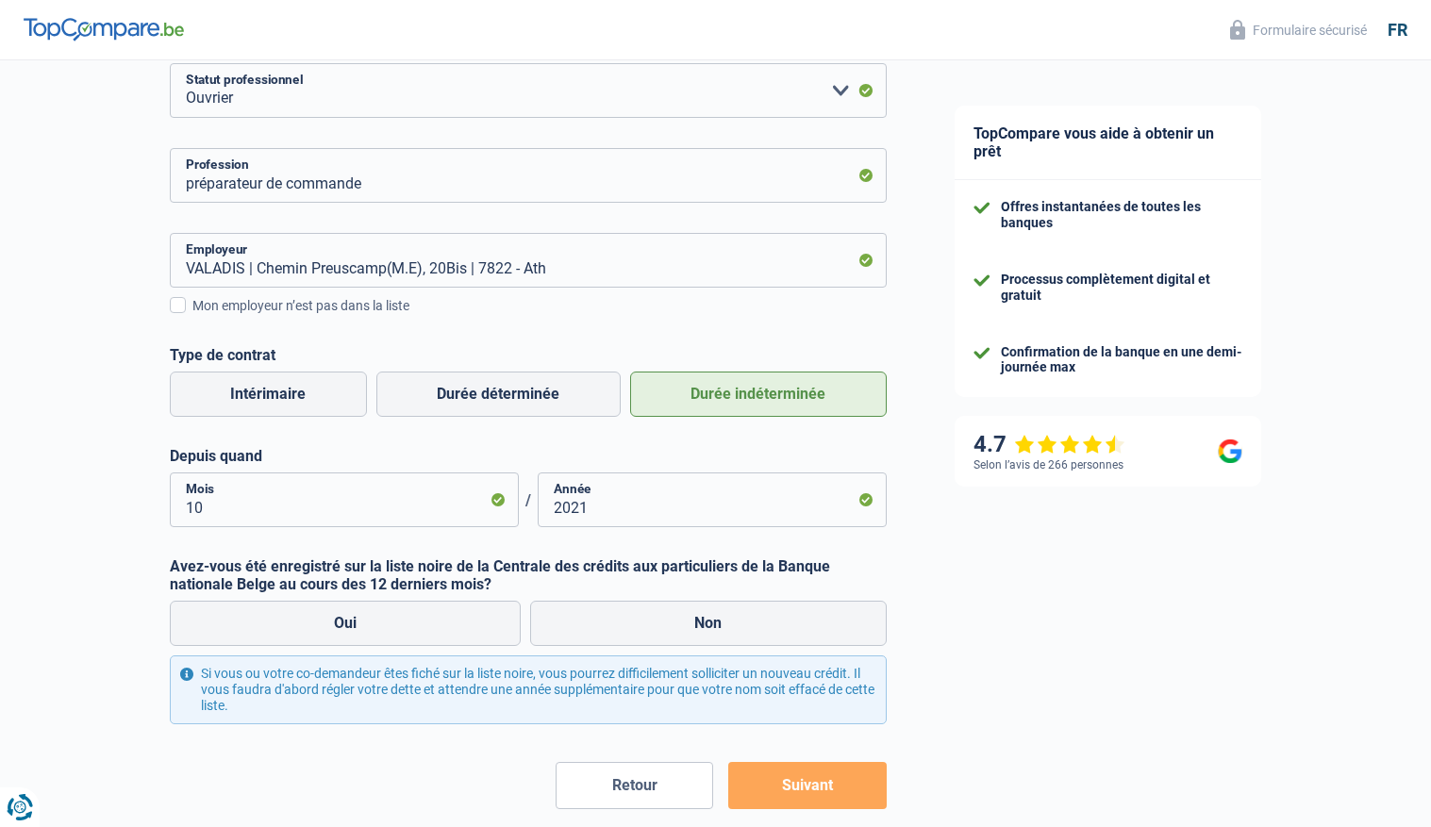
scroll to position [267, 0]
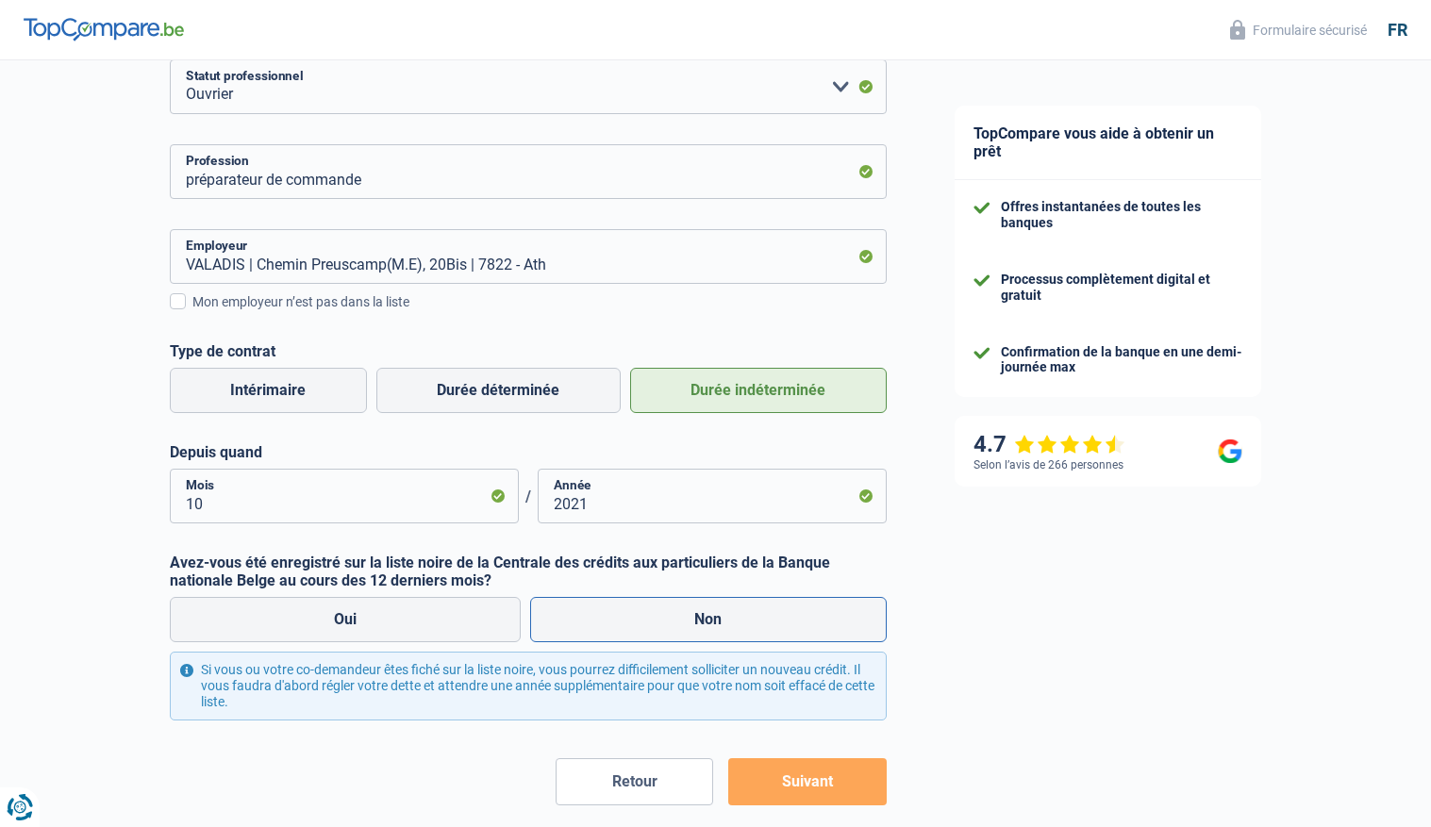
click at [641, 619] on label "Non" at bounding box center [708, 619] width 357 height 45
click at [641, 619] on input "Non" at bounding box center [708, 619] width 357 height 45
radio input "true"
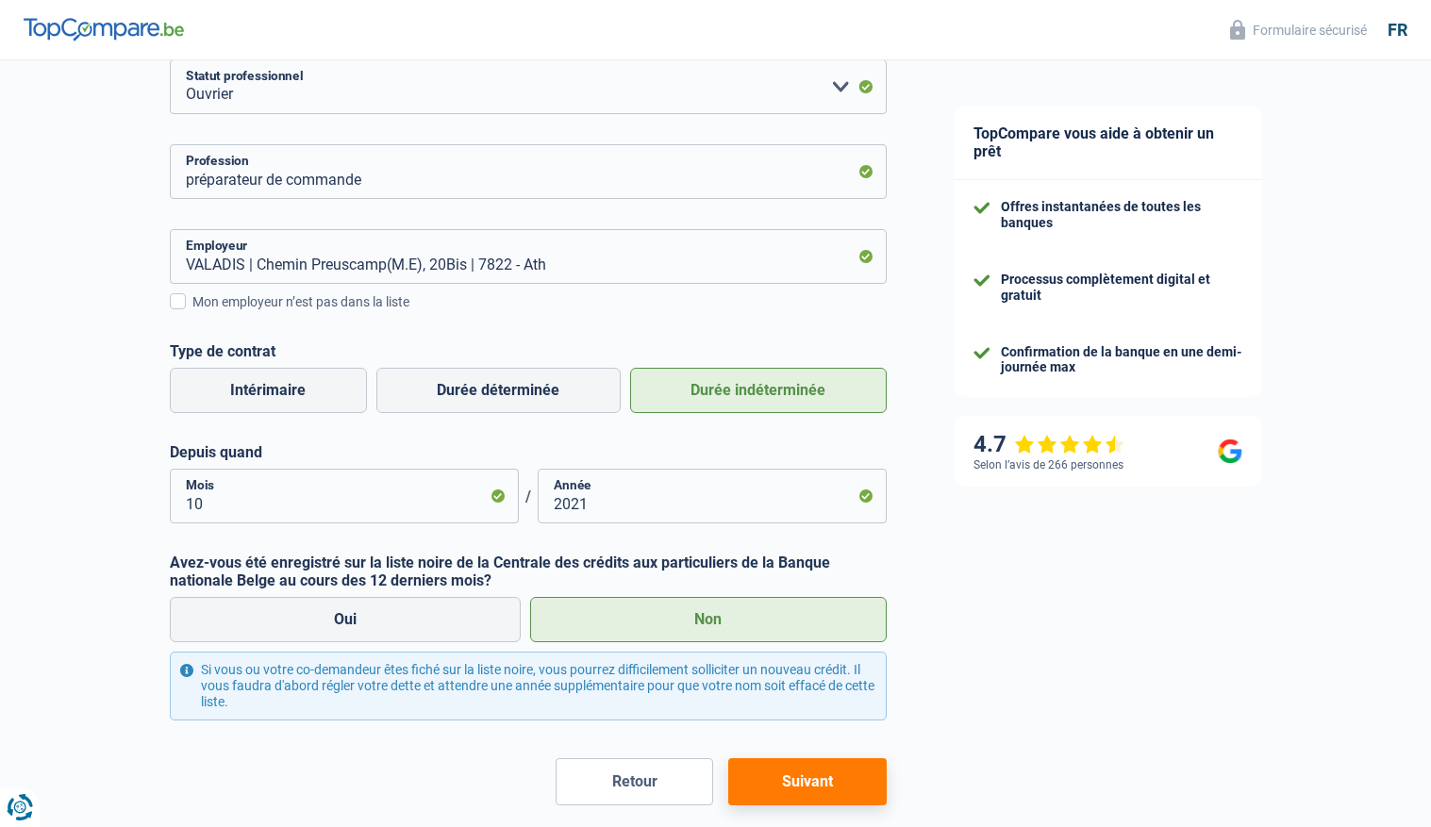
click at [768, 782] on button "Suivant" at bounding box center [807, 781] width 158 height 47
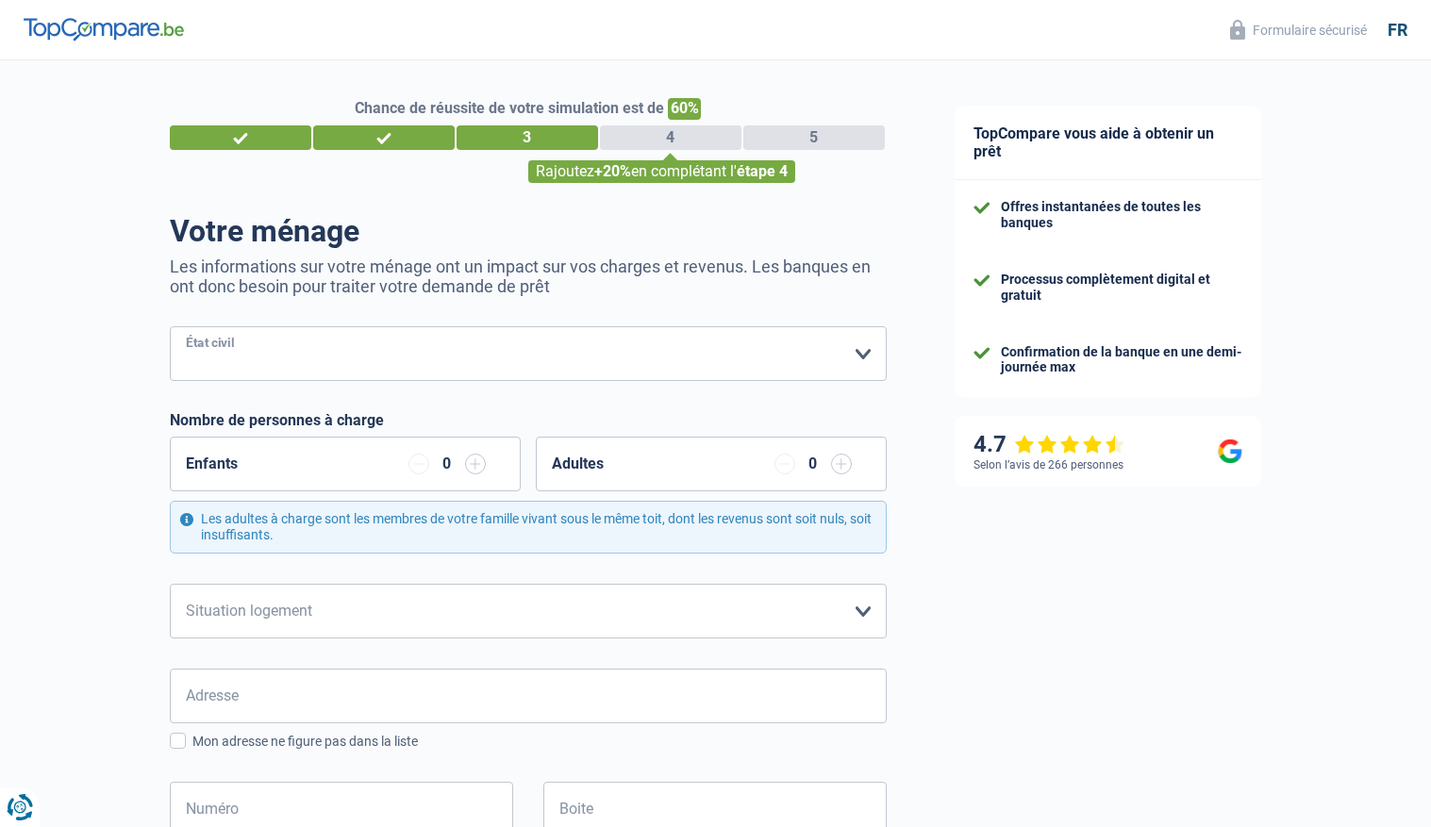
click at [741, 359] on select "[PERSON_NAME](e) Cohabitant(e) légal(e) Divorcé(e) Veuf(ve) Séparé (de fait) Ve…" at bounding box center [528, 353] width 717 height 55
select select "single"
click at [170, 326] on select "[PERSON_NAME](e) Cohabitant(e) légal(e) Divorcé(e) Veuf(ve) Séparé (de fait) Ve…" at bounding box center [528, 353] width 717 height 55
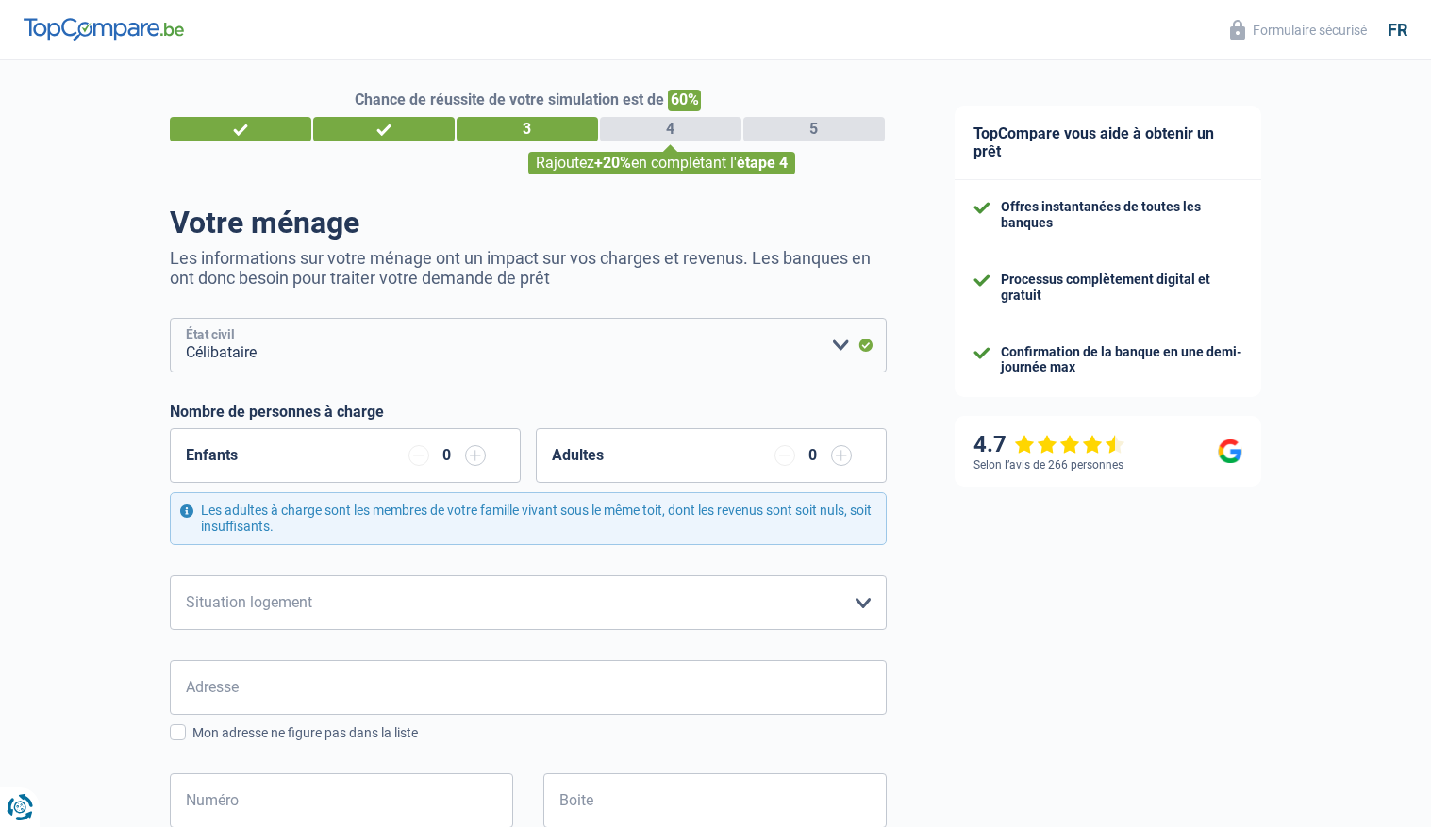
scroll to position [3, 0]
